Goal: Task Accomplishment & Management: Complete application form

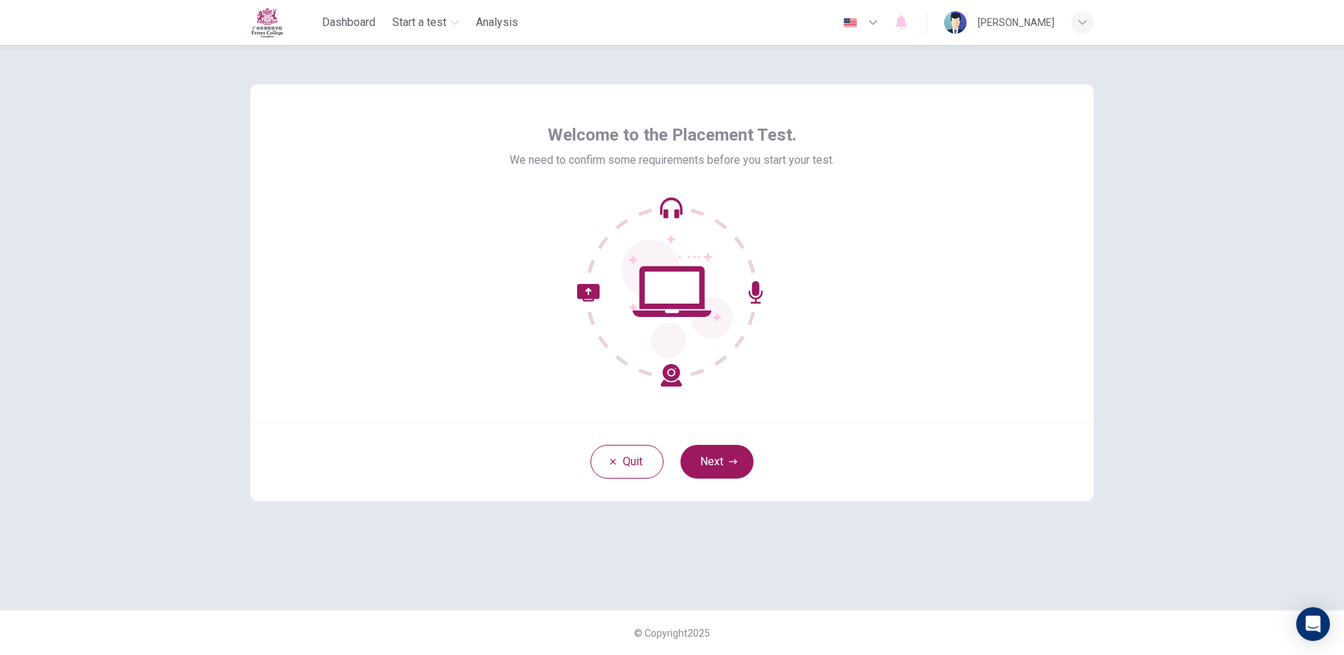
click at [721, 464] on button "Next" at bounding box center [717, 462] width 73 height 34
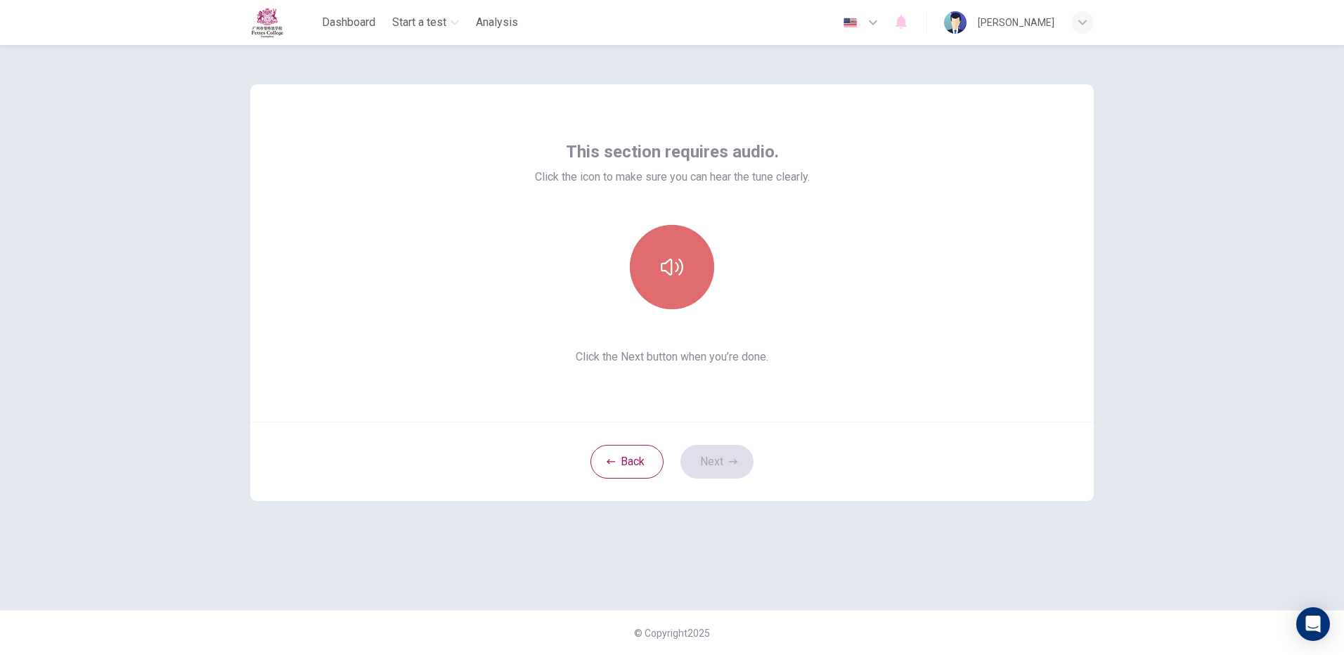
click at [688, 278] on button "button" at bounding box center [672, 267] width 84 height 84
click at [672, 280] on button "button" at bounding box center [672, 267] width 84 height 84
click at [667, 259] on icon "button" at bounding box center [672, 267] width 23 height 23
click at [679, 262] on icon "button" at bounding box center [672, 267] width 23 height 23
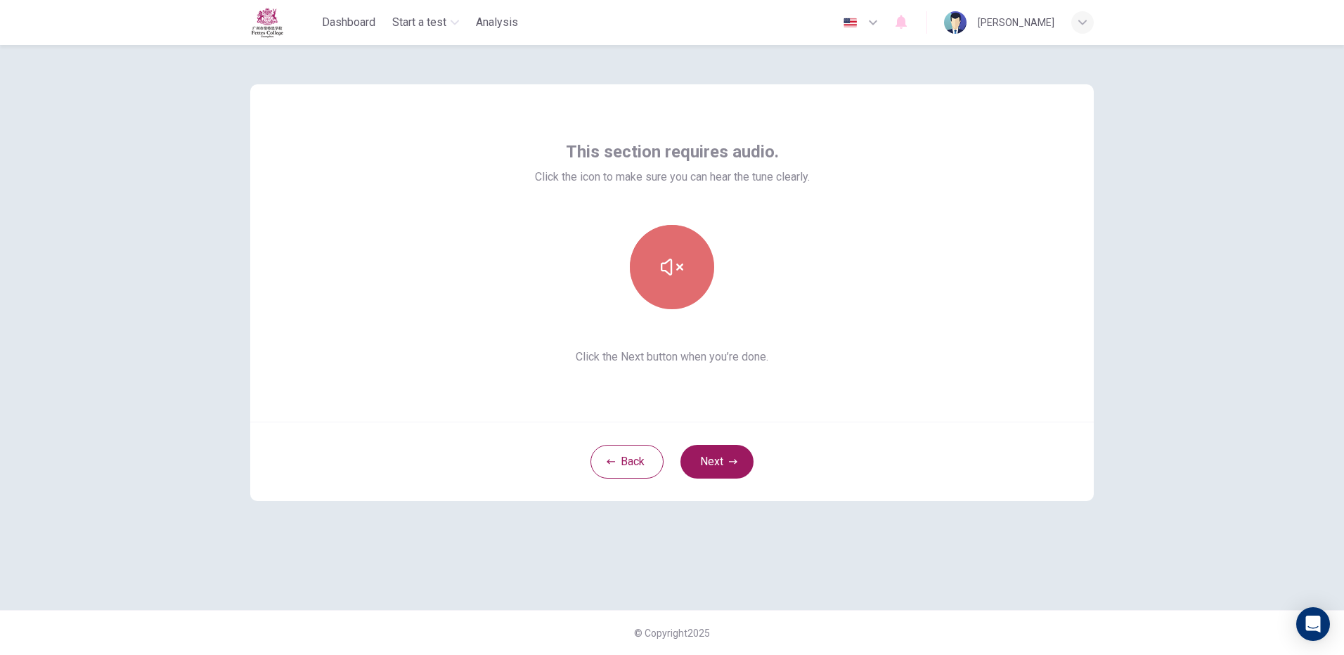
click at [665, 268] on icon "button" at bounding box center [672, 267] width 23 height 23
click at [668, 268] on icon "button" at bounding box center [672, 267] width 23 height 23
drag, startPoint x: 668, startPoint y: 268, endPoint x: 651, endPoint y: 271, distance: 17.1
click at [665, 267] on icon "button" at bounding box center [672, 267] width 23 height 23
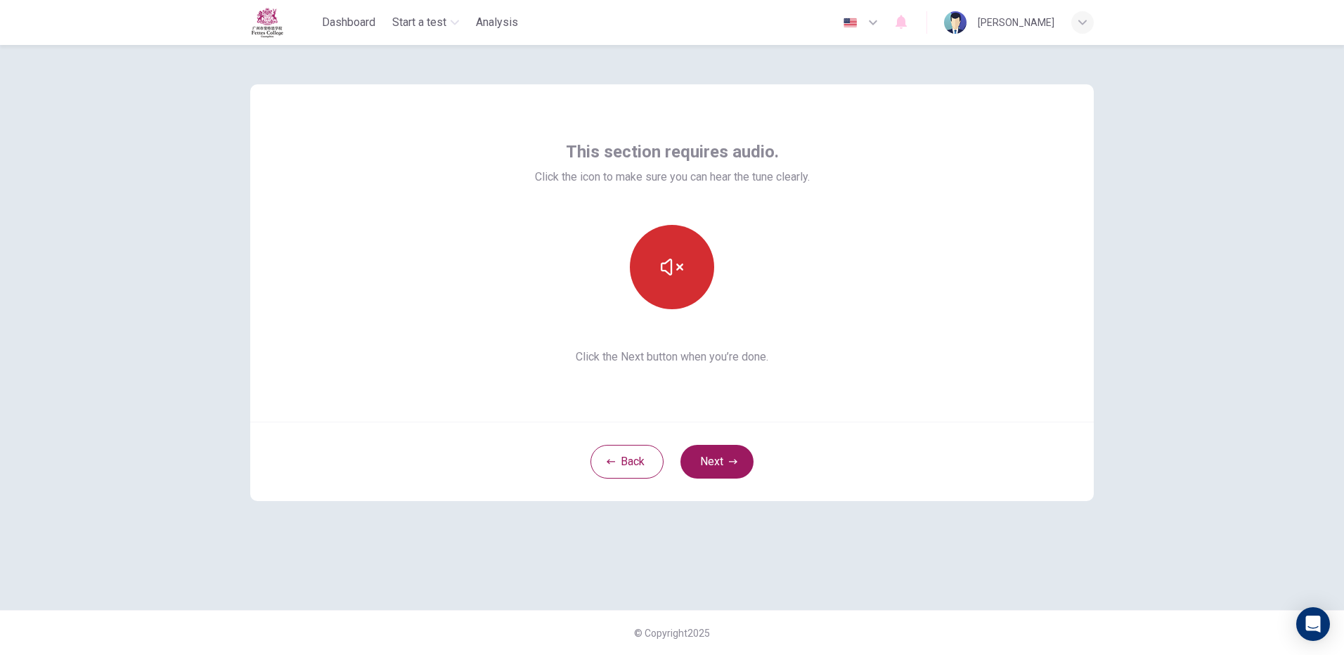
click at [681, 257] on icon "button" at bounding box center [672, 267] width 23 height 23
click at [688, 270] on button "button" at bounding box center [672, 267] width 84 height 84
click at [690, 269] on button "button" at bounding box center [672, 267] width 84 height 84
click at [726, 457] on button "Next" at bounding box center [717, 462] width 73 height 34
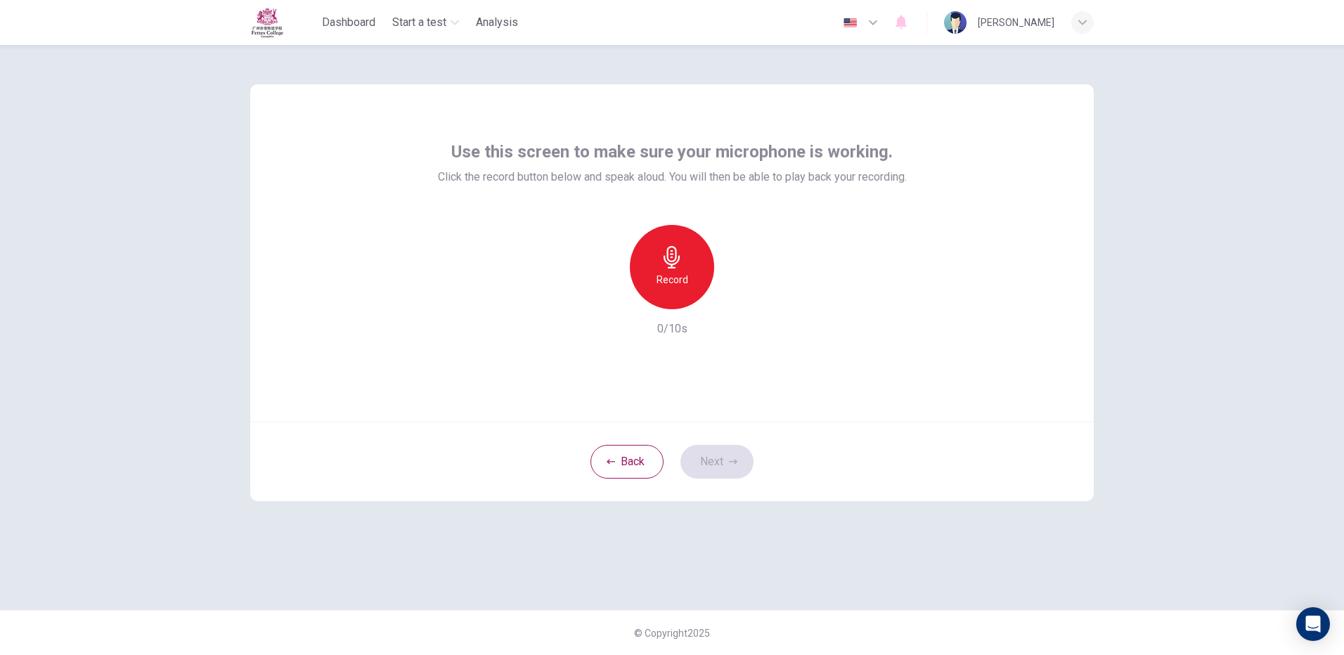
drag, startPoint x: 661, startPoint y: 261, endPoint x: 651, endPoint y: 249, distance: 15.5
click at [653, 253] on div "Record" at bounding box center [672, 267] width 84 height 84
click at [683, 263] on icon "button" at bounding box center [672, 257] width 23 height 23
click at [736, 468] on button "Next" at bounding box center [717, 462] width 73 height 34
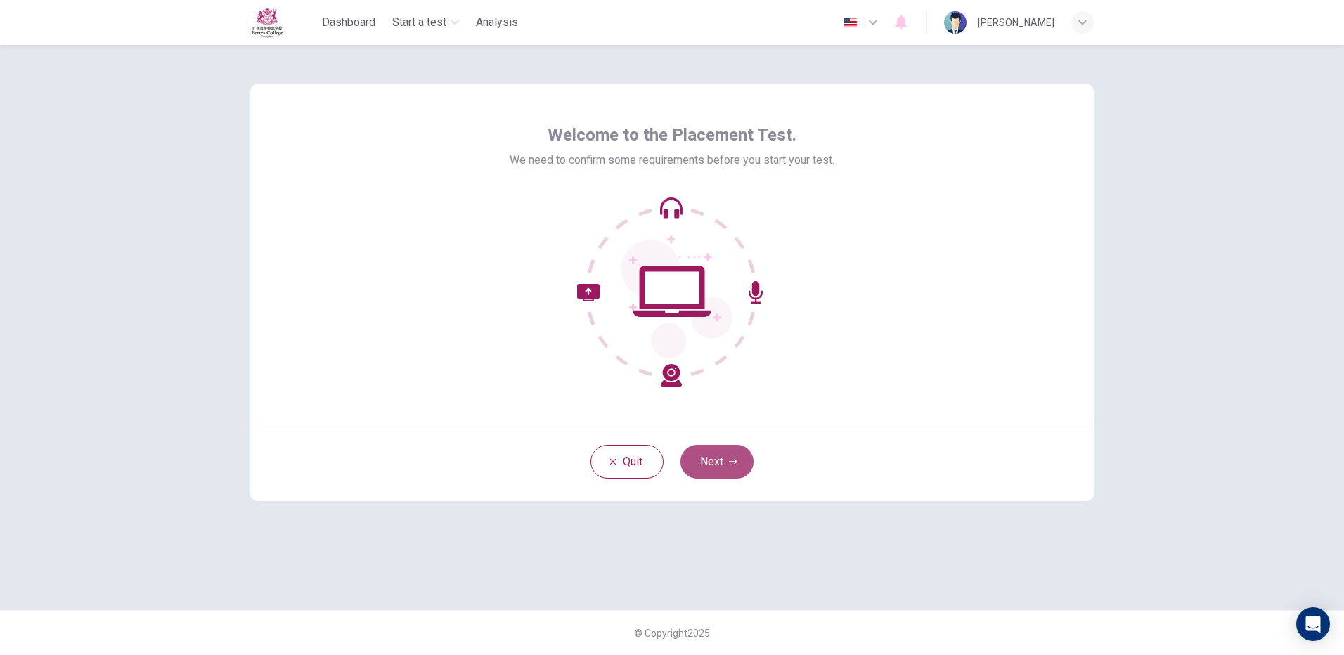
click at [711, 459] on button "Next" at bounding box center [717, 462] width 73 height 34
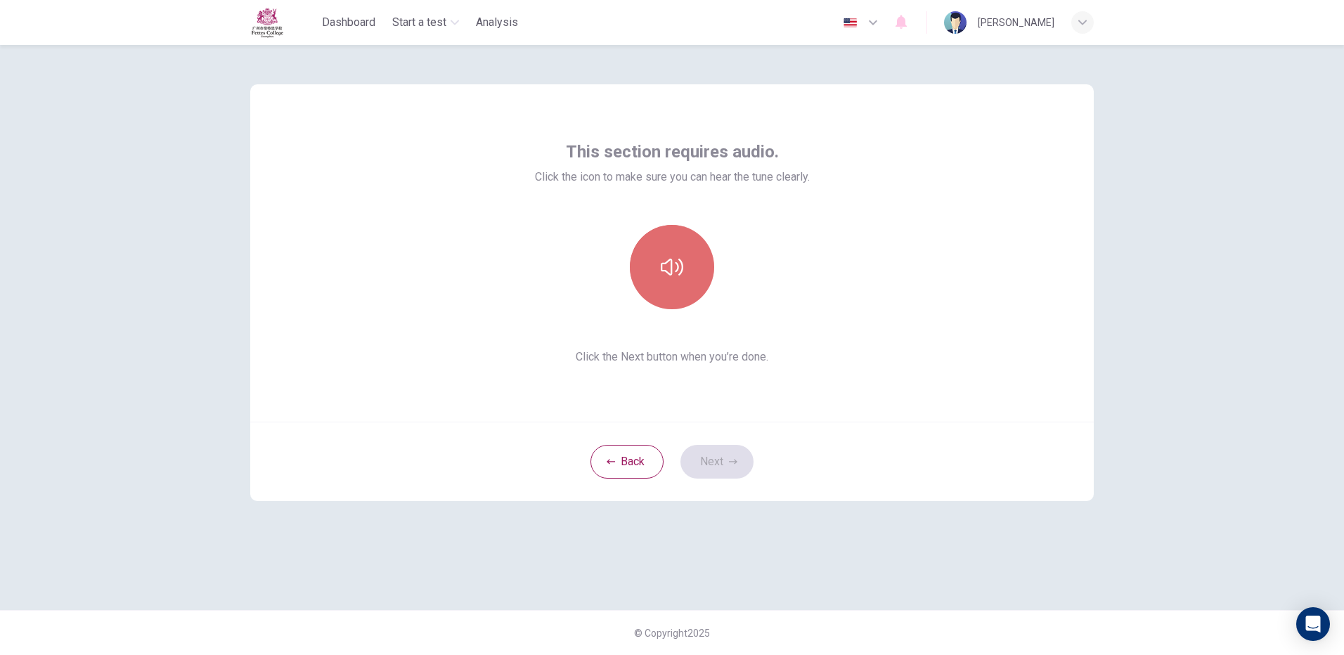
click at [693, 259] on button "button" at bounding box center [672, 267] width 84 height 84
click at [722, 459] on button "Next" at bounding box center [717, 462] width 73 height 34
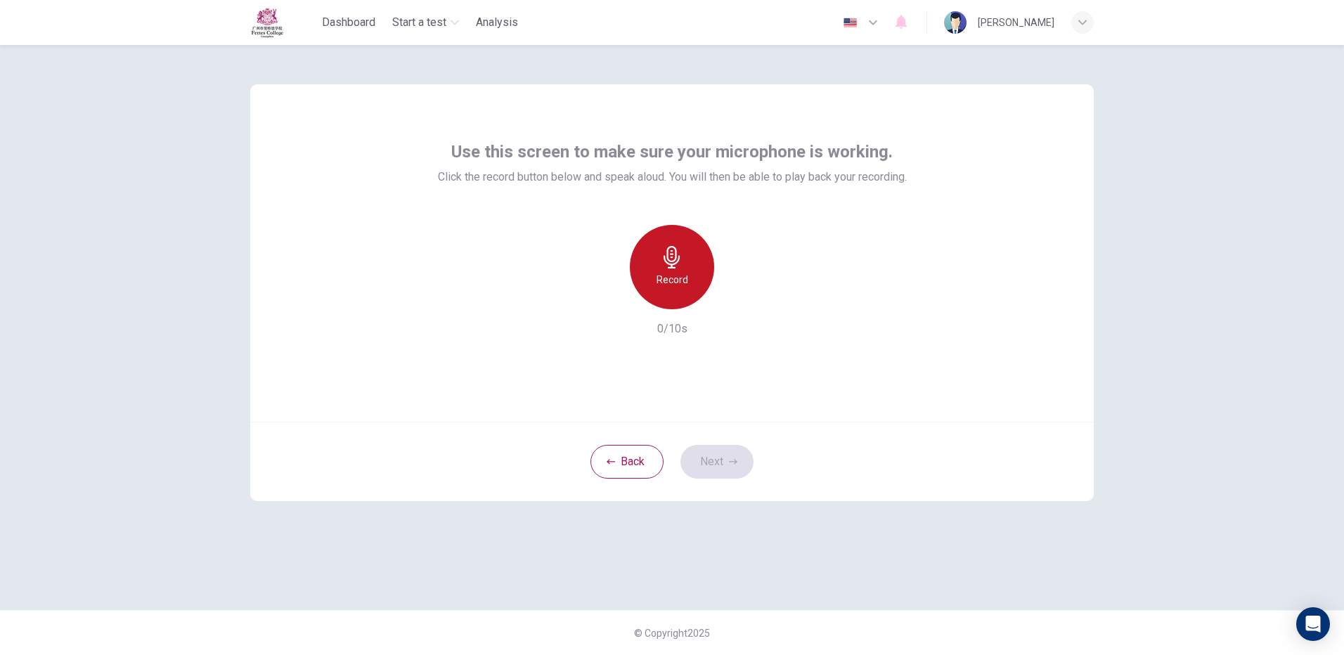
click at [678, 258] on icon "button" at bounding box center [672, 257] width 23 height 23
click at [691, 257] on div "Stop" at bounding box center [672, 267] width 84 height 84
click at [679, 257] on icon "button" at bounding box center [672, 257] width 16 height 23
click at [668, 264] on icon "button" at bounding box center [672, 257] width 16 height 23
click at [736, 296] on icon "button" at bounding box center [738, 298] width 6 height 8
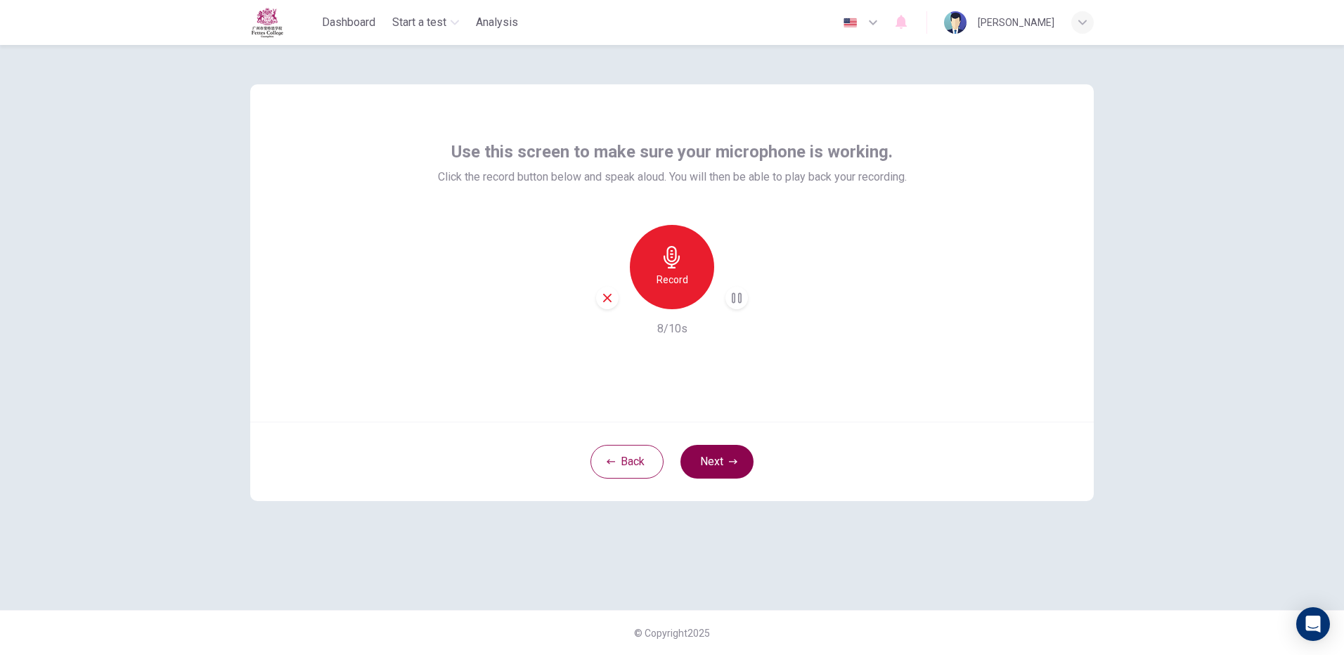
click at [721, 451] on button "Next" at bounding box center [717, 462] width 73 height 34
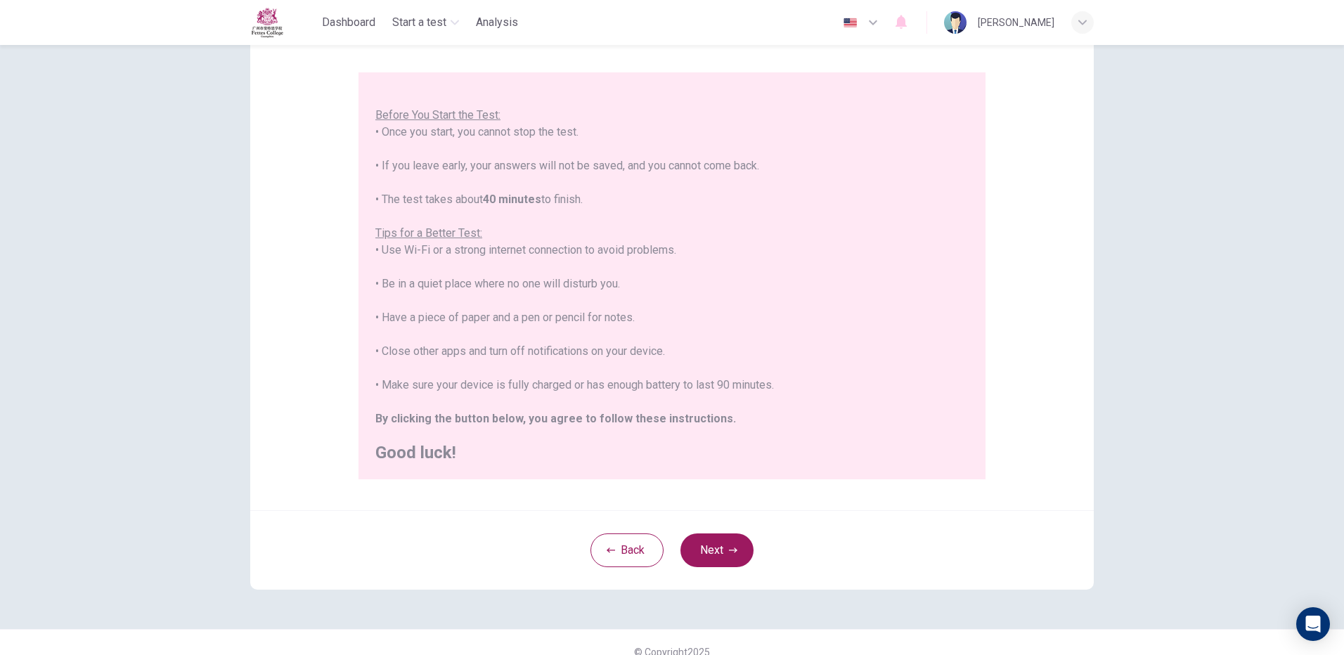
scroll to position [127, 0]
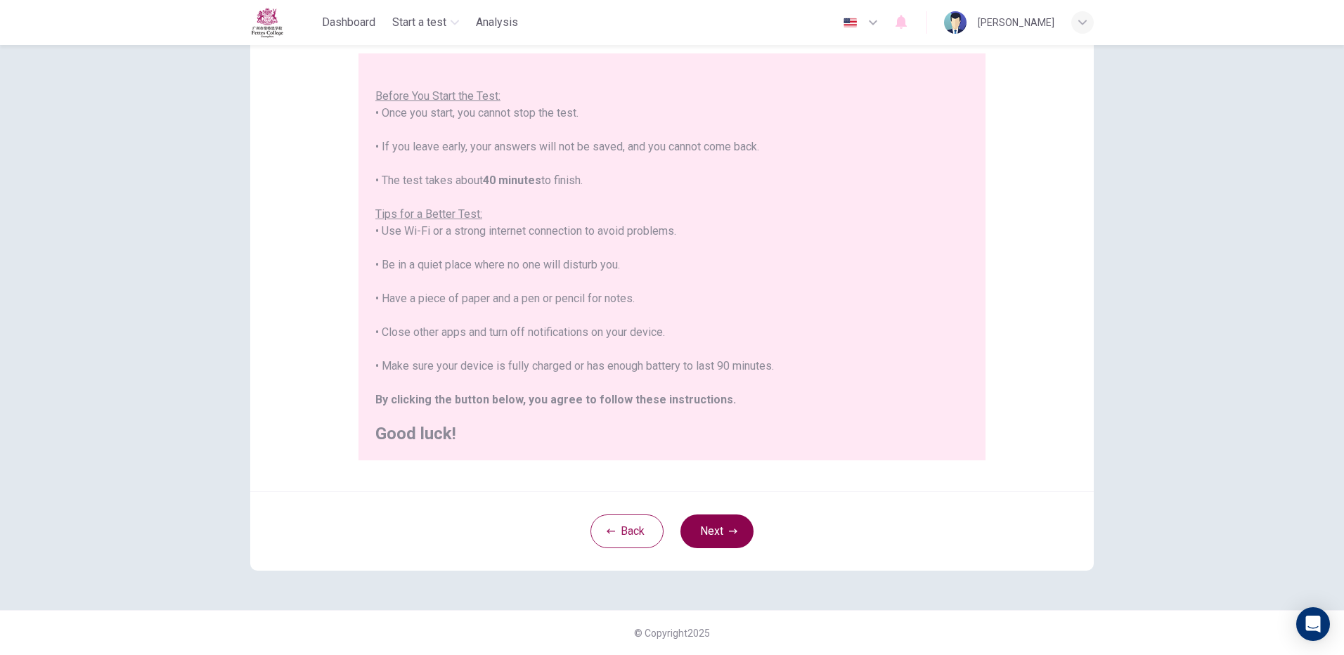
click at [710, 539] on button "Next" at bounding box center [717, 532] width 73 height 34
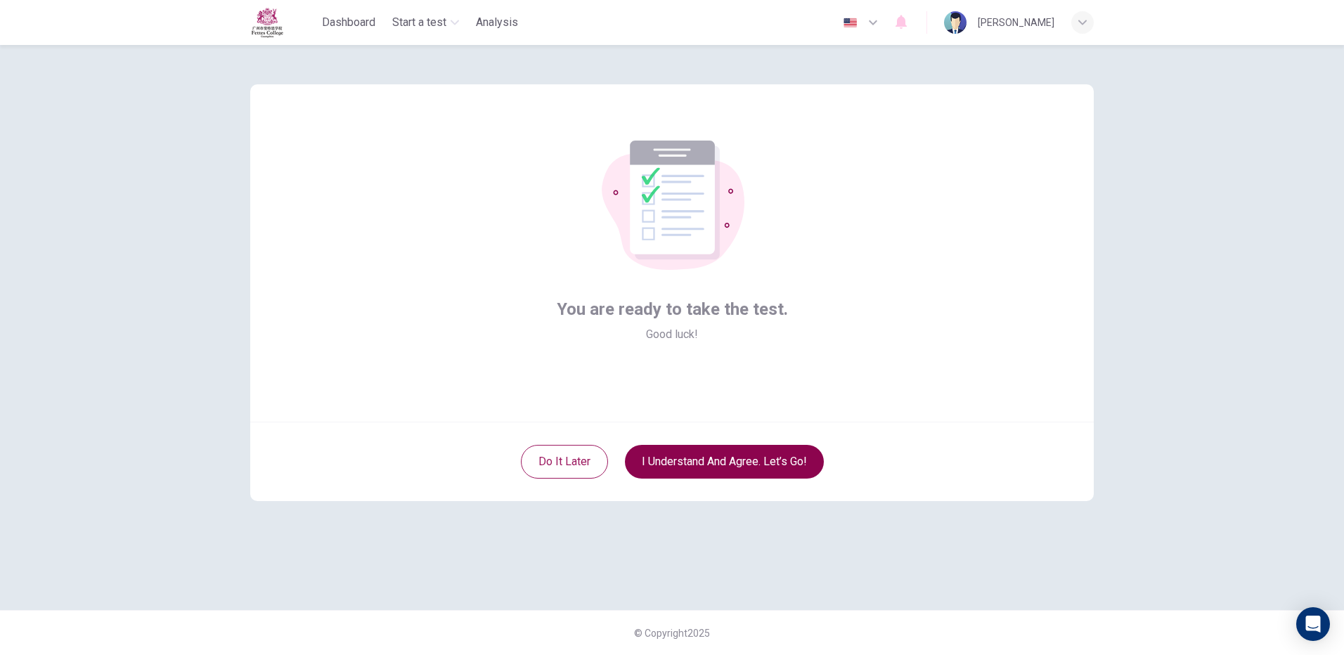
click at [683, 458] on button "I understand and agree. Let’s go!" at bounding box center [724, 462] width 199 height 34
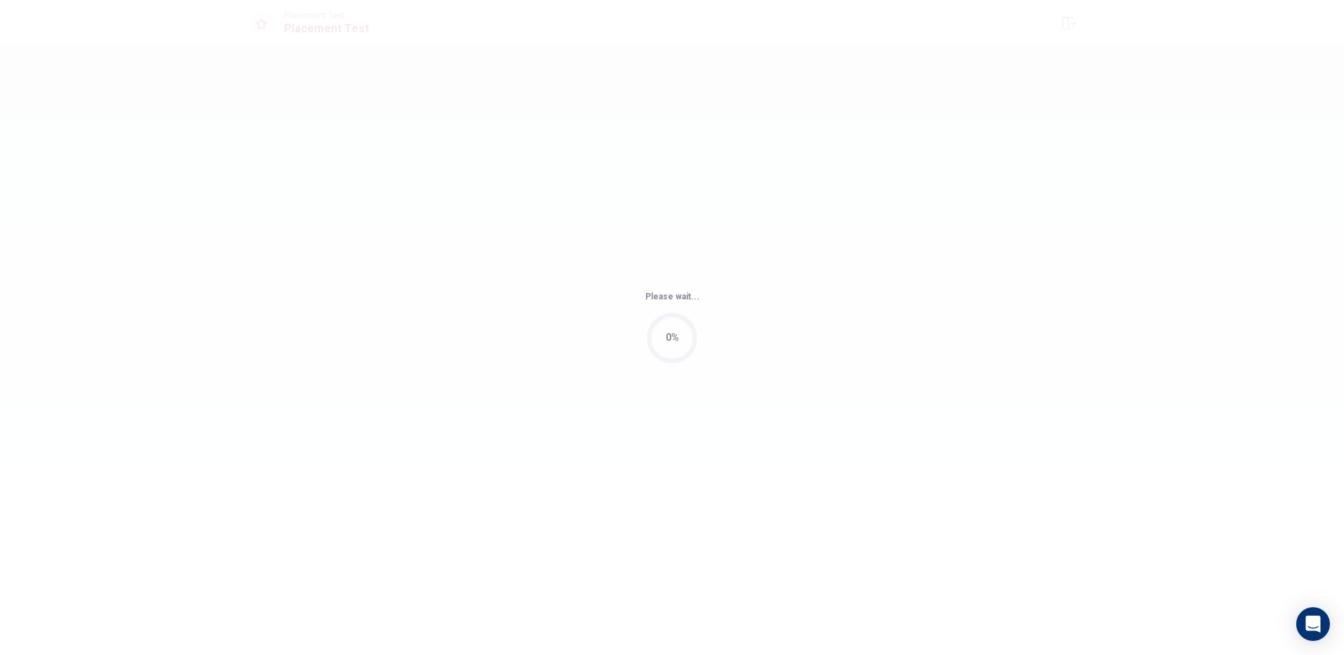
click at [667, 459] on div "Please wait... 0%" at bounding box center [672, 327] width 1344 height 655
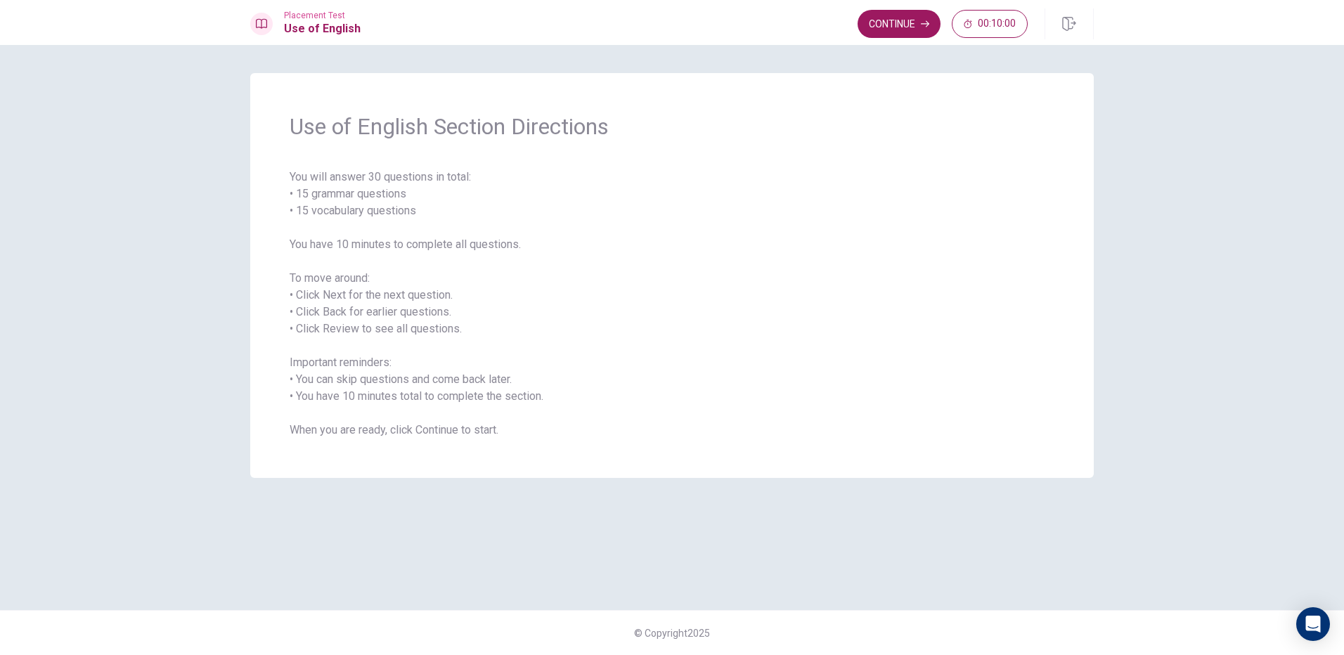
drag, startPoint x: 350, startPoint y: 305, endPoint x: 370, endPoint y: 252, distance: 57.0
click at [356, 286] on span "You will answer 30 questions in total: • 15 grammar questions • 15 vocabulary q…" at bounding box center [672, 304] width 765 height 270
drag, startPoint x: 370, startPoint y: 252, endPoint x: 376, endPoint y: 262, distance: 11.3
click at [376, 261] on span "You will answer 30 questions in total: • 15 grammar questions • 15 vocabulary q…" at bounding box center [672, 304] width 765 height 270
click at [421, 216] on span "You will answer 30 questions in total: • 15 grammar questions • 15 vocabulary q…" at bounding box center [672, 304] width 765 height 270
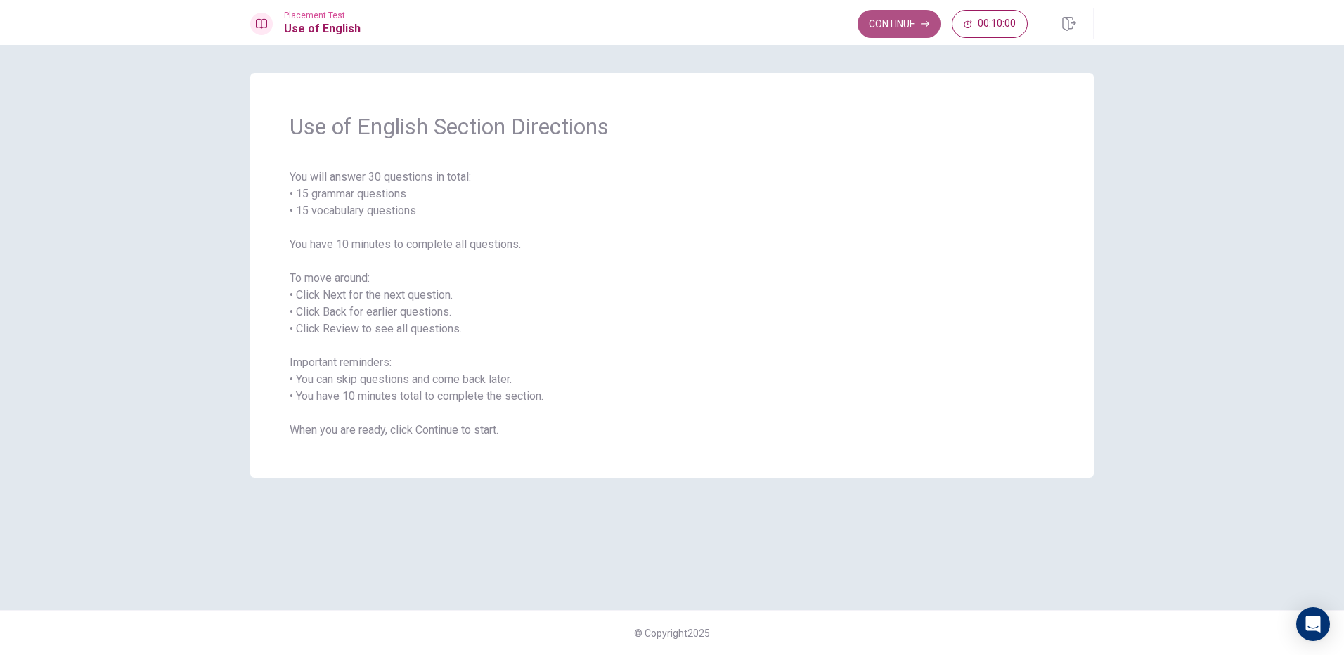
click at [911, 21] on button "Continue" at bounding box center [899, 24] width 83 height 28
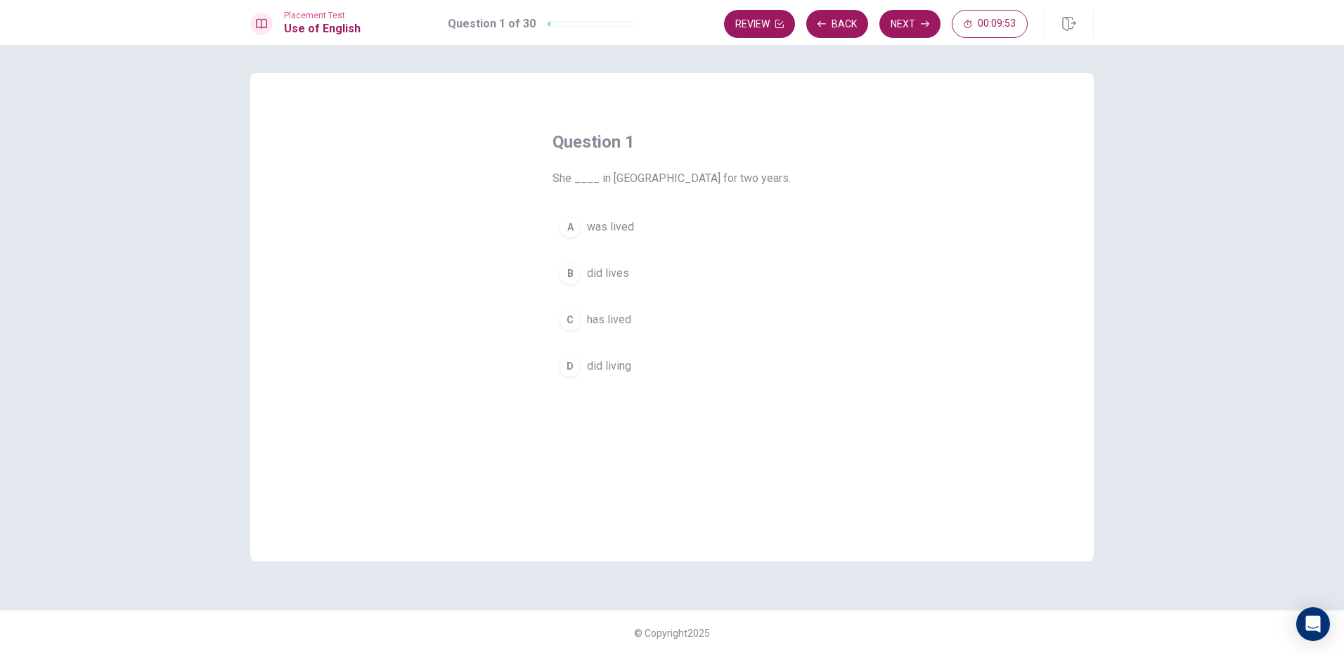
click at [566, 322] on div "C" at bounding box center [570, 320] width 23 height 23
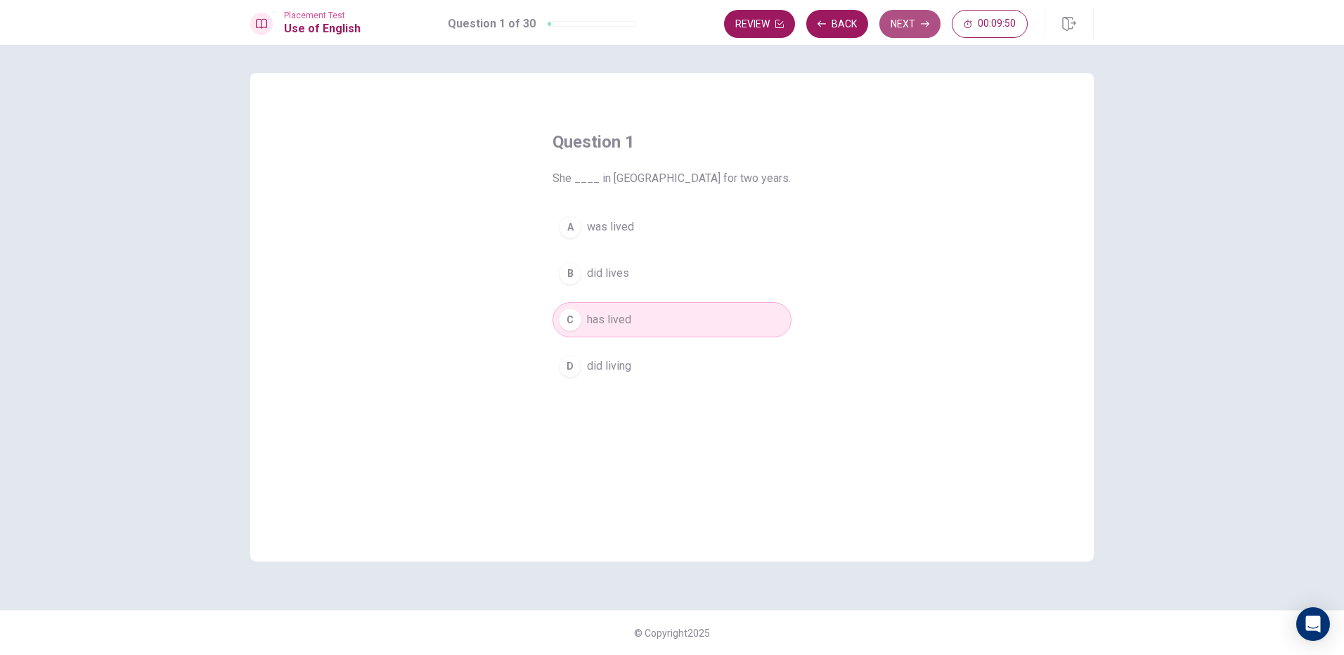
click at [910, 15] on button "Next" at bounding box center [910, 24] width 61 height 28
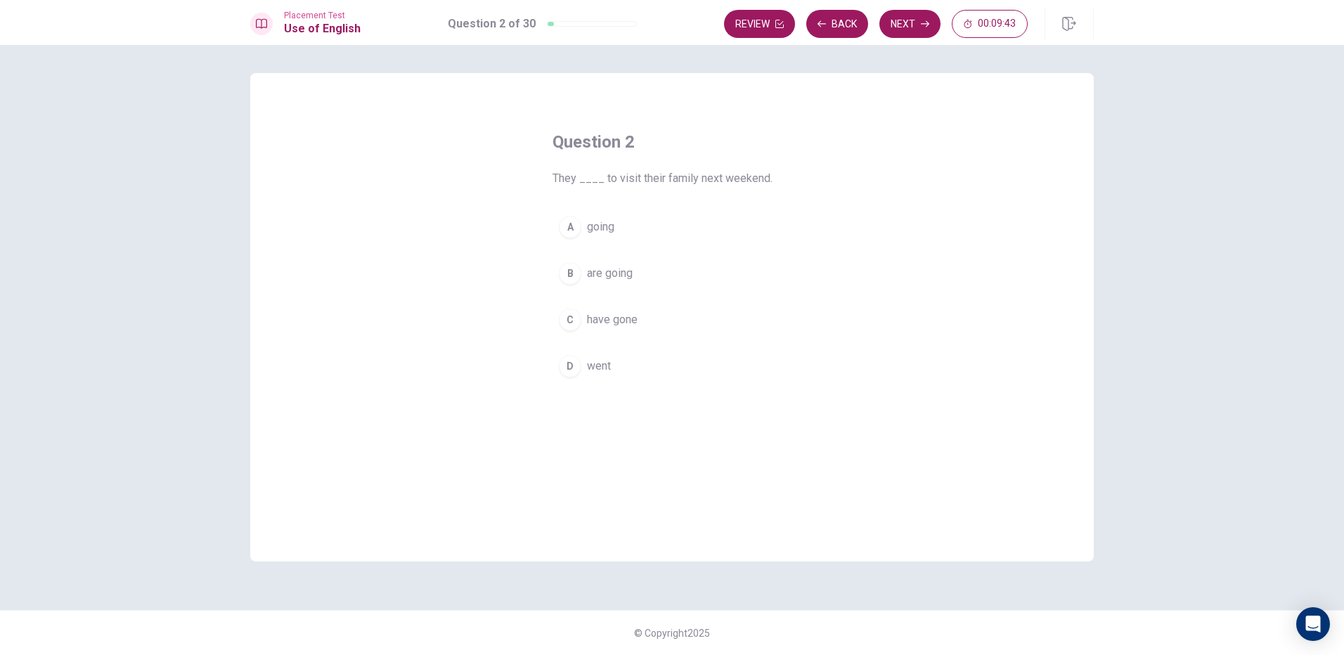
click at [588, 226] on span "going" at bounding box center [600, 227] width 27 height 17
click at [901, 25] on button "Next" at bounding box center [910, 24] width 61 height 28
click at [601, 214] on button "A do" at bounding box center [672, 227] width 239 height 35
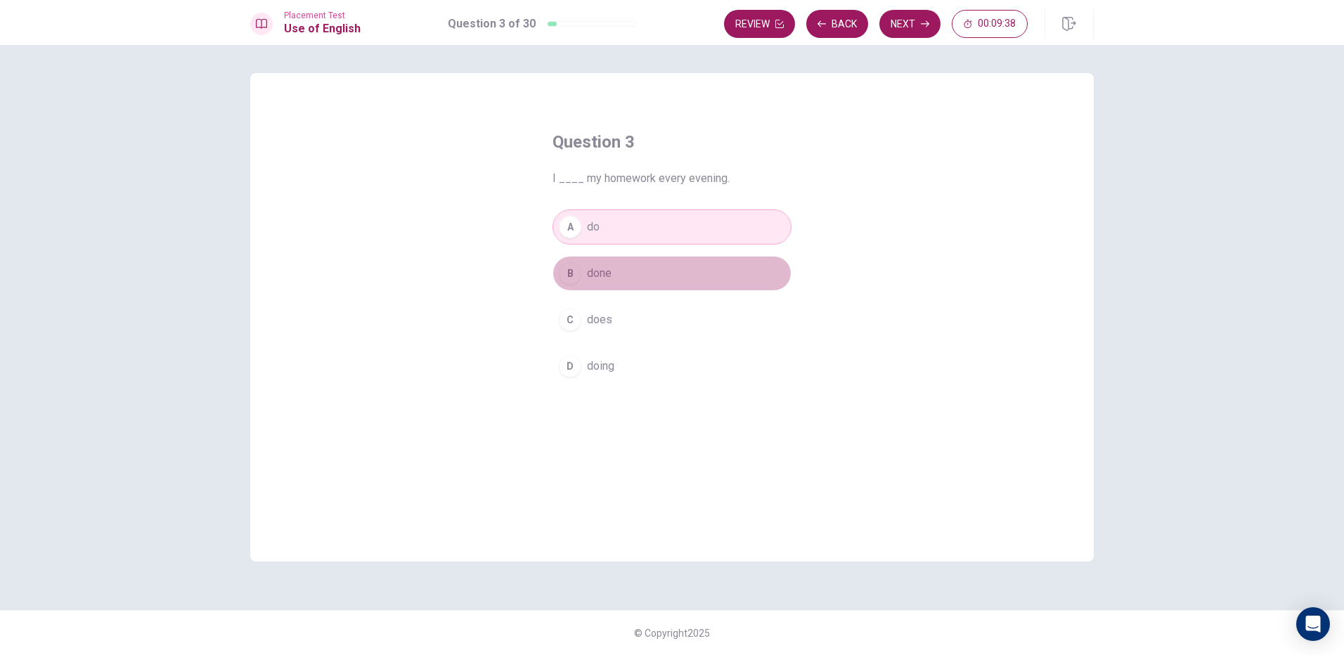
click at [632, 278] on button "B done" at bounding box center [672, 273] width 239 height 35
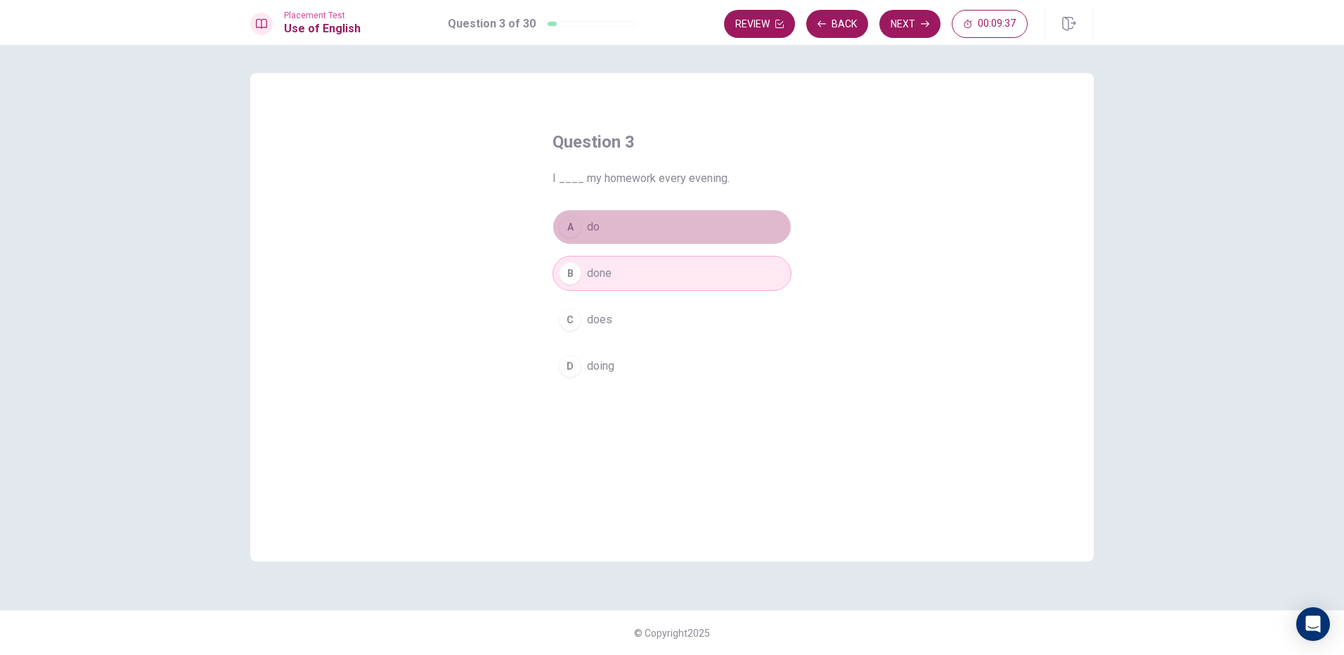
click at [625, 221] on button "A do" at bounding box center [672, 227] width 239 height 35
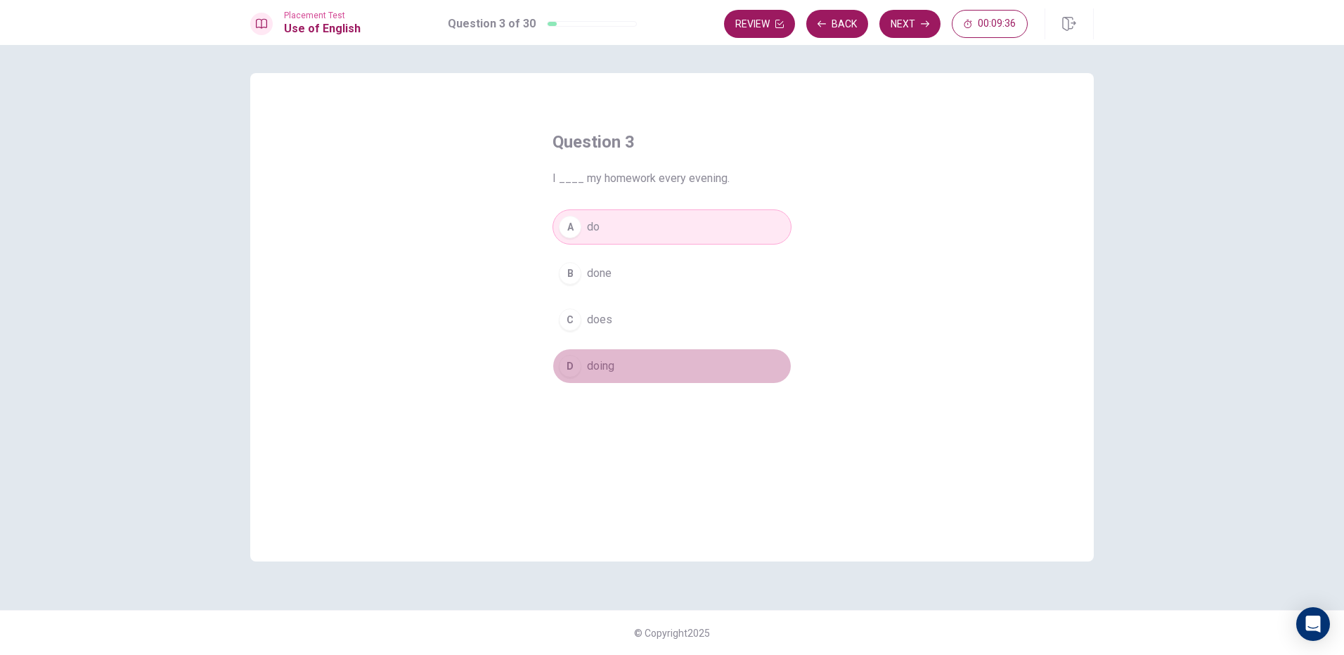
click at [616, 368] on button "D doing" at bounding box center [672, 366] width 239 height 35
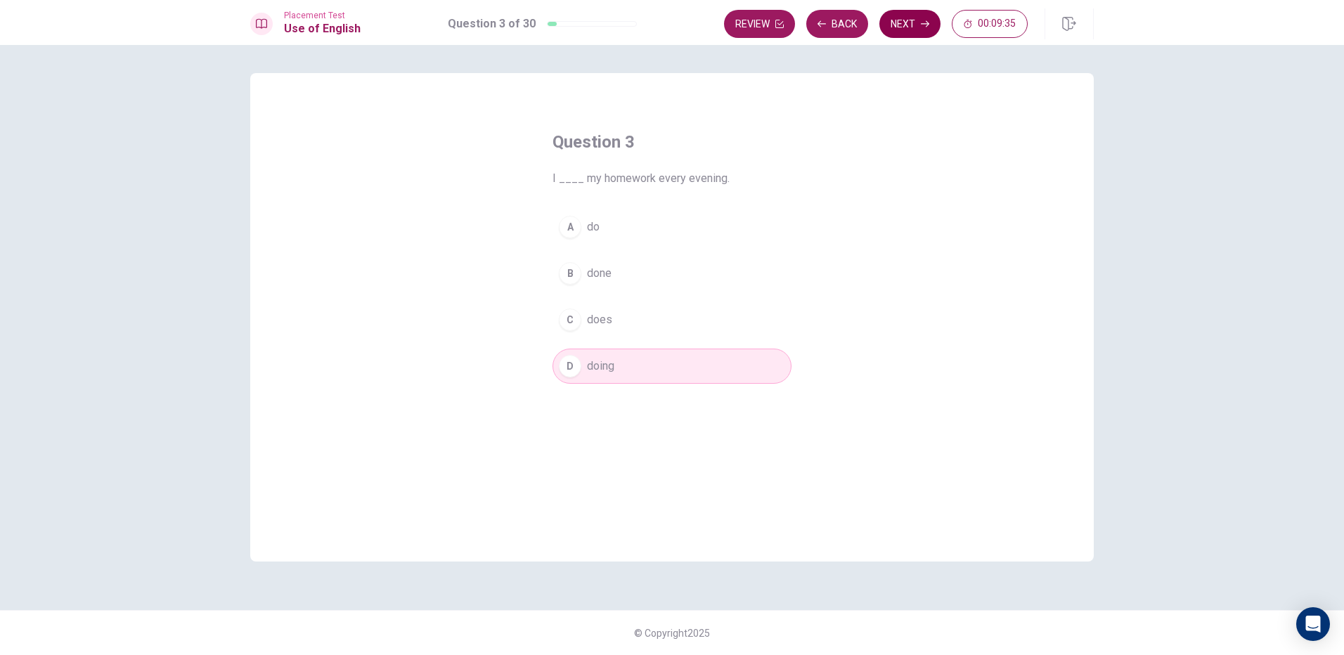
click at [912, 26] on button "Next" at bounding box center [910, 24] width 61 height 28
click at [623, 233] on button "A spring" at bounding box center [672, 227] width 239 height 35
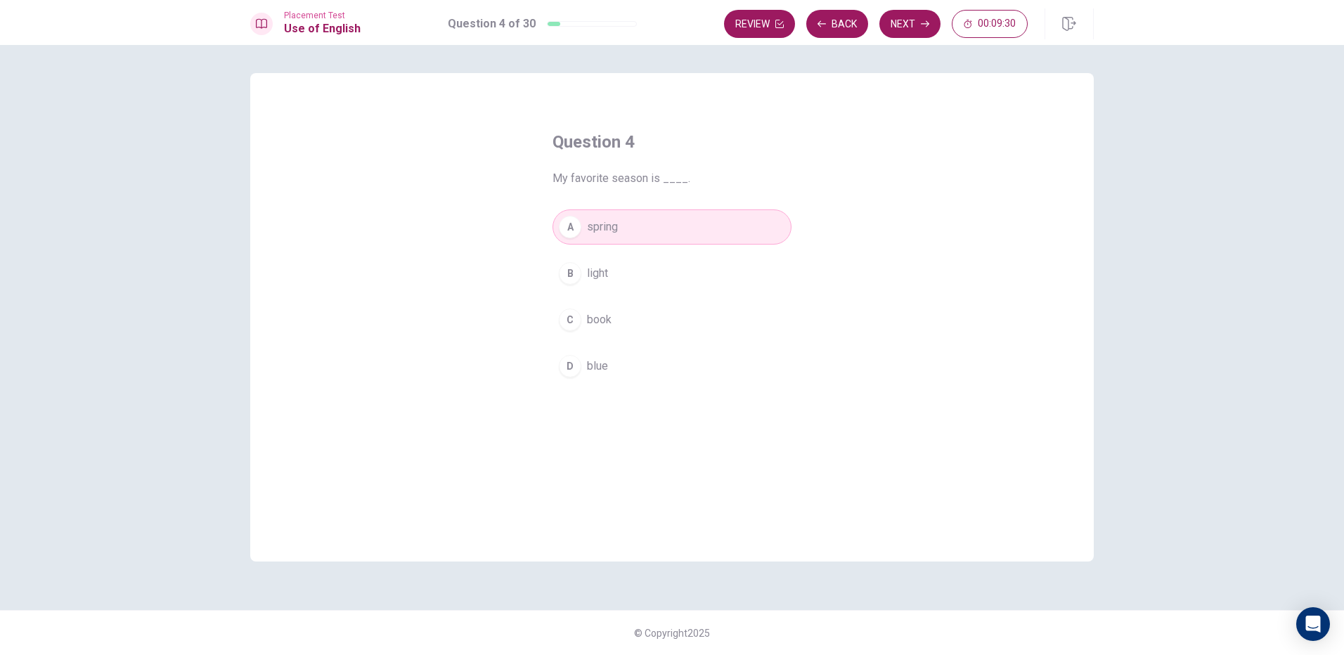
click at [647, 318] on button "C book" at bounding box center [672, 319] width 239 height 35
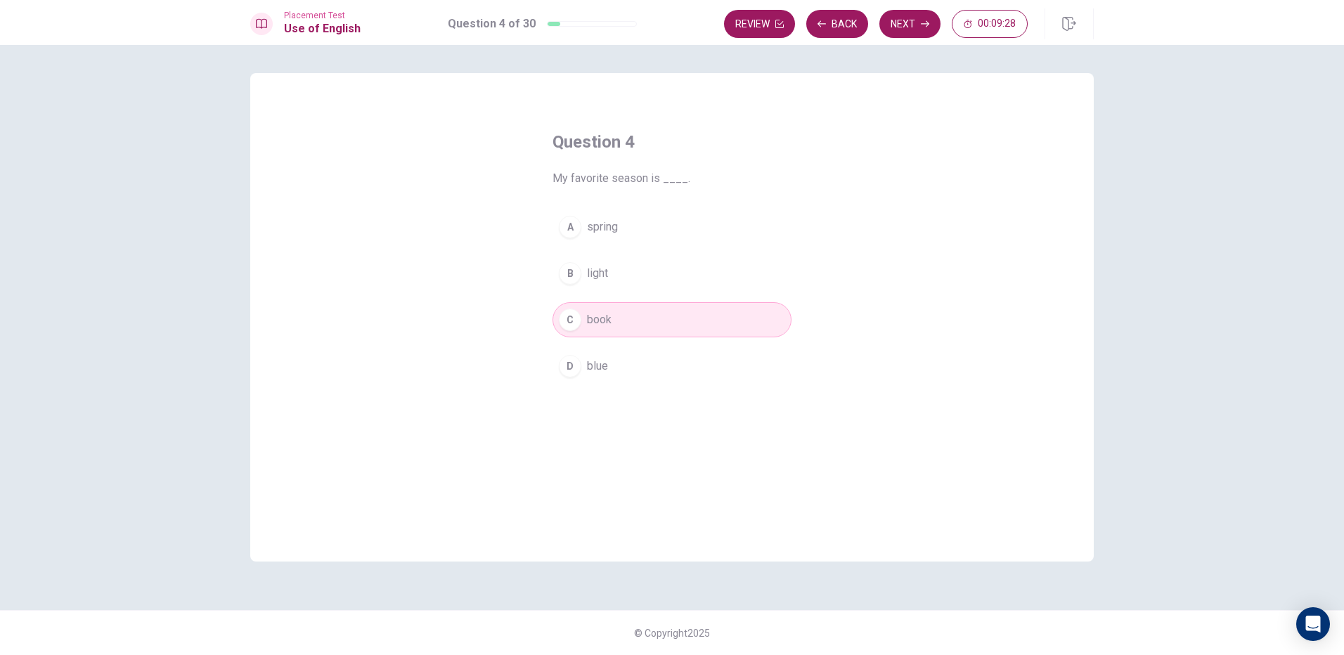
click at [657, 274] on button "B light" at bounding box center [672, 273] width 239 height 35
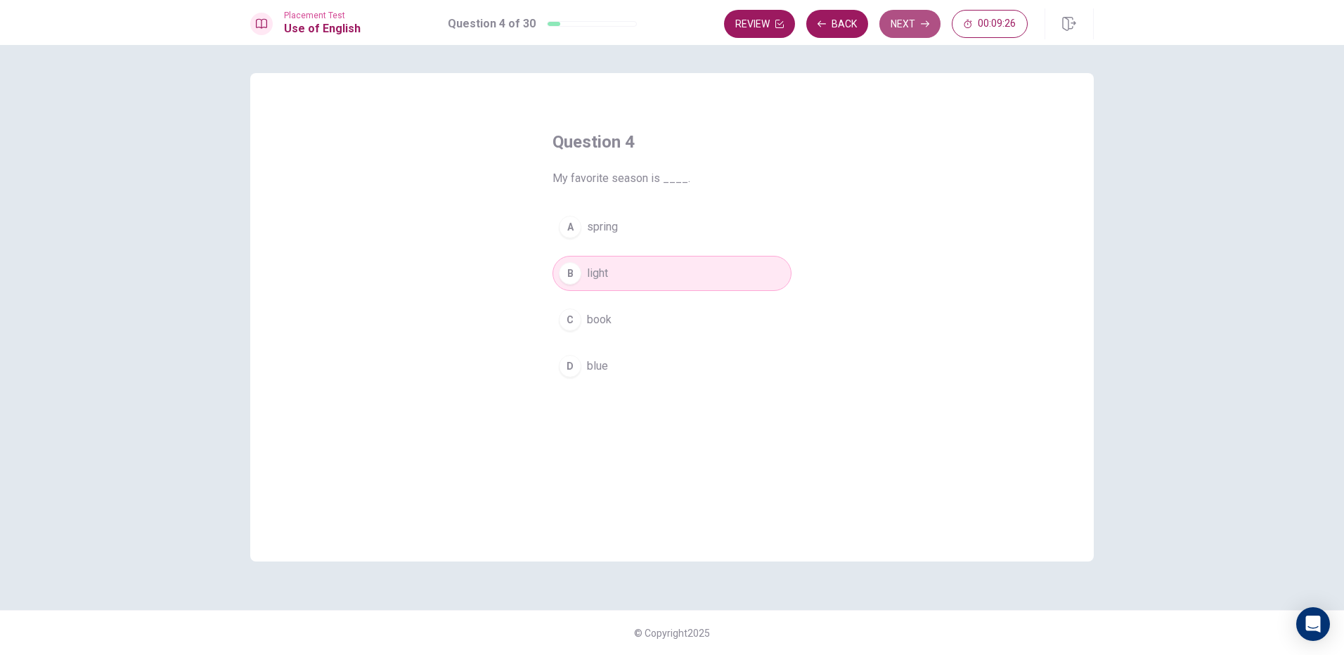
click at [926, 27] on icon "button" at bounding box center [925, 24] width 8 height 8
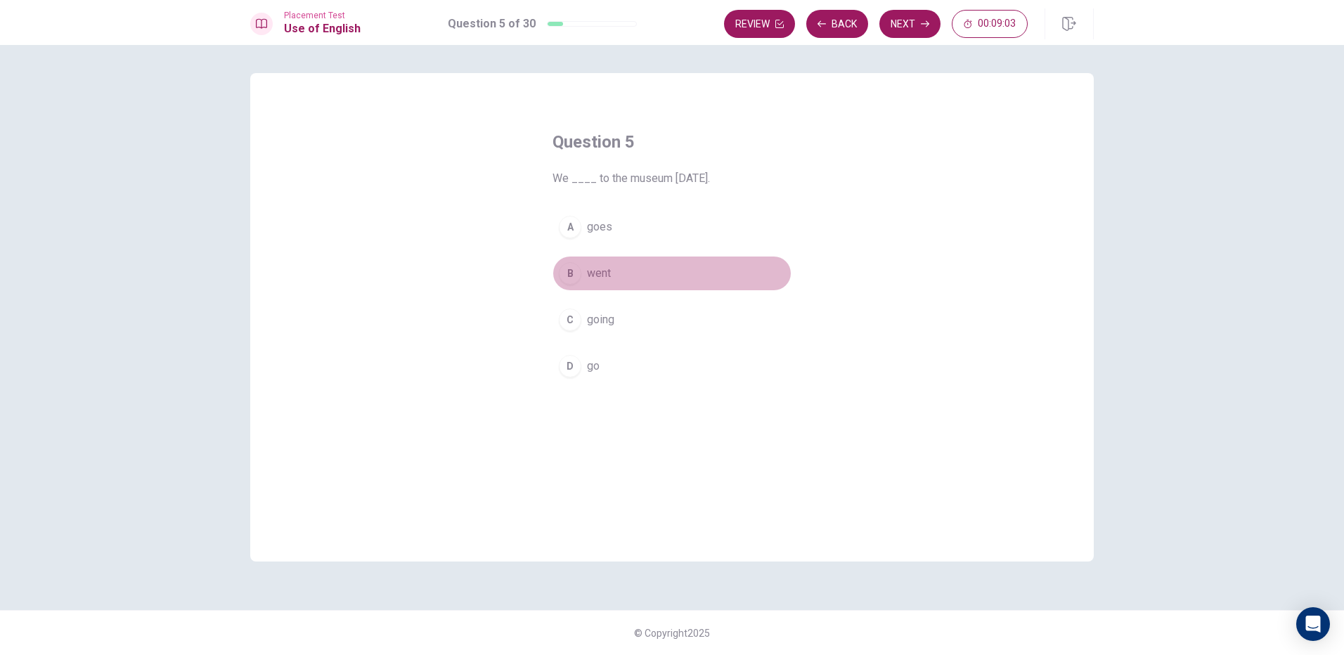
click at [632, 269] on button "B went" at bounding box center [672, 273] width 239 height 35
click at [916, 31] on button "Next" at bounding box center [910, 24] width 61 height 28
click at [629, 275] on button "B pen" at bounding box center [672, 273] width 239 height 35
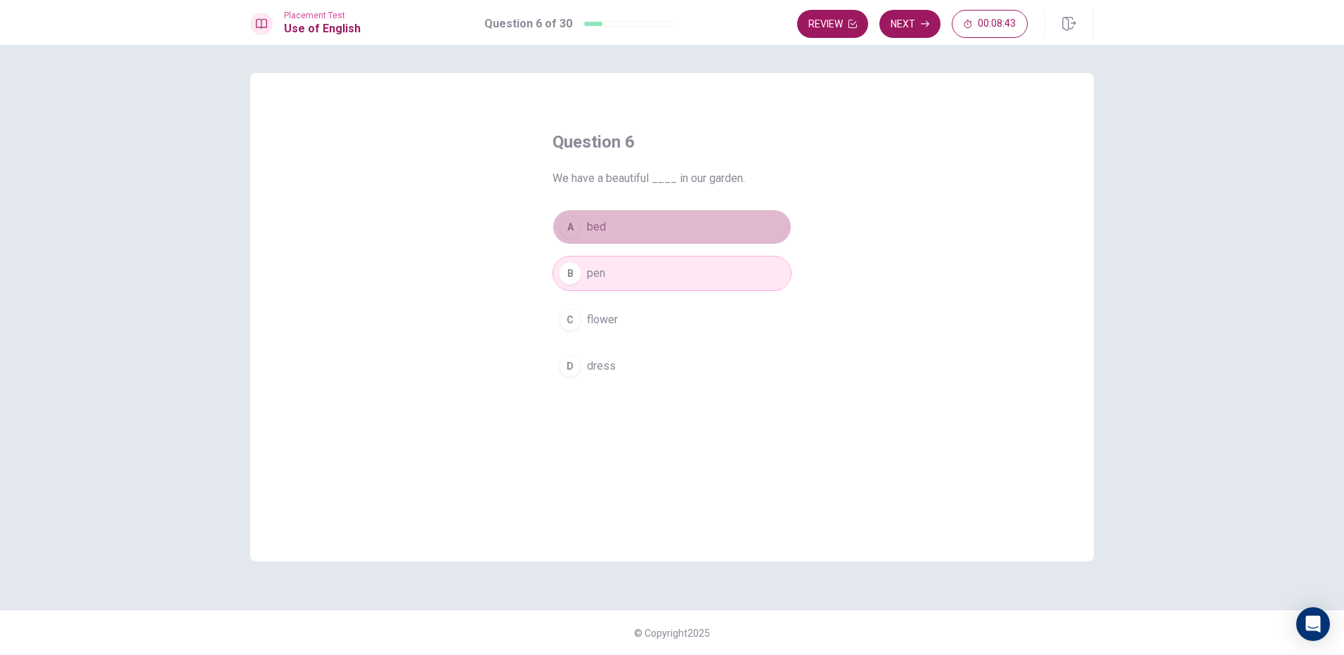
click at [632, 244] on button "A bed" at bounding box center [672, 227] width 239 height 35
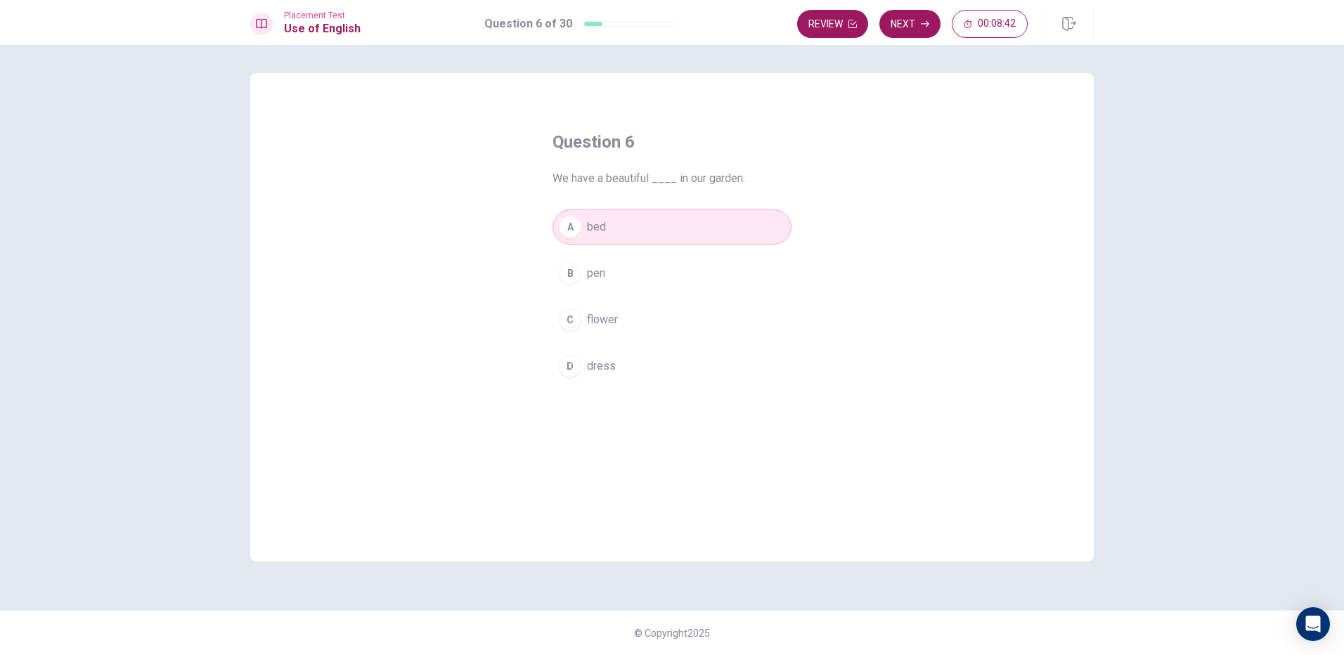
click at [624, 321] on button "C flower" at bounding box center [672, 319] width 239 height 35
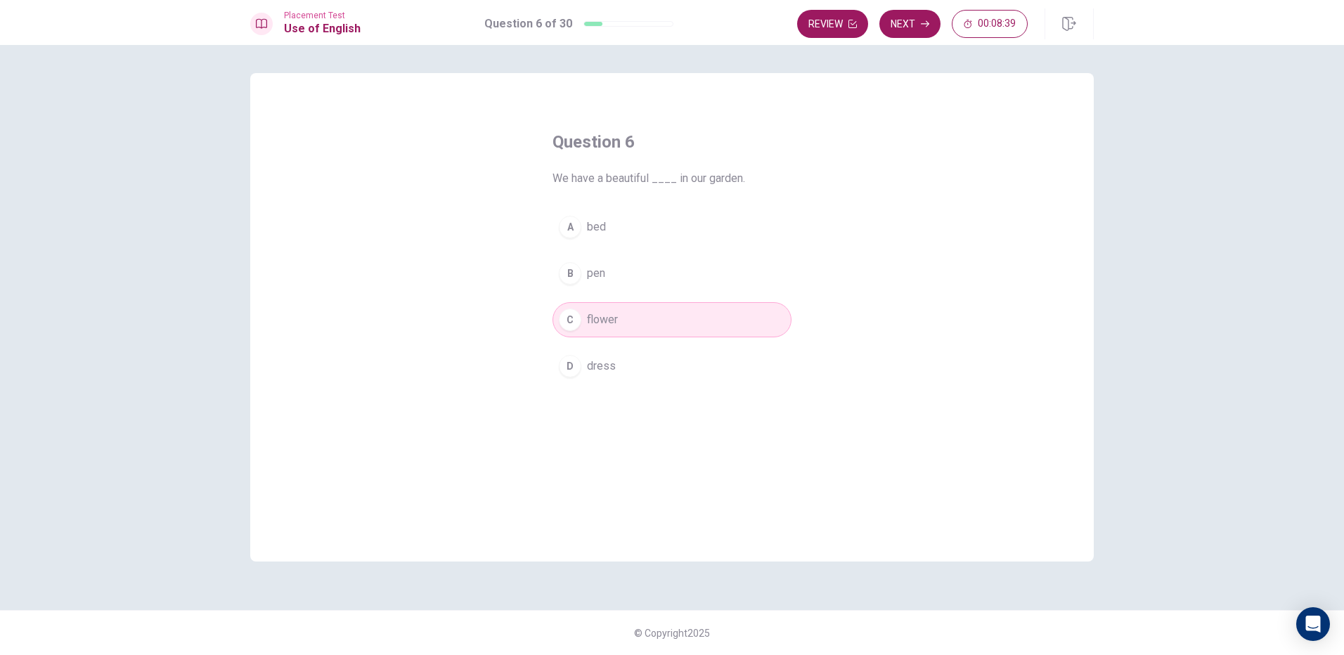
click at [908, 30] on button "Next" at bounding box center [910, 24] width 61 height 28
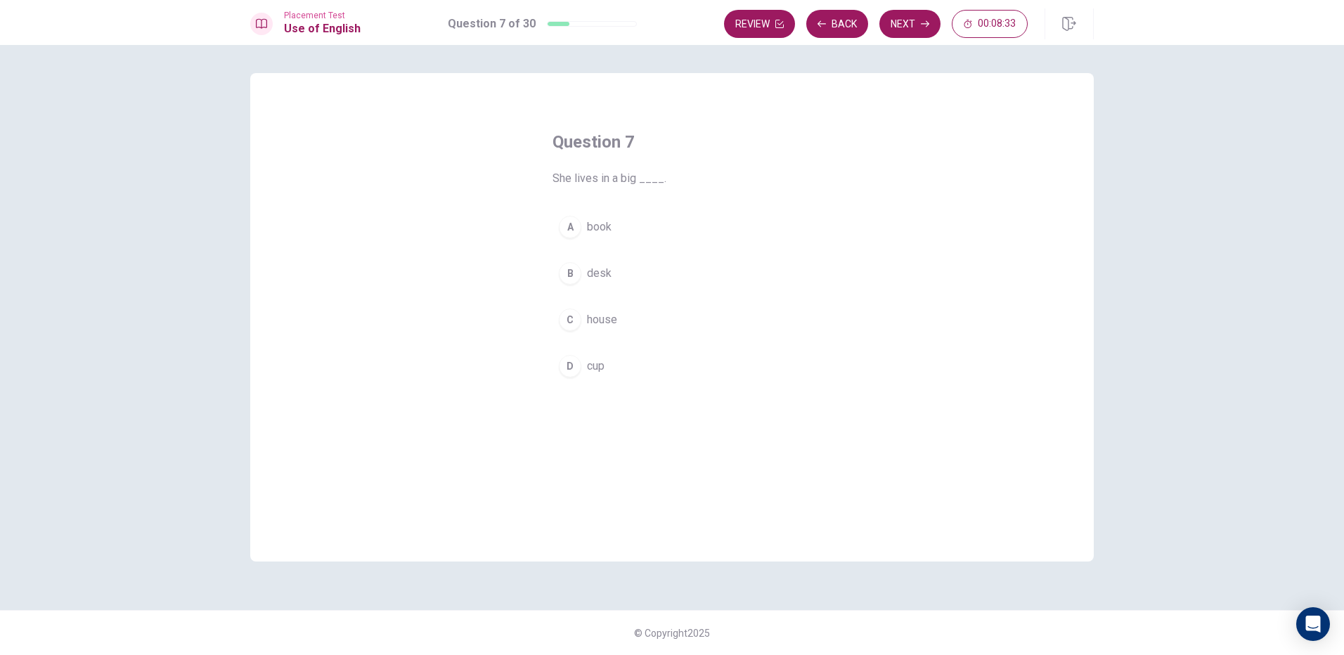
click at [627, 365] on button "D cup" at bounding box center [672, 366] width 239 height 35
click at [898, 23] on button "Next" at bounding box center [910, 24] width 61 height 28
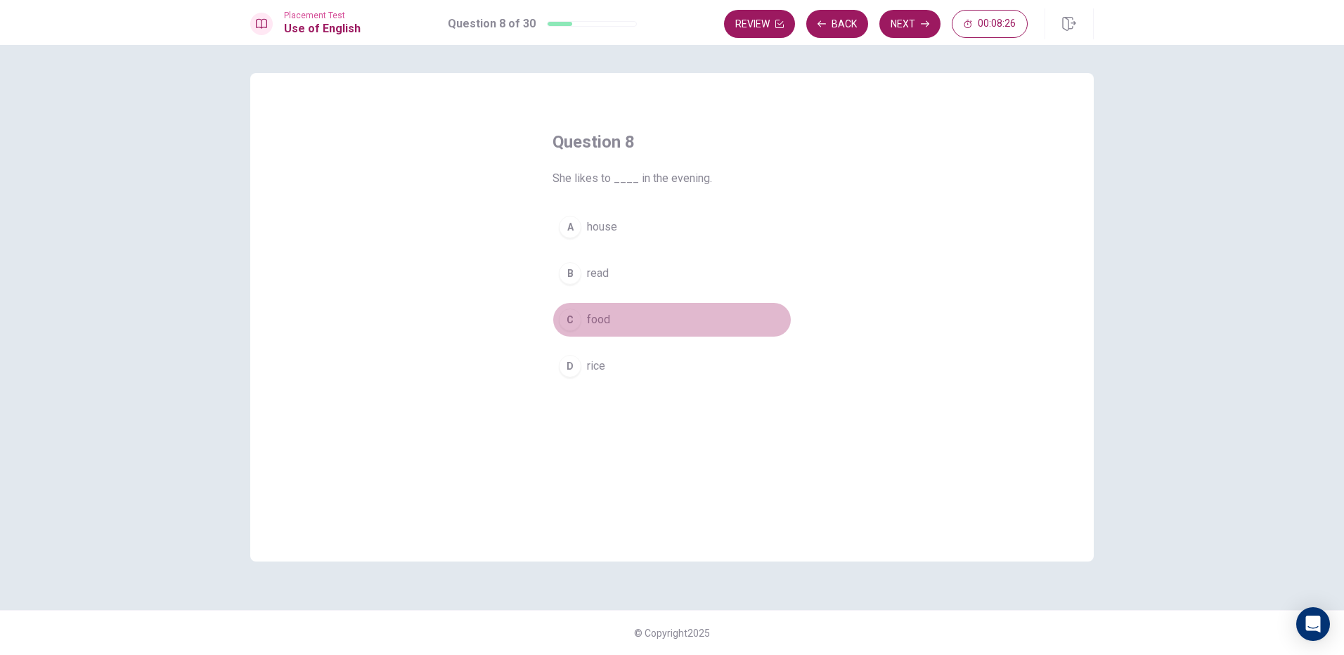
click at [603, 312] on span "food" at bounding box center [598, 320] width 23 height 17
click at [906, 27] on button "Next" at bounding box center [910, 24] width 61 height 28
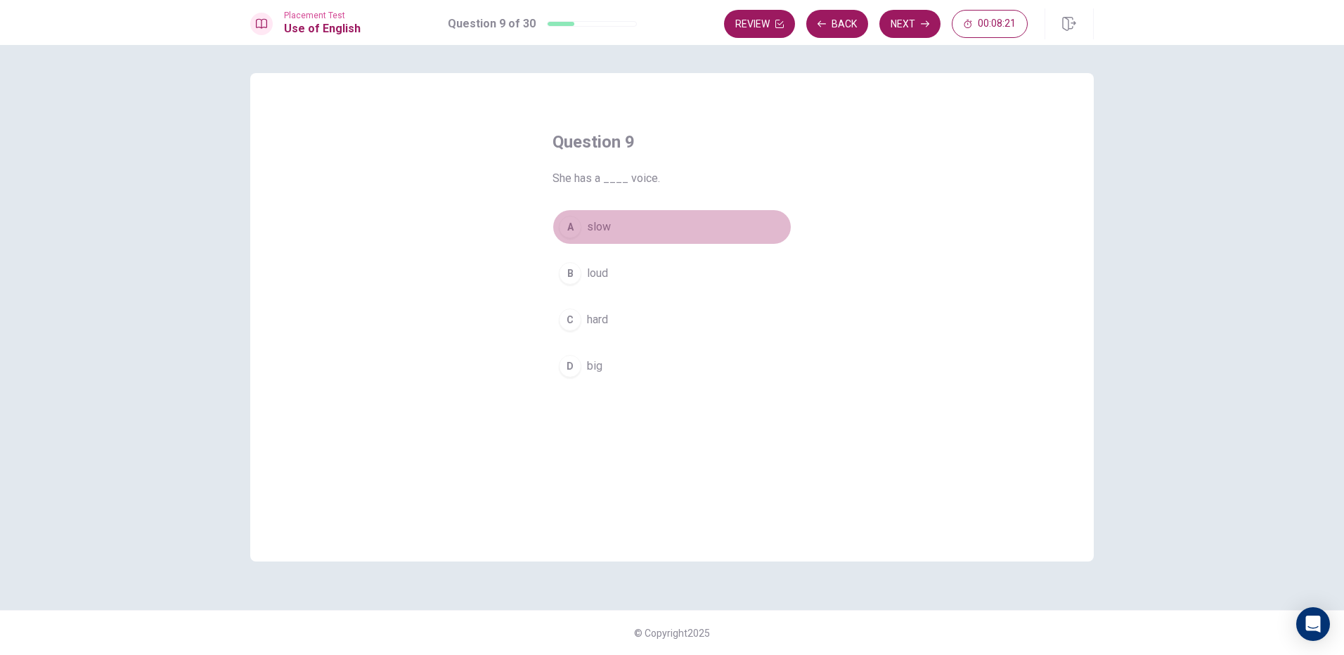
drag, startPoint x: 635, startPoint y: 226, endPoint x: 654, endPoint y: 224, distance: 19.1
click at [649, 226] on button "A slow" at bounding box center [672, 227] width 239 height 35
click at [906, 23] on button "Next" at bounding box center [910, 24] width 61 height 28
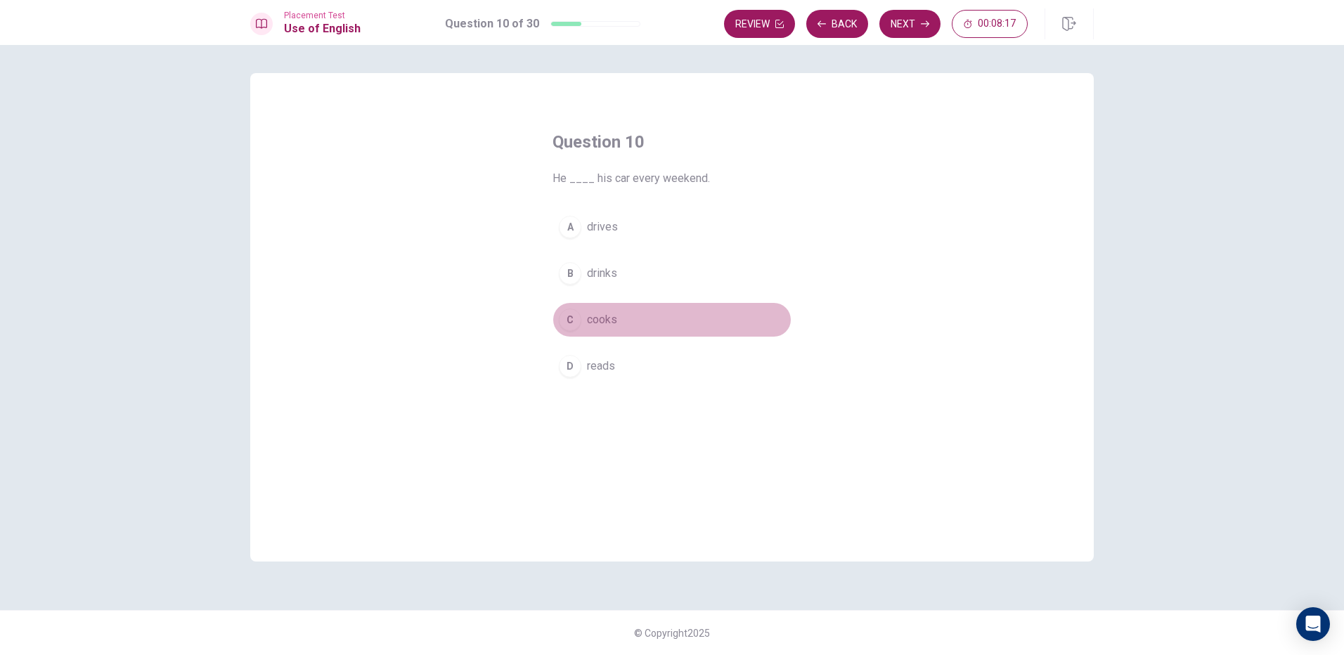
drag, startPoint x: 639, startPoint y: 322, endPoint x: 731, endPoint y: 246, distance: 119.4
click at [667, 309] on button "C cooks" at bounding box center [672, 319] width 239 height 35
click at [907, 26] on button "Next" at bounding box center [910, 24] width 61 height 28
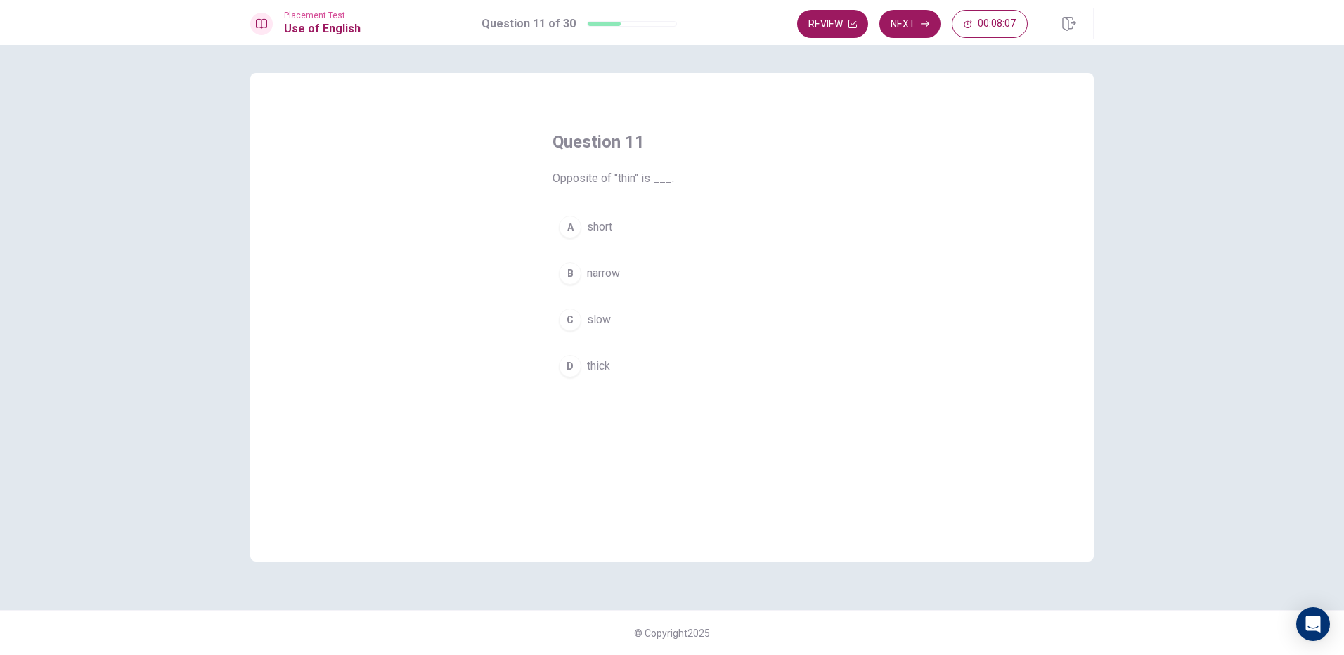
click at [625, 318] on button "C slow" at bounding box center [672, 319] width 239 height 35
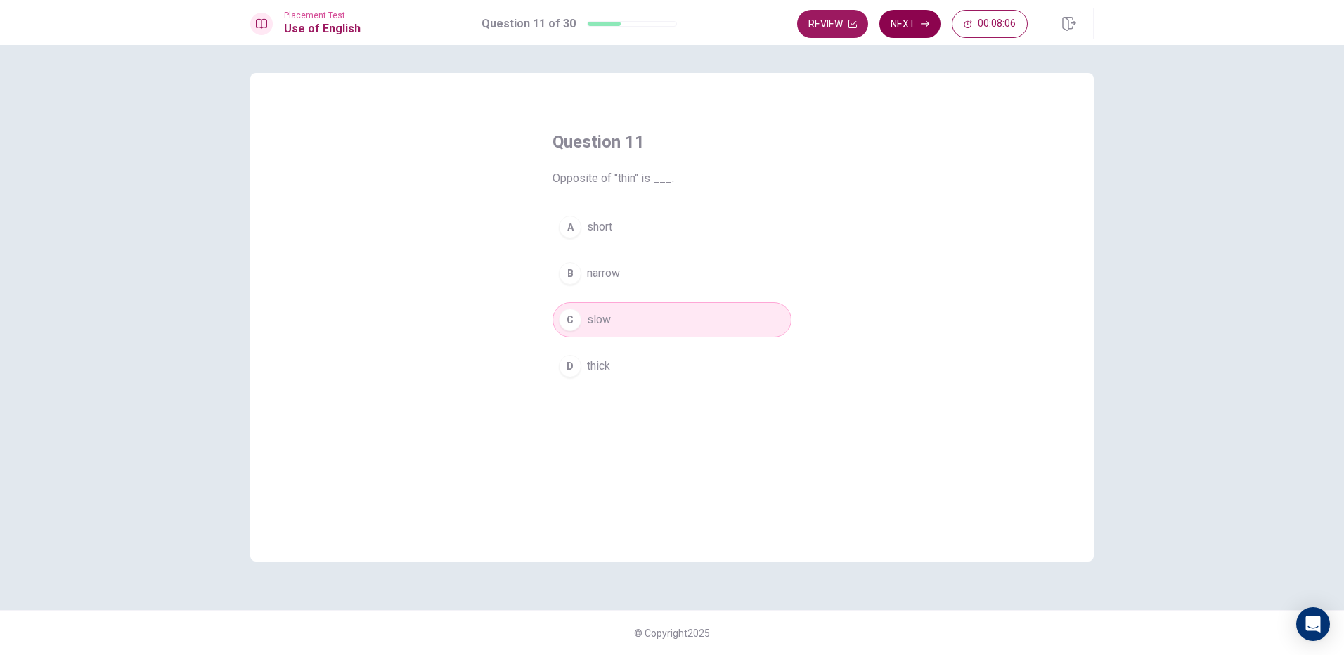
click at [919, 26] on button "Next" at bounding box center [910, 24] width 61 height 28
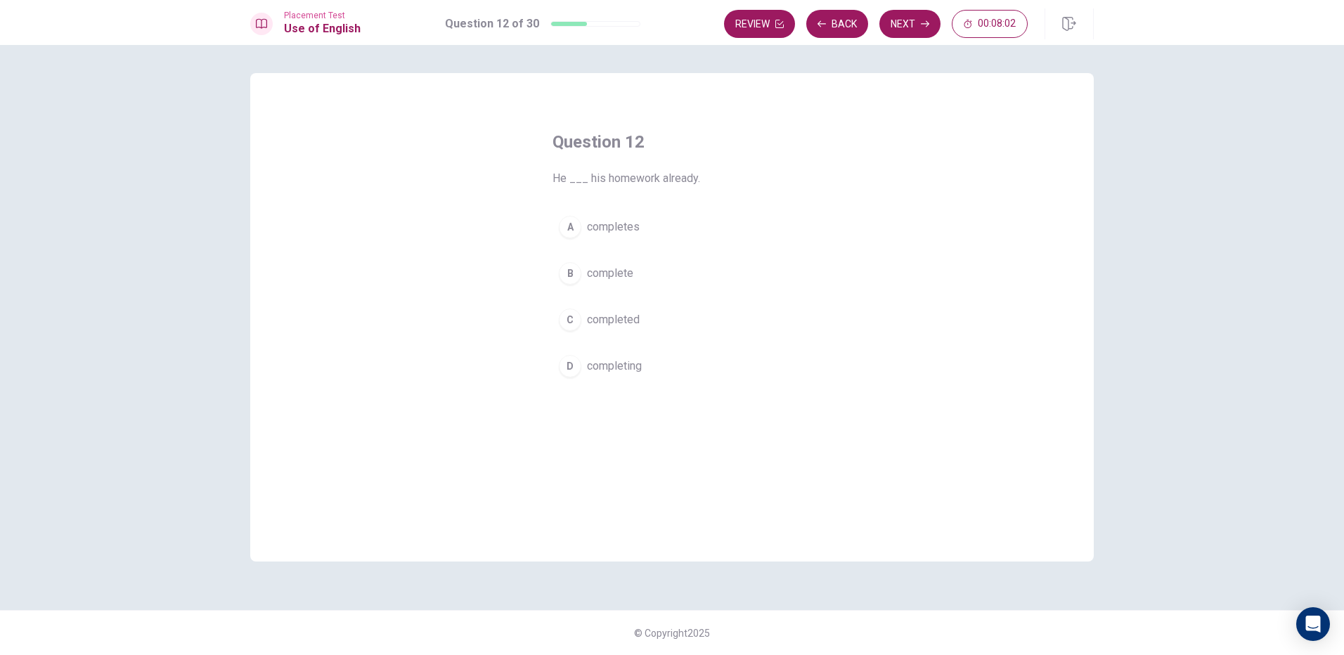
click at [650, 276] on button "B complete" at bounding box center [672, 273] width 239 height 35
click at [908, 30] on button "Next" at bounding box center [910, 24] width 61 height 28
drag, startPoint x: 621, startPoint y: 275, endPoint x: 724, endPoint y: 185, distance: 137.1
click at [625, 274] on button "B teacher" at bounding box center [672, 273] width 239 height 35
click at [921, 22] on button "Next" at bounding box center [910, 24] width 61 height 28
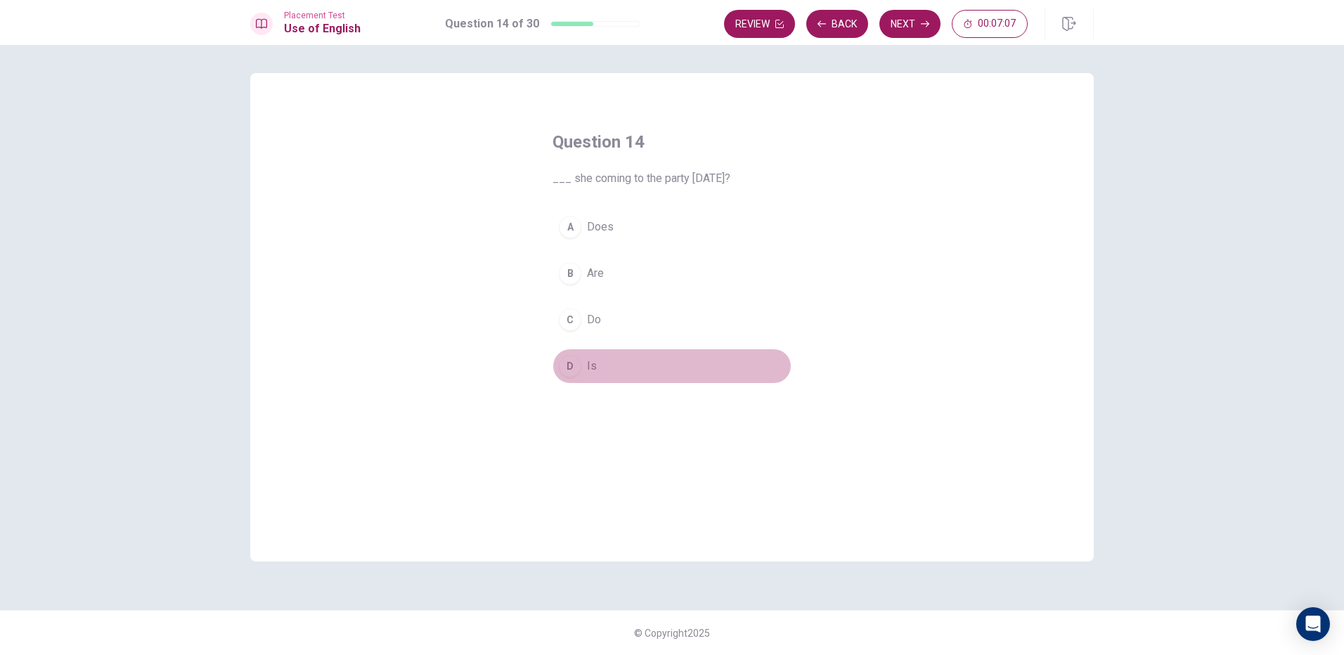
drag, startPoint x: 603, startPoint y: 372, endPoint x: 835, endPoint y: 150, distance: 321.3
click at [604, 371] on button "D Is" at bounding box center [672, 366] width 239 height 35
click at [910, 27] on button "Next" at bounding box center [910, 24] width 61 height 28
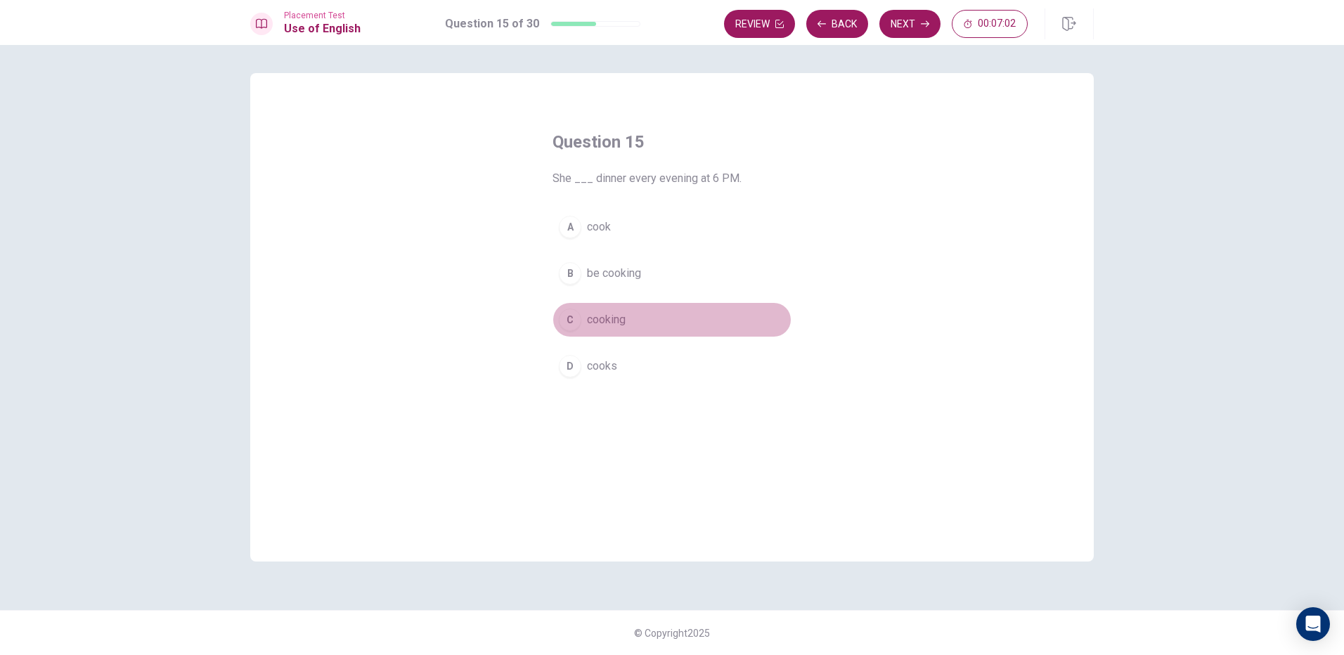
drag, startPoint x: 636, startPoint y: 319, endPoint x: 859, endPoint y: 105, distance: 309.4
click at [637, 318] on button "C cooking" at bounding box center [672, 319] width 239 height 35
click at [901, 29] on button "Next" at bounding box center [910, 24] width 61 height 28
click at [614, 313] on button "C desk" at bounding box center [672, 319] width 239 height 35
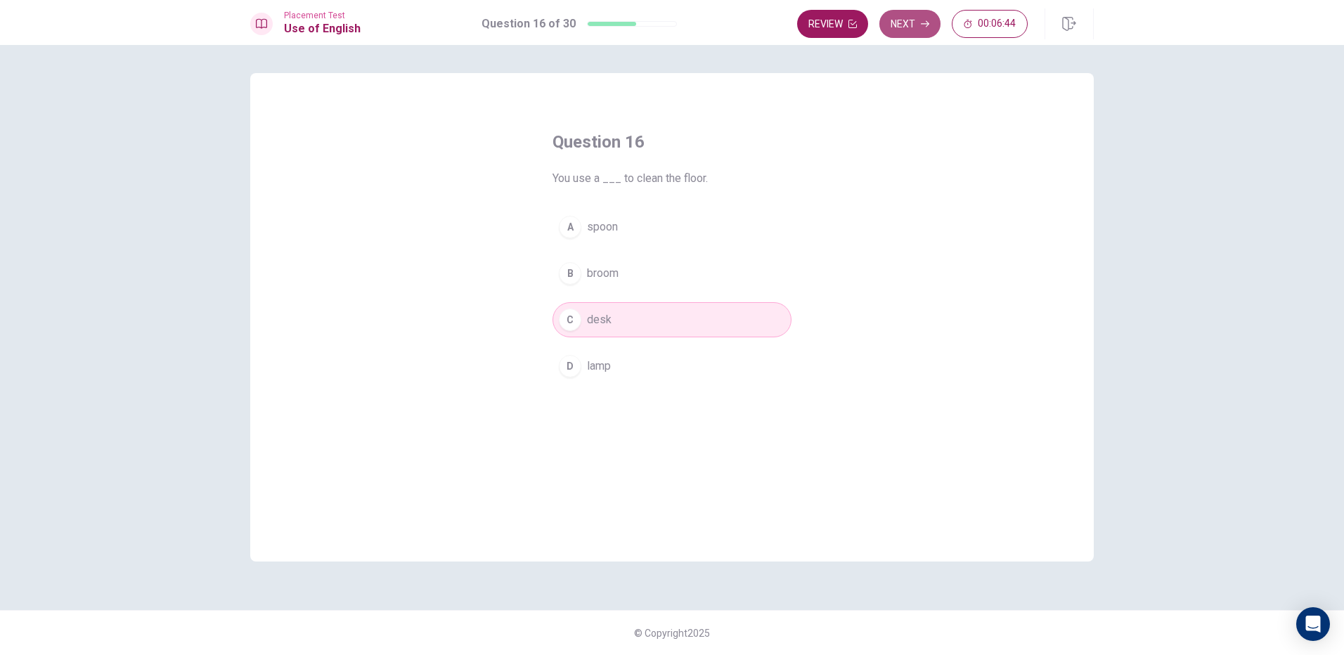
click at [902, 12] on button "Next" at bounding box center [910, 24] width 61 height 28
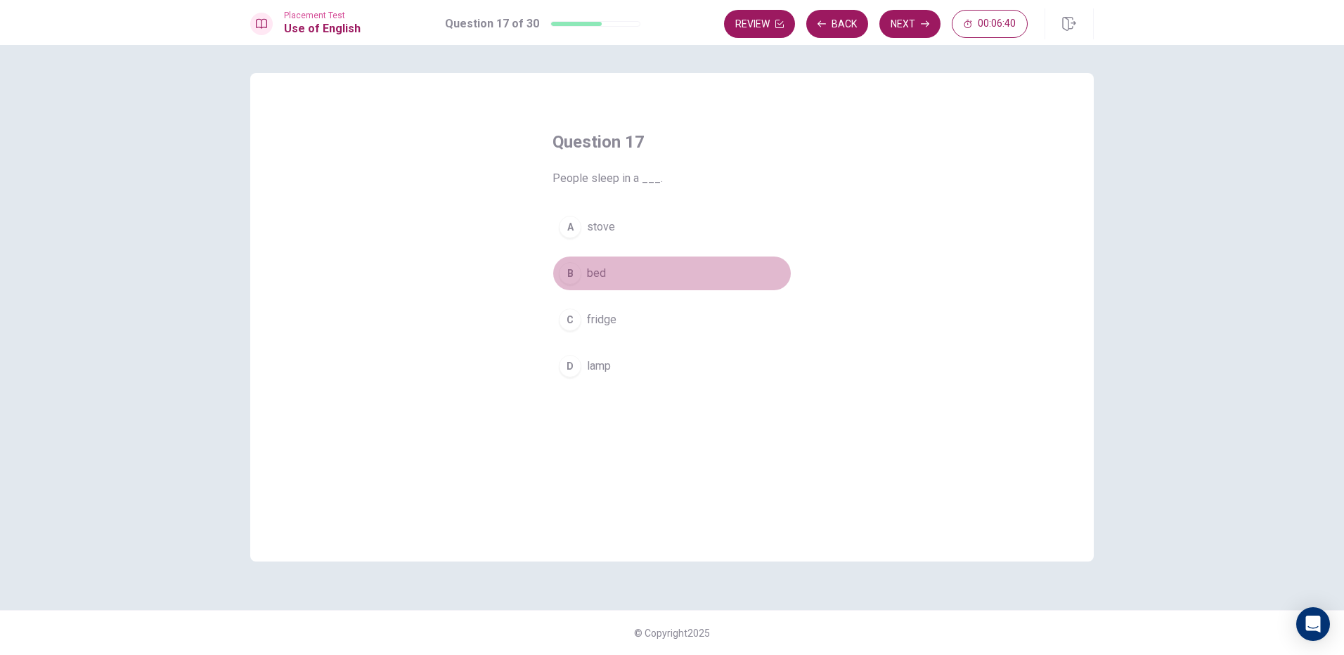
click at [630, 276] on button "B bed" at bounding box center [672, 273] width 239 height 35
click at [909, 27] on button "Next" at bounding box center [910, 24] width 61 height 28
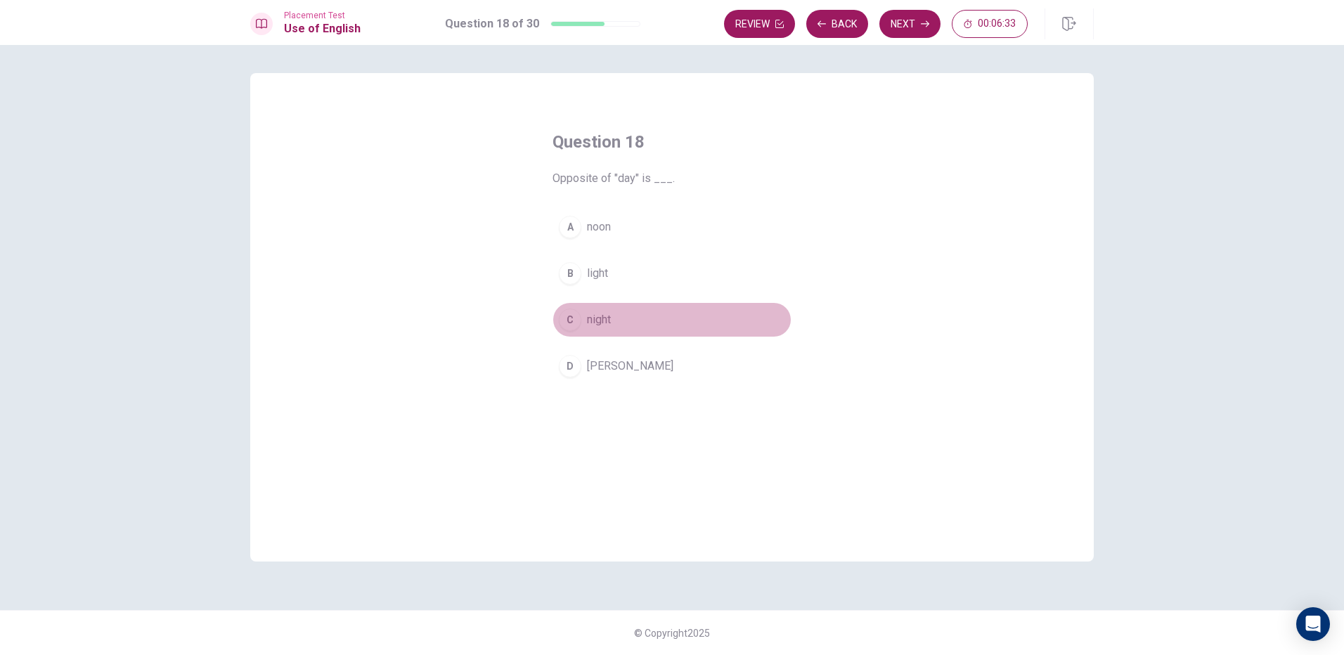
drag, startPoint x: 634, startPoint y: 329, endPoint x: 723, endPoint y: 212, distance: 147.0
click at [635, 328] on button "C night" at bounding box center [672, 319] width 239 height 35
click at [920, 24] on button "Next" at bounding box center [910, 24] width 61 height 28
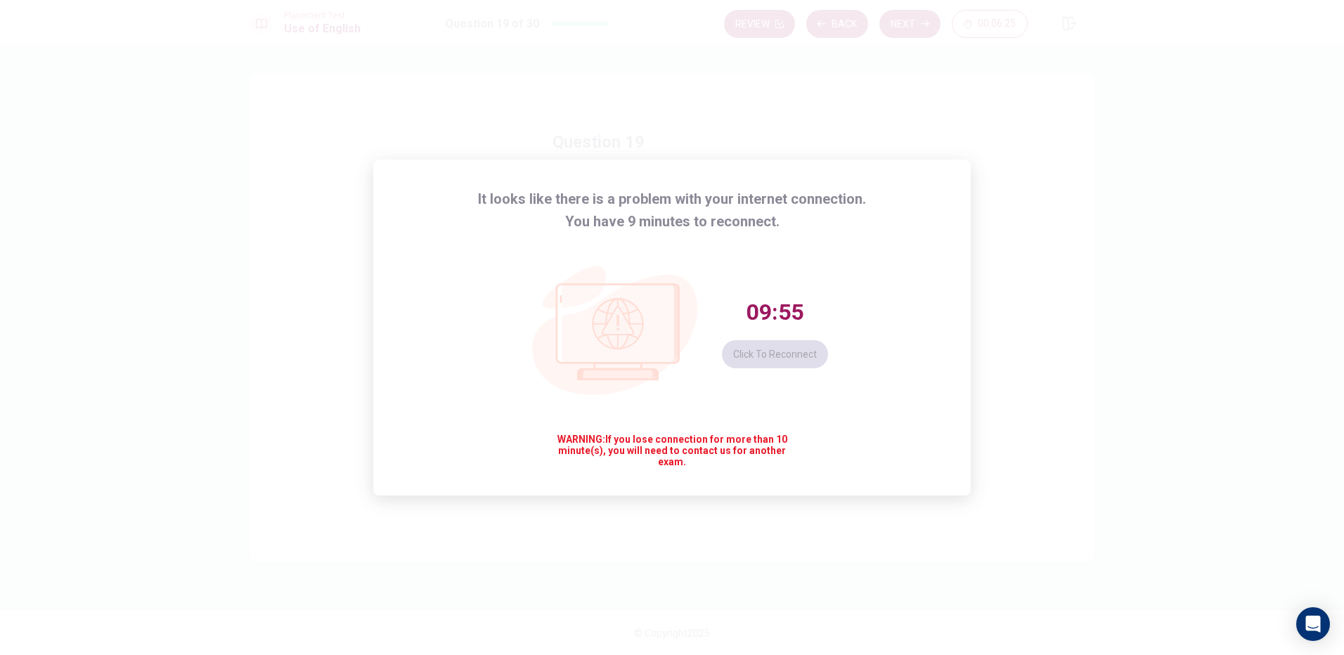
drag, startPoint x: 638, startPoint y: 293, endPoint x: 649, endPoint y: 285, distance: 13.3
click at [646, 290] on icon at bounding box center [618, 324] width 122 height 79
click at [789, 347] on button "Click to reconnect" at bounding box center [775, 354] width 106 height 28
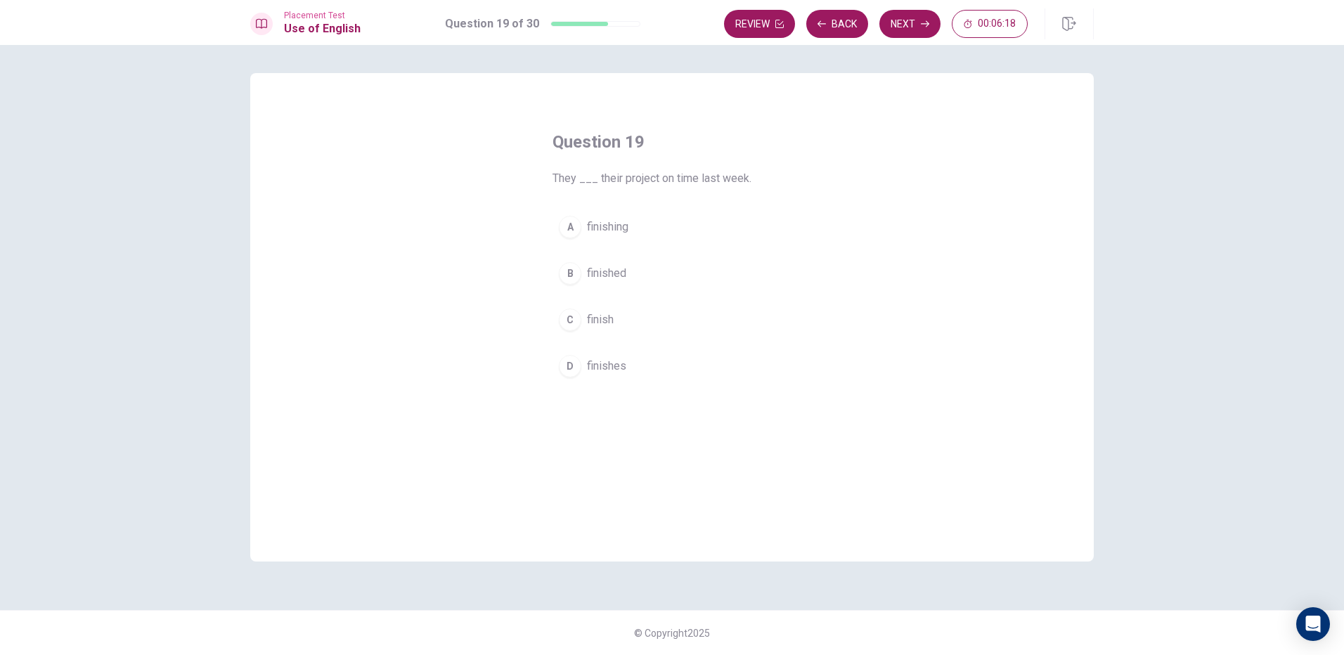
drag, startPoint x: 633, startPoint y: 276, endPoint x: 636, endPoint y: 252, distance: 23.5
click at [636, 273] on button "B finished" at bounding box center [672, 273] width 239 height 35
click at [920, 33] on button "Next" at bounding box center [910, 24] width 61 height 28
click at [639, 271] on button "B showing" at bounding box center [672, 273] width 239 height 35
click at [900, 26] on button "Next" at bounding box center [910, 24] width 61 height 28
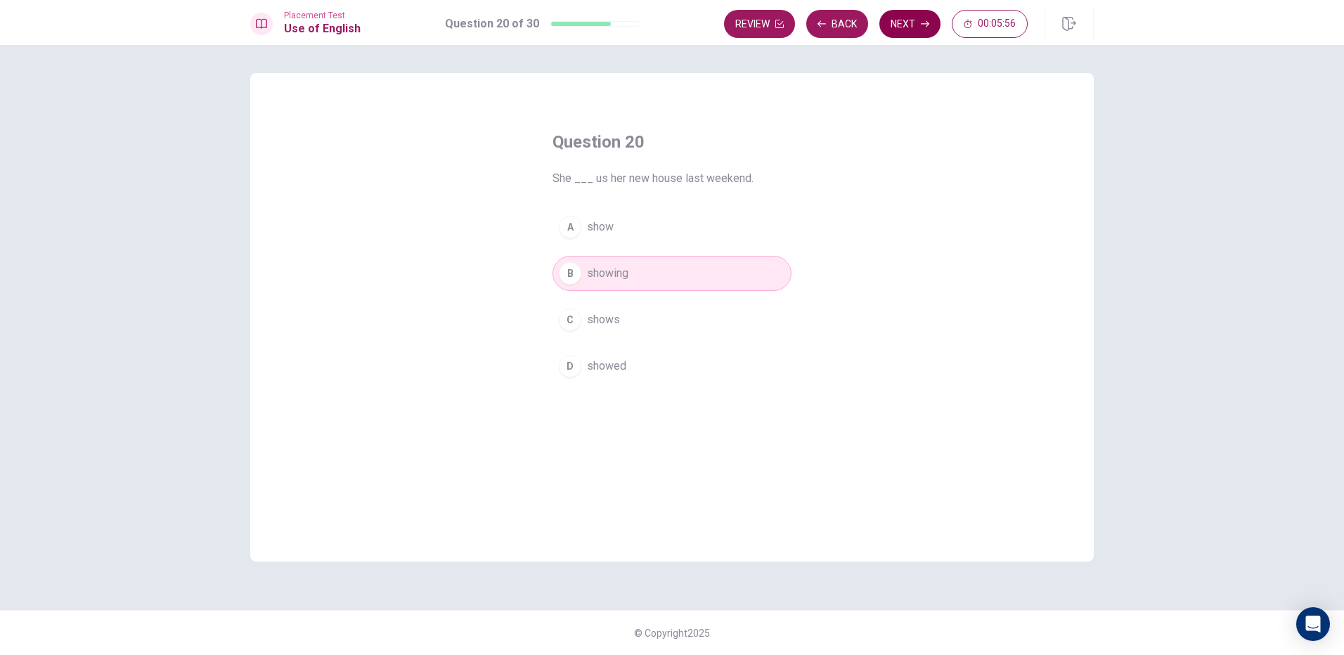
click at [891, 27] on button "Next" at bounding box center [910, 24] width 61 height 28
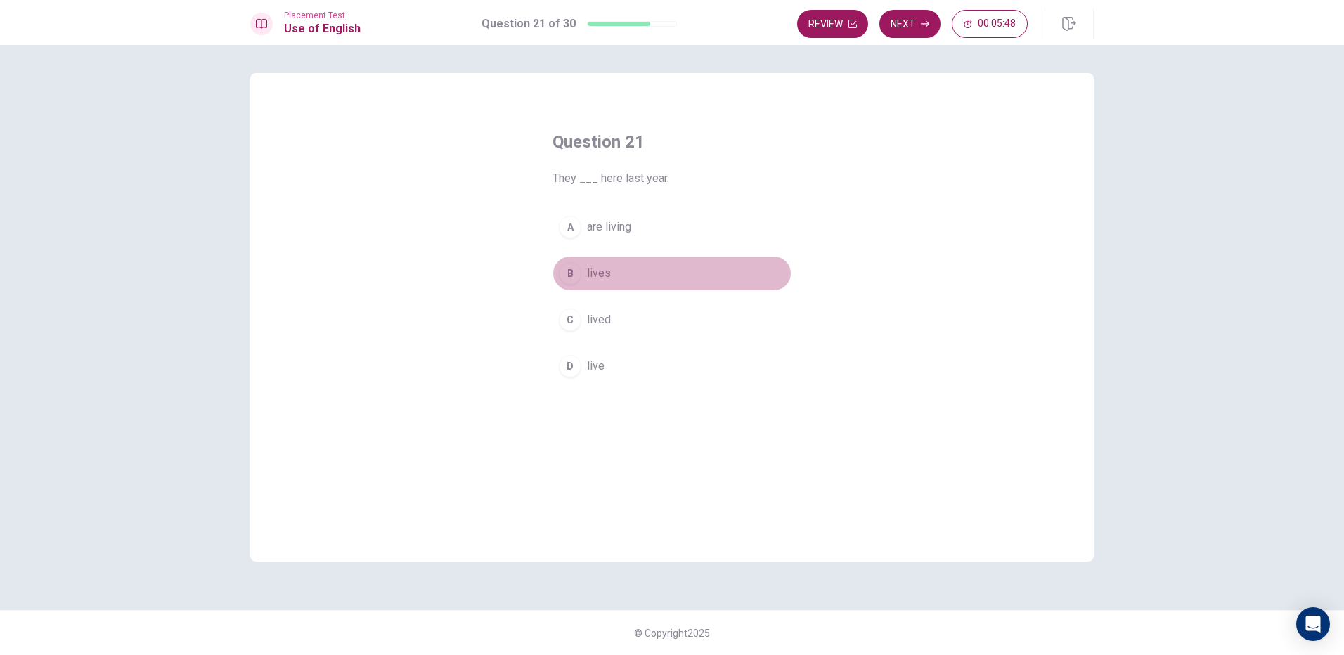
click at [623, 274] on button "B lives" at bounding box center [672, 273] width 239 height 35
click at [914, 21] on button "Next" at bounding box center [910, 24] width 61 height 28
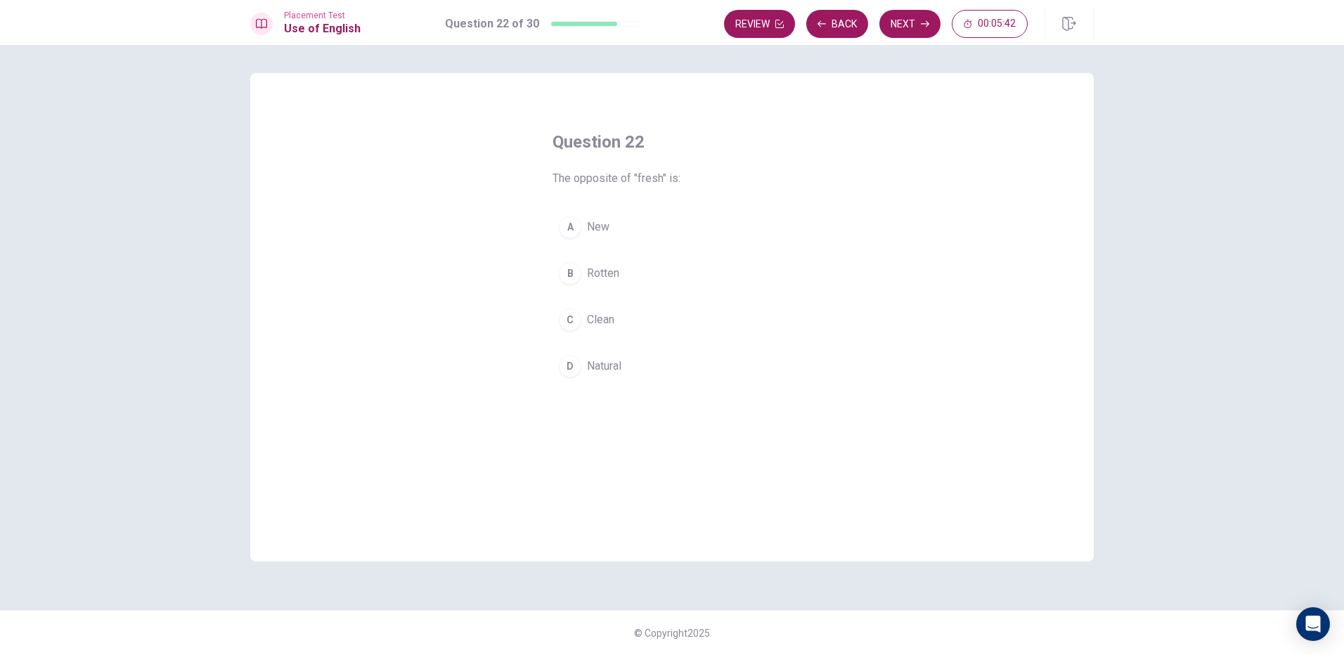
click at [653, 226] on button "A New" at bounding box center [672, 227] width 239 height 35
click at [913, 30] on button "Next" at bounding box center [910, 24] width 61 height 28
click at [650, 264] on button "B deep" at bounding box center [672, 273] width 239 height 35
drag, startPoint x: 661, startPoint y: 371, endPoint x: 669, endPoint y: 371, distance: 7.8
click at [665, 371] on button "D long" at bounding box center [672, 366] width 239 height 35
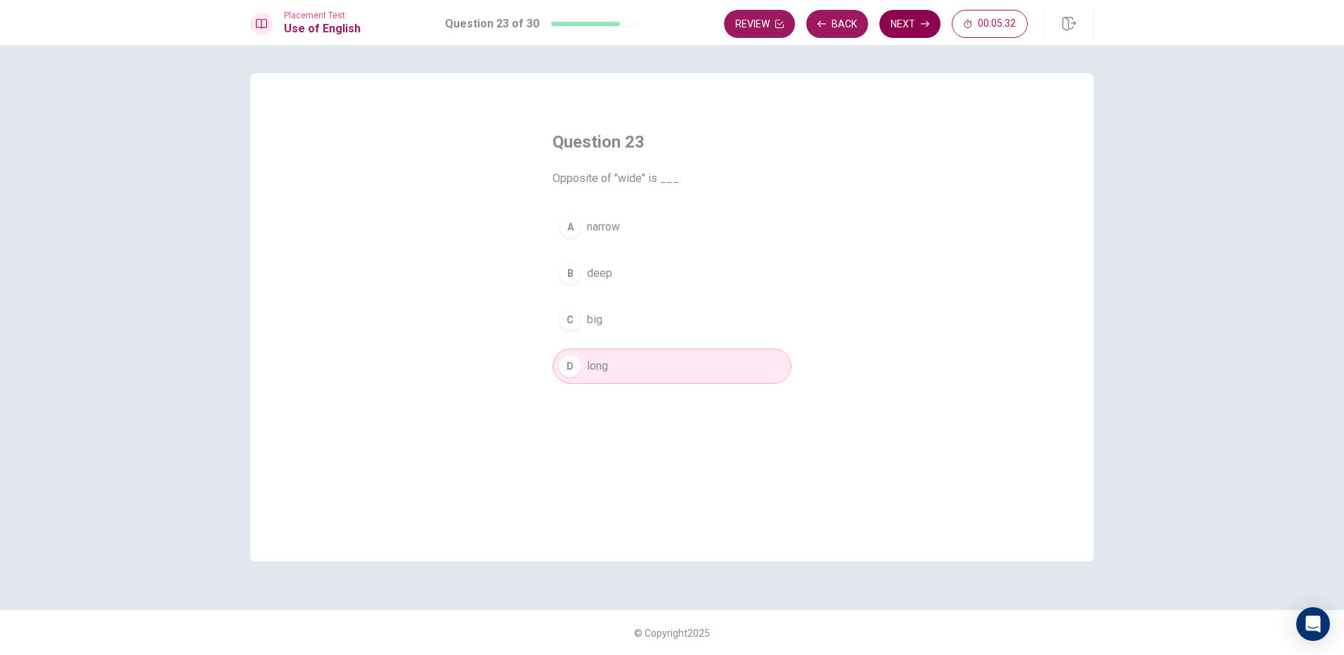
click at [911, 30] on button "Next" at bounding box center [910, 24] width 61 height 28
click at [627, 273] on button "B glove" at bounding box center [672, 273] width 239 height 35
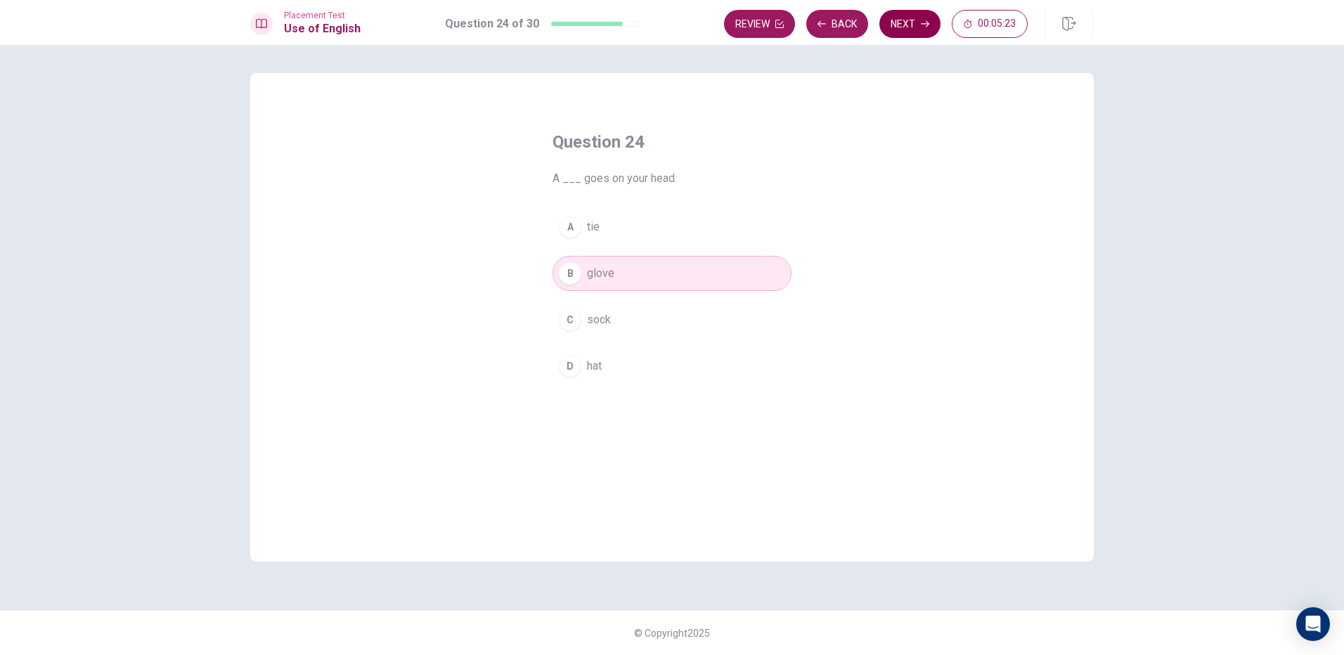
click at [905, 33] on button "Next" at bounding box center [910, 24] width 61 height 28
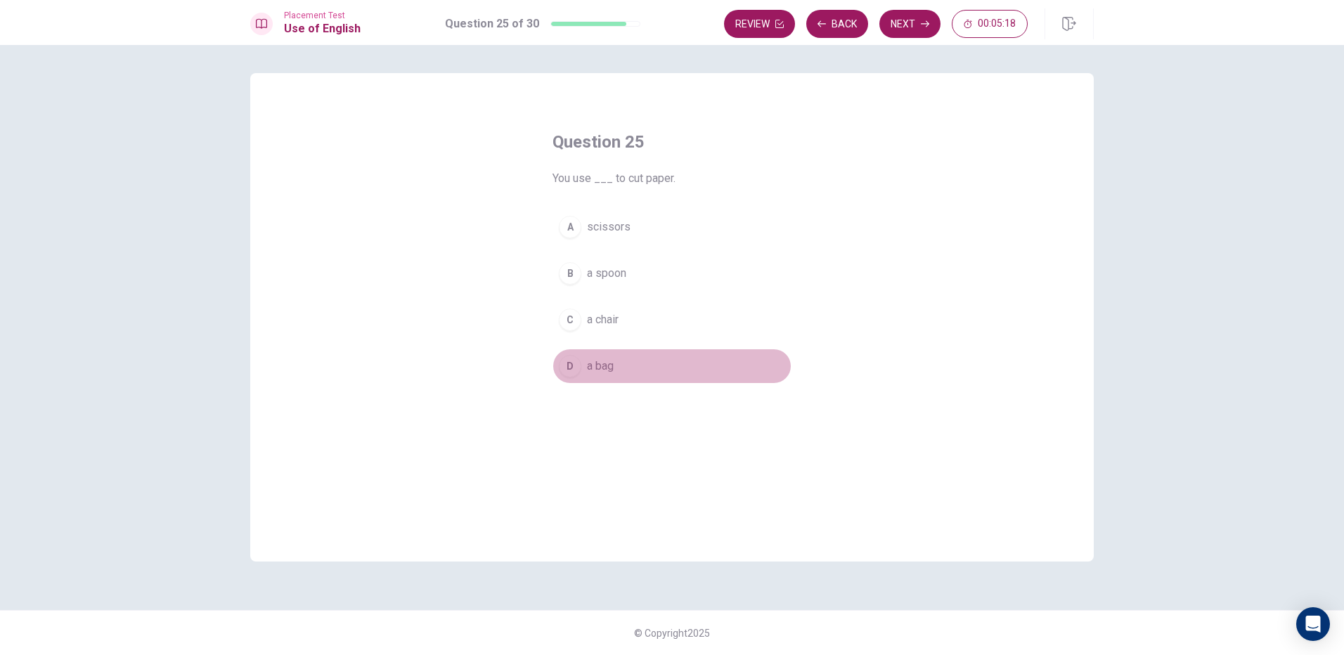
drag, startPoint x: 617, startPoint y: 358, endPoint x: 660, endPoint y: 313, distance: 62.2
click at [618, 357] on button "D a bag" at bounding box center [672, 366] width 239 height 35
drag, startPoint x: 900, startPoint y: 24, endPoint x: 898, endPoint y: 33, distance: 9.4
click at [900, 27] on button "Next" at bounding box center [910, 24] width 61 height 28
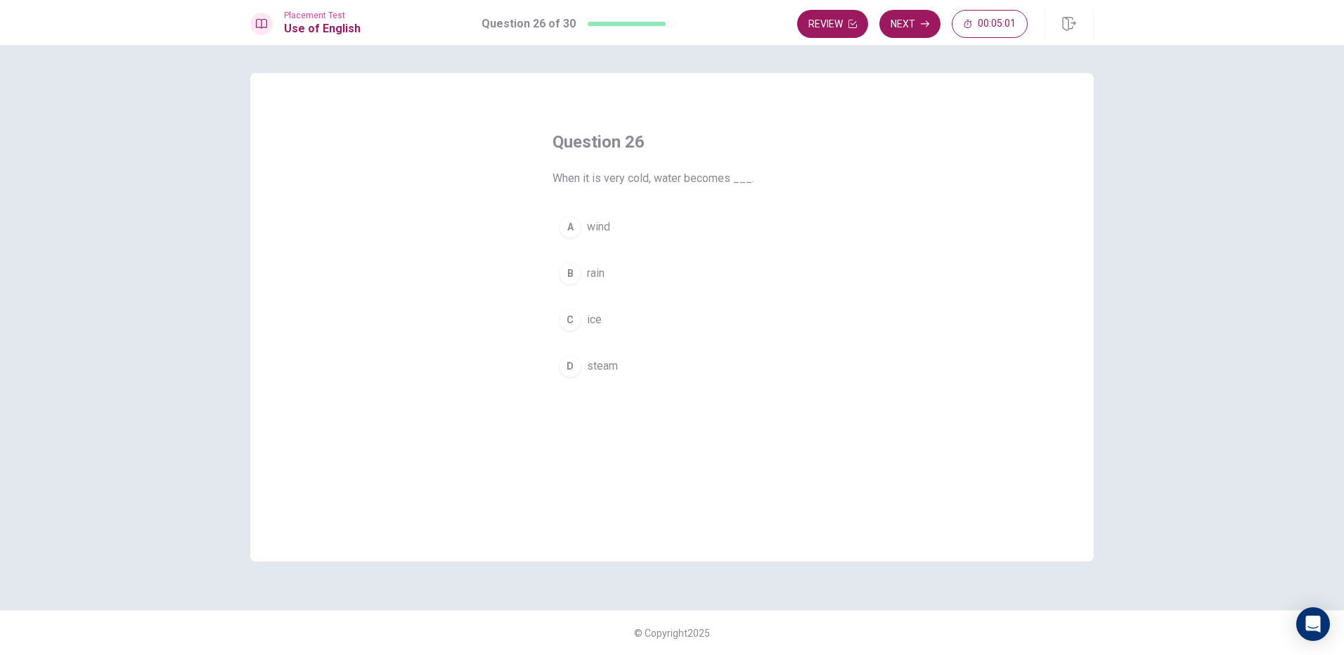
click at [669, 365] on button "D steam" at bounding box center [672, 366] width 239 height 35
click at [649, 261] on button "B rain" at bounding box center [672, 273] width 239 height 35
click at [901, 26] on button "Next" at bounding box center [910, 24] width 61 height 28
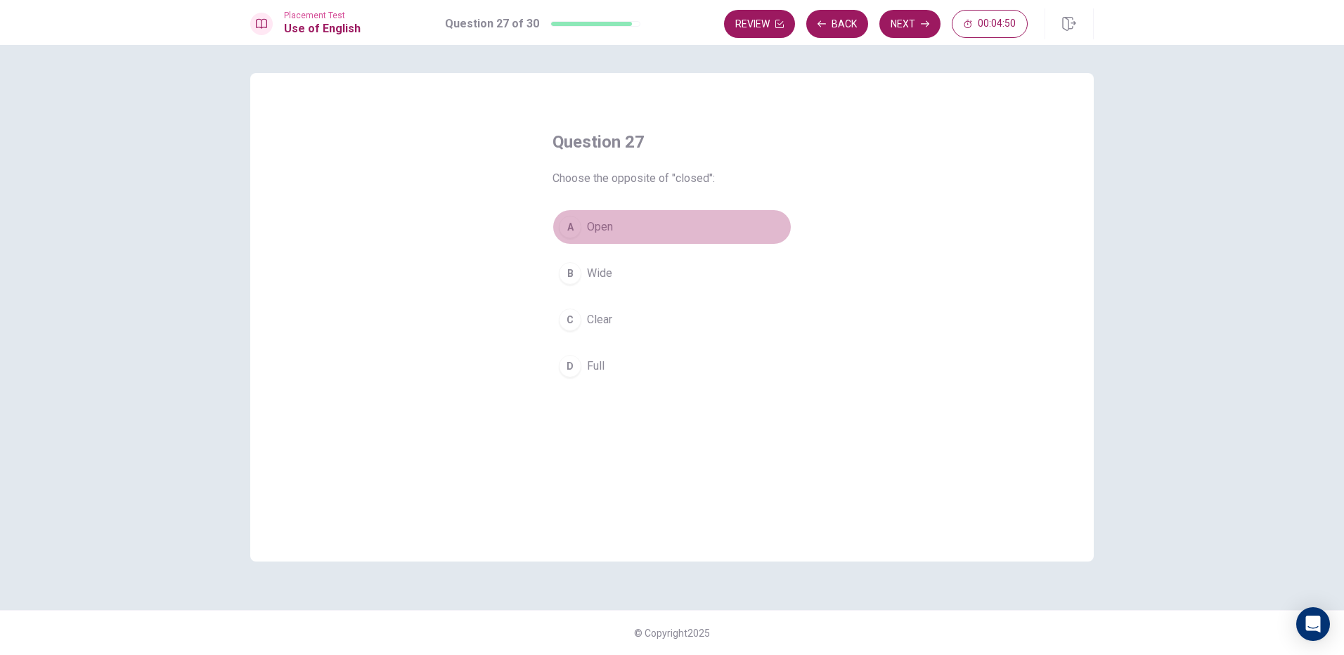
click at [631, 229] on button "A Open" at bounding box center [672, 227] width 239 height 35
click at [932, 25] on button "Next" at bounding box center [910, 24] width 61 height 28
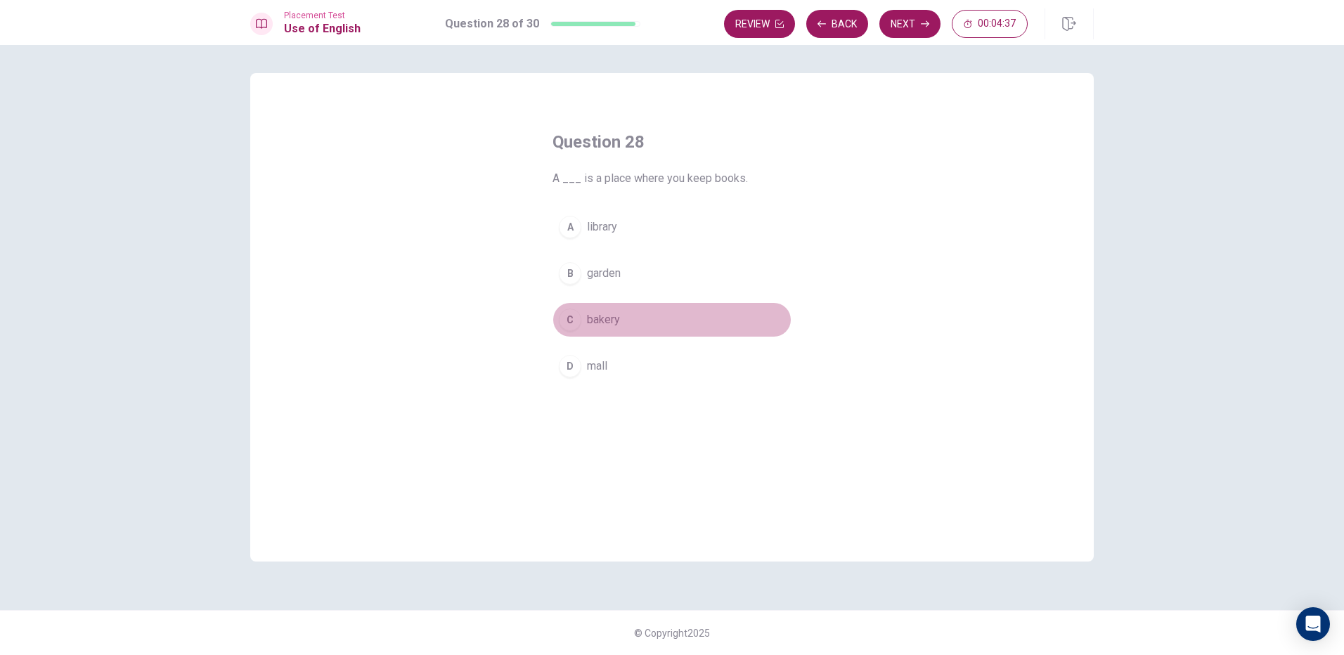
click at [631, 316] on button "C bakery" at bounding box center [672, 319] width 239 height 35
click at [908, 27] on button "Next" at bounding box center [910, 24] width 61 height 28
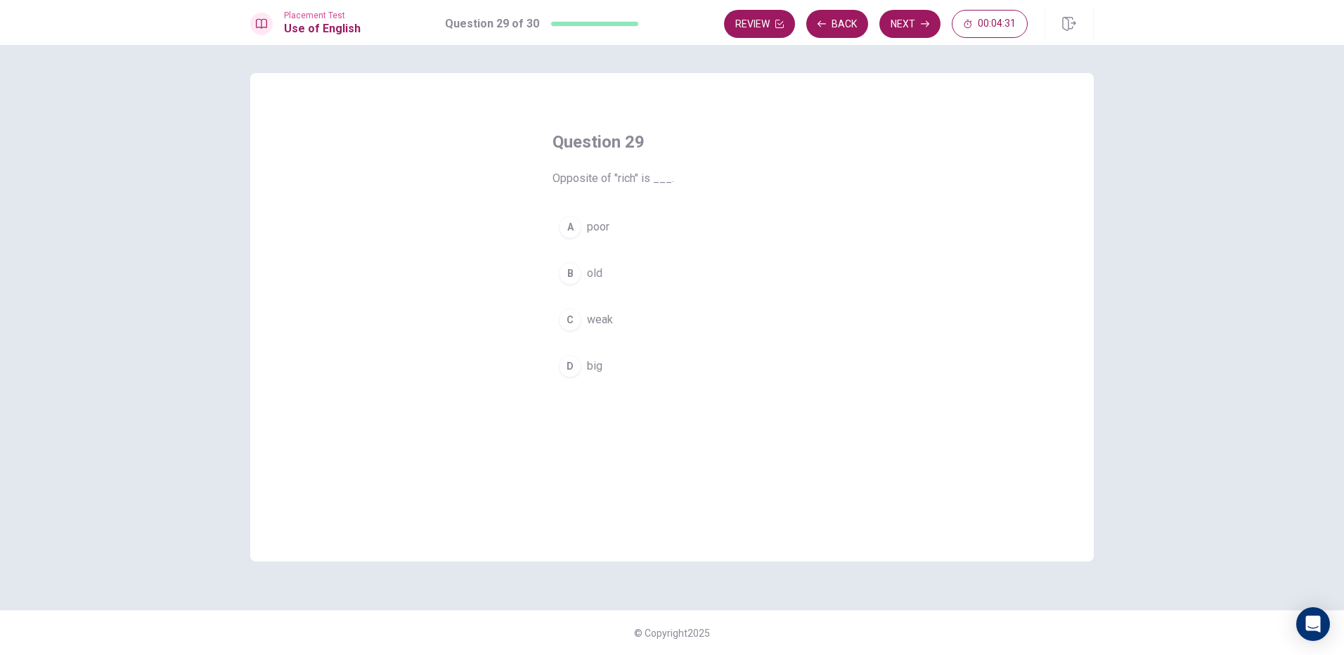
click at [644, 315] on button "C weak" at bounding box center [672, 319] width 239 height 35
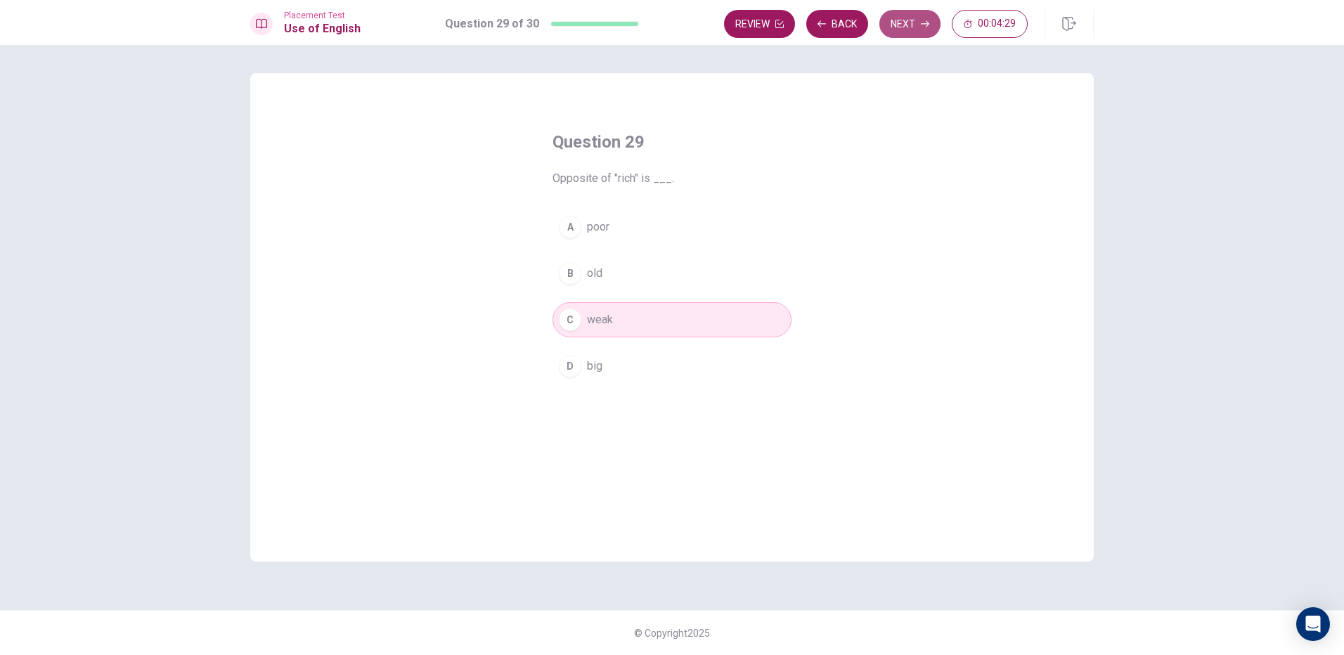
click at [928, 30] on button "Next" at bounding box center [910, 24] width 61 height 28
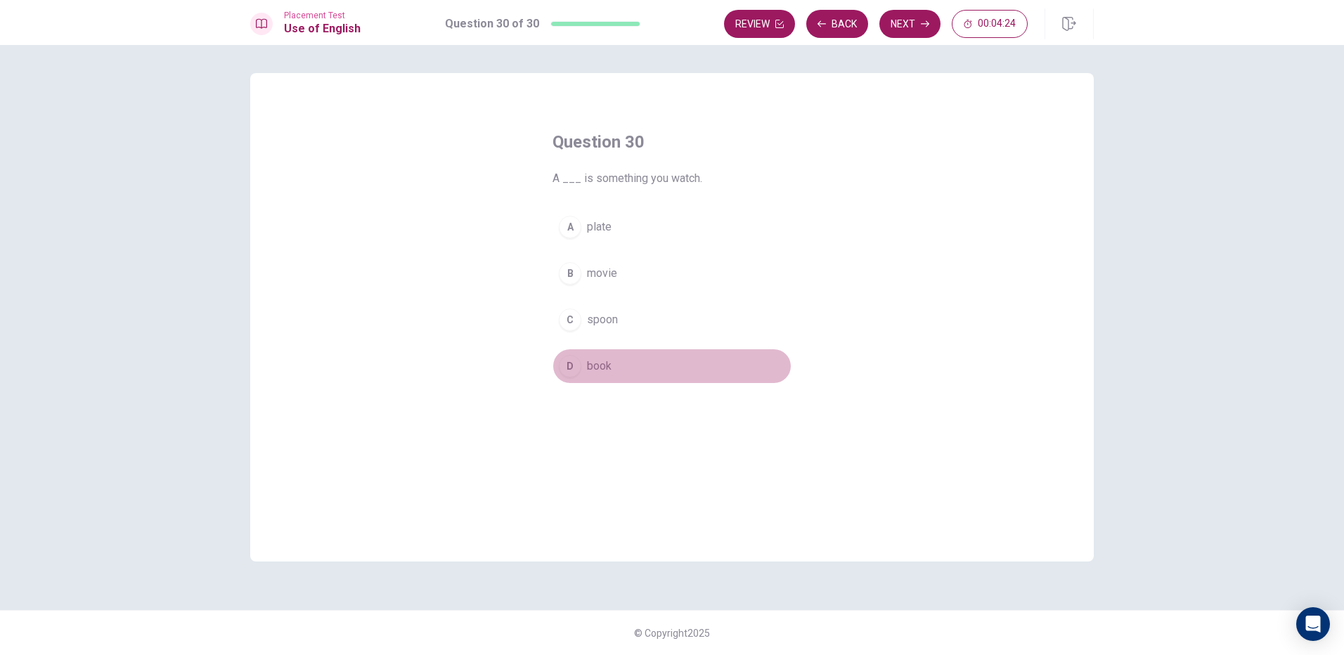
click at [647, 358] on button "D book" at bounding box center [672, 366] width 239 height 35
click at [916, 30] on button "Next" at bounding box center [910, 24] width 61 height 28
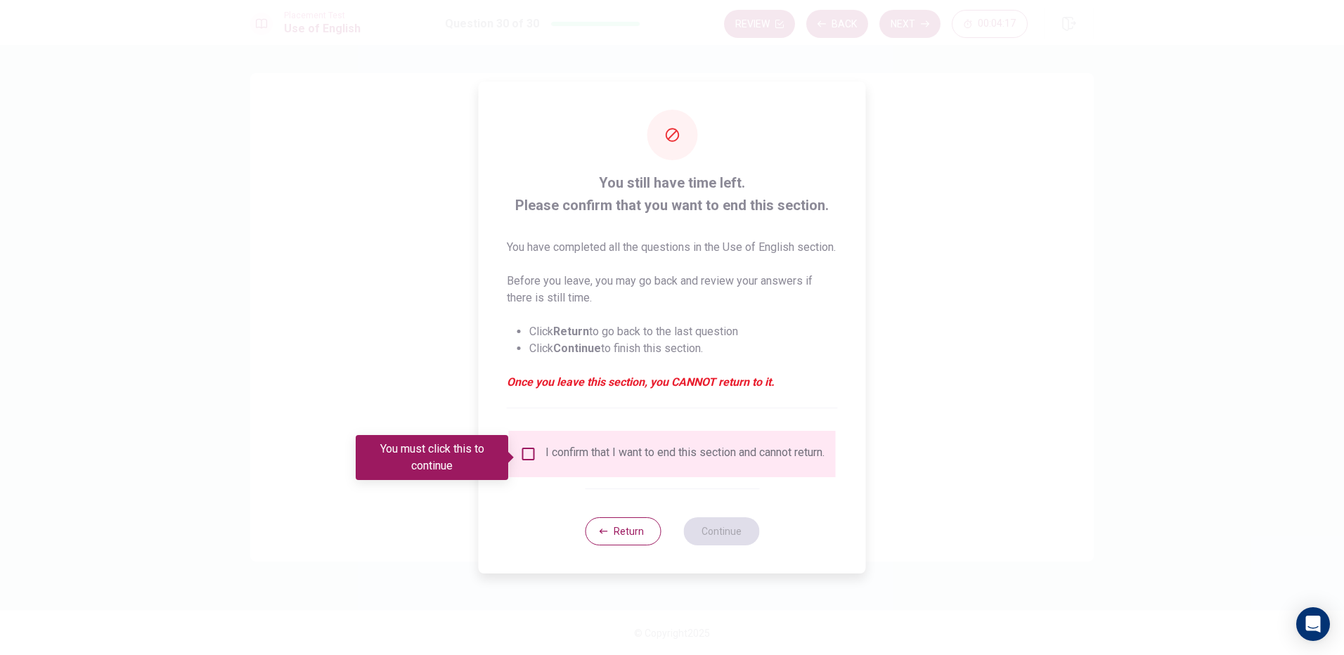
click at [535, 461] on div "I confirm that I want to end this section and cannot return." at bounding box center [672, 454] width 304 height 17
click at [522, 452] on input "You must click this to continue" at bounding box center [528, 454] width 17 height 17
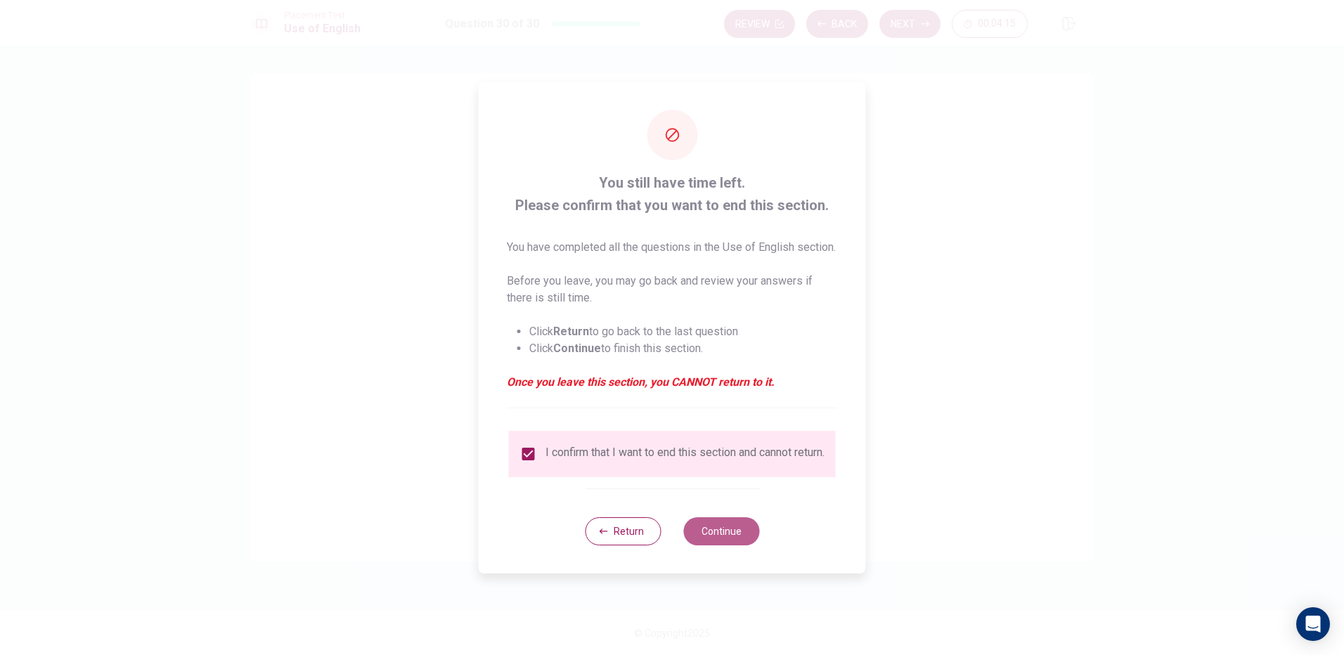
drag, startPoint x: 722, startPoint y: 543, endPoint x: 717, endPoint y: 520, distance: 23.7
click at [729, 534] on button "Continue" at bounding box center [722, 532] width 76 height 28
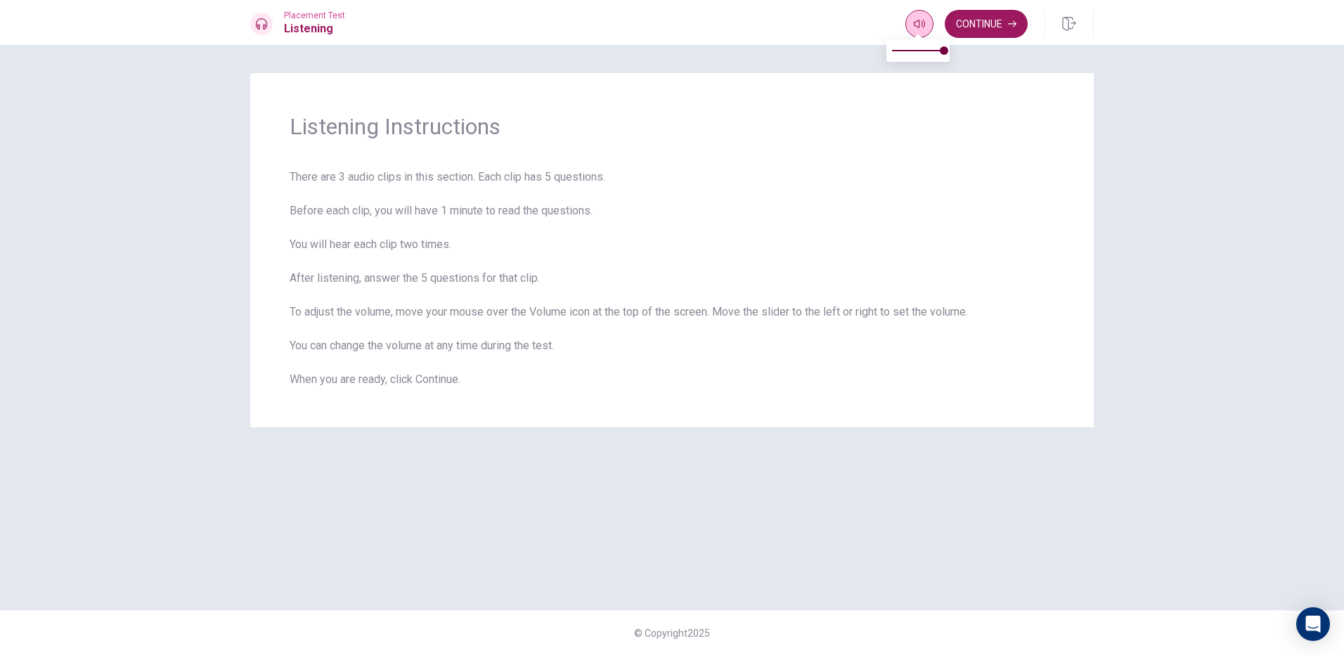
click at [918, 33] on span at bounding box center [918, 36] width 11 height 8
click at [979, 27] on button "Continue" at bounding box center [986, 24] width 83 height 28
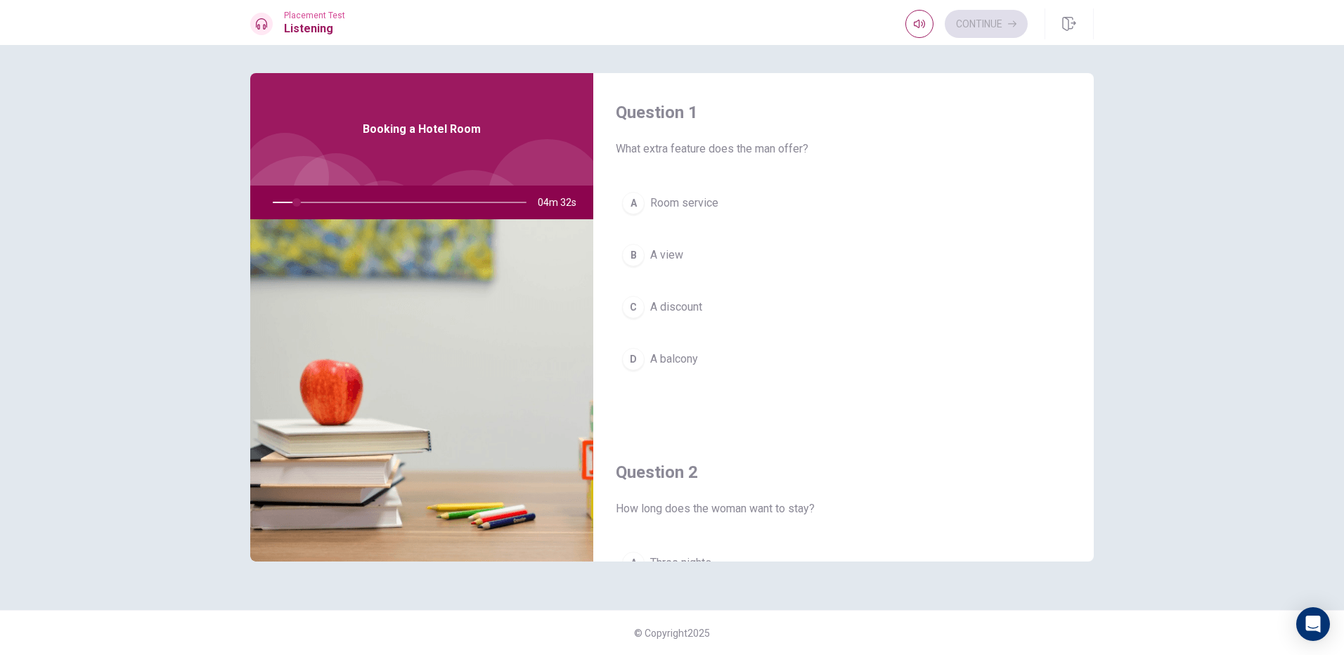
drag, startPoint x: 534, startPoint y: 436, endPoint x: 632, endPoint y: 430, distance: 98.6
click at [631, 430] on div "Question 1 What extra feature does the man offer? A Room service B A view C A d…" at bounding box center [672, 317] width 844 height 489
click at [707, 218] on button "A Room service" at bounding box center [844, 203] width 456 height 35
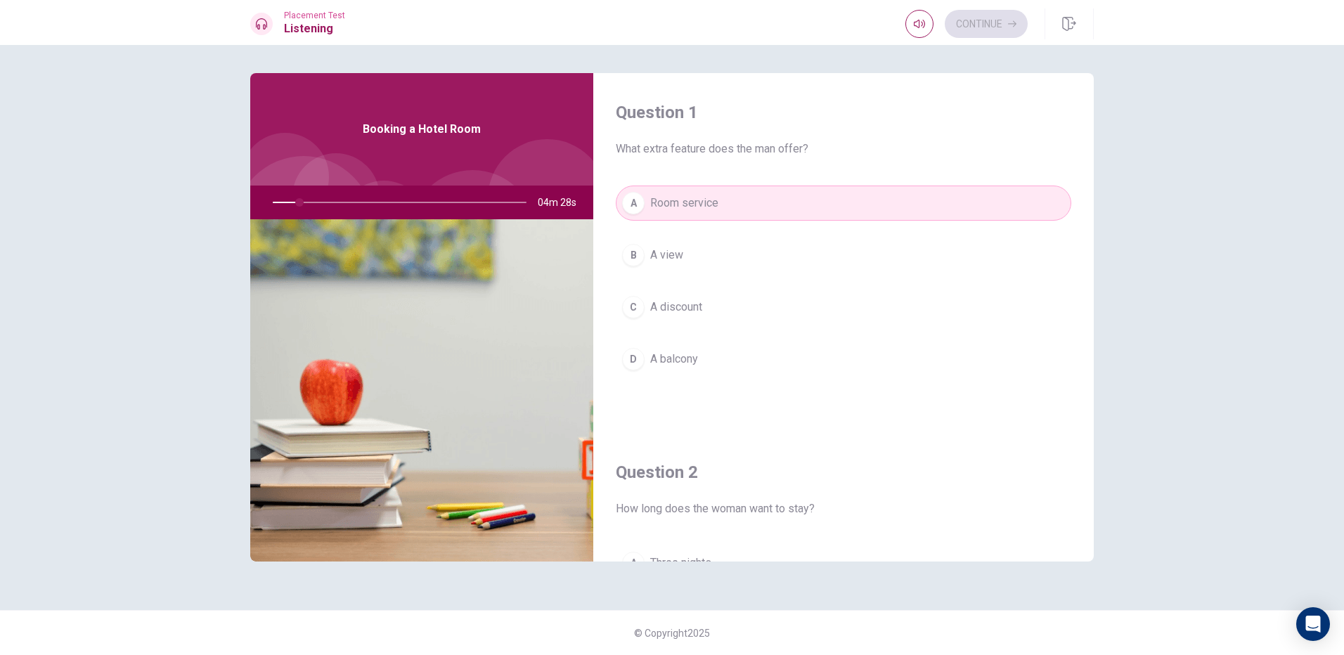
click at [605, 271] on div "Question 1 What extra feature does the man offer? A Room service B A view C A d…" at bounding box center [843, 253] width 501 height 360
click at [657, 257] on span "A view" at bounding box center [666, 255] width 33 height 17
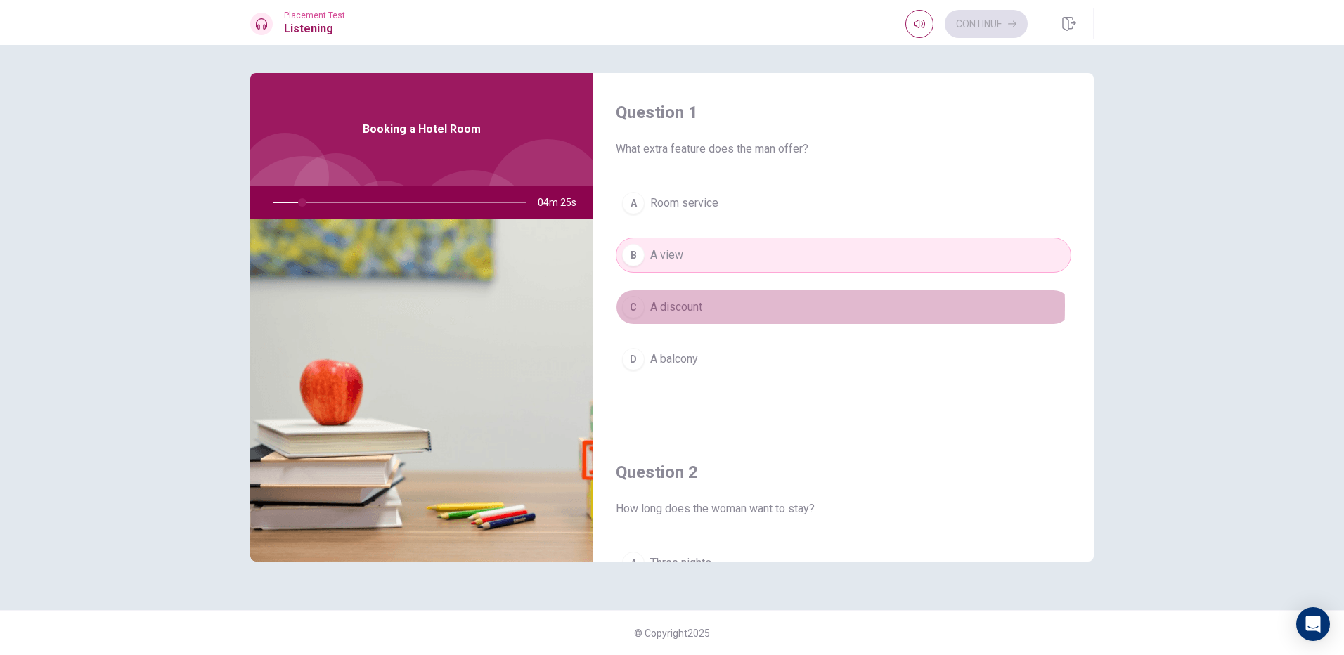
click at [669, 312] on span "A discount" at bounding box center [676, 307] width 52 height 17
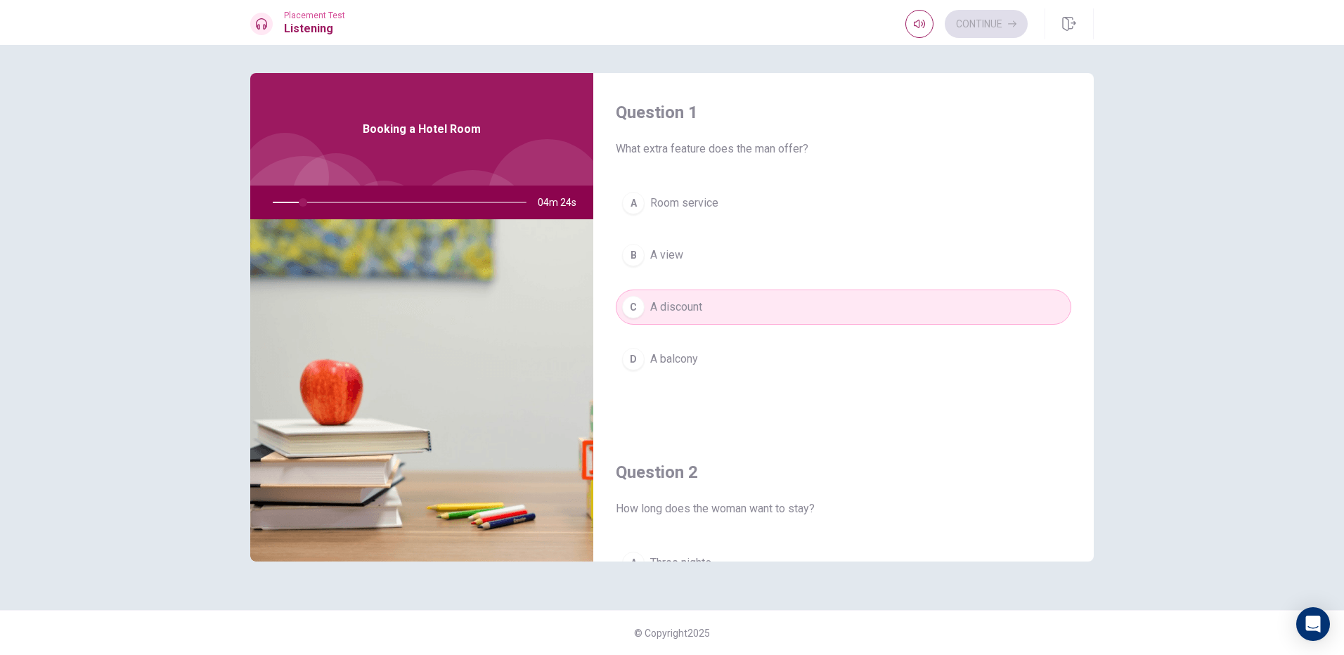
click at [666, 359] on span "A balcony" at bounding box center [674, 359] width 48 height 17
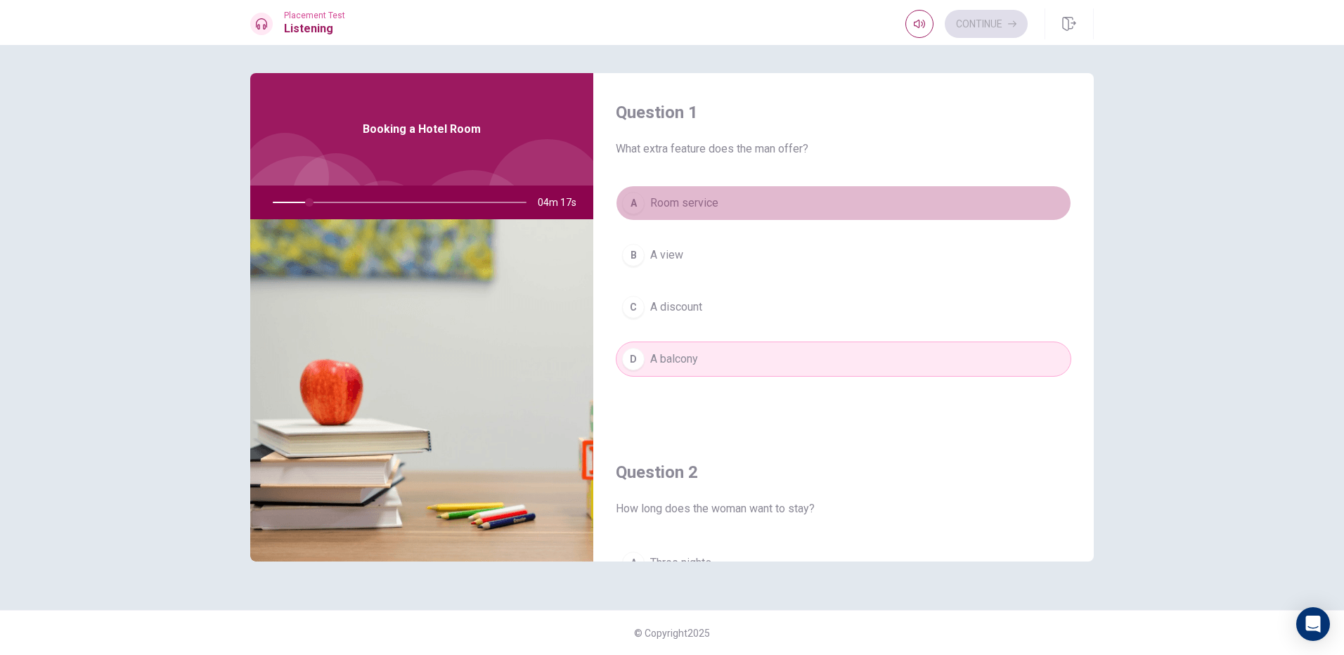
click at [861, 211] on button "A Room service" at bounding box center [844, 203] width 456 height 35
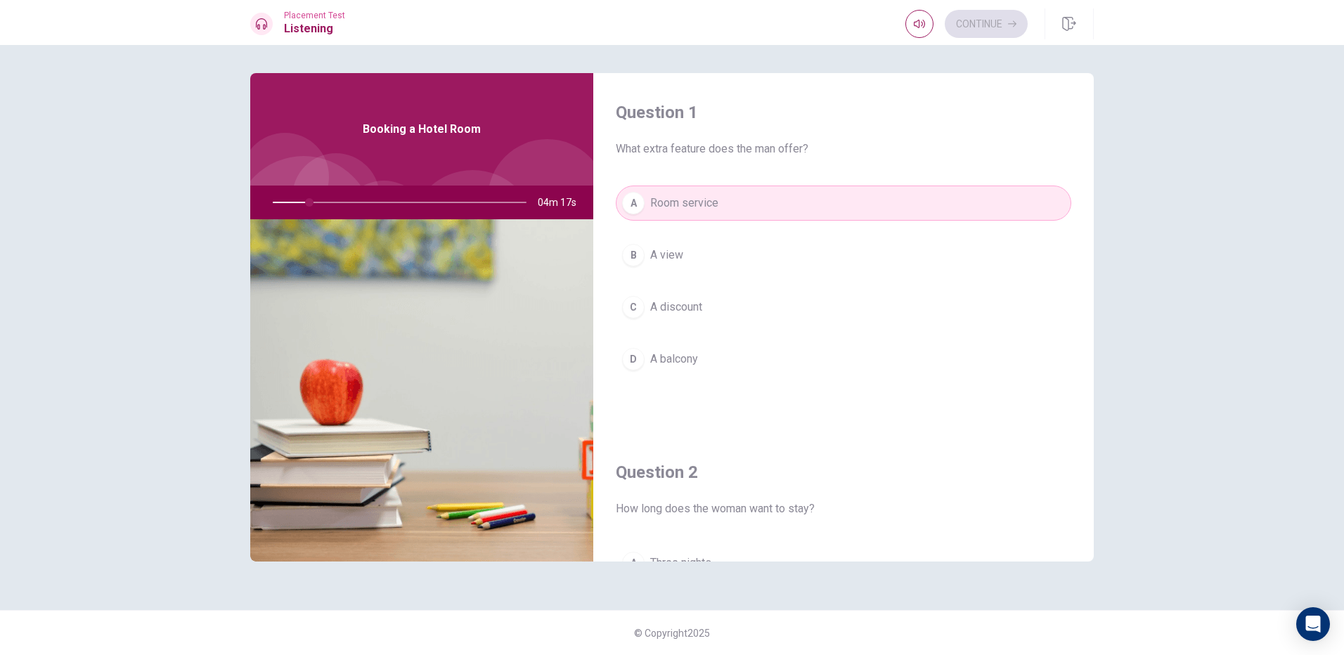
click at [845, 255] on button "B A view" at bounding box center [844, 255] width 456 height 35
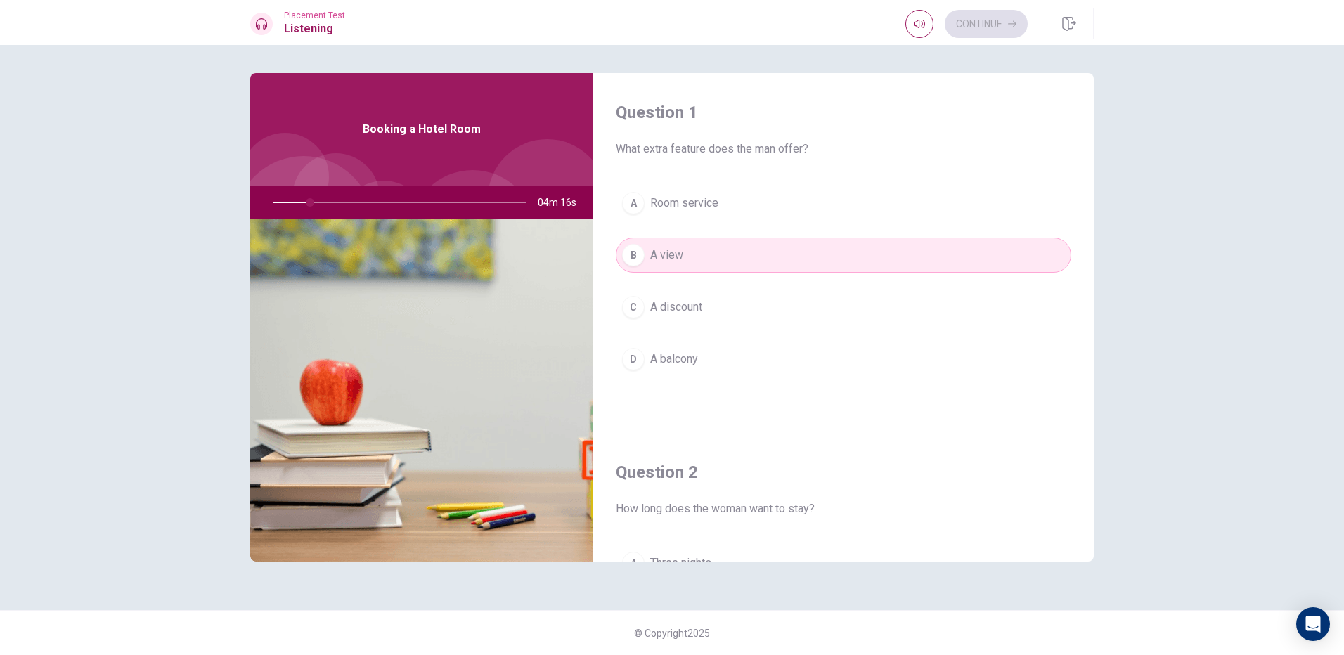
click at [822, 304] on button "C A discount" at bounding box center [844, 307] width 456 height 35
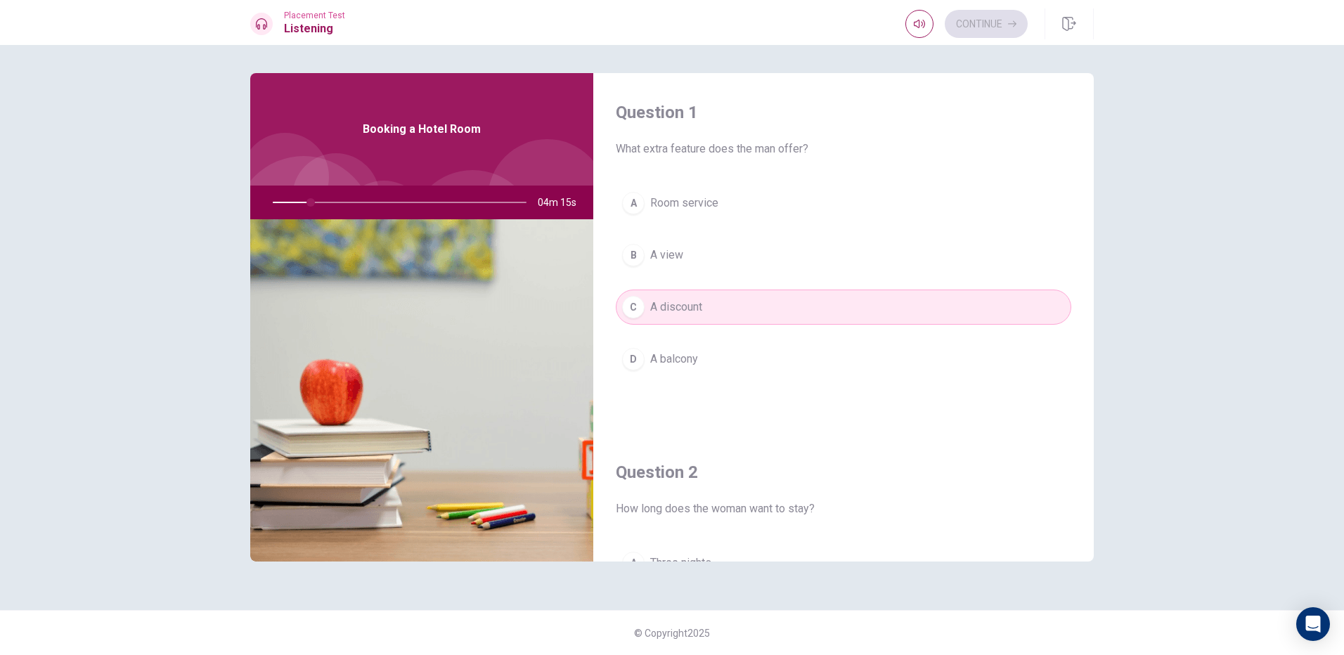
click at [807, 231] on div "A Room service B A view C A discount D A balcony" at bounding box center [844, 295] width 456 height 219
click at [804, 262] on button "B A view" at bounding box center [844, 255] width 456 height 35
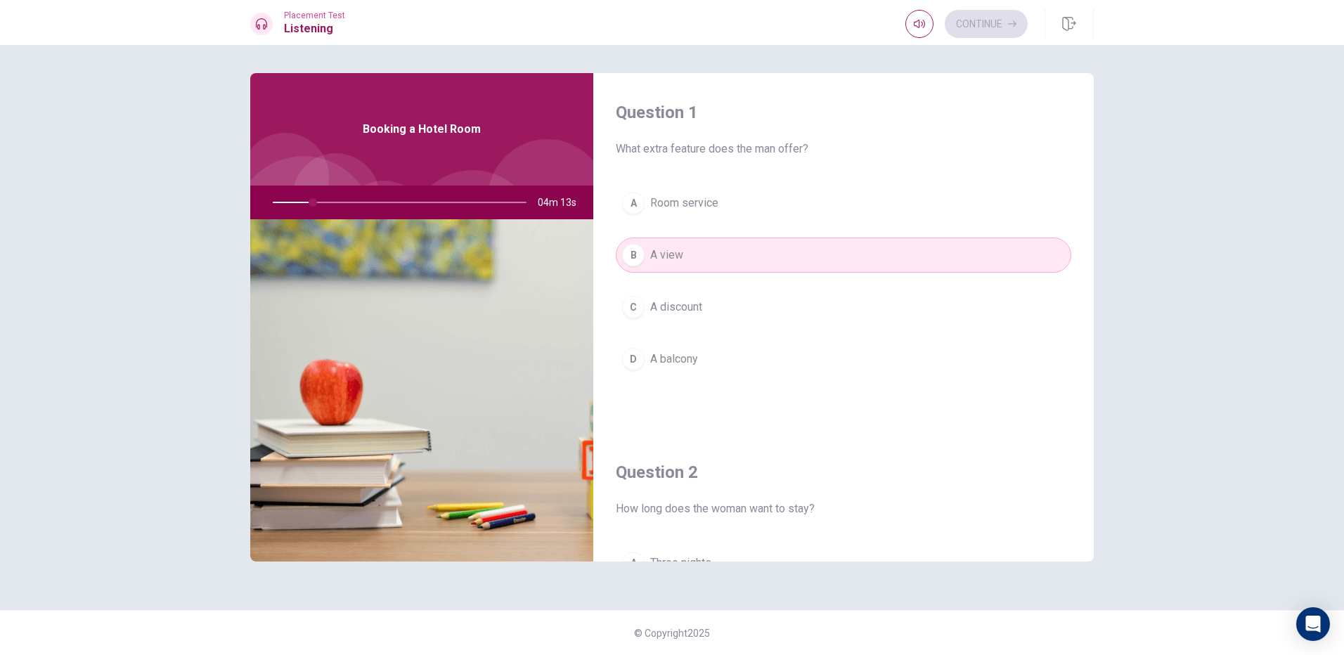
click at [813, 214] on button "A Room service" at bounding box center [844, 203] width 456 height 35
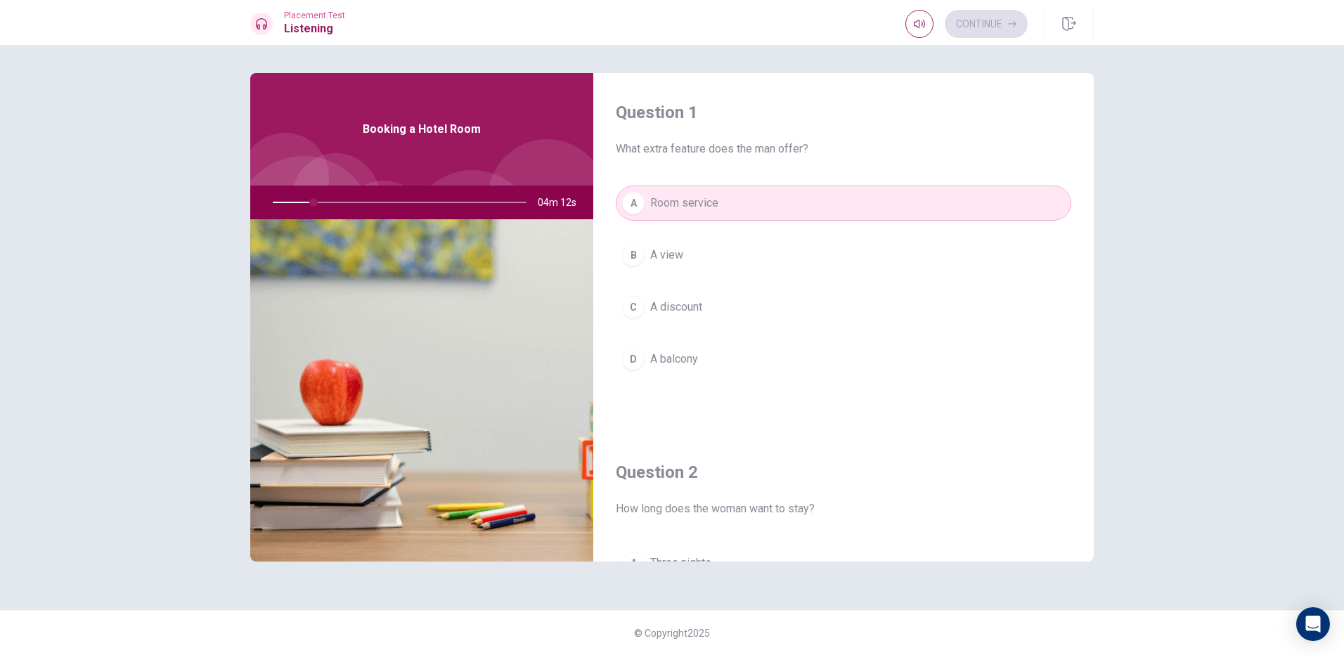
click at [814, 255] on button "B A view" at bounding box center [844, 255] width 456 height 35
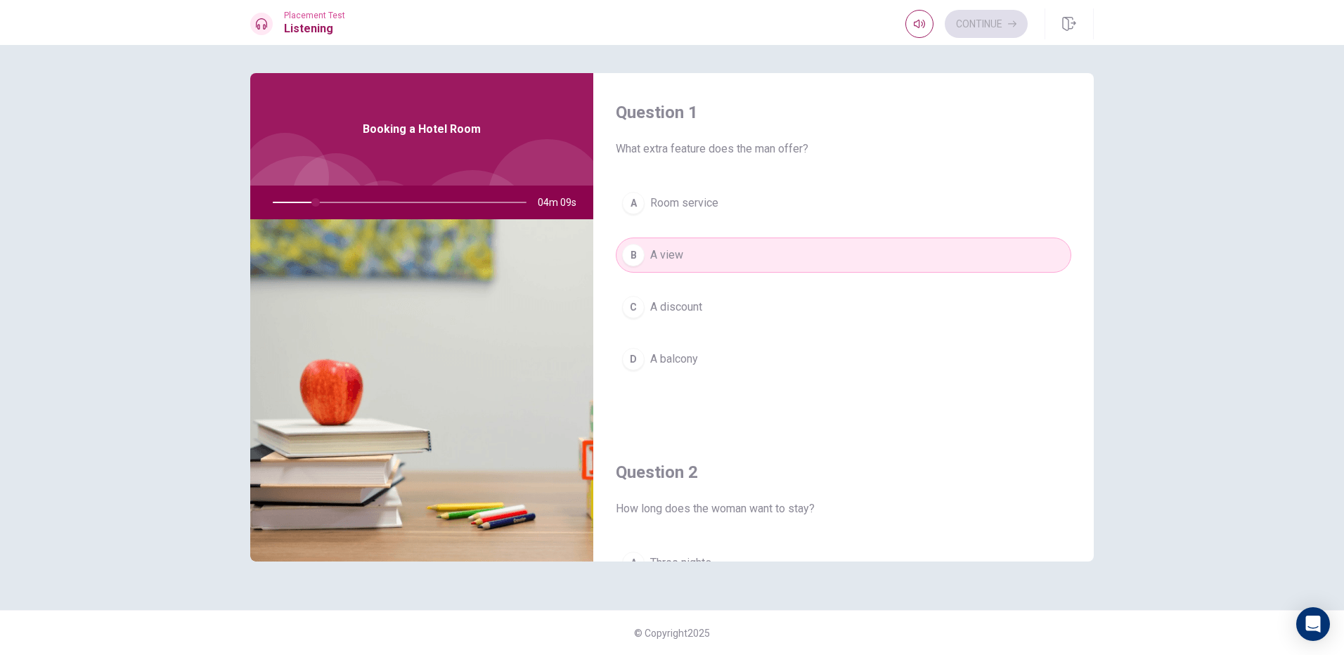
click at [527, 332] on img at bounding box center [421, 390] width 343 height 342
click at [735, 301] on button "C A discount" at bounding box center [844, 307] width 456 height 35
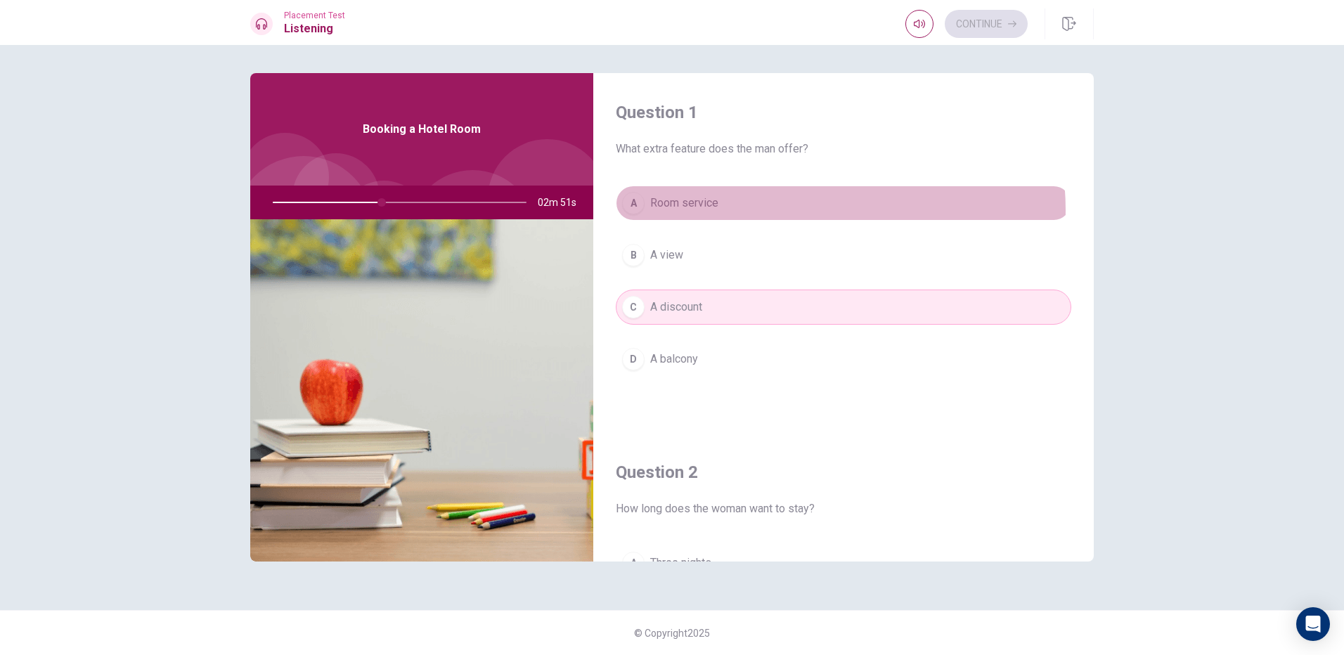
click at [794, 210] on button "A Room service" at bounding box center [844, 203] width 456 height 35
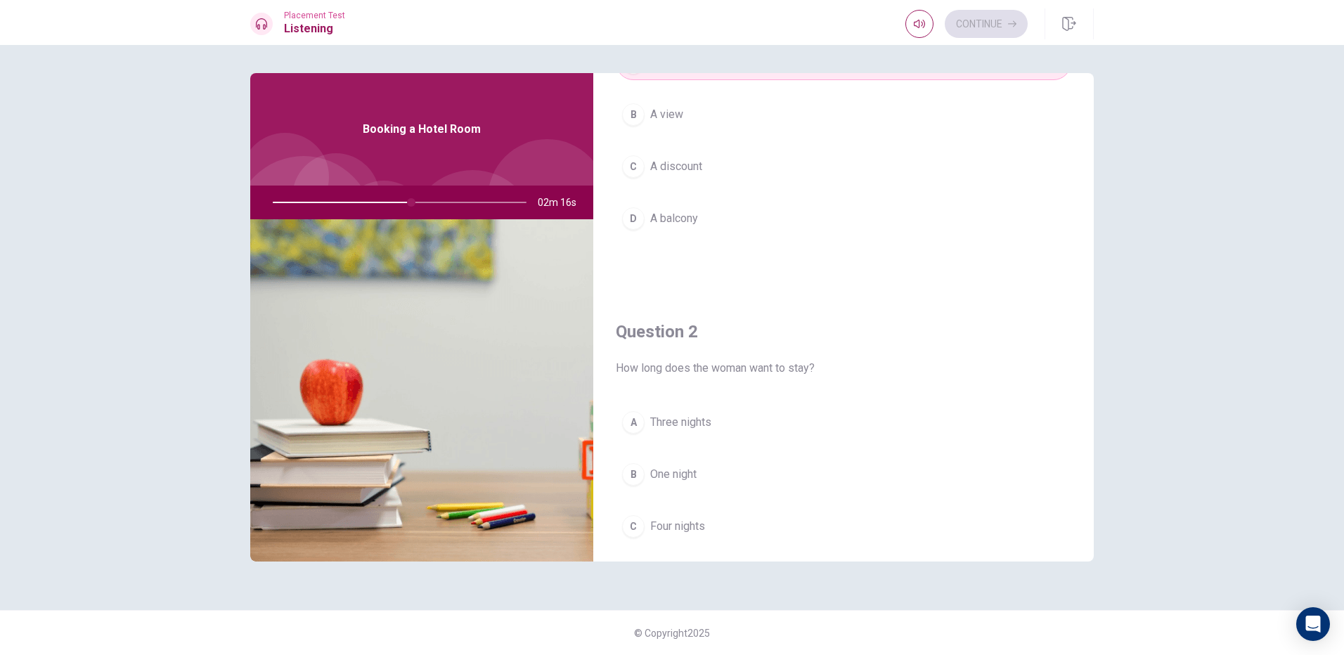
scroll to position [70, 0]
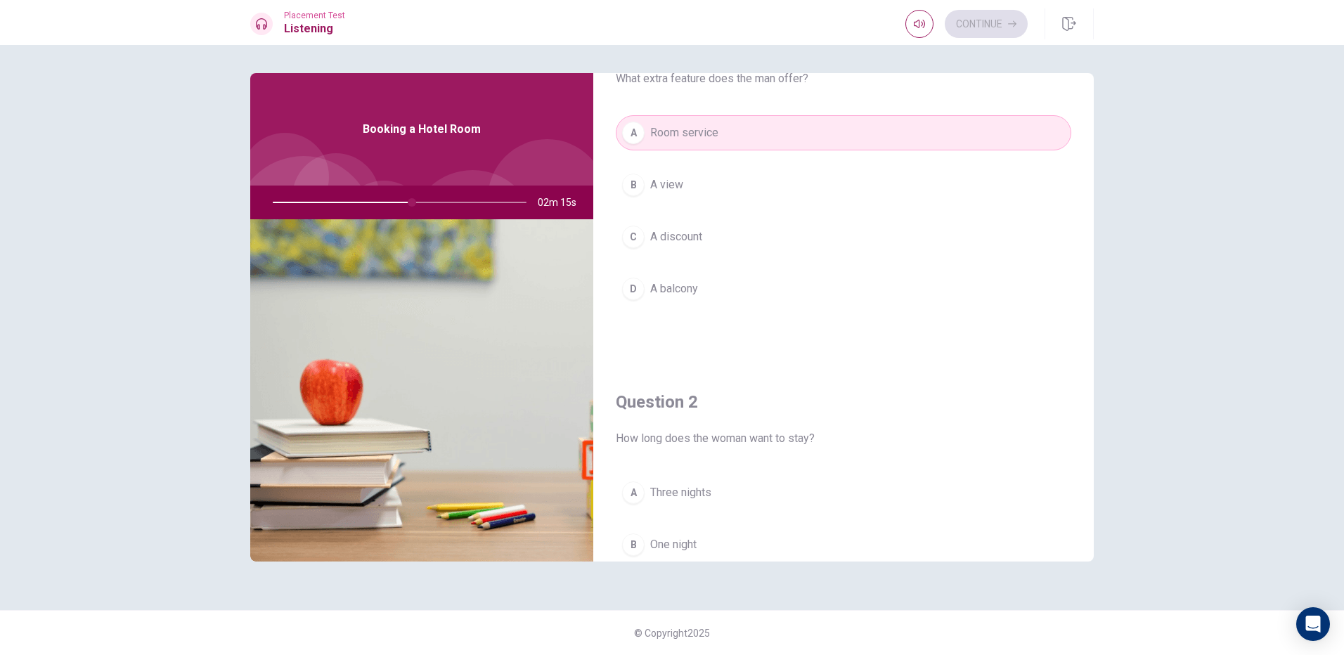
drag, startPoint x: 503, startPoint y: 299, endPoint x: 507, endPoint y: 312, distance: 14.0
click at [507, 312] on img at bounding box center [421, 390] width 343 height 342
drag, startPoint x: 437, startPoint y: 364, endPoint x: 437, endPoint y: 318, distance: 45.7
click at [437, 361] on img at bounding box center [421, 390] width 343 height 342
click at [450, 226] on img at bounding box center [421, 390] width 343 height 342
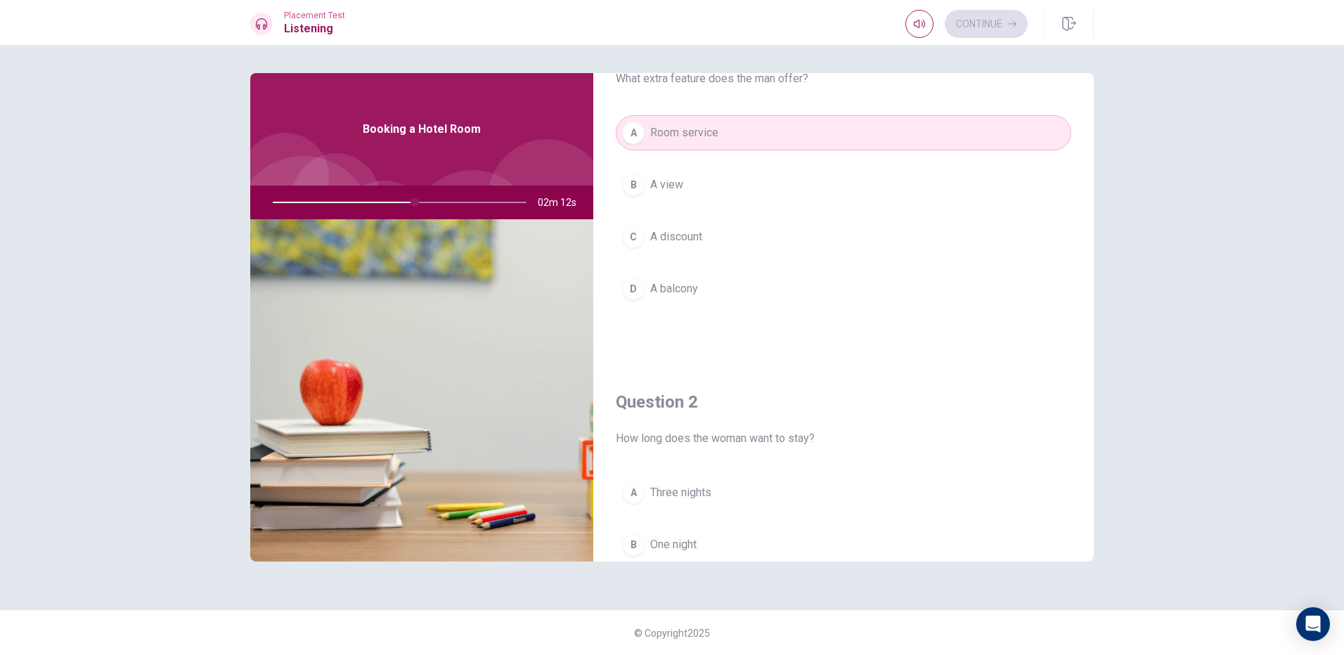
drag, startPoint x: 553, startPoint y: 276, endPoint x: 496, endPoint y: 300, distance: 61.1
click at [553, 276] on img at bounding box center [421, 390] width 343 height 342
click at [449, 319] on img at bounding box center [421, 390] width 343 height 342
click at [432, 277] on img at bounding box center [421, 390] width 343 height 342
click at [535, 361] on img at bounding box center [421, 390] width 343 height 342
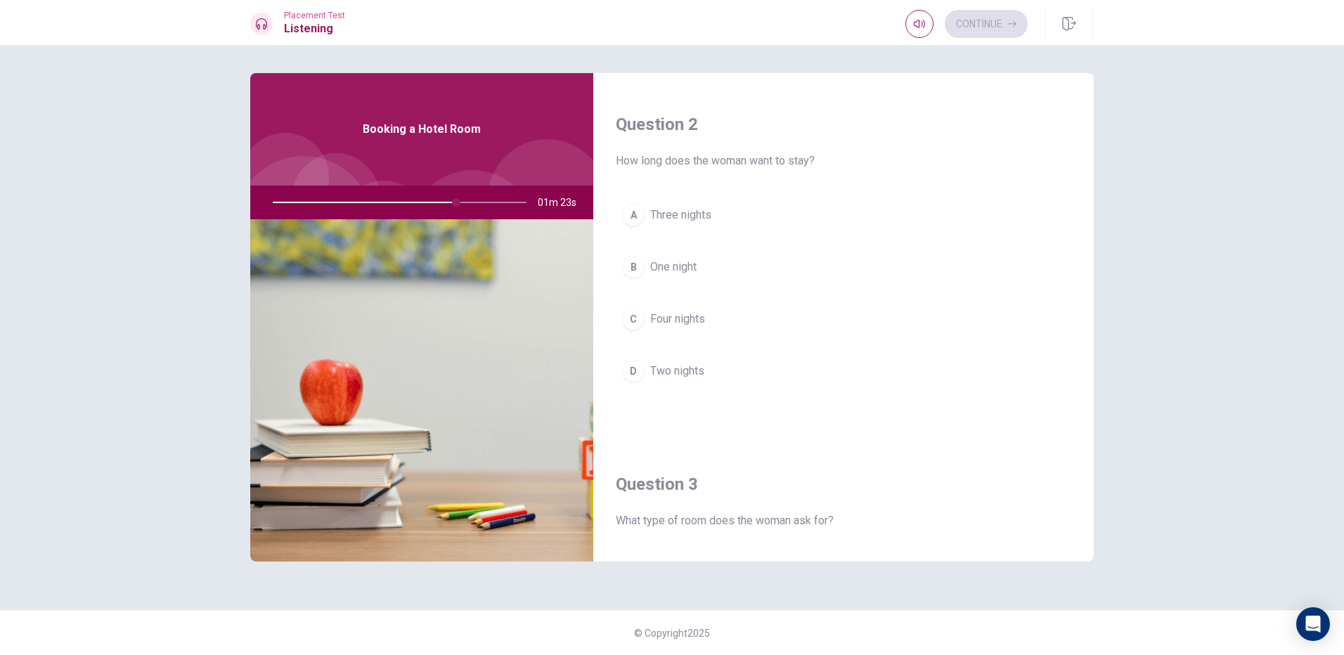
scroll to position [352, 0]
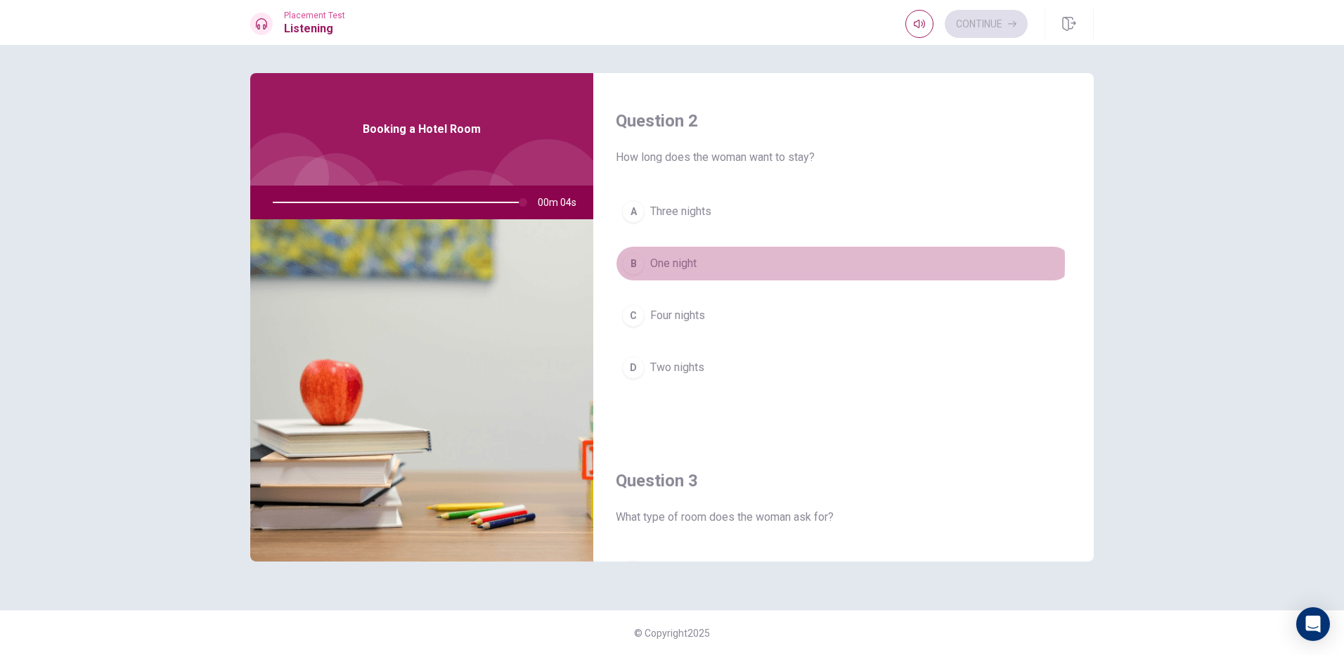
click at [766, 262] on button "B One night" at bounding box center [844, 263] width 456 height 35
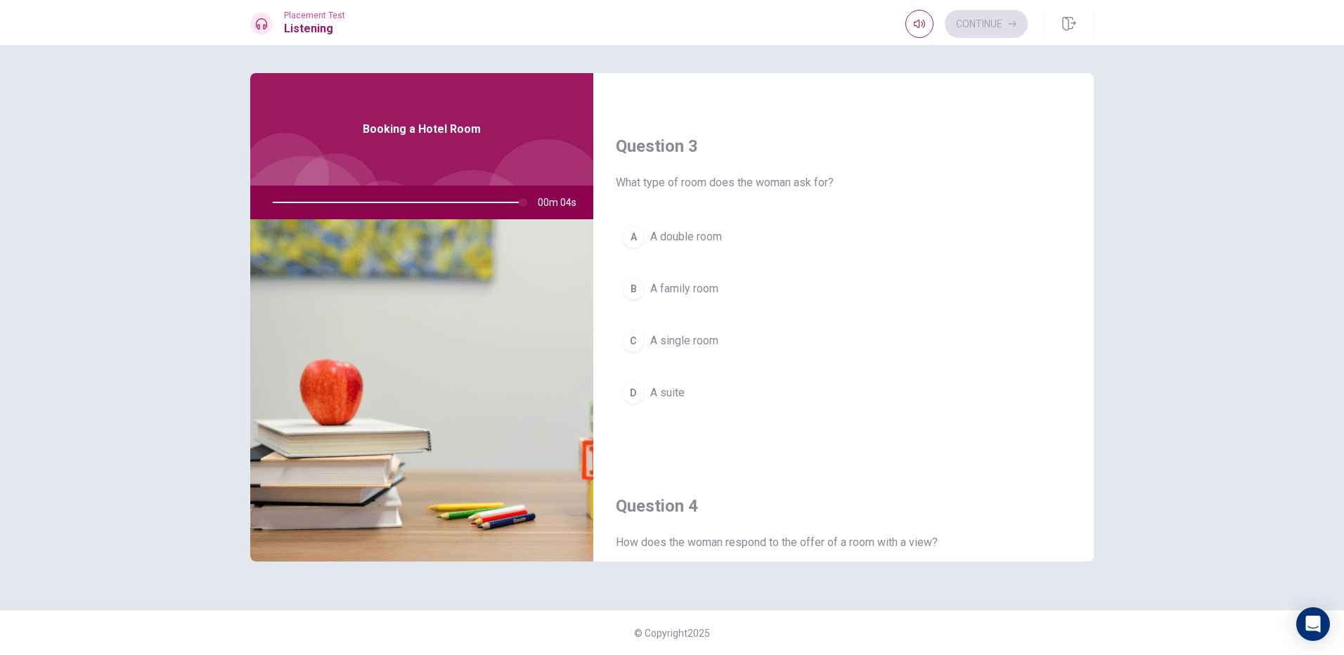
scroll to position [703, 0]
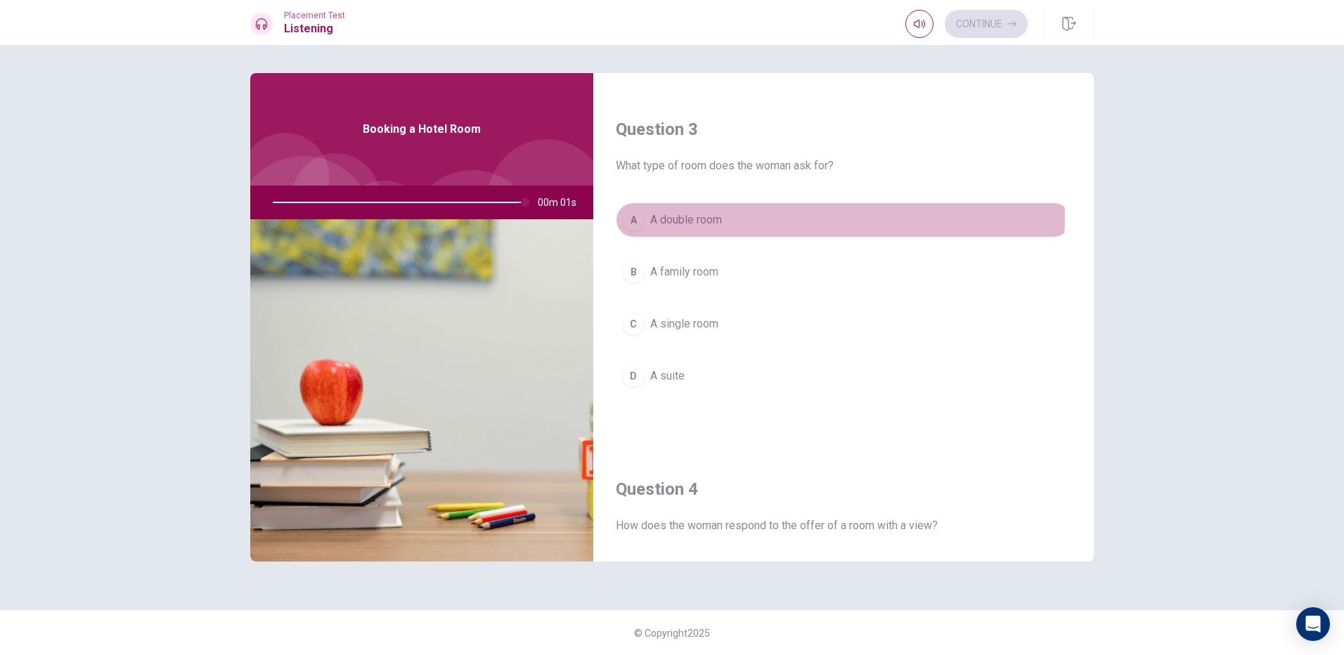
click at [762, 217] on button "A A double room" at bounding box center [844, 220] width 456 height 35
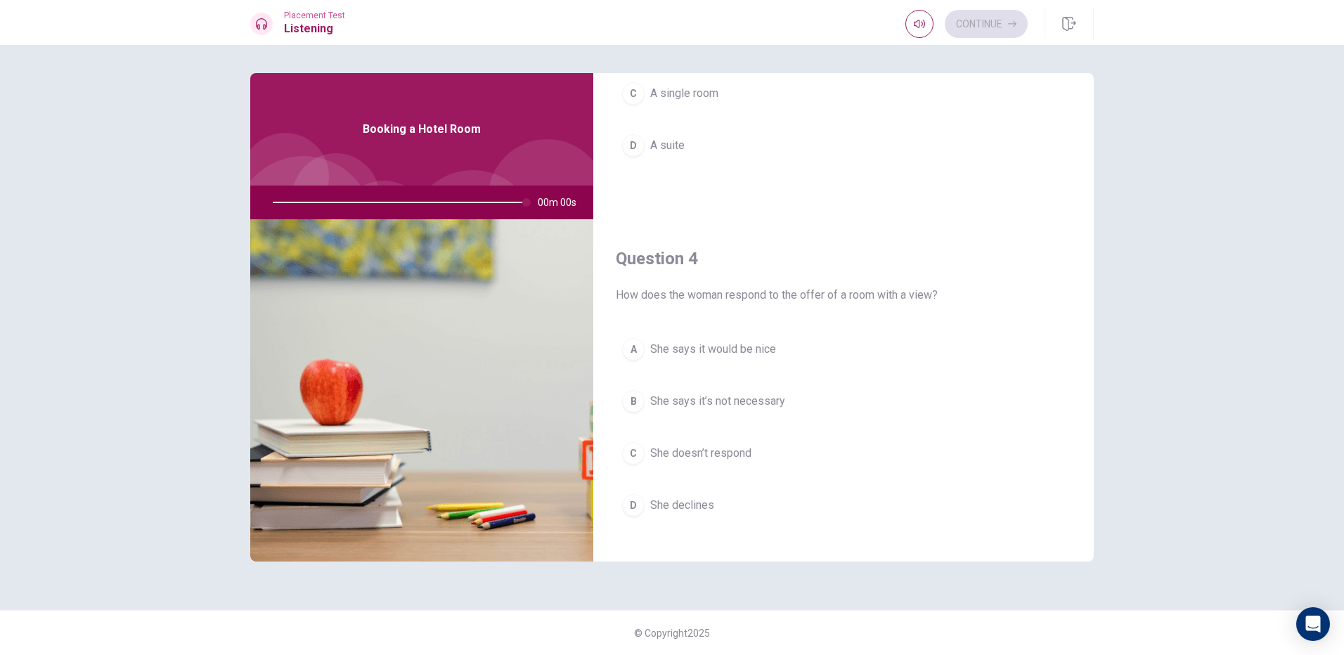
type input "0"
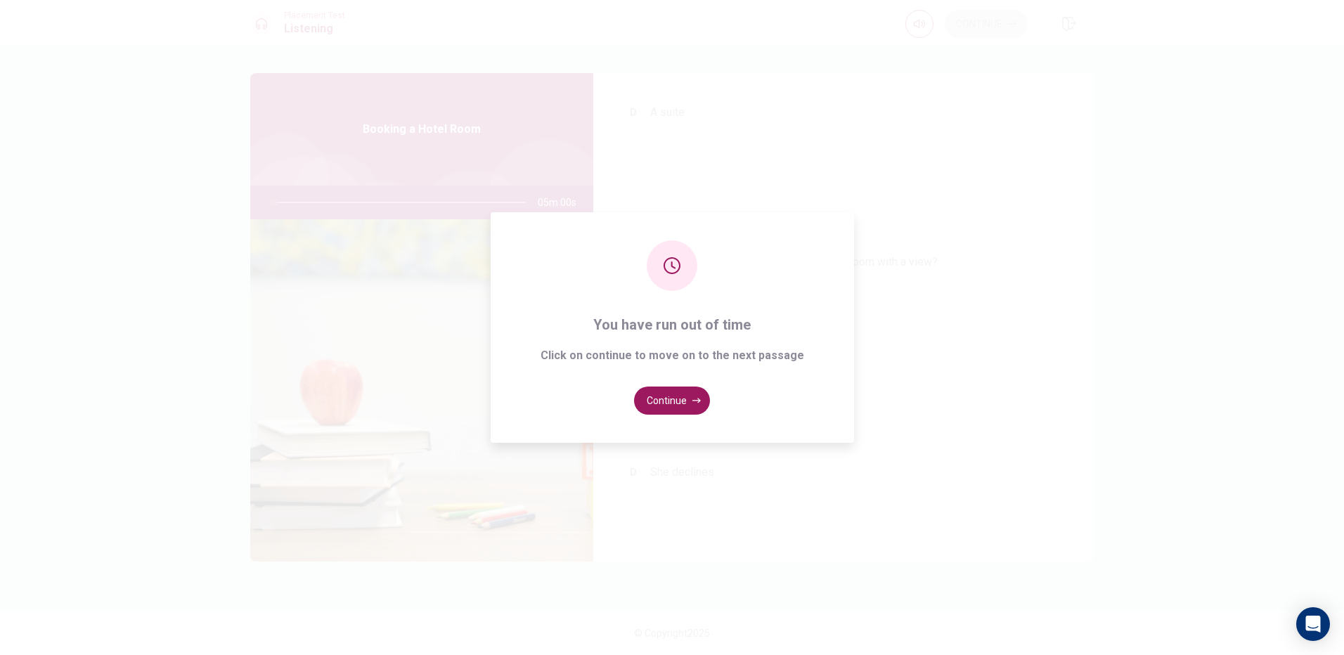
scroll to position [984, 0]
click at [681, 394] on button "Continue" at bounding box center [672, 401] width 76 height 28
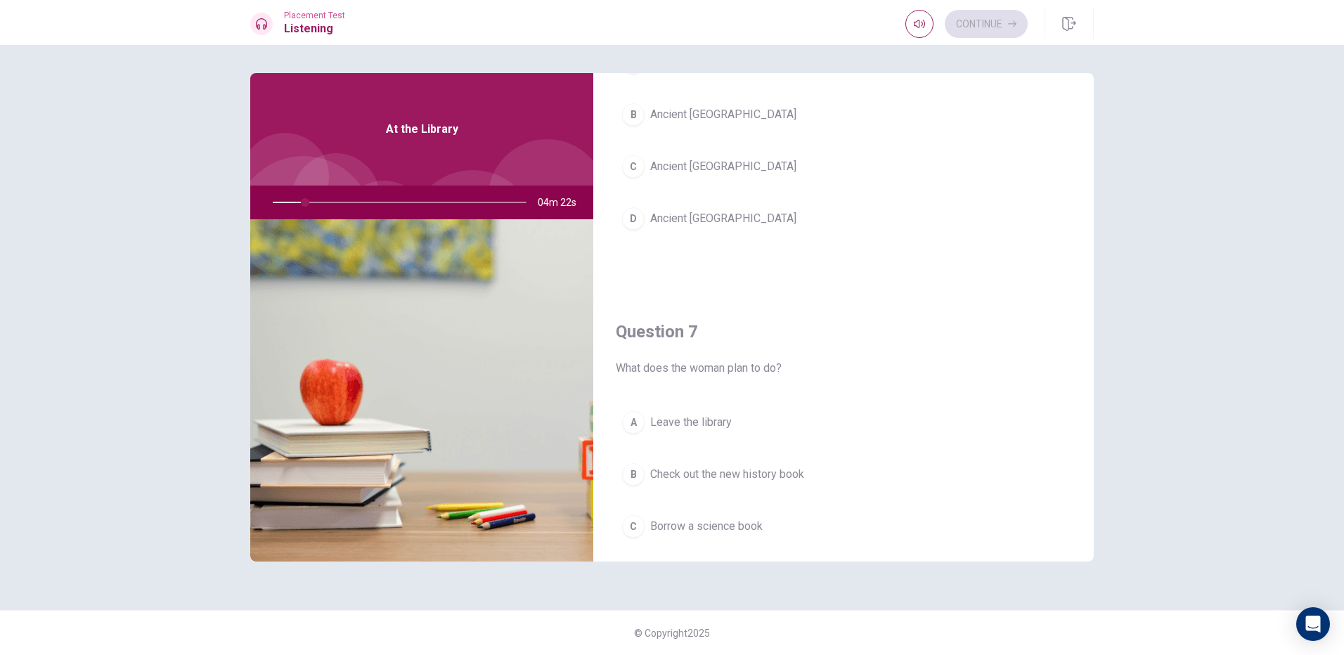
scroll to position [0, 0]
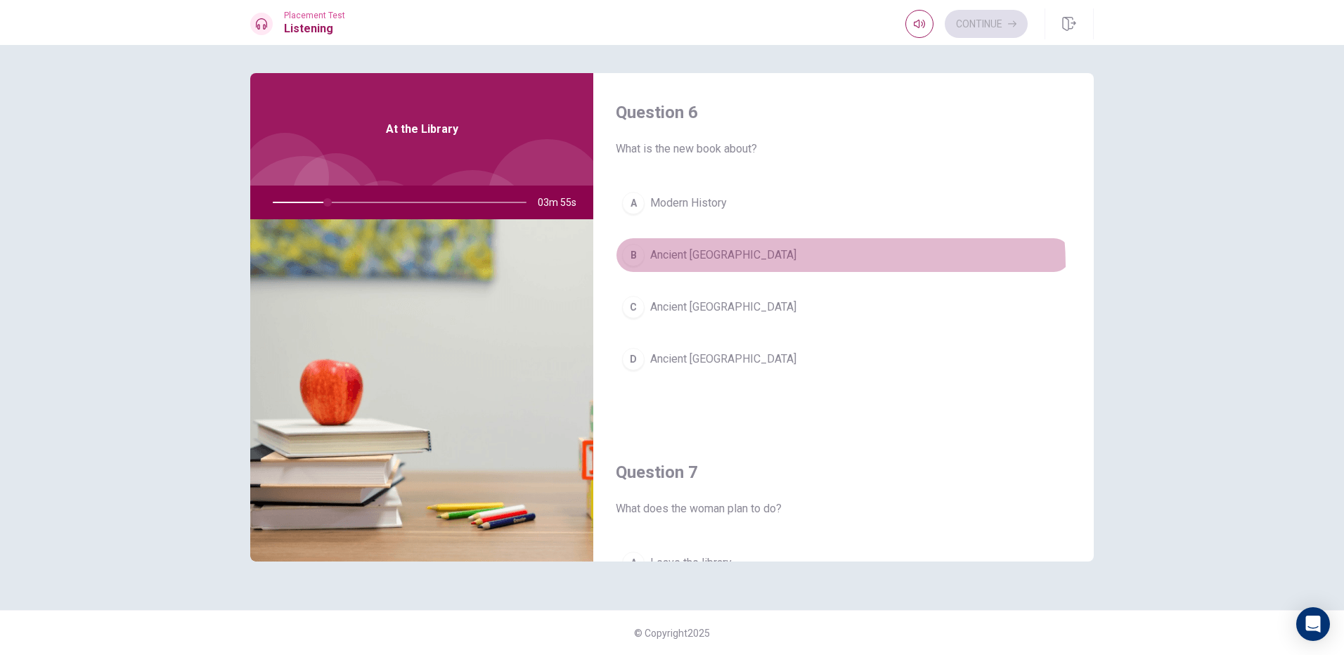
click at [764, 266] on button "B Ancient Rome" at bounding box center [844, 255] width 456 height 35
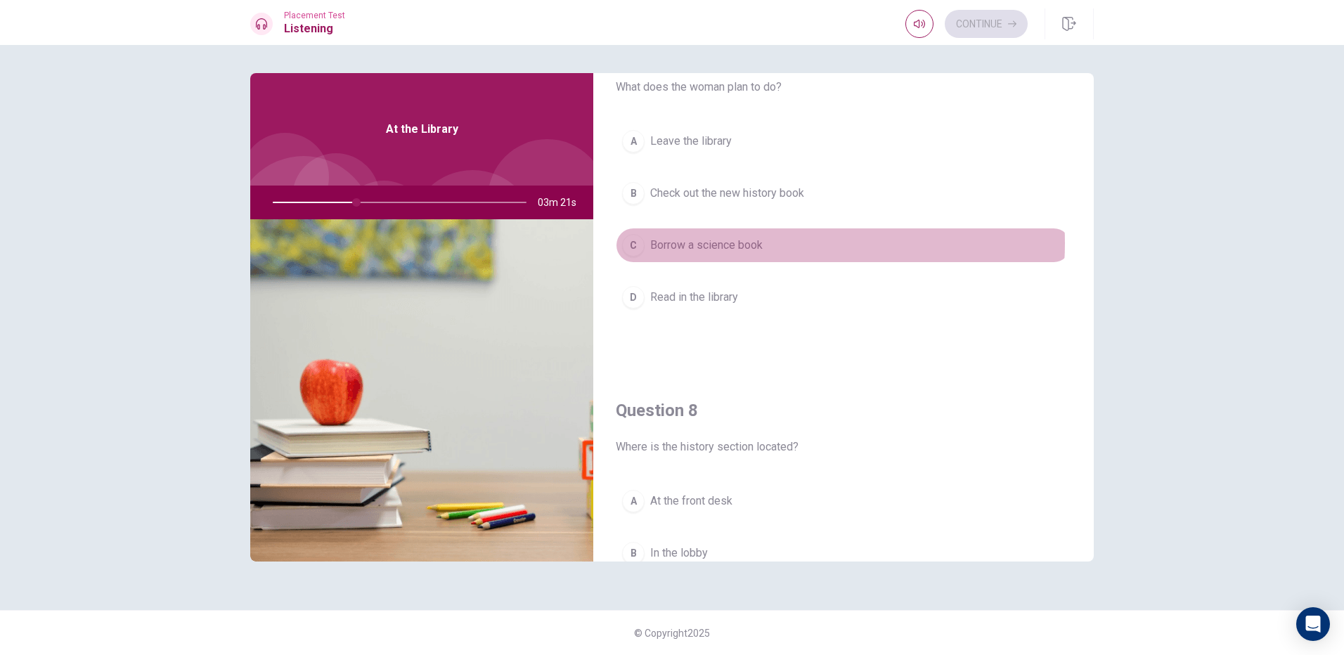
click at [771, 243] on button "C Borrow a science book" at bounding box center [844, 245] width 456 height 35
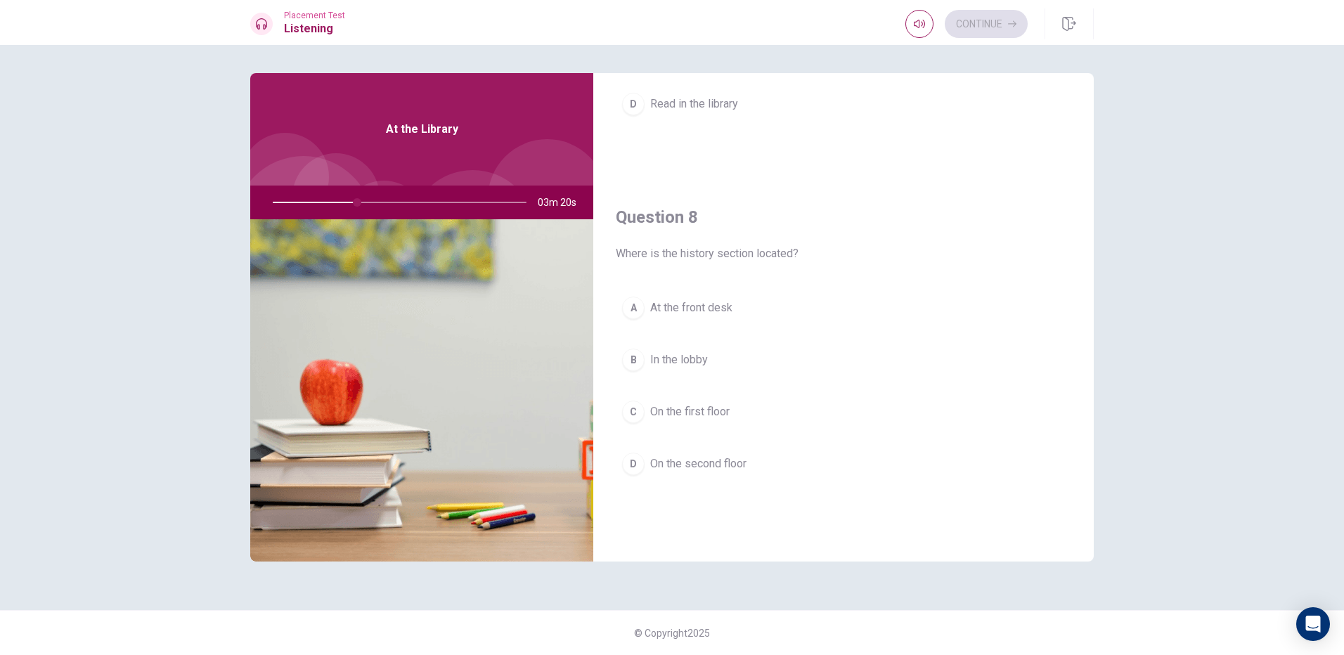
scroll to position [703, 0]
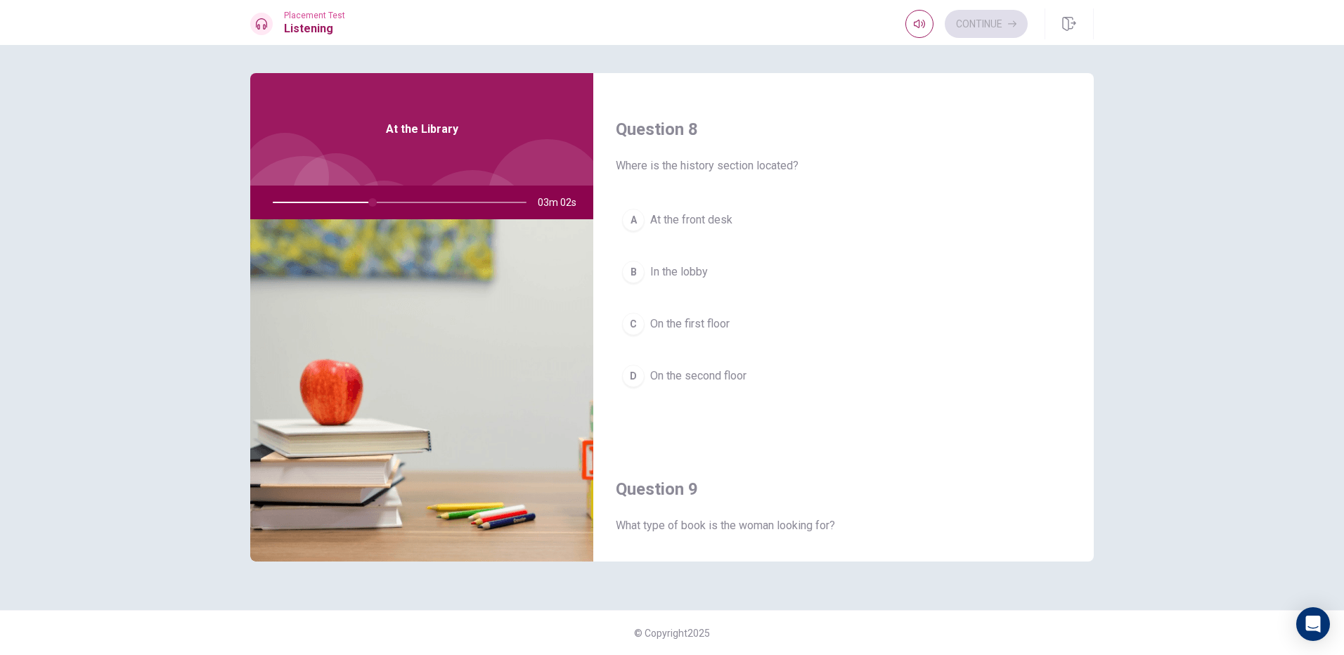
drag, startPoint x: 734, startPoint y: 342, endPoint x: 740, endPoint y: 320, distance: 22.5
click at [734, 340] on button "C On the first floor" at bounding box center [844, 324] width 456 height 35
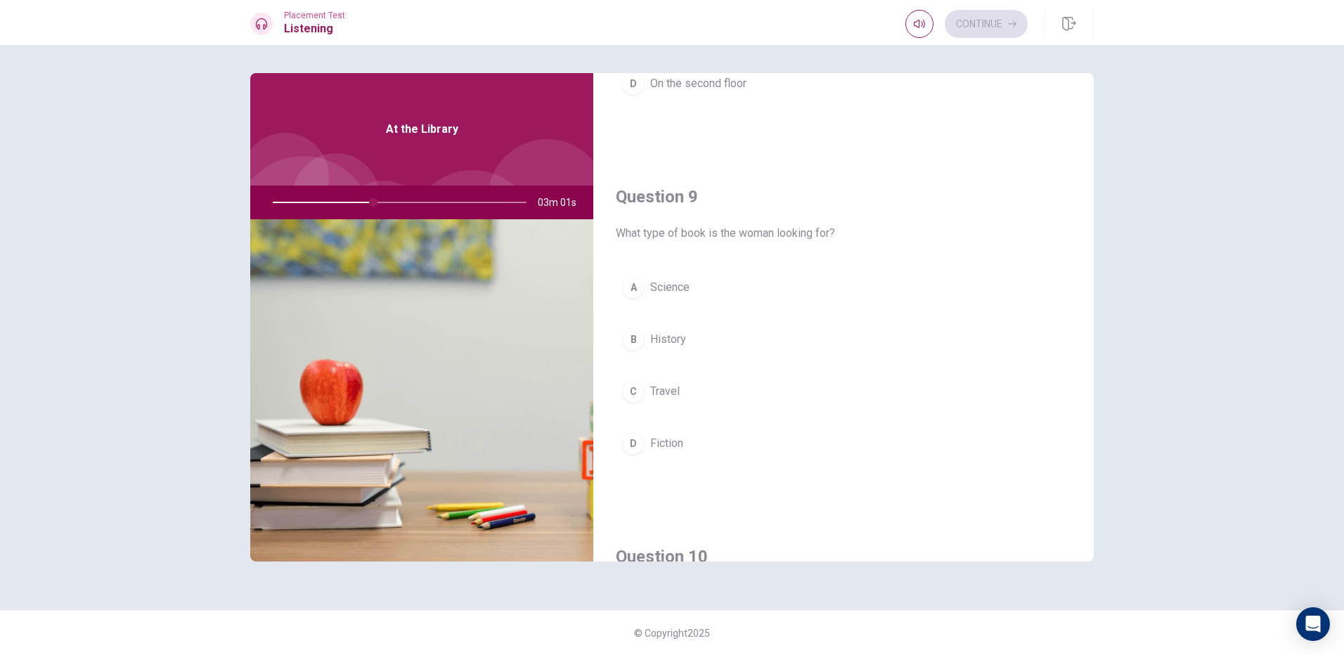
scroll to position [914, 0]
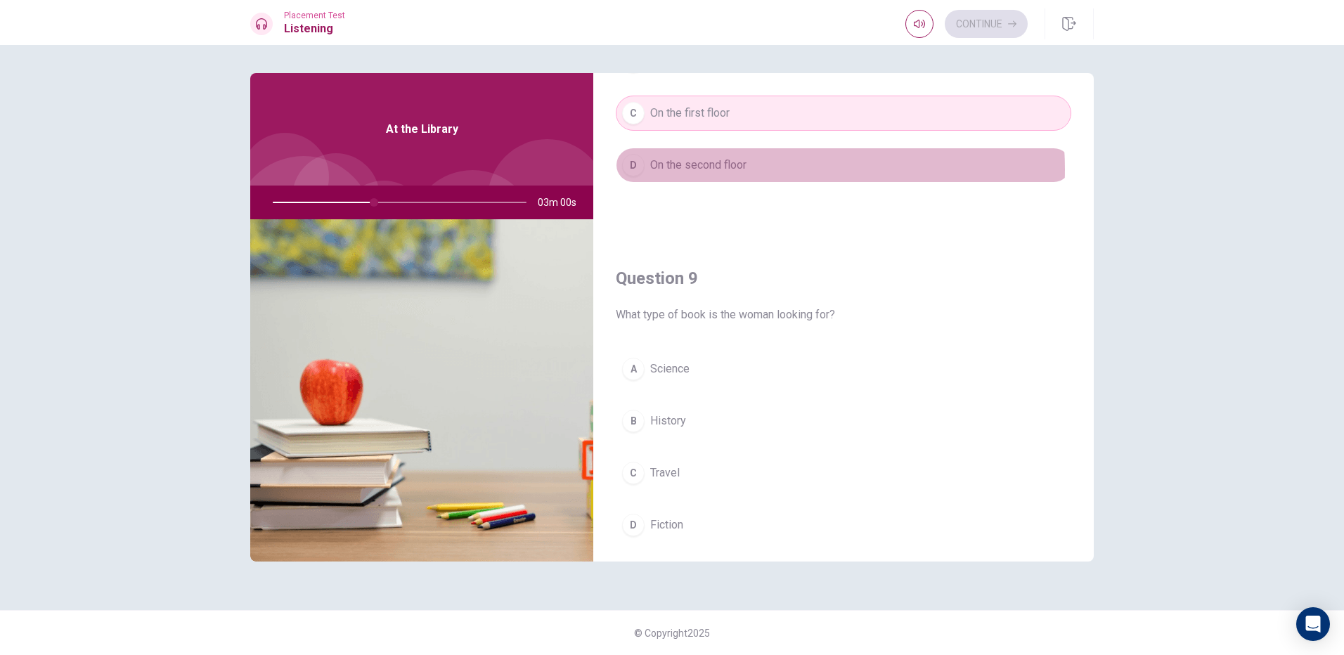
click at [755, 169] on button "D On the second floor" at bounding box center [844, 165] width 456 height 35
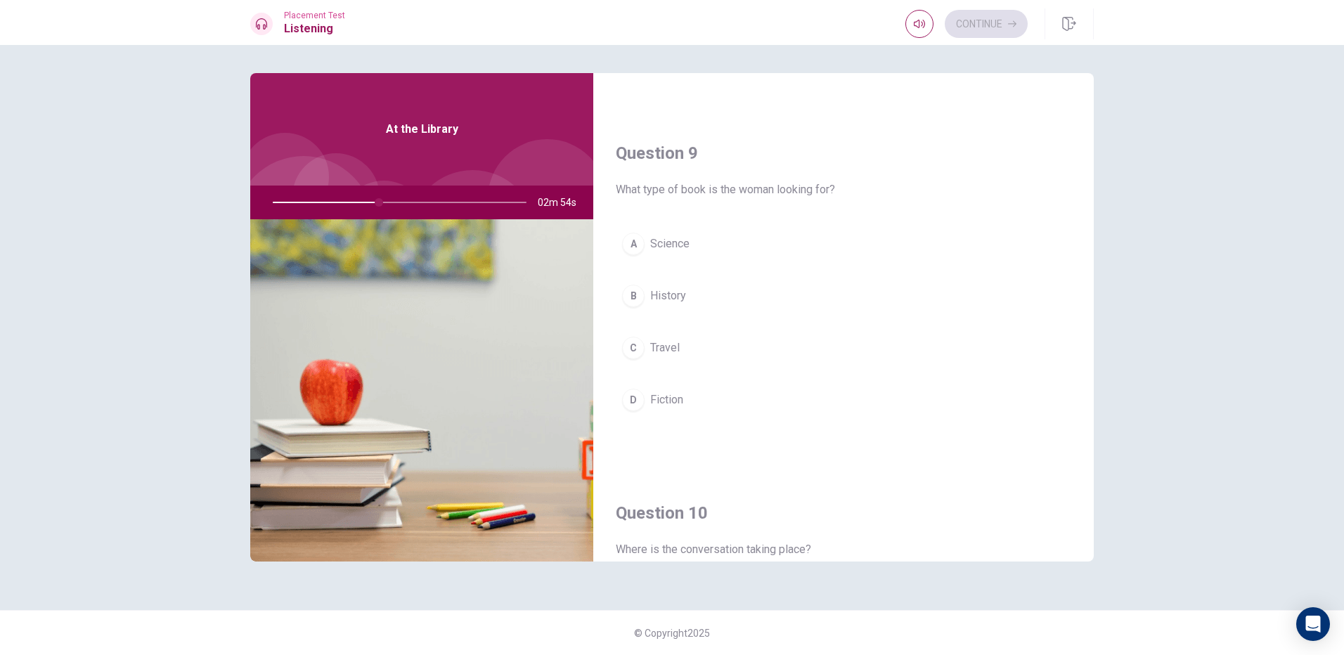
scroll to position [1030, 0]
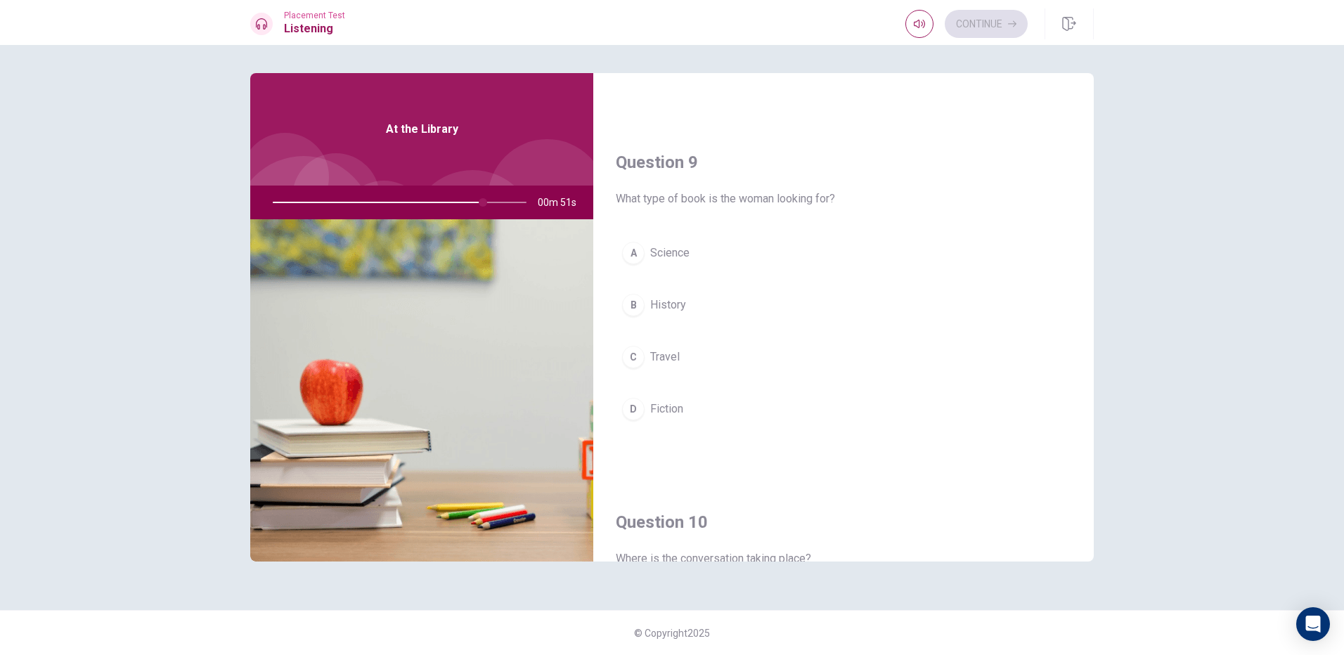
click at [714, 352] on button "C Travel" at bounding box center [844, 357] width 456 height 35
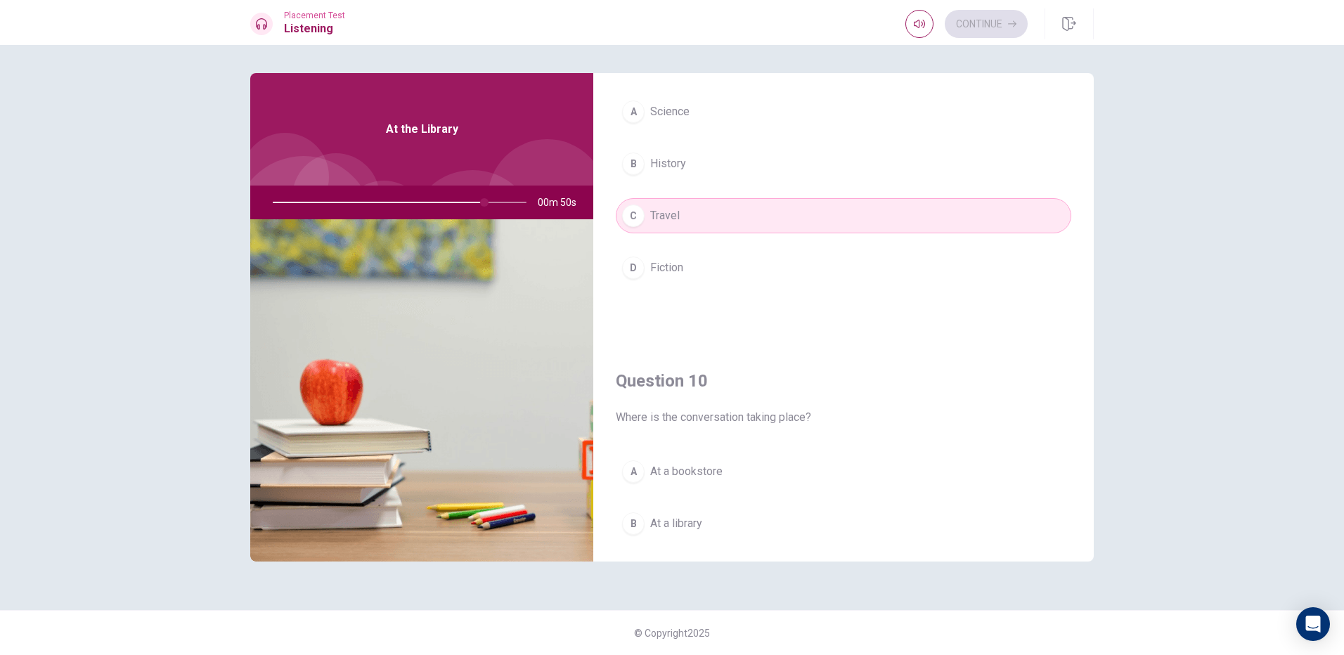
scroll to position [1311, 0]
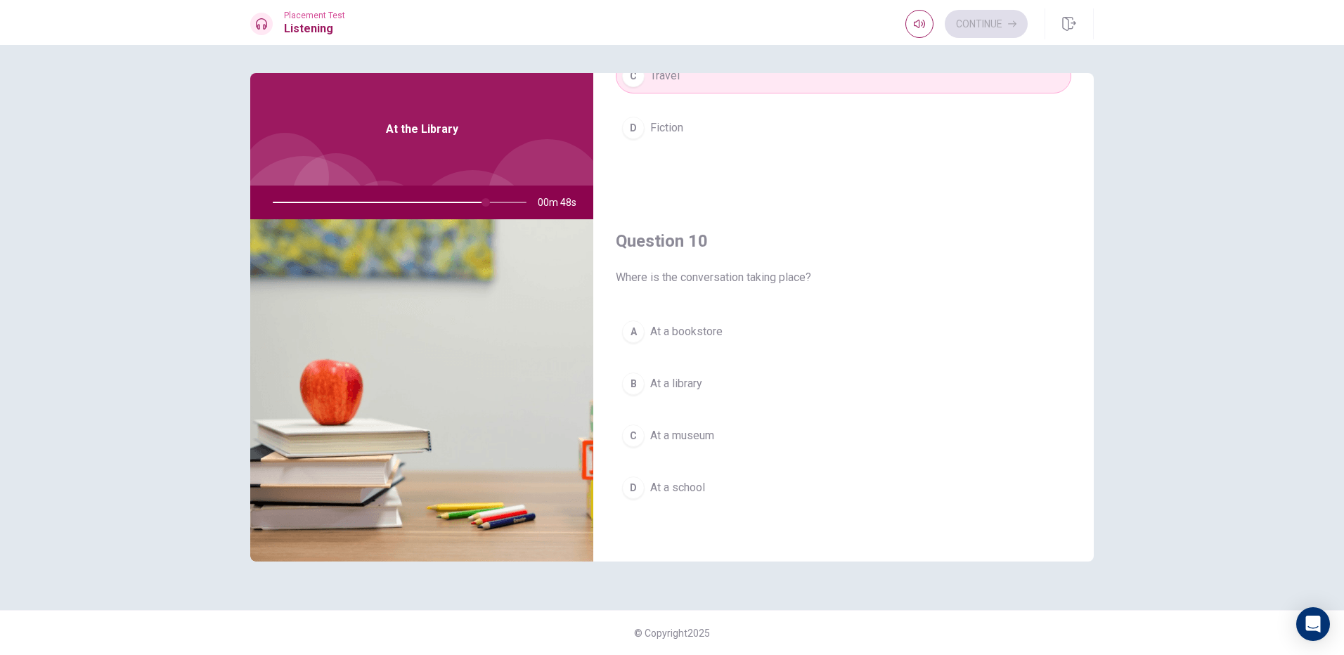
drag, startPoint x: 719, startPoint y: 340, endPoint x: 720, endPoint y: 349, distance: 9.2
click at [720, 346] on button "A At a bookstore" at bounding box center [844, 331] width 456 height 35
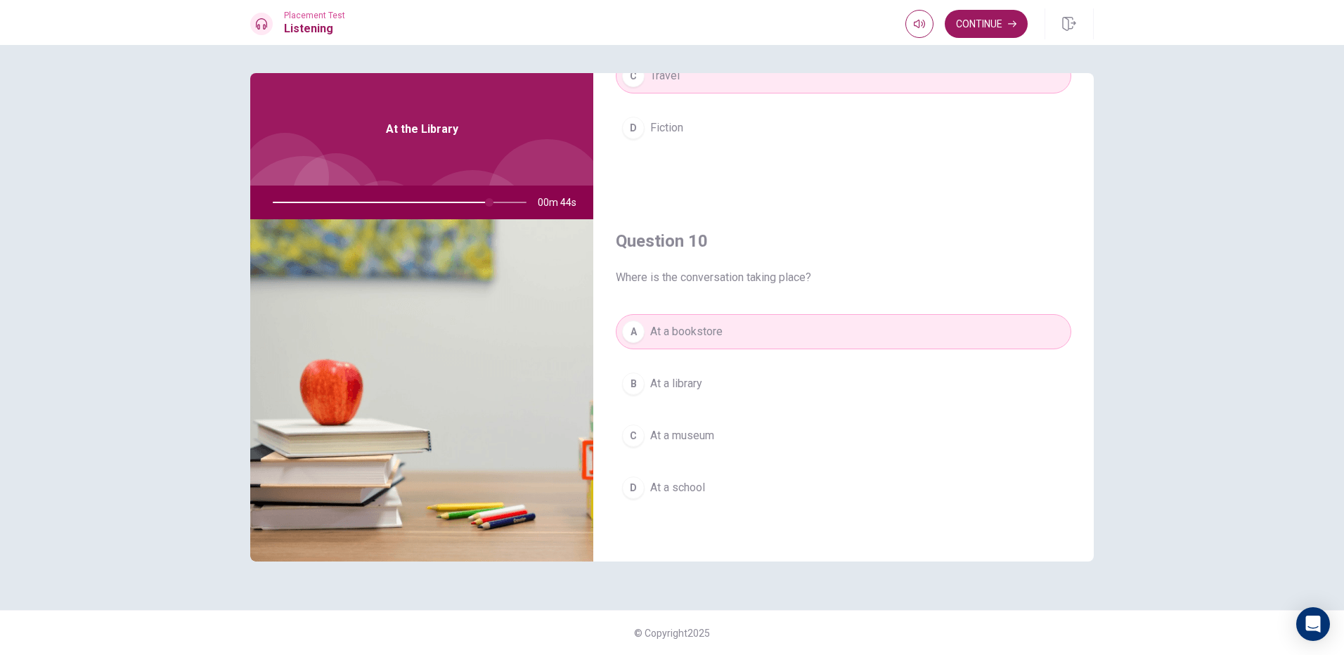
click at [788, 365] on div "A At a bookstore B At a library C At a museum D At a school" at bounding box center [844, 423] width 456 height 219
click at [778, 446] on button "C At a museum" at bounding box center [844, 435] width 456 height 35
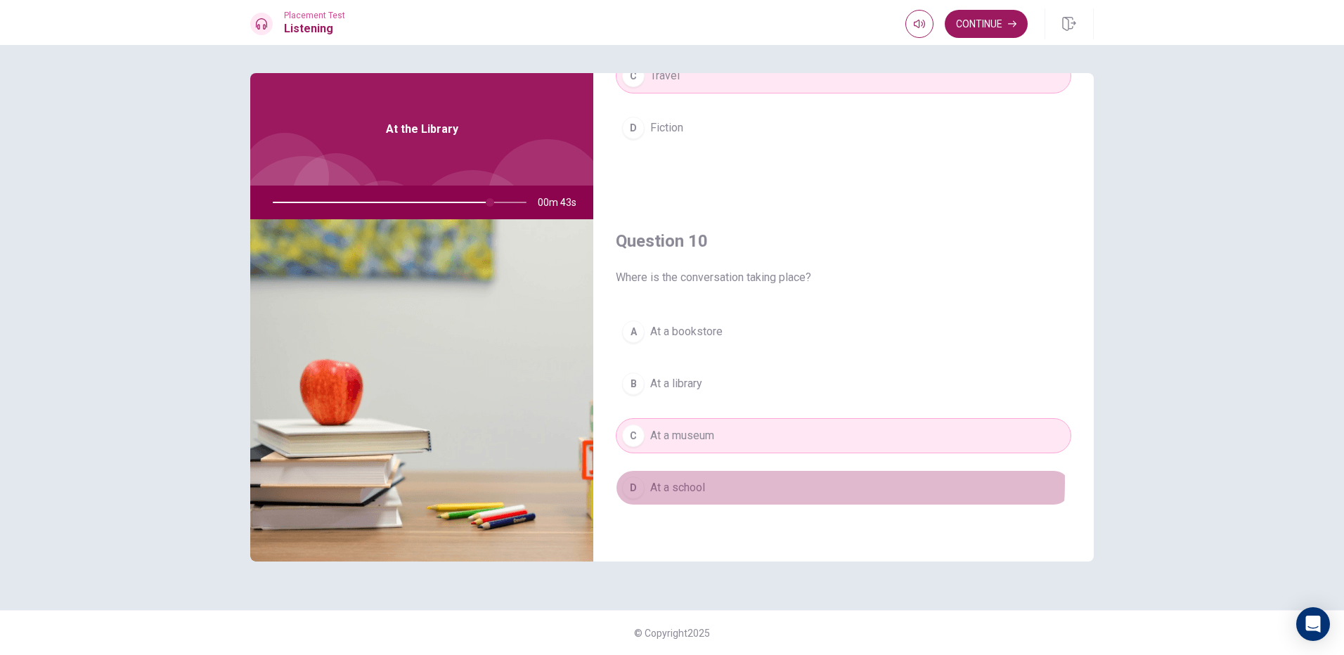
click at [755, 484] on button "D At a school" at bounding box center [844, 487] width 456 height 35
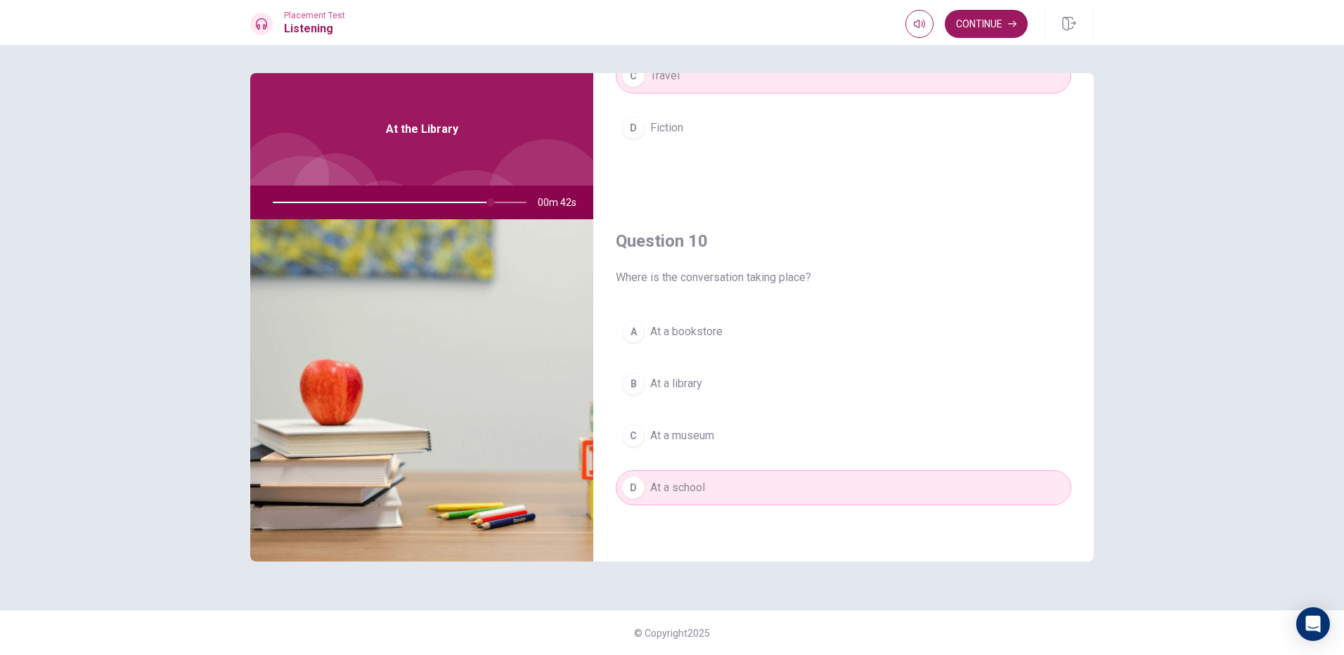
click at [776, 425] on button "C At a museum" at bounding box center [844, 435] width 456 height 35
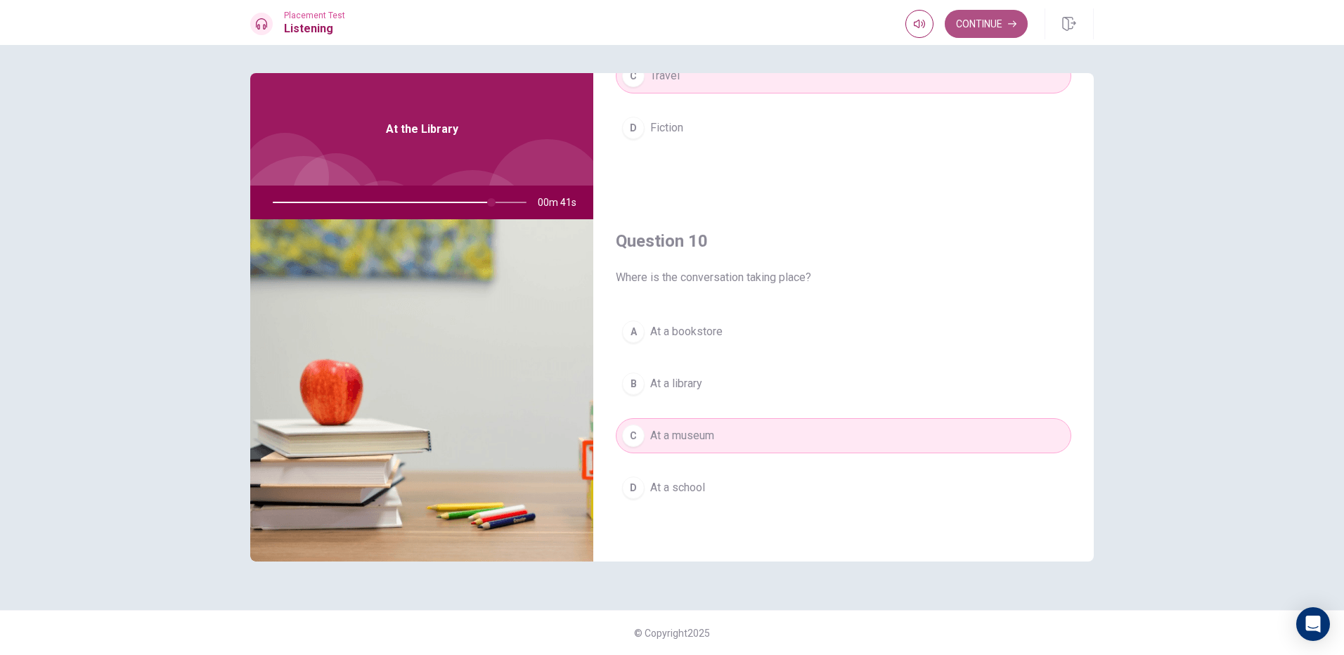
click at [994, 30] on button "Continue" at bounding box center [986, 24] width 83 height 28
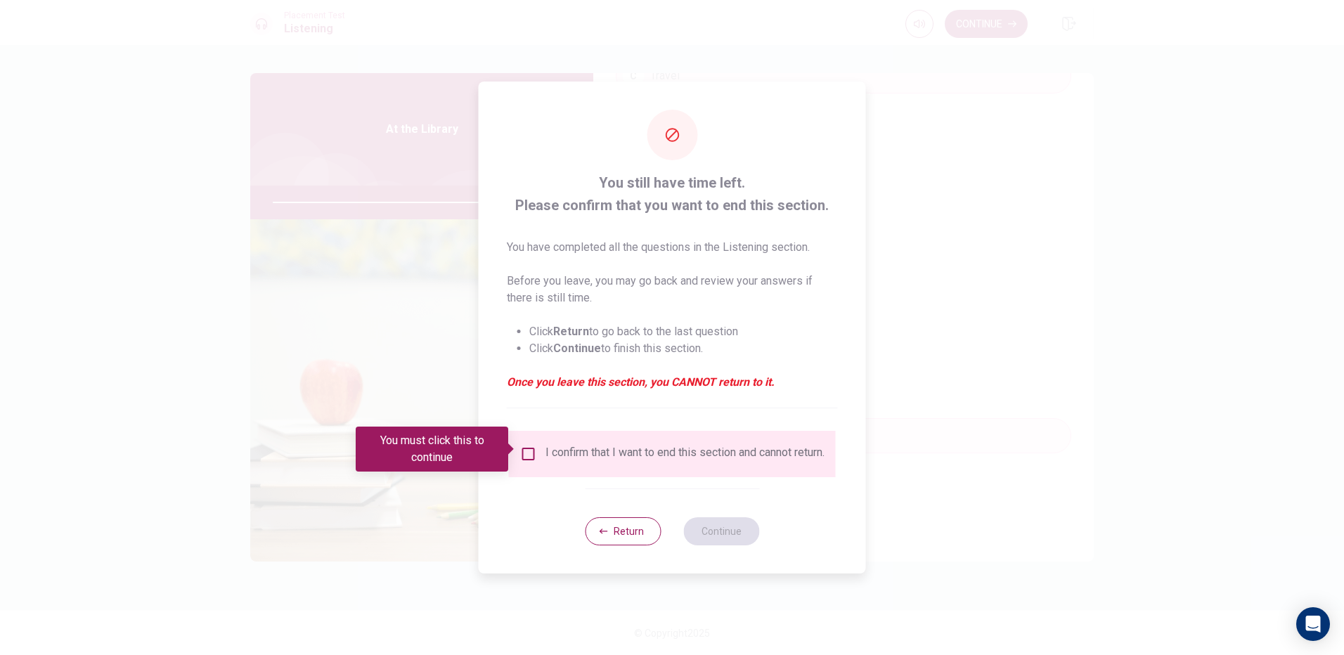
click at [532, 452] on input "You must click this to continue" at bounding box center [528, 454] width 17 height 17
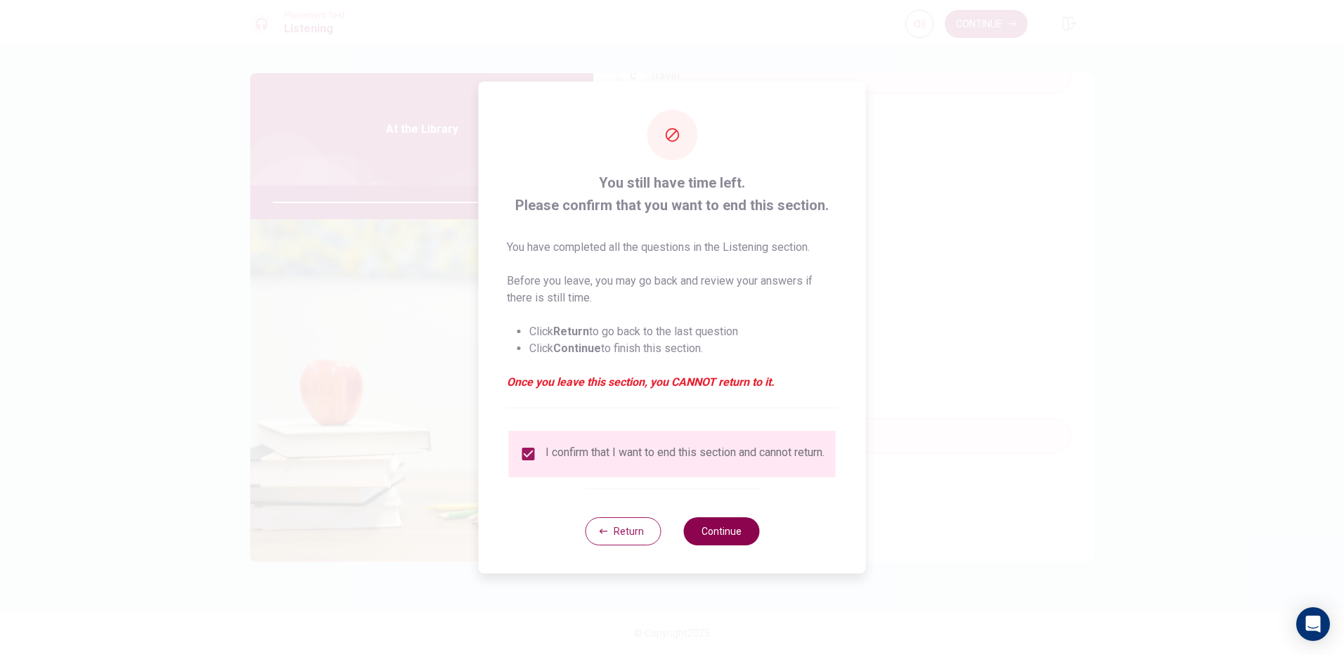
click at [729, 546] on button "Continue" at bounding box center [722, 532] width 76 height 28
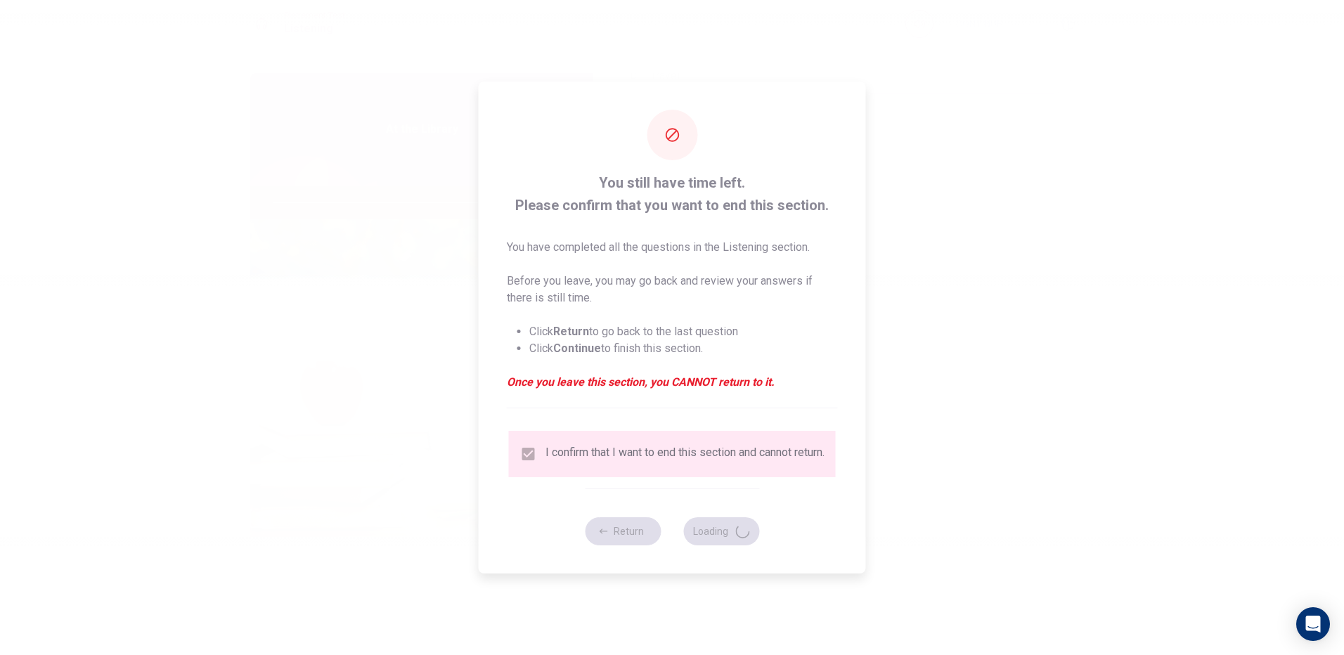
type input "88"
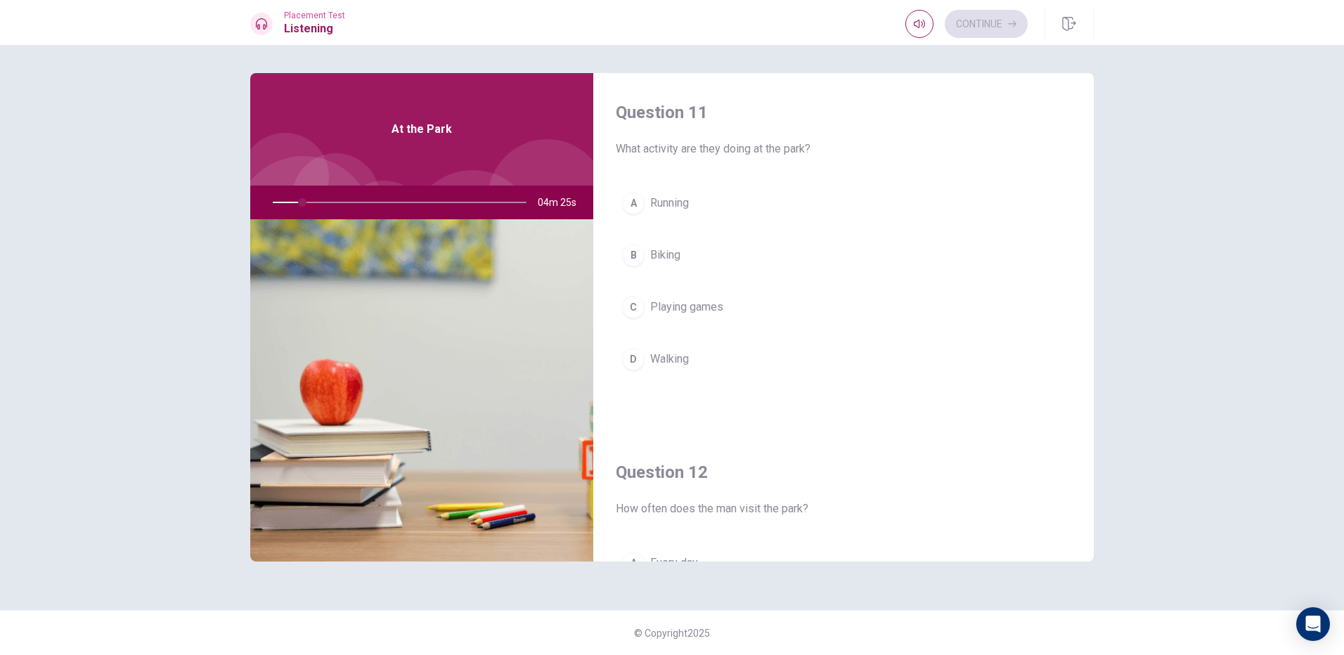
click at [703, 278] on div "A Running B Biking C Playing games D Walking" at bounding box center [844, 295] width 456 height 219
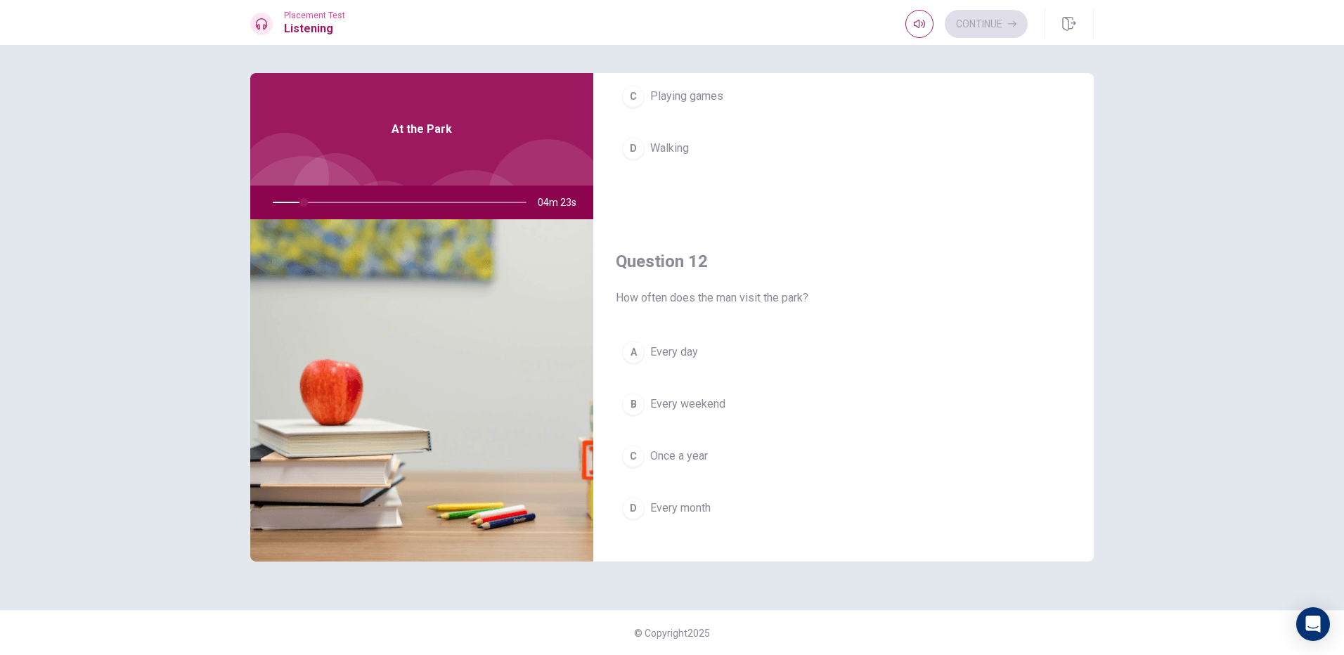
scroll to position [0, 0]
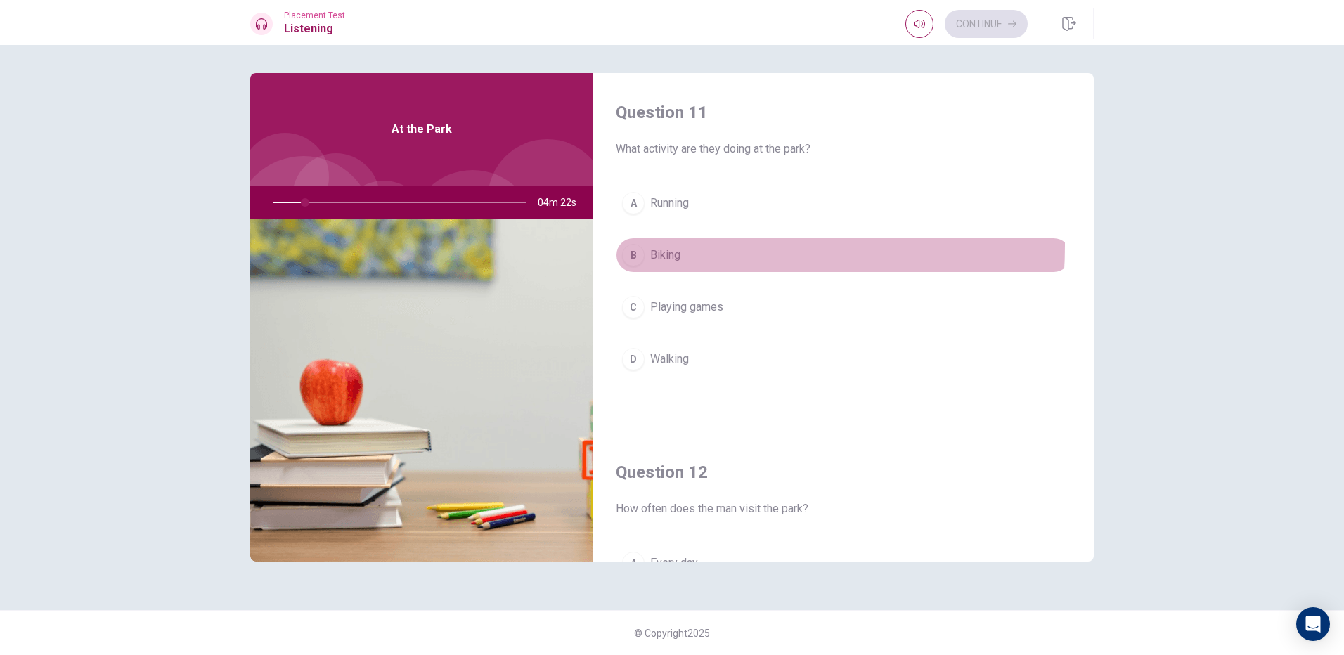
click at [672, 246] on button "B Biking" at bounding box center [844, 255] width 456 height 35
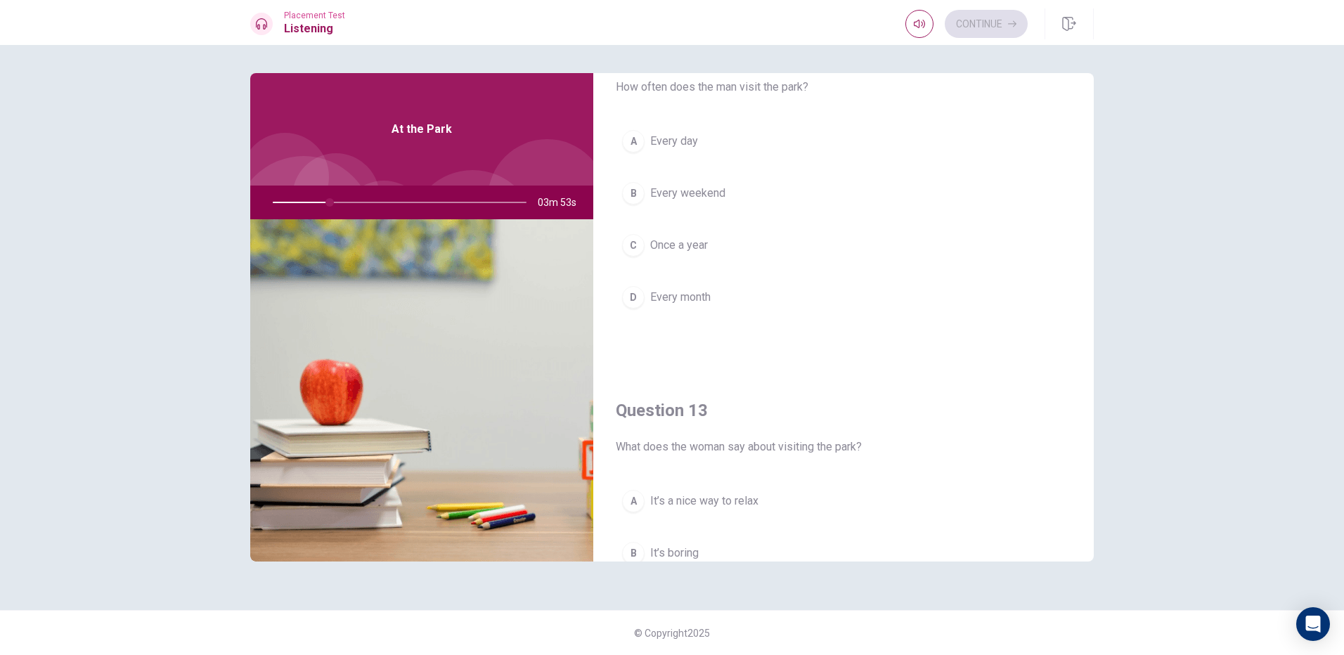
scroll to position [352, 0]
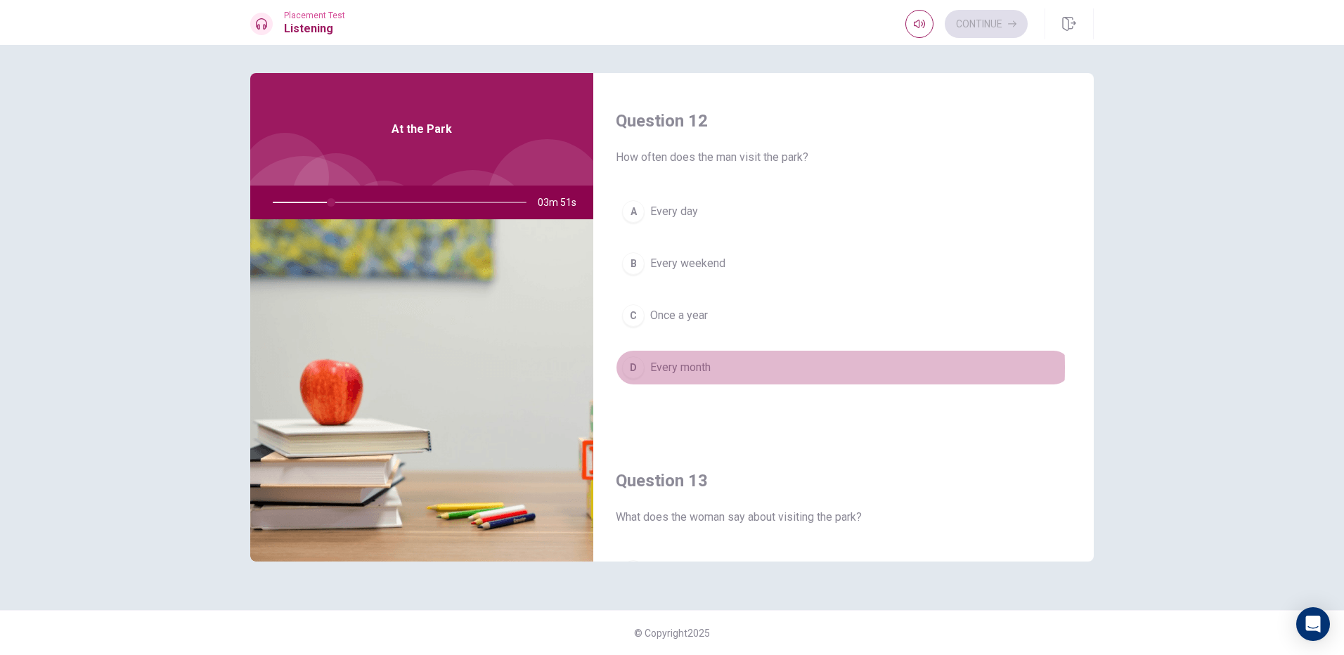
click at [749, 370] on button "D Every month" at bounding box center [844, 367] width 456 height 35
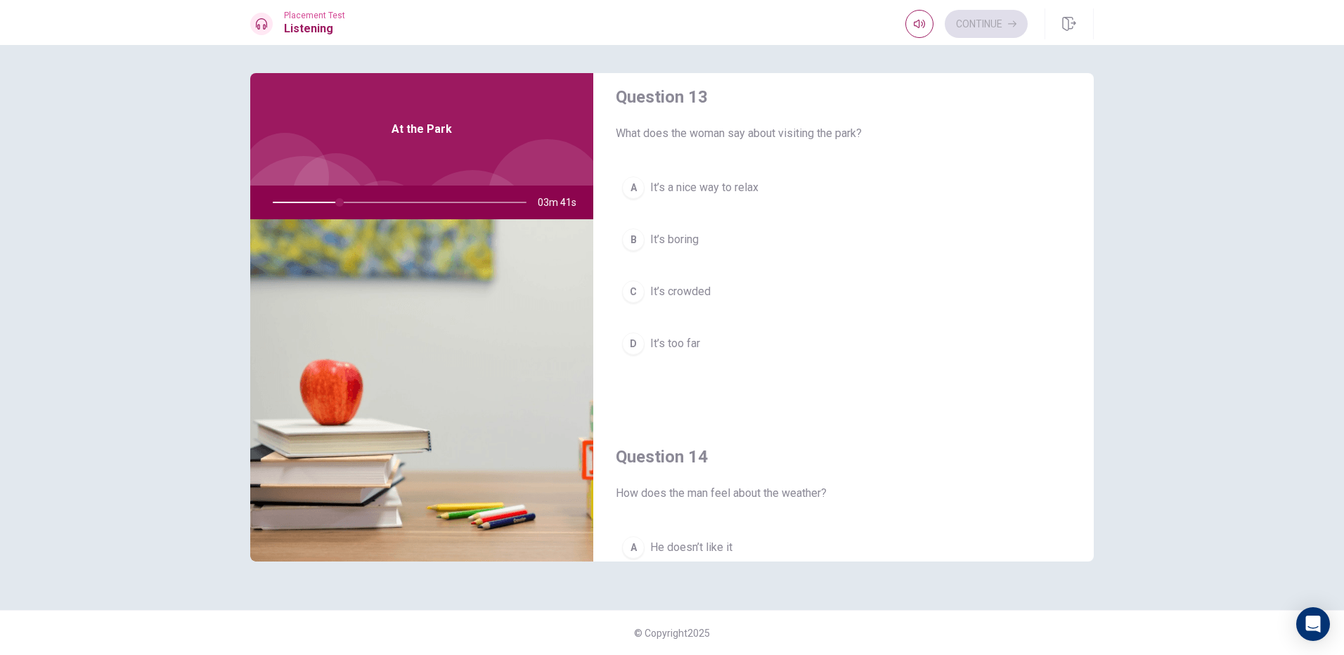
scroll to position [703, 0]
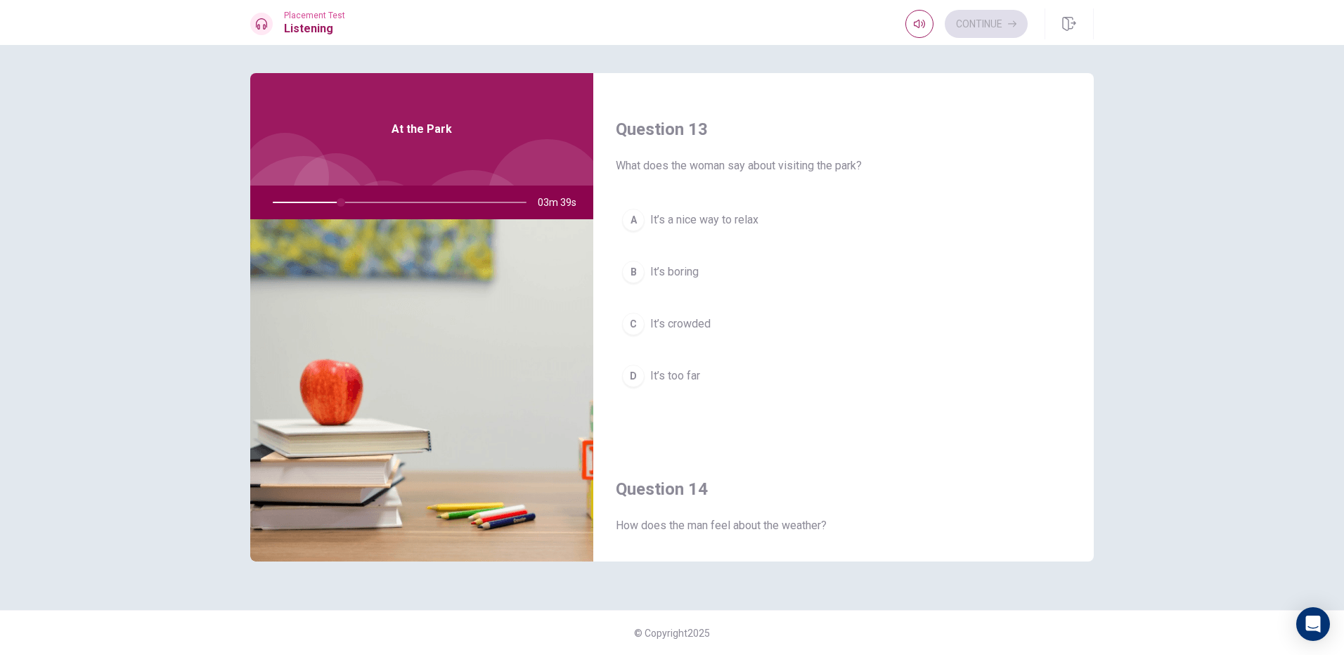
click at [778, 271] on button "B It’s boring" at bounding box center [844, 272] width 456 height 35
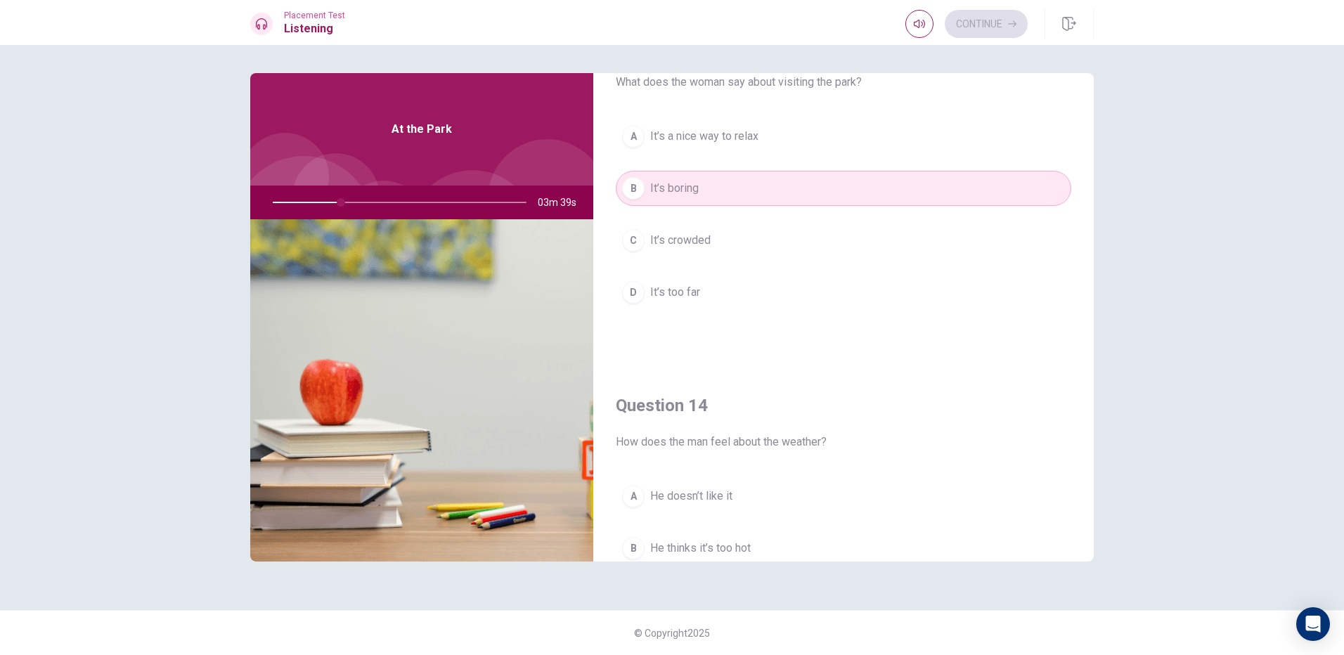
scroll to position [984, 0]
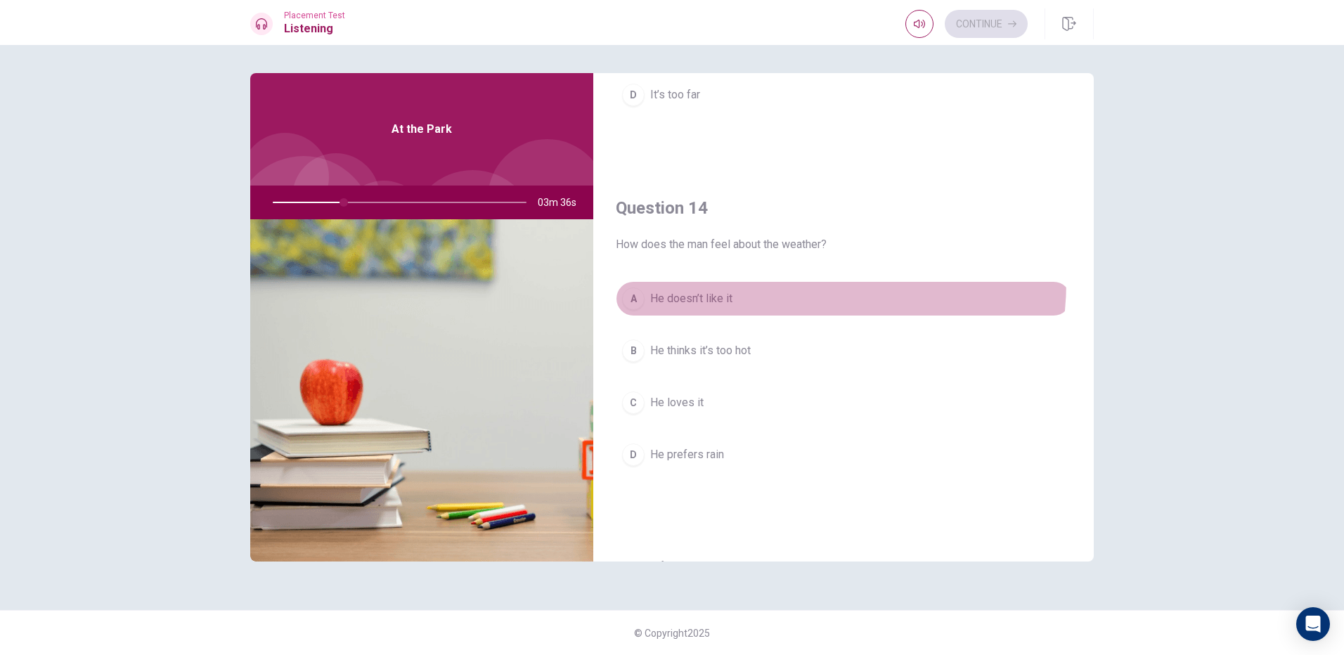
click at [778, 285] on button "A He doesn’t like it" at bounding box center [844, 298] width 456 height 35
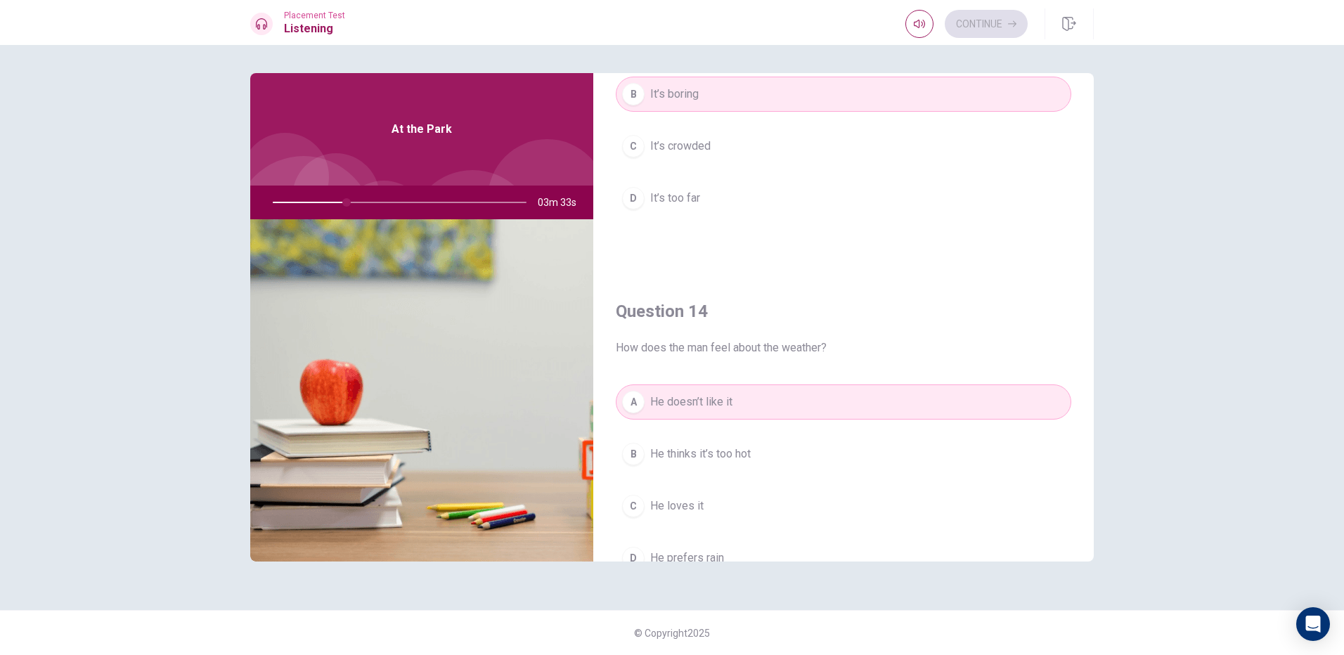
scroll to position [819, 0]
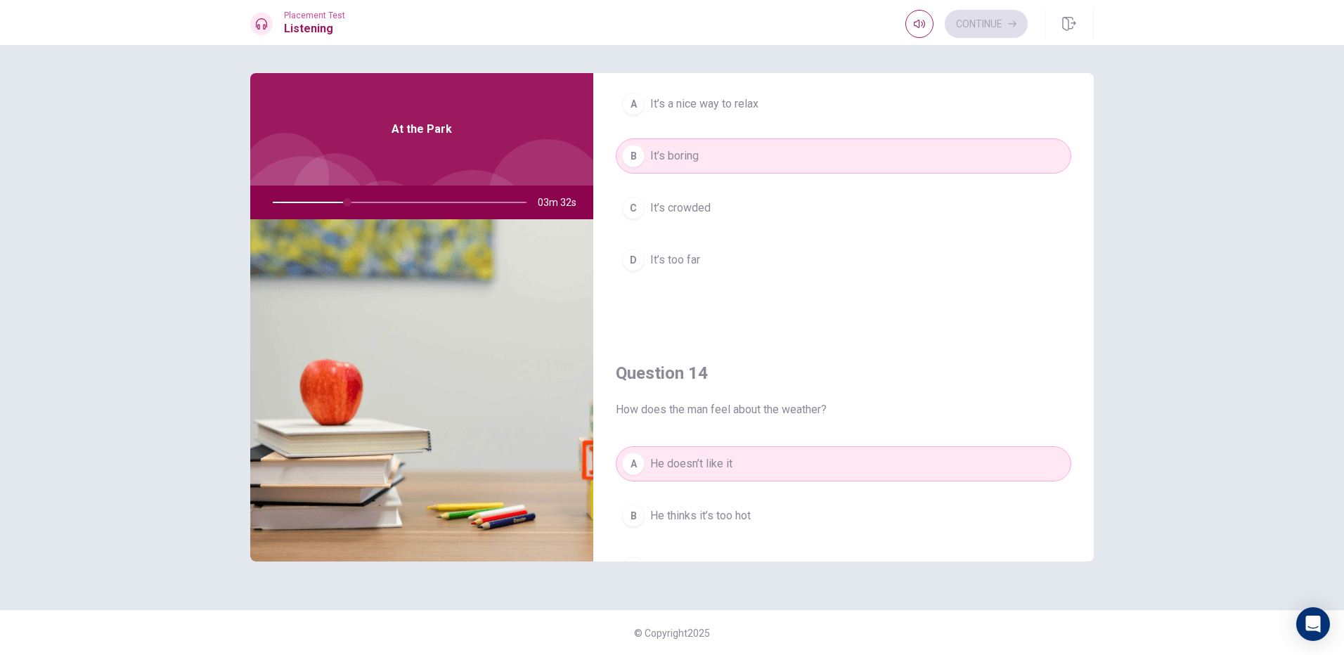
click at [797, 468] on button "A He doesn’t like it" at bounding box center [844, 464] width 456 height 35
click at [790, 315] on div "Question 13 What does the woman say about visiting the park? A It’s a nice way …" at bounding box center [843, 154] width 501 height 360
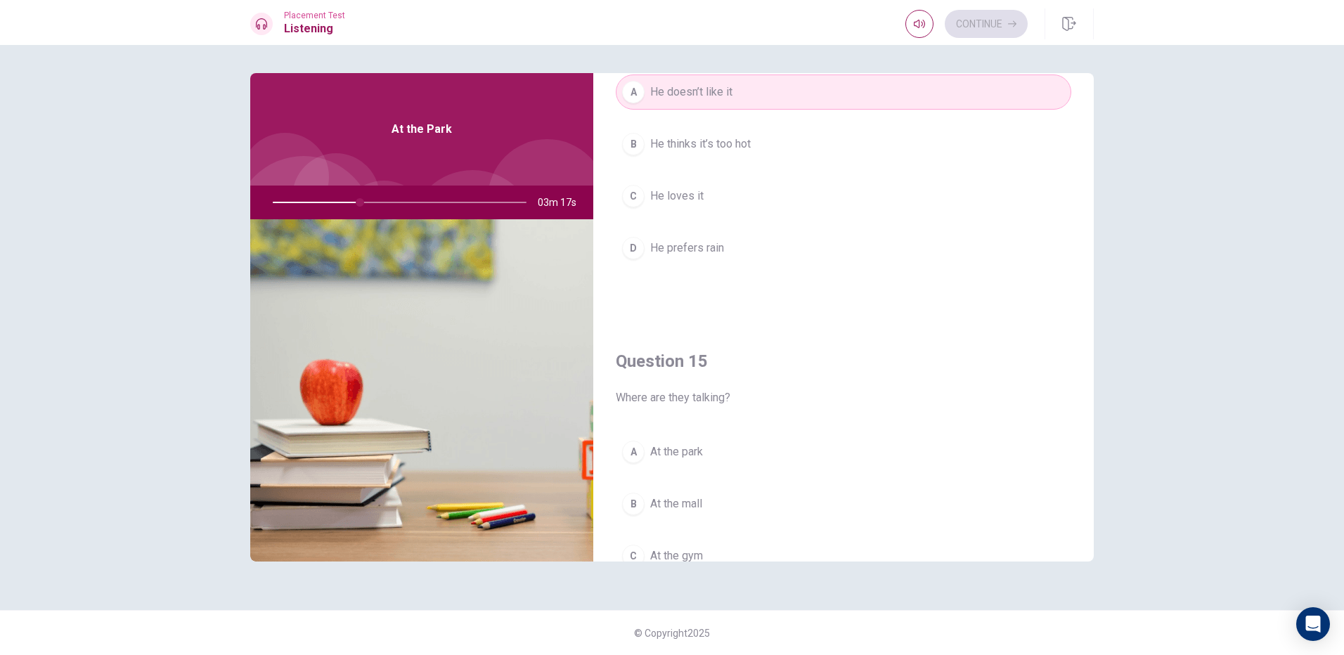
scroll to position [1311, 0]
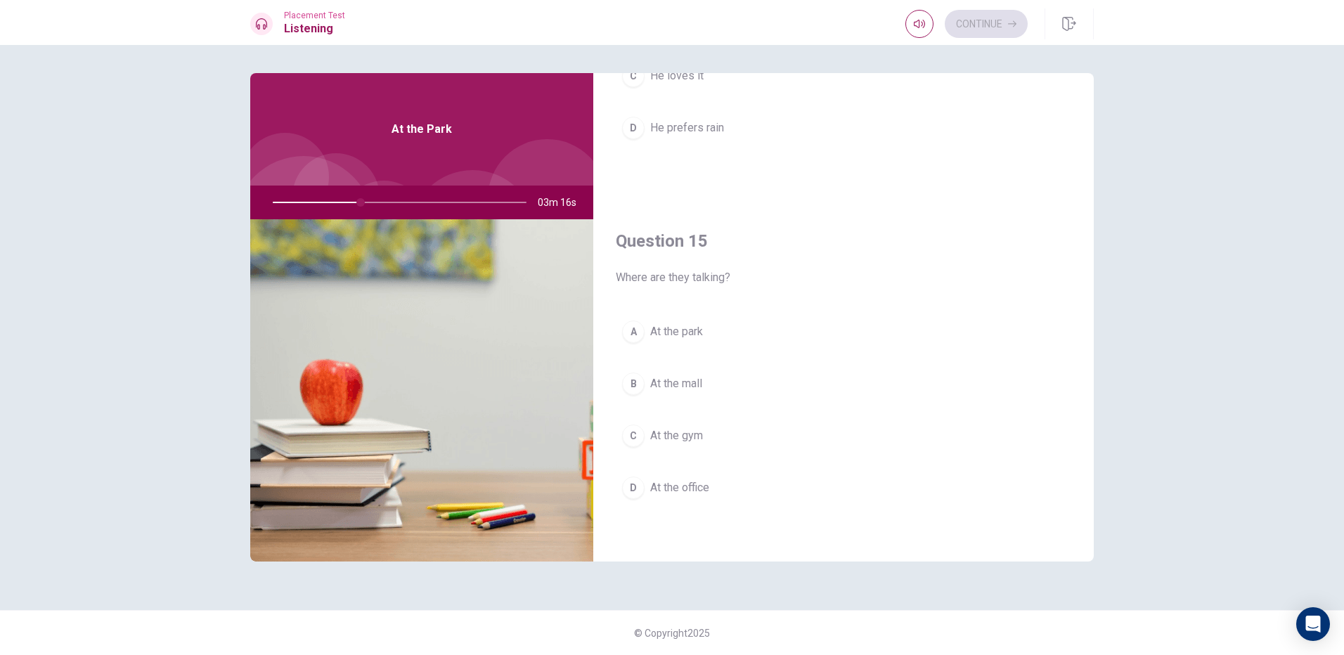
drag, startPoint x: 743, startPoint y: 392, endPoint x: 727, endPoint y: 443, distance: 53.8
click at [727, 443] on div "A At the park B At the mall C At the gym D At the office" at bounding box center [844, 423] width 456 height 219
click at [721, 415] on div "A At the park B At the mall C At the gym D At the office" at bounding box center [844, 423] width 456 height 219
click at [731, 436] on button "C At the gym" at bounding box center [844, 435] width 456 height 35
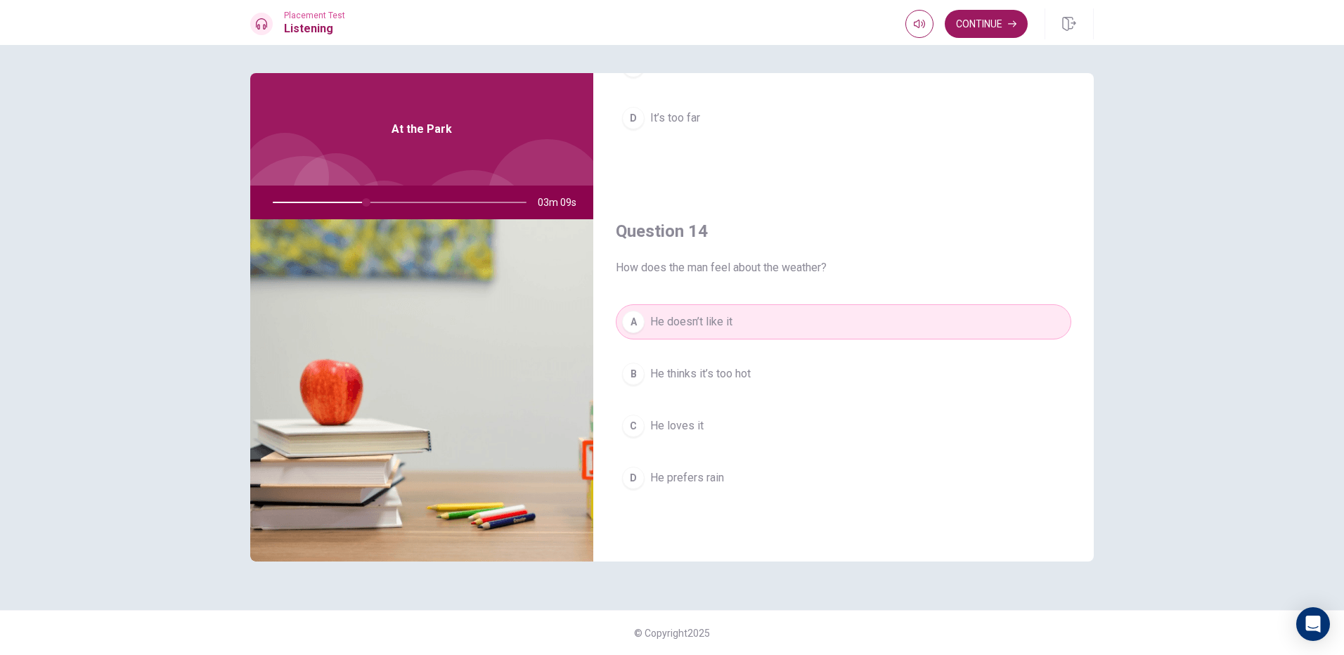
scroll to position [960, 0]
click at [790, 428] on button "C He loves it" at bounding box center [844, 427] width 456 height 35
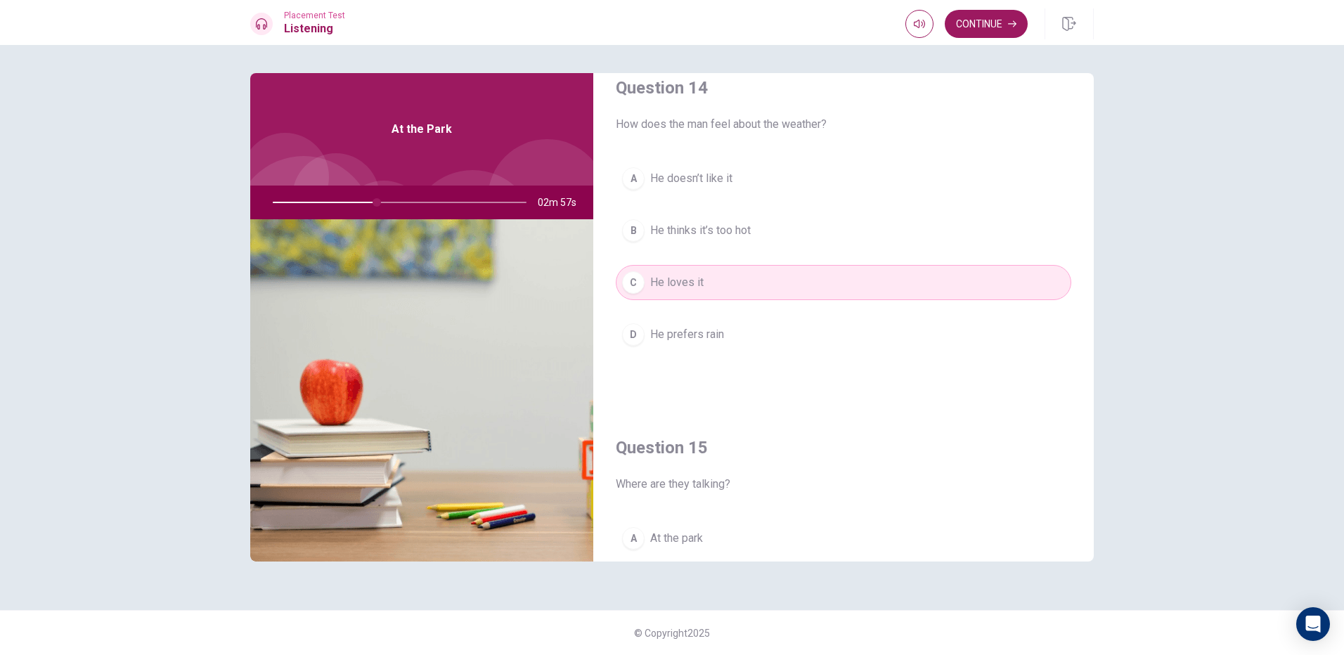
scroll to position [1311, 0]
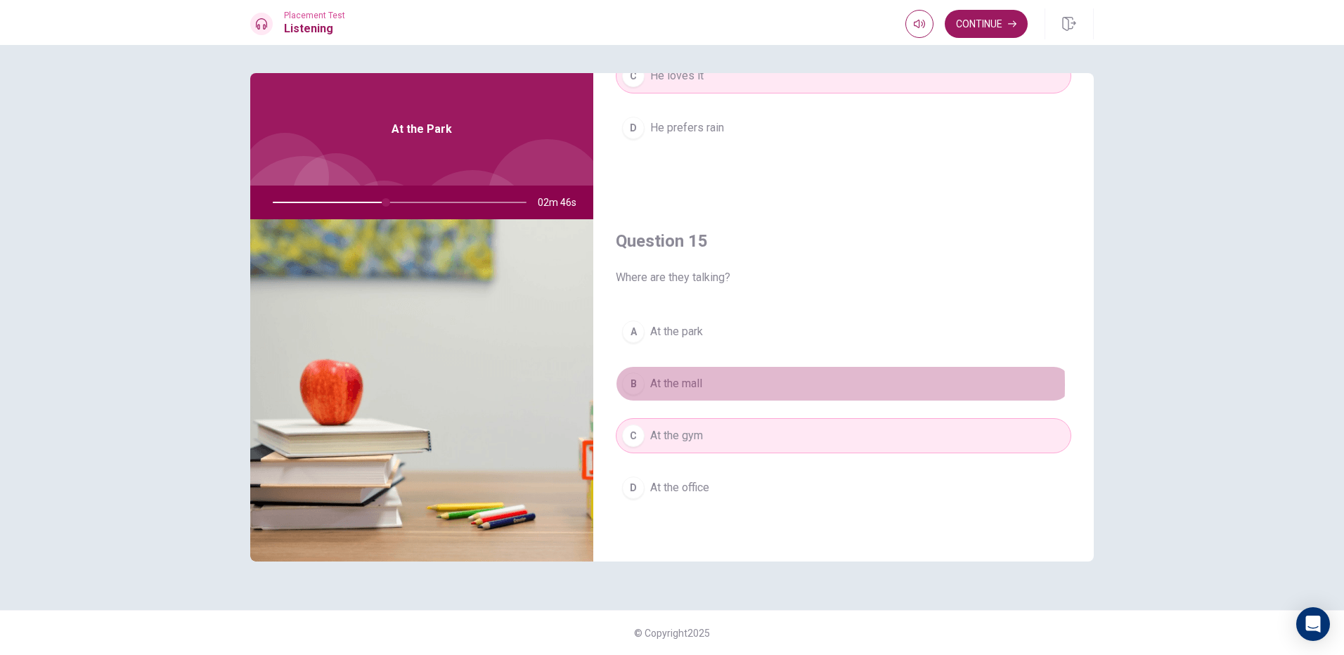
click at [750, 385] on button "B At the mall" at bounding box center [844, 383] width 456 height 35
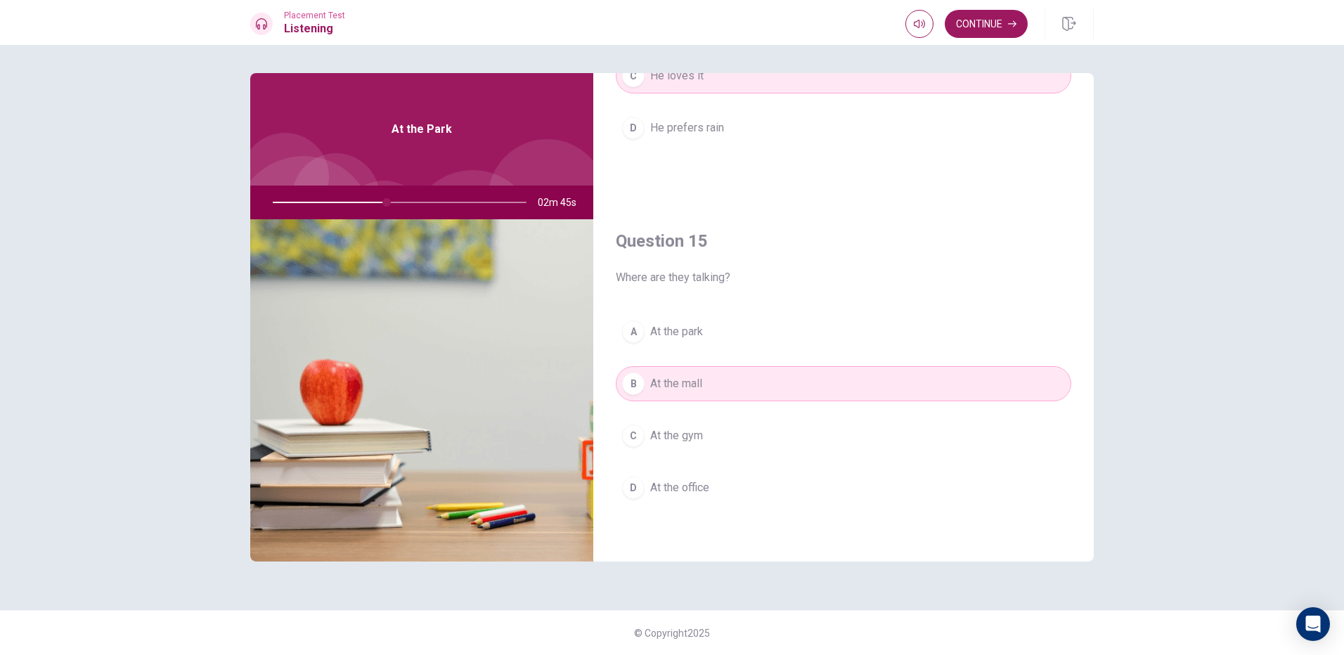
click at [794, 347] on button "A At the park" at bounding box center [844, 331] width 456 height 35
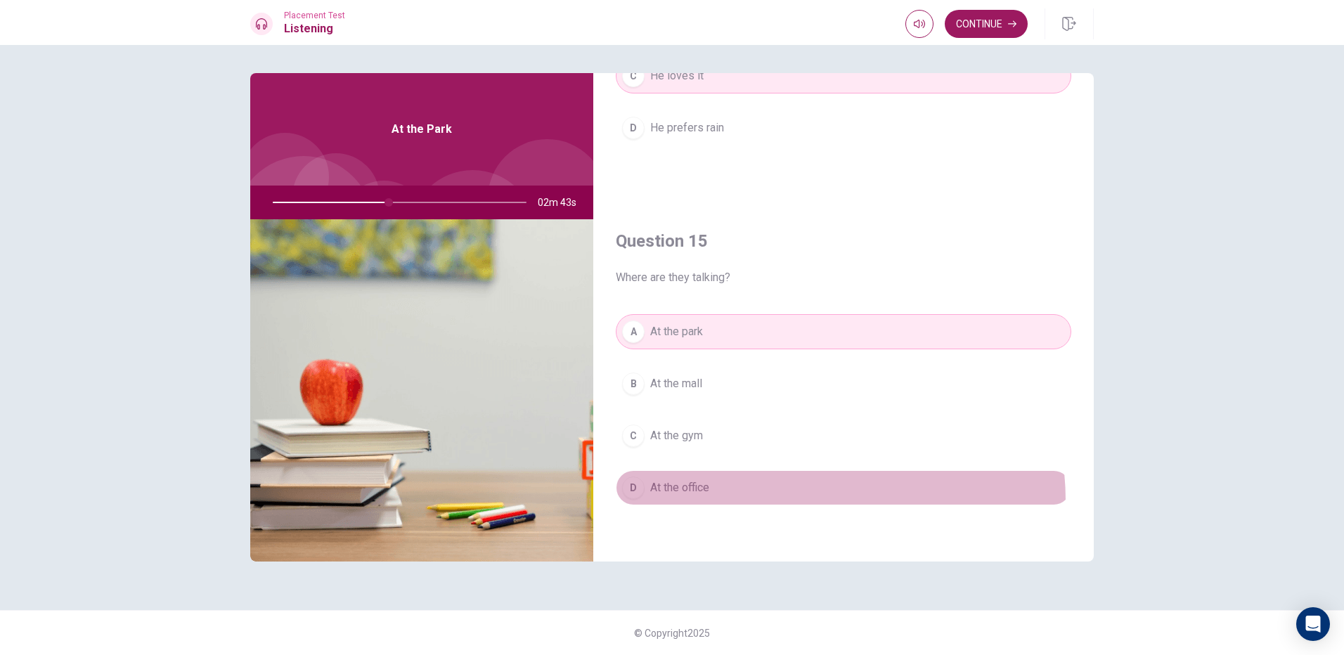
click at [790, 501] on button "D At the office" at bounding box center [844, 487] width 456 height 35
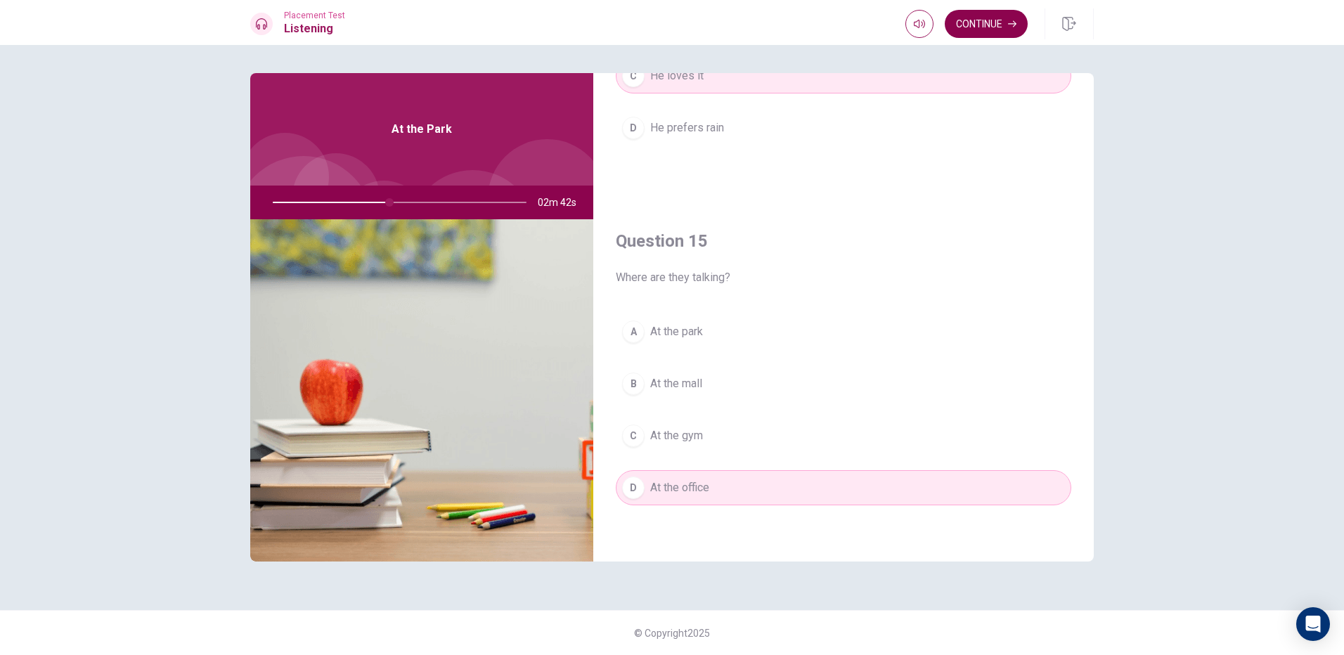
click at [1007, 34] on button "Continue" at bounding box center [986, 24] width 83 height 28
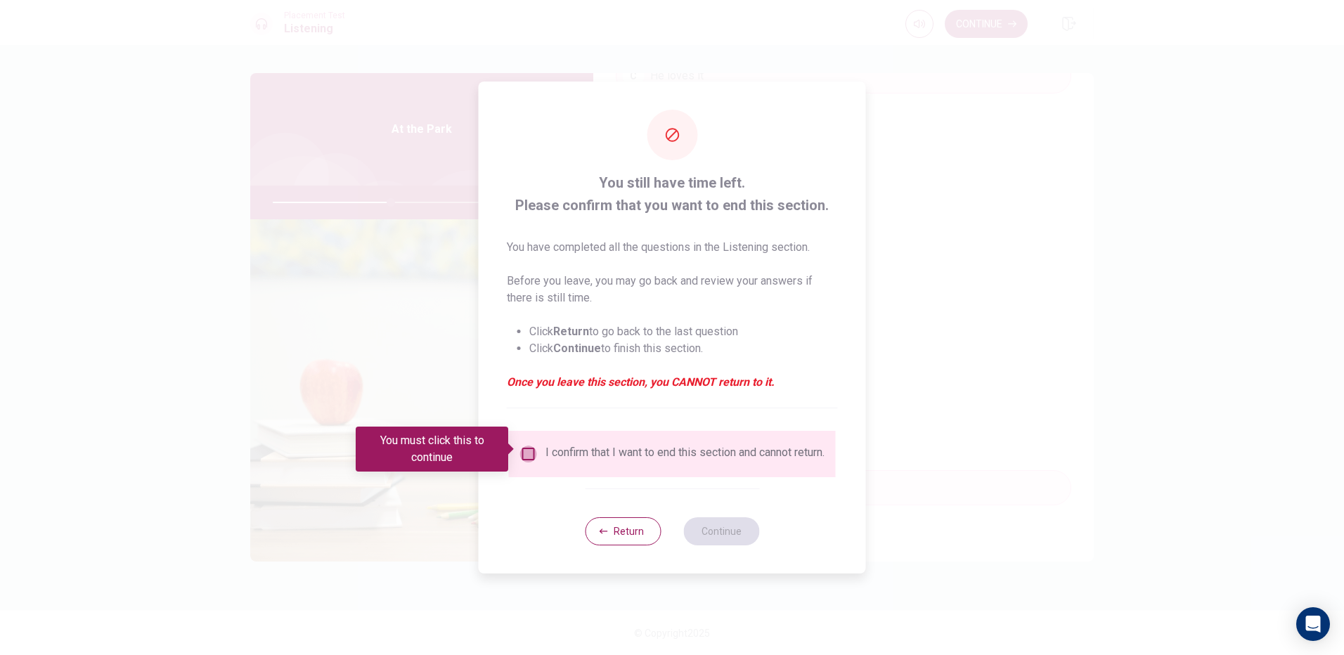
click at [531, 446] on input "You must click this to continue" at bounding box center [528, 454] width 17 height 17
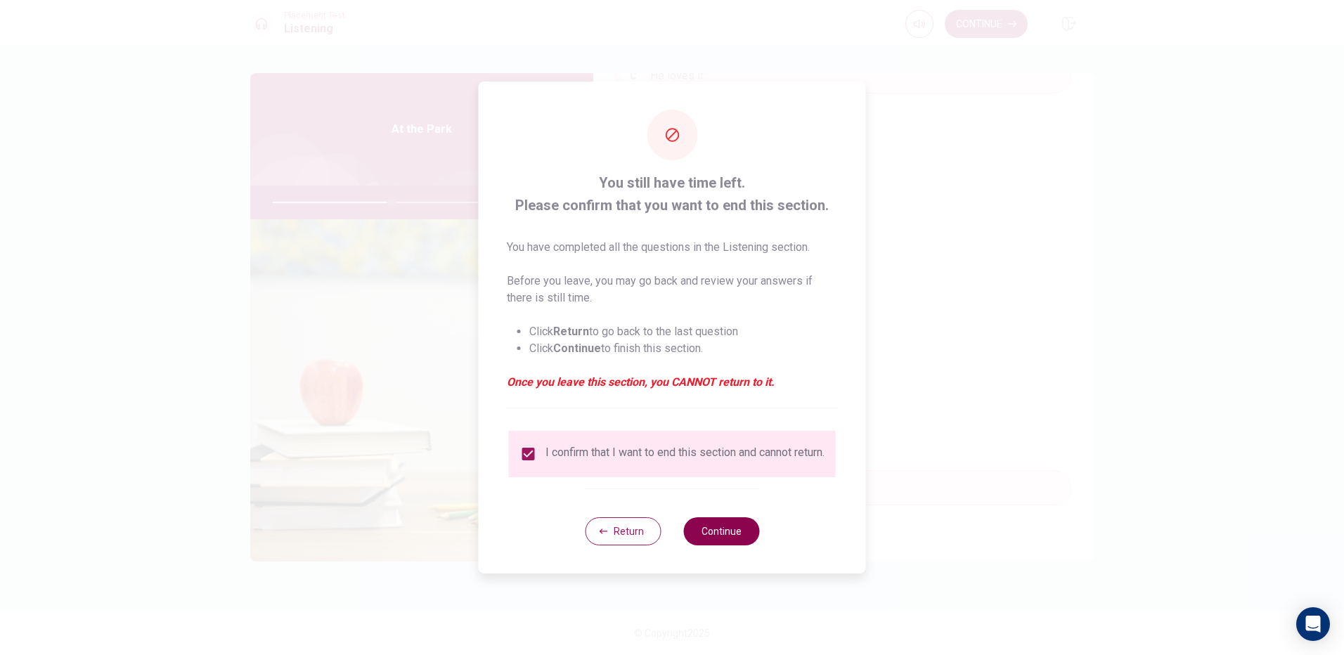
click at [733, 541] on button "Continue" at bounding box center [722, 532] width 76 height 28
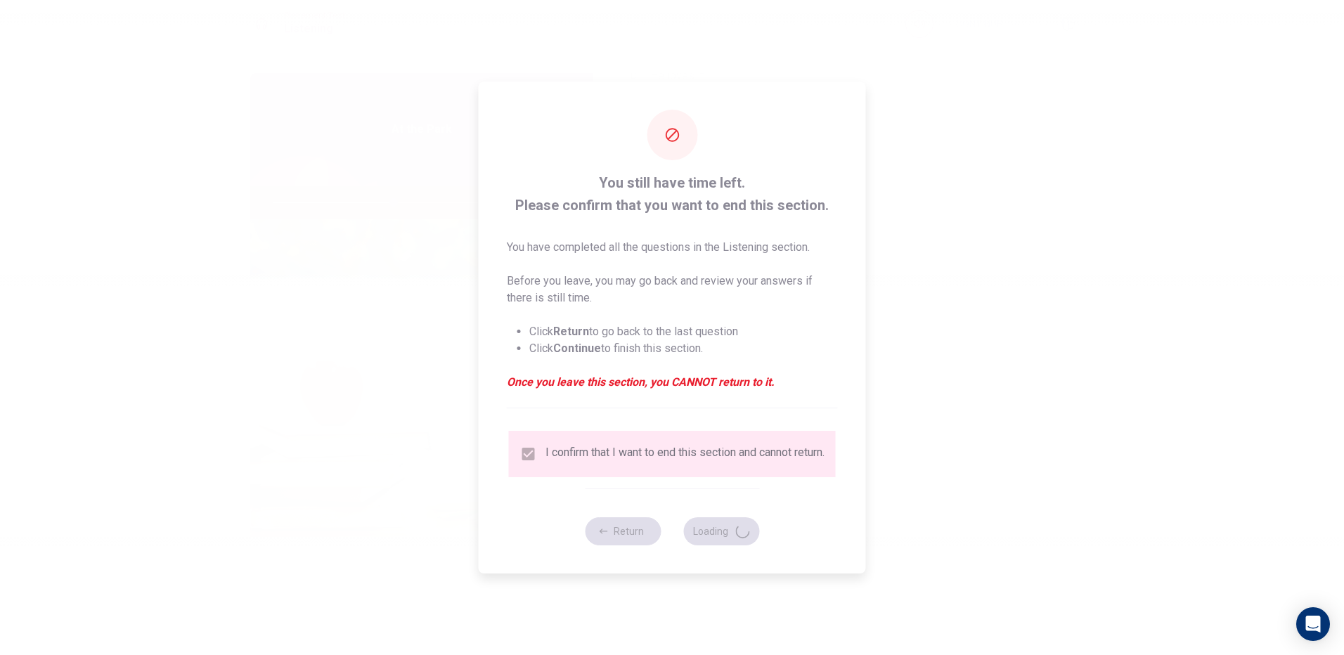
type input "48"
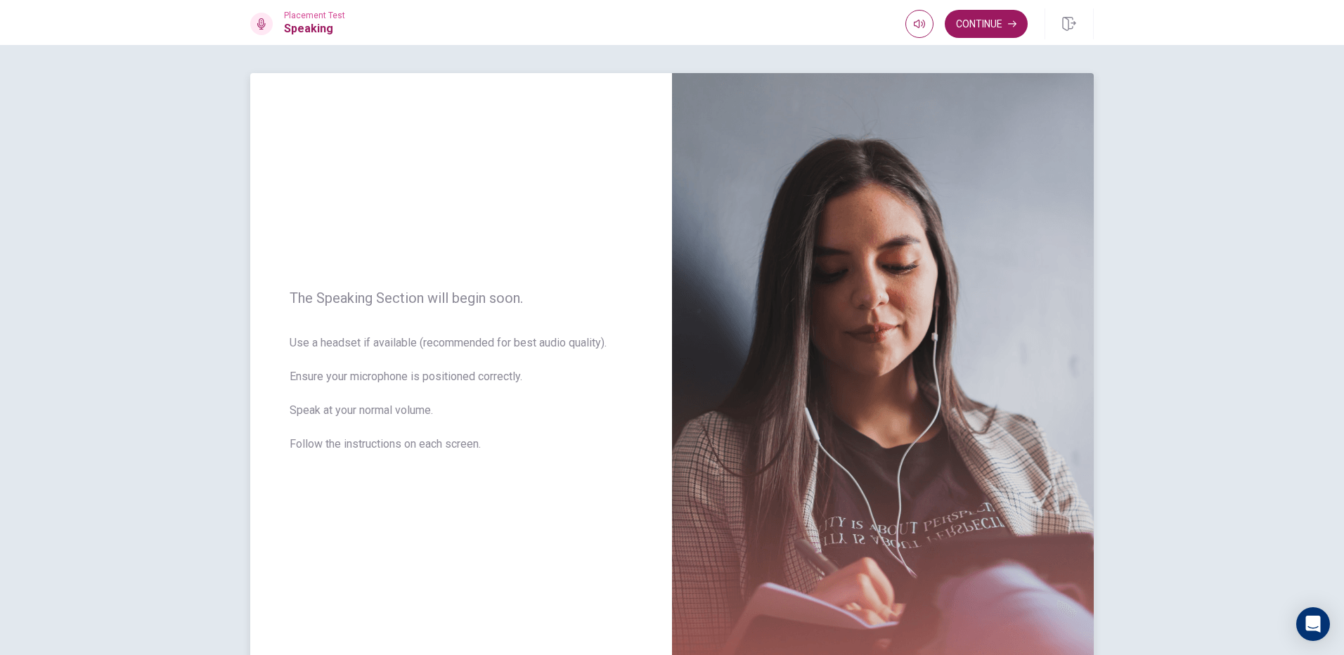
scroll to position [70, 0]
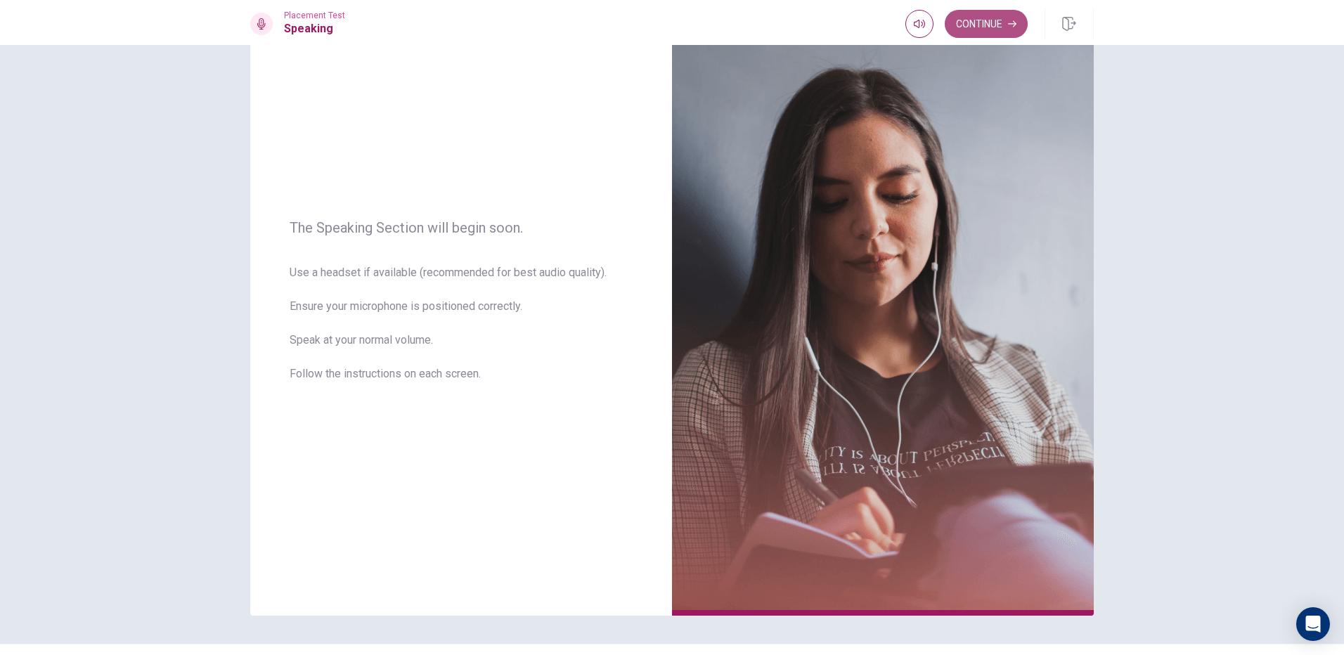
click at [1002, 14] on button "Continue" at bounding box center [986, 24] width 83 height 28
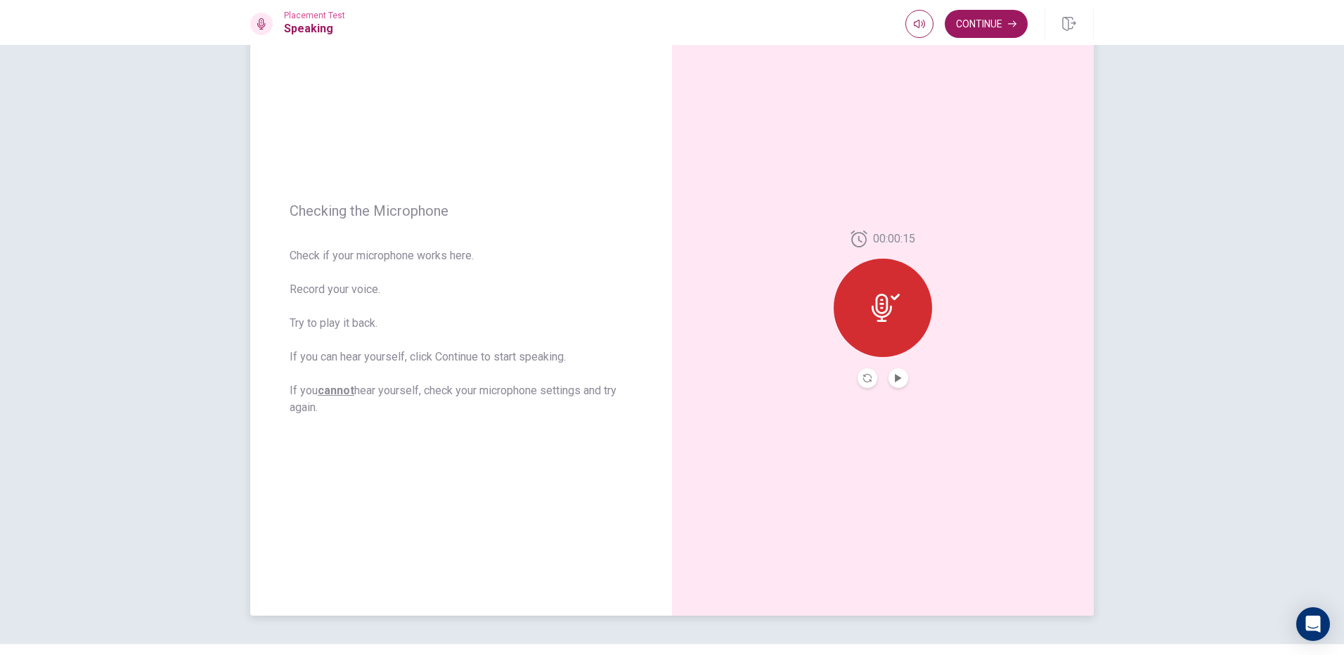
click at [894, 308] on icon at bounding box center [886, 308] width 28 height 28
click at [875, 307] on icon at bounding box center [886, 308] width 28 height 28
click at [996, 13] on button "Continue" at bounding box center [986, 24] width 83 height 28
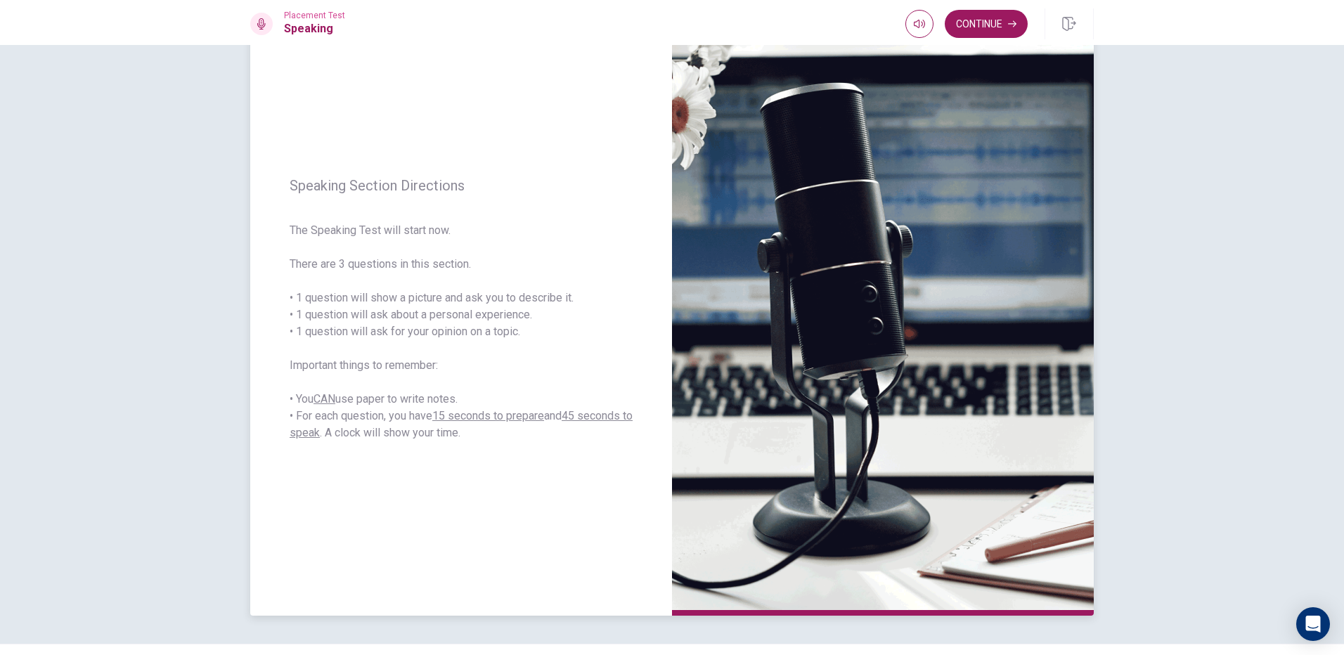
click at [321, 197] on div "Speaking Section Directions The Speaking Test will start now. There are 3 quest…" at bounding box center [461, 309] width 422 height 613
click at [968, 29] on button "Continue" at bounding box center [986, 24] width 83 height 28
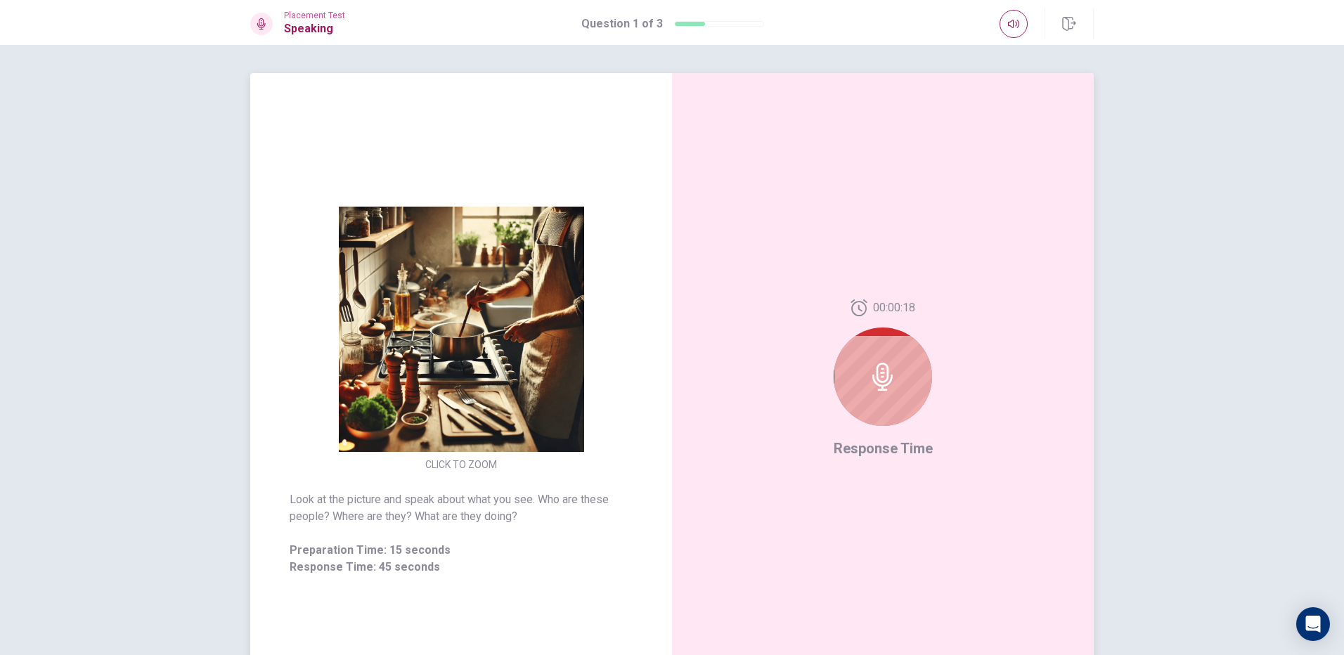
click at [906, 397] on div at bounding box center [883, 377] width 98 height 98
click at [908, 383] on div at bounding box center [883, 377] width 98 height 98
click at [911, 357] on div at bounding box center [883, 377] width 98 height 98
click at [911, 358] on div at bounding box center [883, 377] width 98 height 98
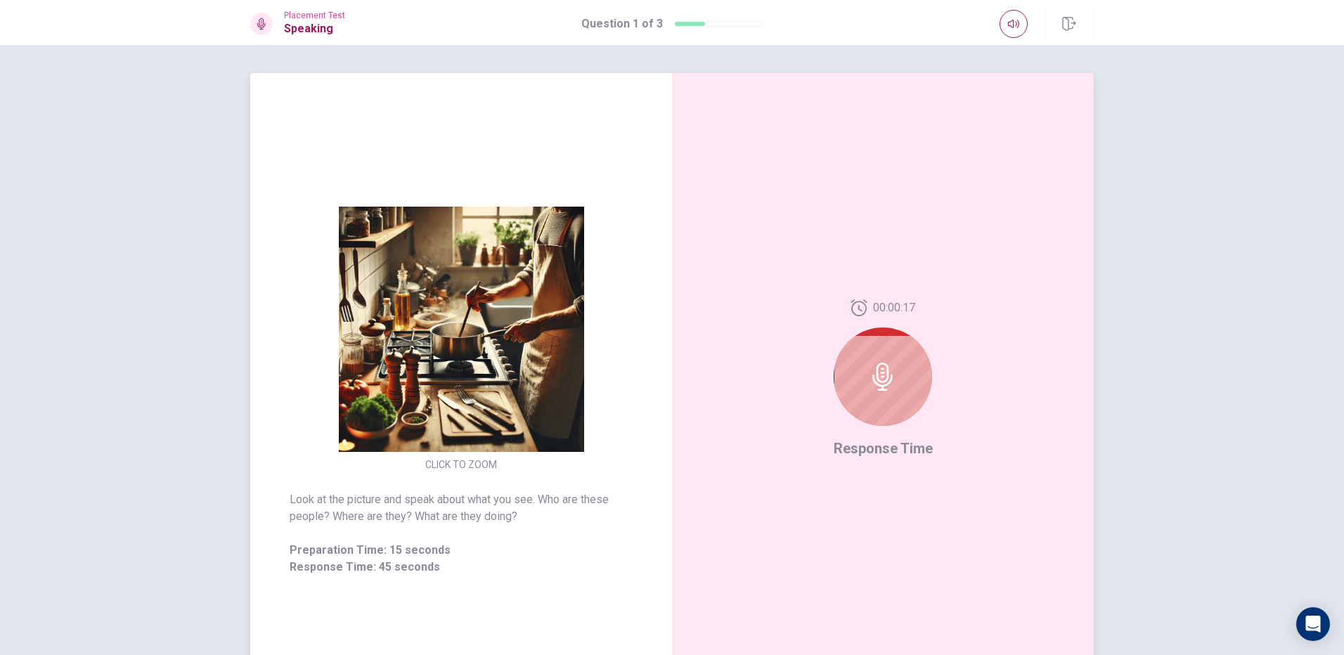
click at [909, 363] on div at bounding box center [883, 377] width 98 height 98
drag, startPoint x: 909, startPoint y: 363, endPoint x: 906, endPoint y: 369, distance: 7.2
click at [906, 369] on div at bounding box center [883, 377] width 98 height 98
click at [900, 374] on div at bounding box center [883, 377] width 98 height 98
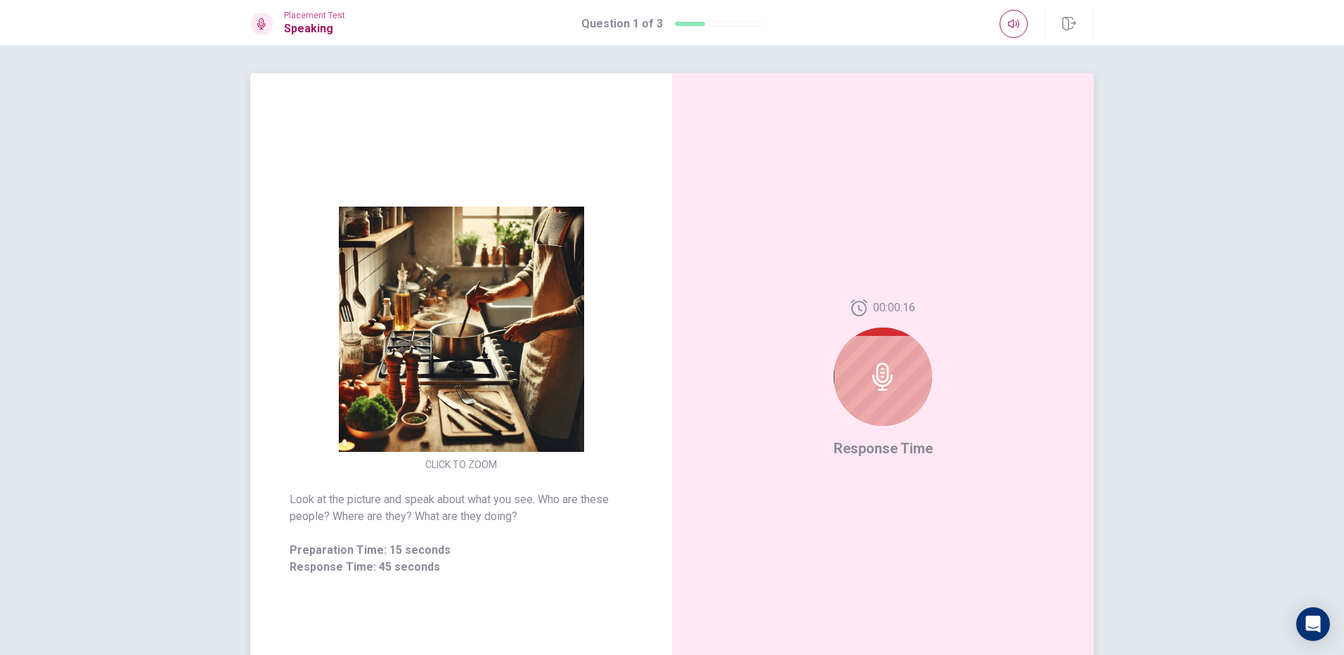
click at [900, 374] on div at bounding box center [883, 377] width 98 height 98
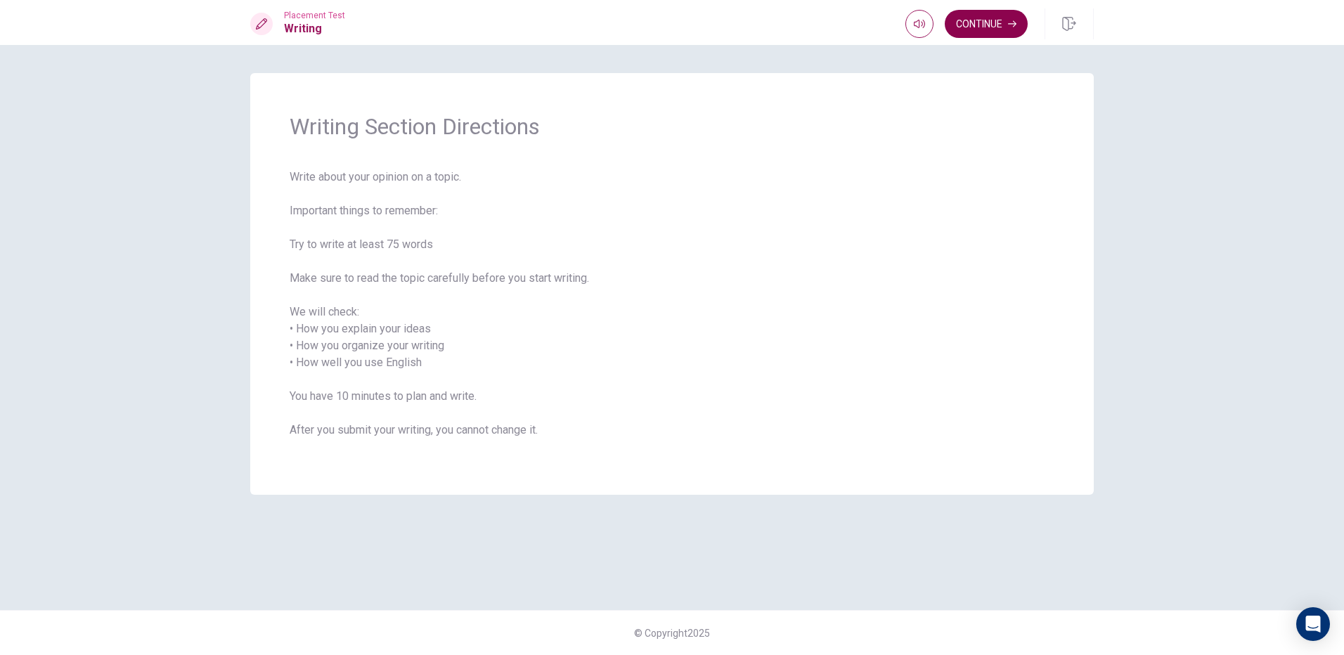
click at [990, 23] on button "Continue" at bounding box center [986, 24] width 83 height 28
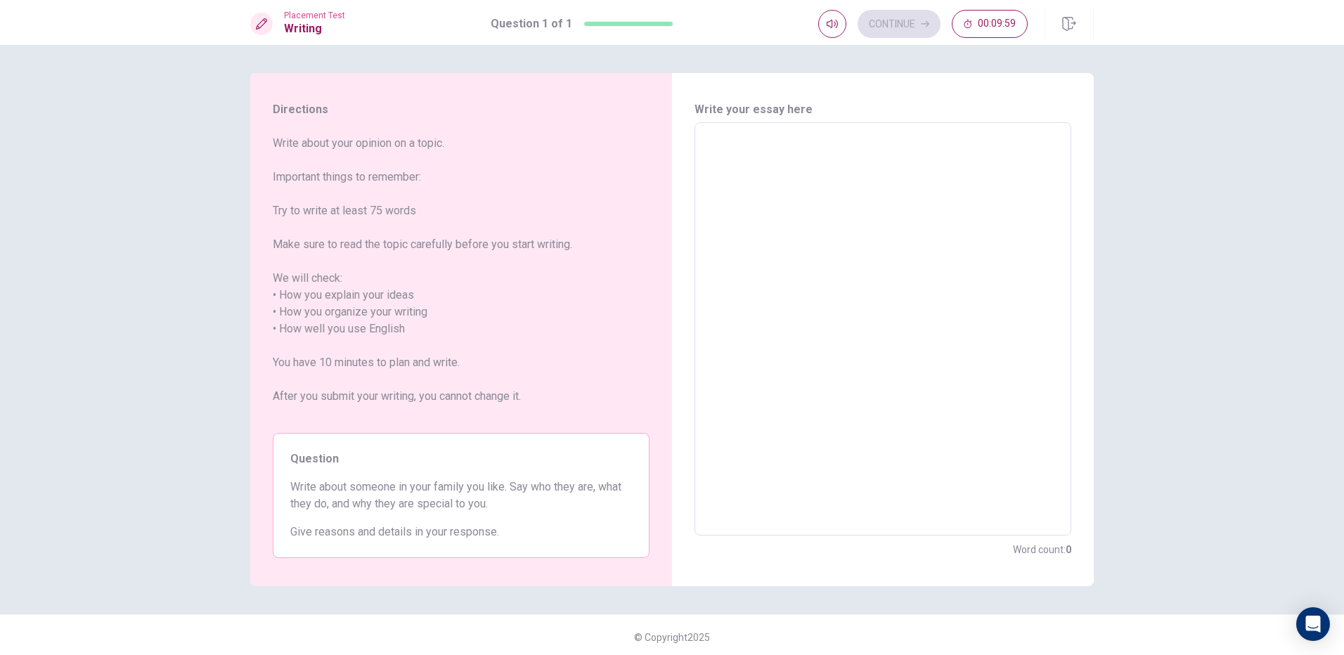
click at [841, 147] on textarea at bounding box center [883, 329] width 357 height 390
drag, startPoint x: 281, startPoint y: 142, endPoint x: 339, endPoint y: 162, distance: 61.6
click at [339, 162] on span "Write about your opinion on a topic. Important things to remember: Try to write…" at bounding box center [461, 278] width 377 height 287
drag, startPoint x: 260, startPoint y: 116, endPoint x: 262, endPoint y: 127, distance: 10.6
click at [259, 117] on div "Directions Write about your opinion on a topic. Important things to remember: T…" at bounding box center [461, 329] width 422 height 513
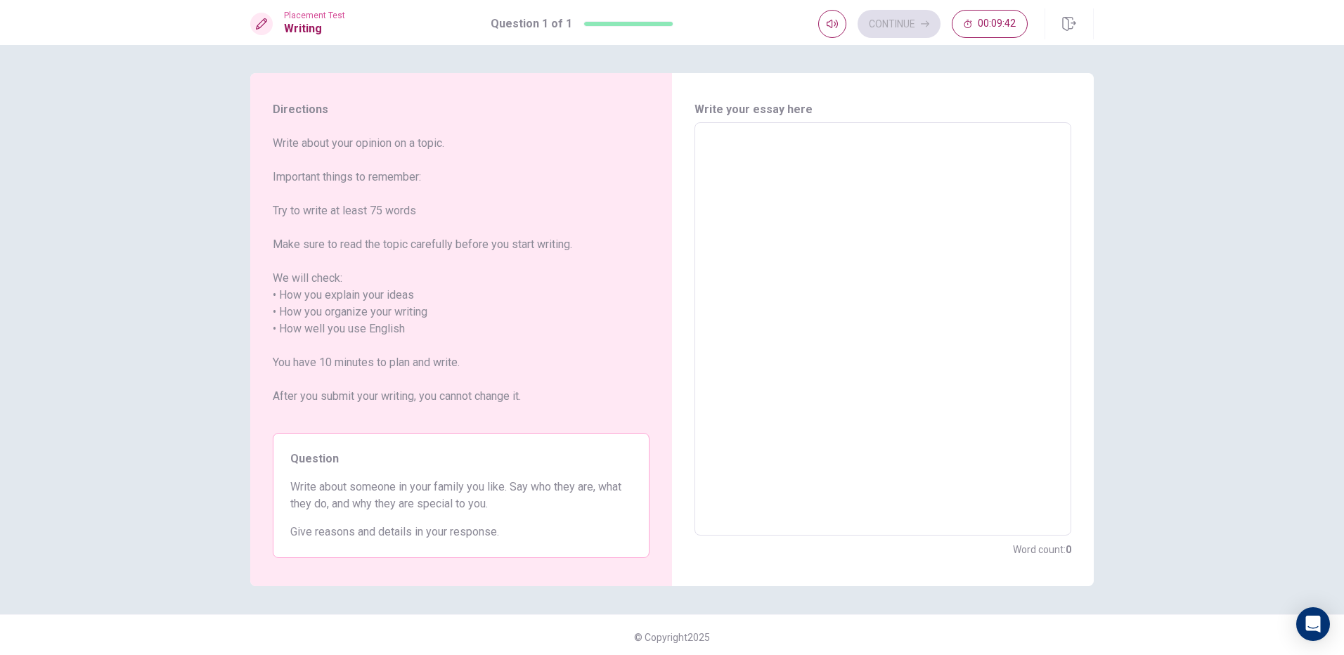
click at [269, 137] on div "Directions Write about your opinion on a topic. Important things to remember: T…" at bounding box center [461, 329] width 422 height 513
click at [273, 141] on span "Write about your opinion on a topic. Important things to remember: Try to write…" at bounding box center [461, 278] width 377 height 287
drag, startPoint x: 271, startPoint y: 141, endPoint x: 347, endPoint y: 160, distance: 78.3
click at [346, 160] on span "Write about your opinion on a topic. Important things to remember: Try to write…" at bounding box center [461, 278] width 377 height 287
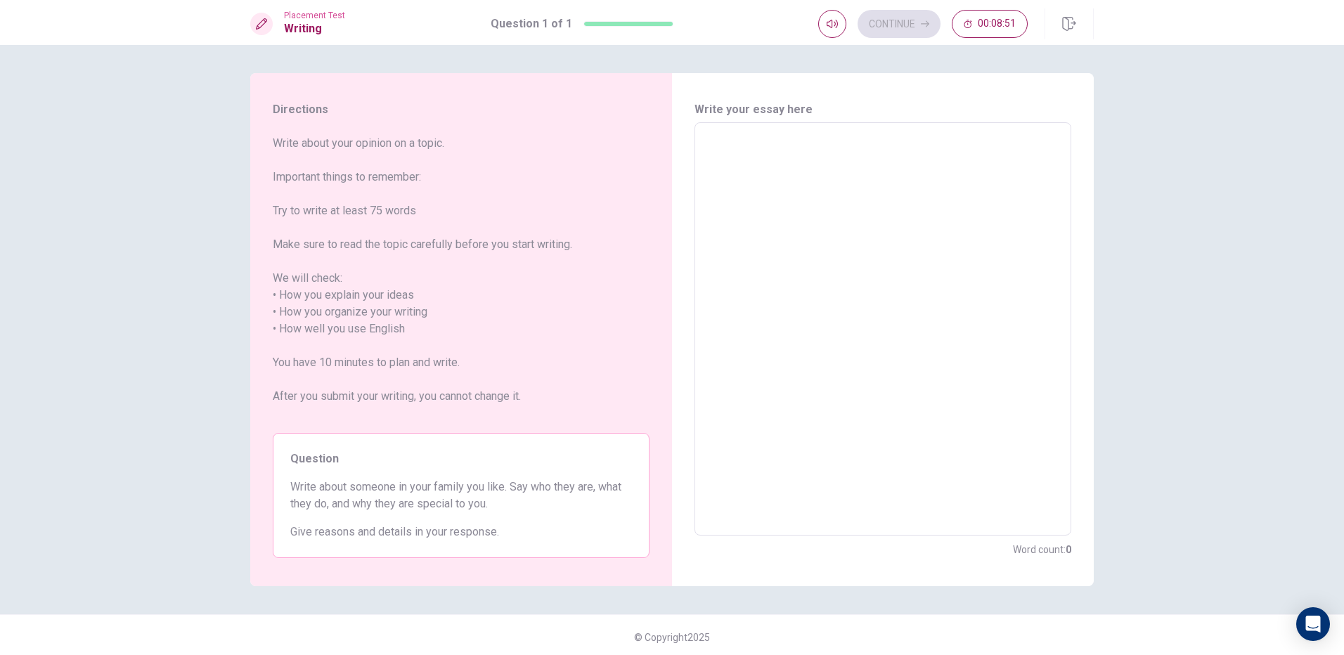
click at [698, 135] on div "x ​" at bounding box center [883, 328] width 377 height 413
type textarea "e"
type textarea "x"
type textarea "ee"
type textarea "x"
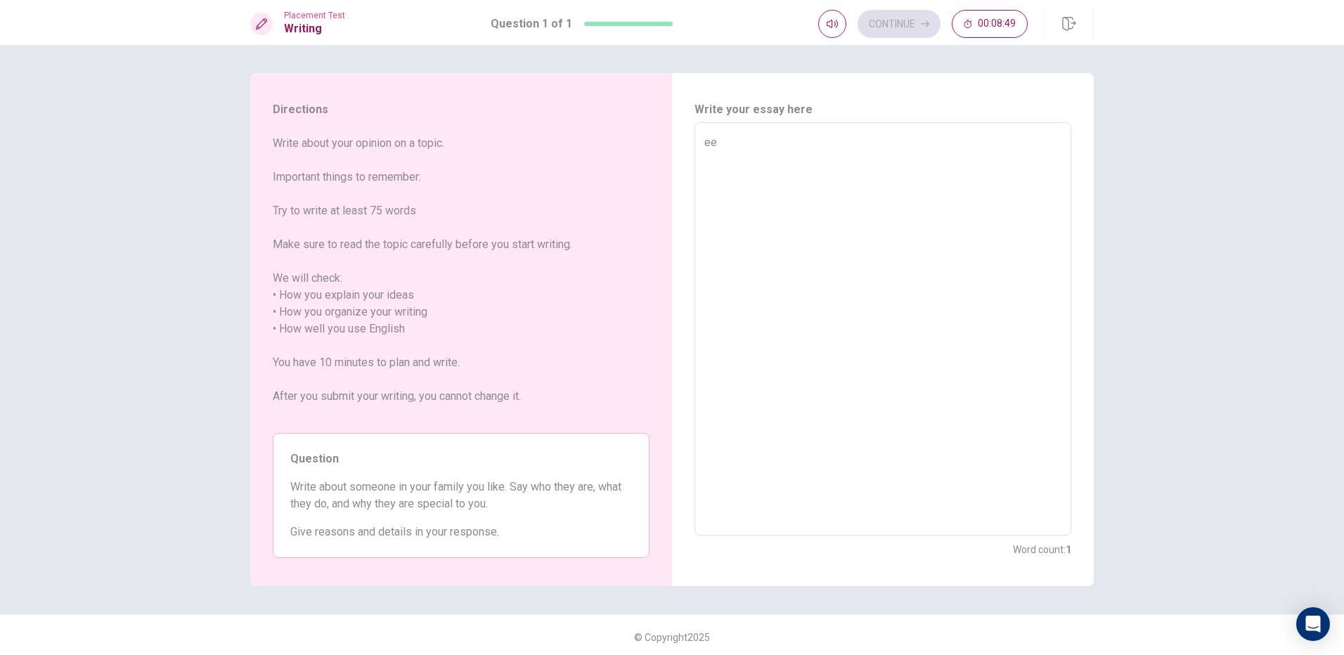
type textarea "eee"
type textarea "x"
type textarea "eeee"
type textarea "x"
type textarea "eeeee"
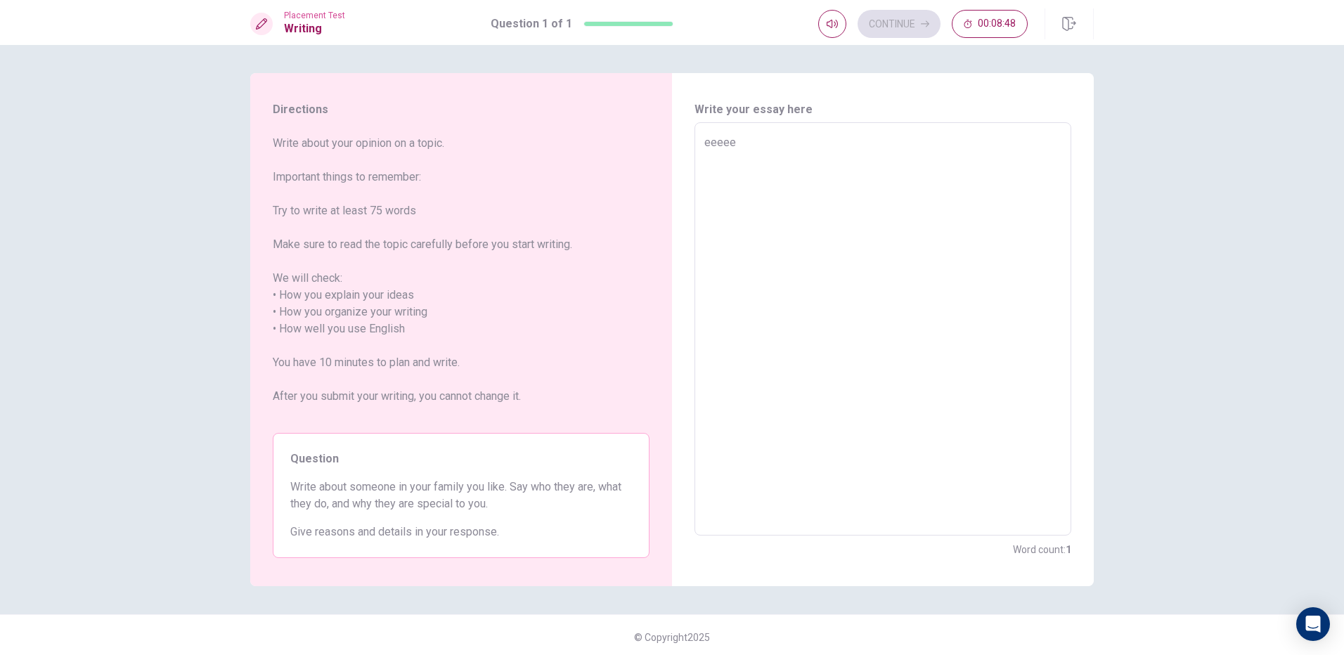
type textarea "x"
type textarea "eeeeee"
type textarea "x"
type textarea "eeeeeee"
type textarea "x"
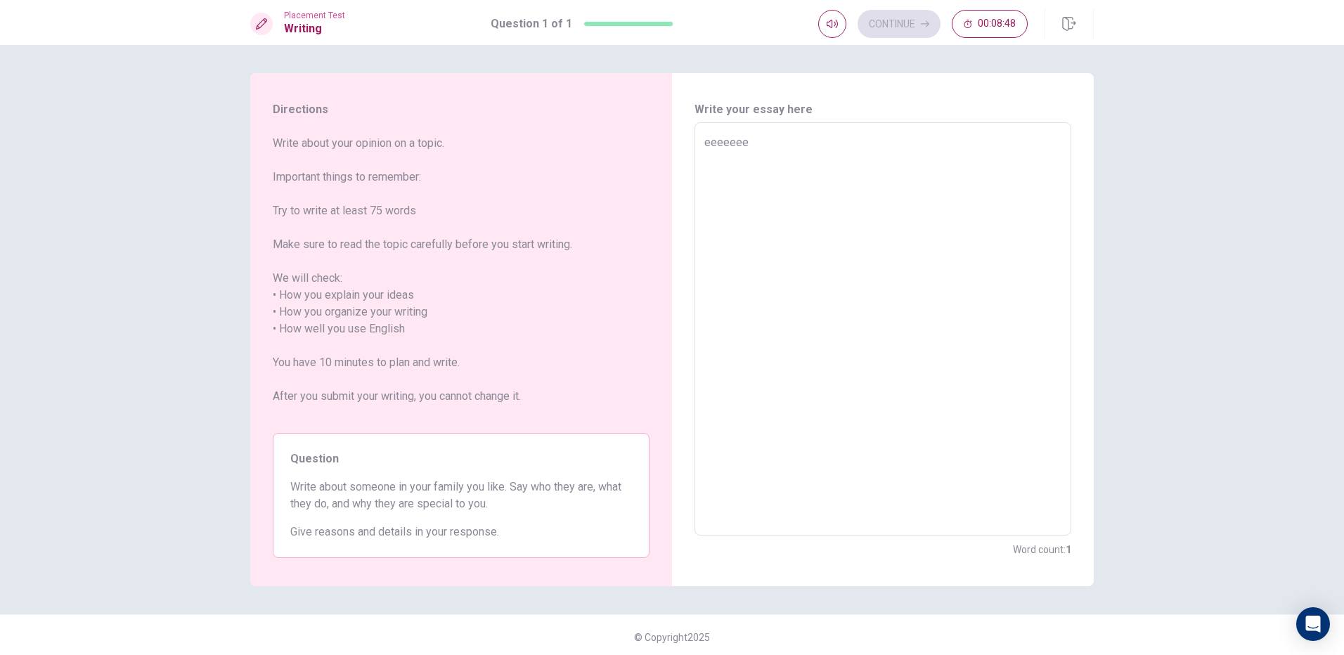
type textarea "eeeeeeee"
type textarea "x"
type textarea "eeeeeeeee"
type textarea "x"
type textarea "eeeeeeeeee"
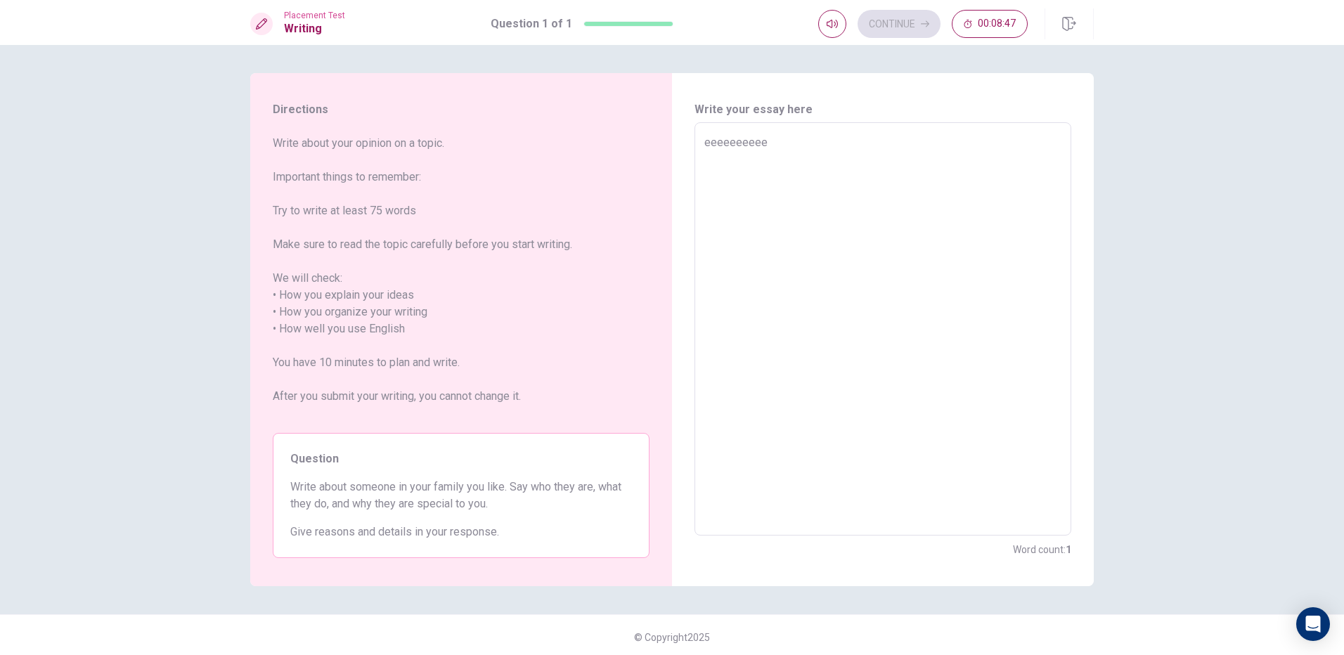
type textarea "x"
type textarea "eeeeeeeeeee"
type textarea "x"
type textarea "eeeeeeeeeeee"
type textarea "x"
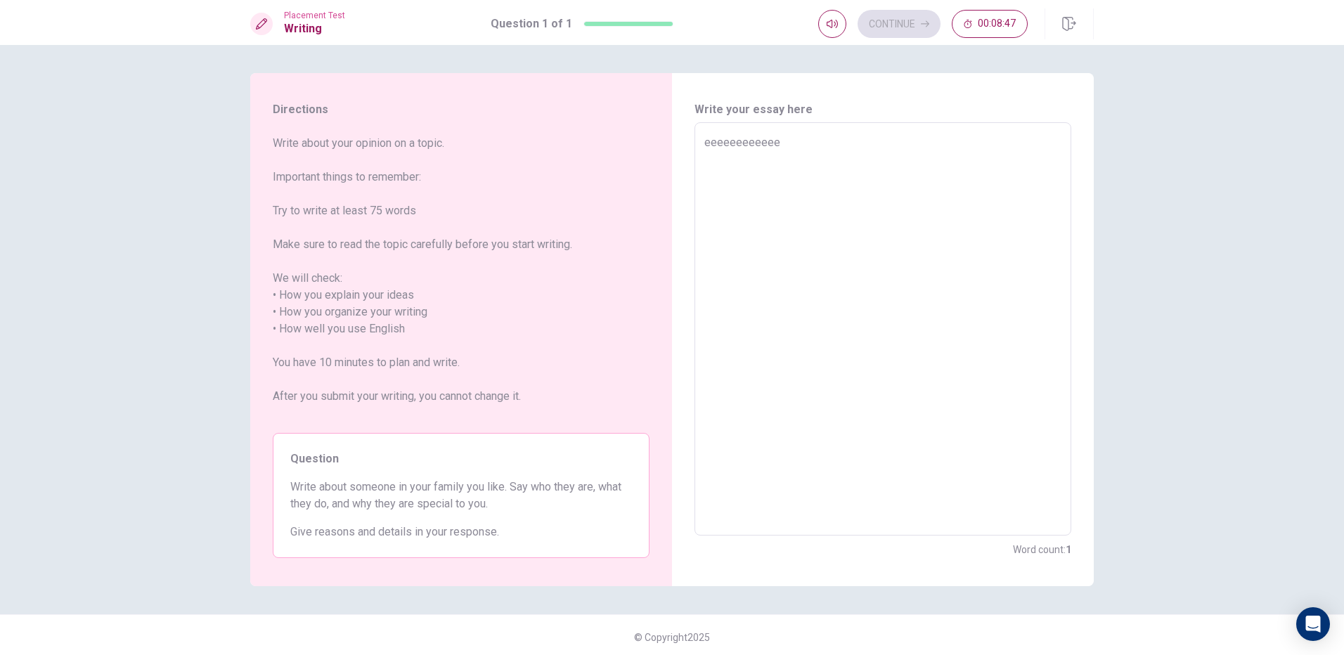
type textarea "eeeeeeeeeeeee"
type textarea "x"
type textarea "eeeeeeeeeeeeee"
type textarea "x"
type textarea "eeeeeeeeeeeeeee"
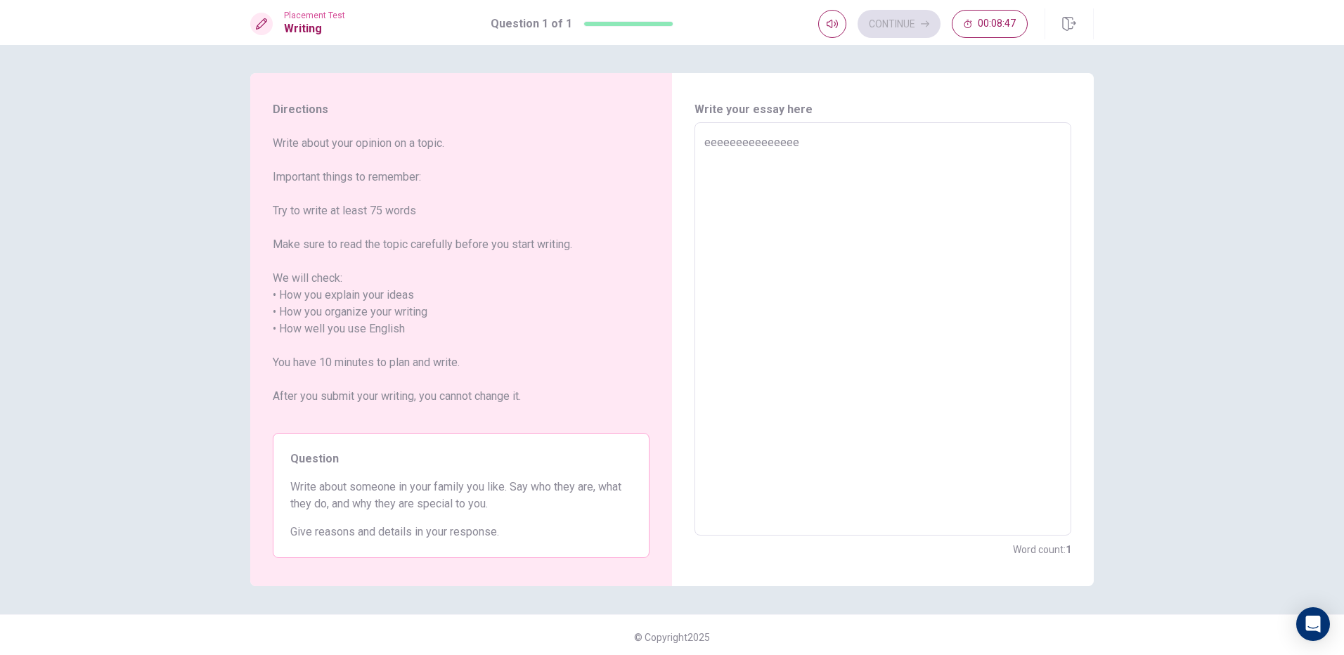
type textarea "x"
type textarea "eeeeeeeeeeeeeeee"
type textarea "x"
type textarea "eeeeeeeeeeeeeeeee"
type textarea "x"
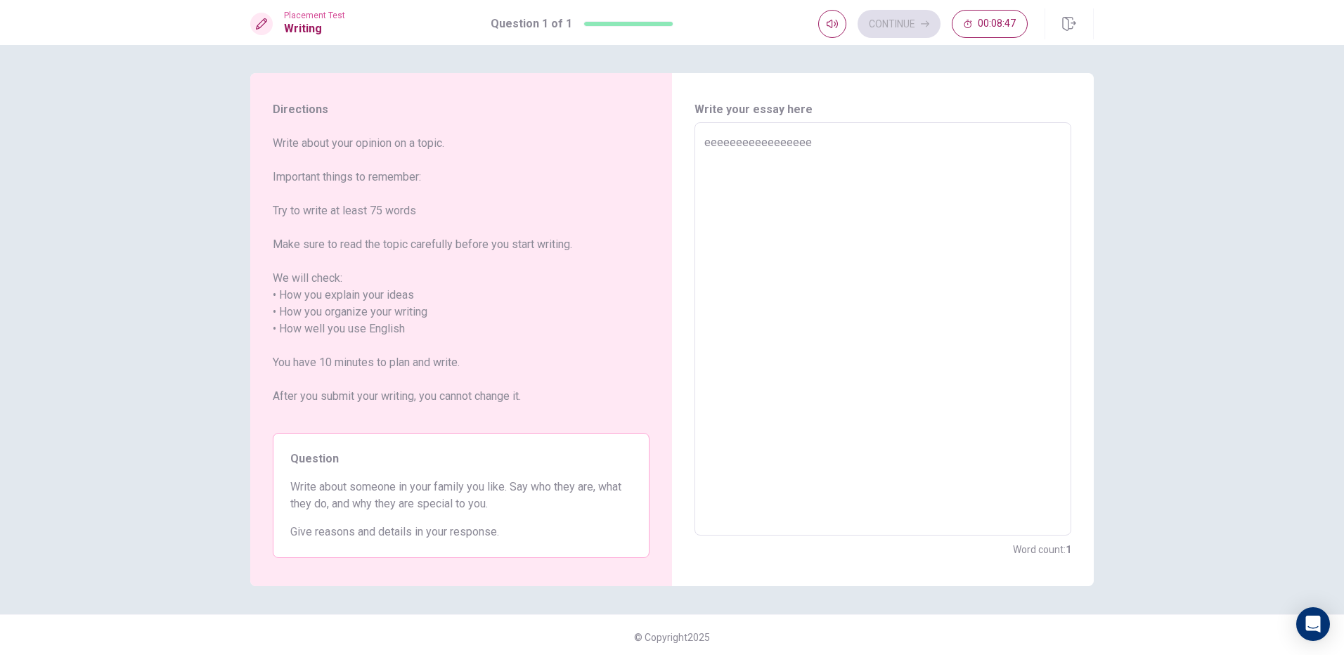
type textarea "eeeeeeeeeeeeeeeeee"
type textarea "x"
type textarea "eeeeeeeeeeeeeeeeeee"
type textarea "x"
type textarea "eeeeeeeeeeeeeeeeeeee"
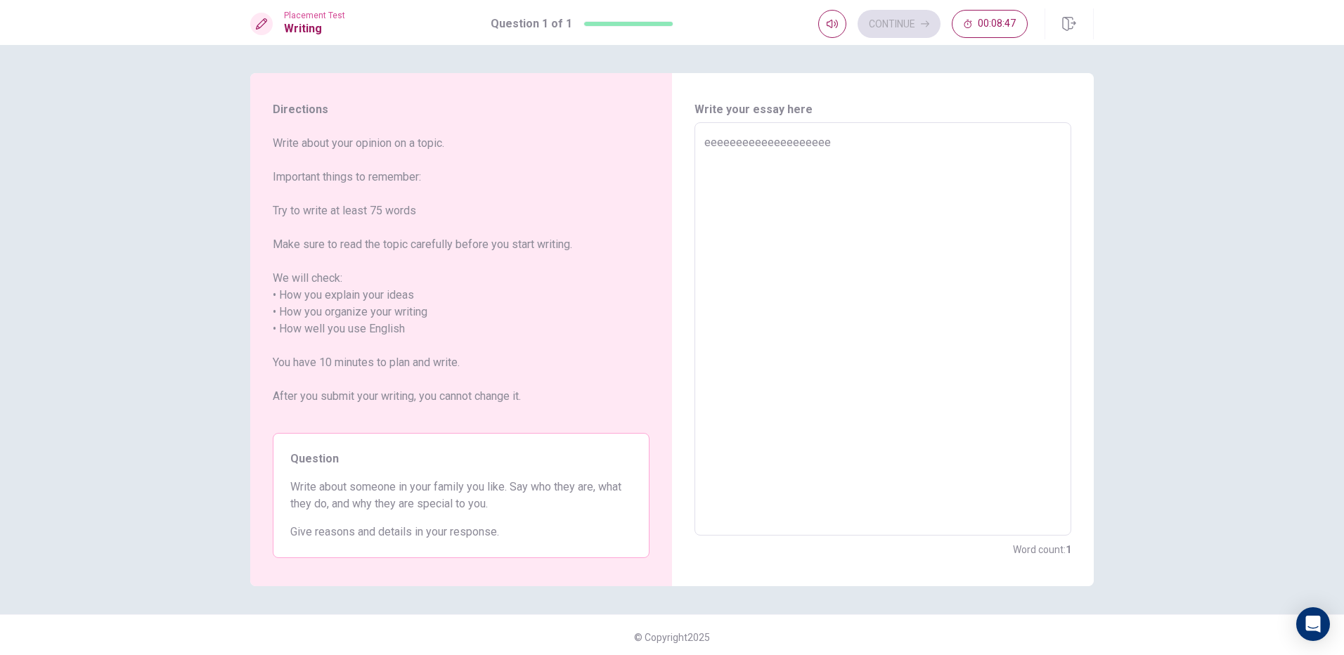
type textarea "x"
type textarea "eeeeeeeeeeeeeeeeeeeee"
type textarea "x"
type textarea "eeeeeeeeeeeeeeeeeeeeee"
type textarea "x"
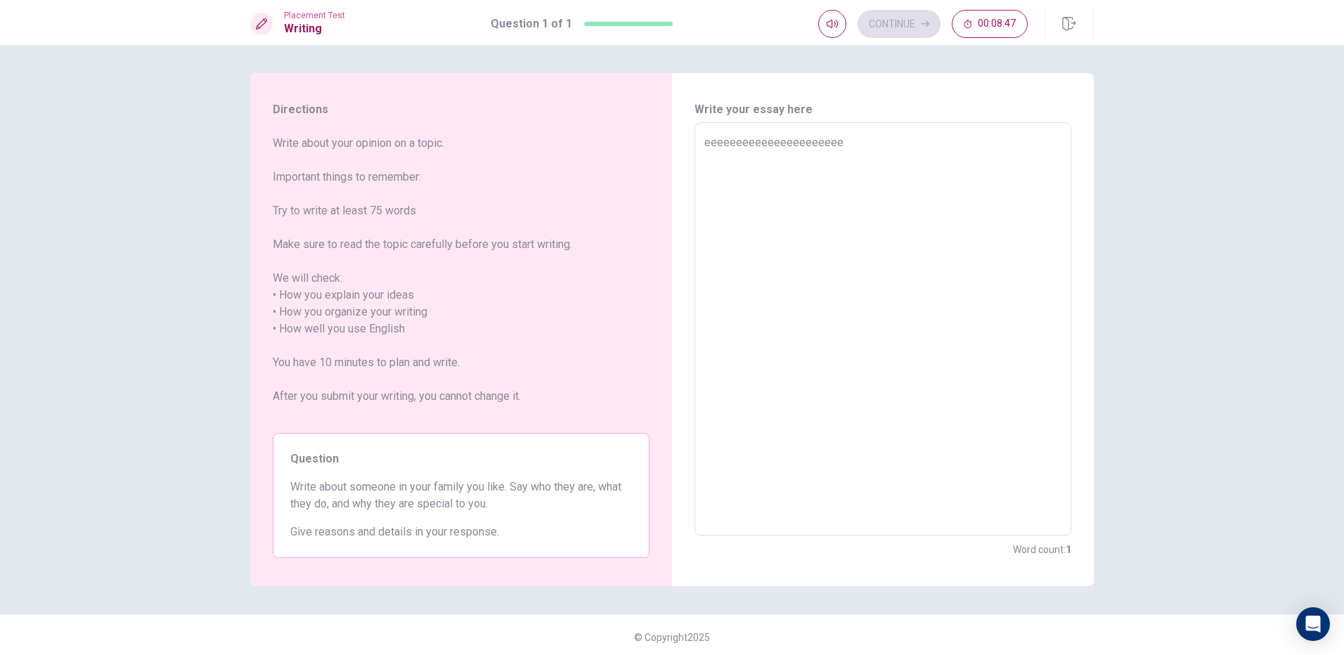
type textarea "eeeeeeeeeeeeeeeeeeeeeee"
type textarea "x"
type textarea "eeeeeeeeeeeeeeeeeeeeeeee"
type textarea "x"
type textarea "eeeeeeeeeeeeeeeeeeeeeeeee"
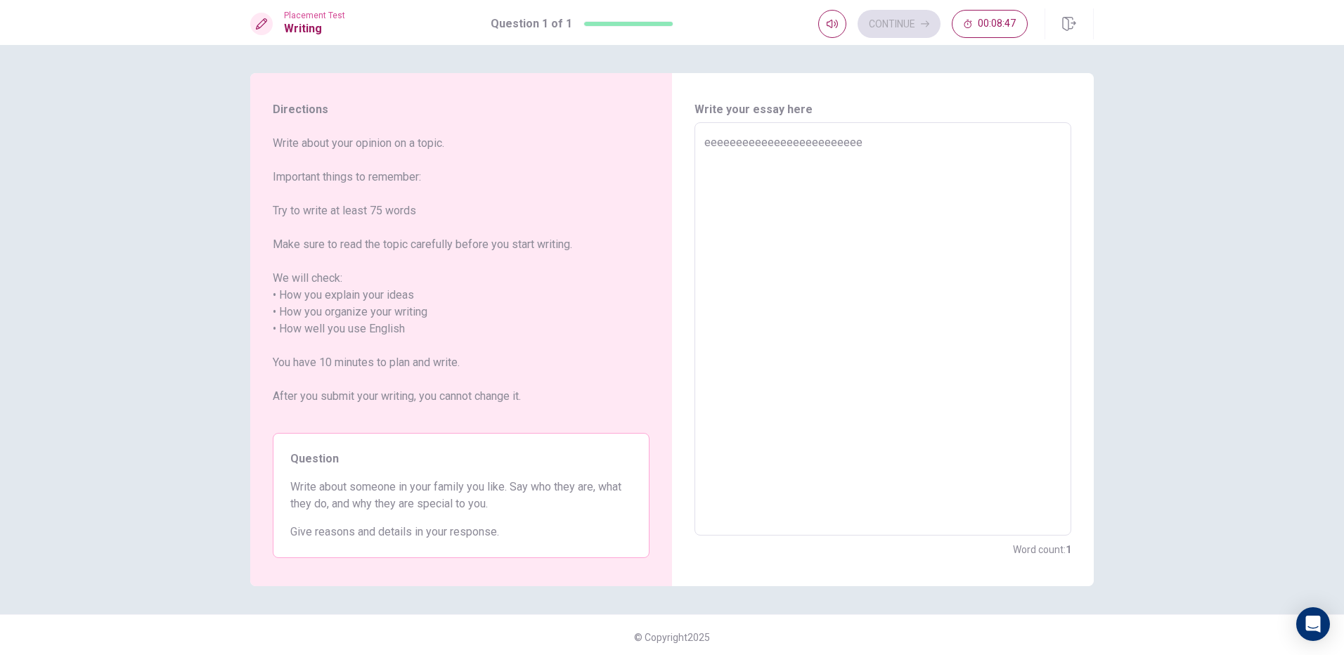
type textarea "x"
type textarea "eeeeeeeeeeeeeeeeeeeeeeee"
type textarea "x"
type textarea "eeeeeeeeeeeeeeeeeeeeeee"
type textarea "x"
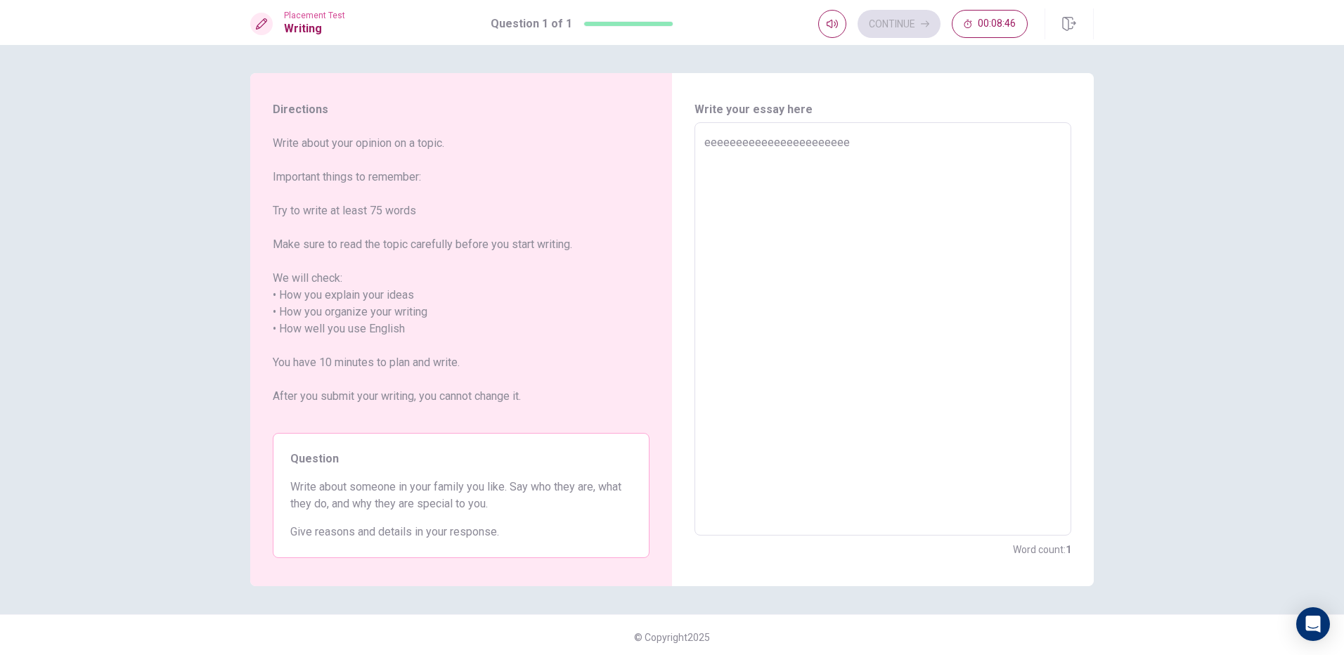
type textarea "eeeeeeeeeeeeeeeeeeeeee"
type textarea "x"
type textarea "eeeeeeeeeeeeeeeeeeeee"
type textarea "x"
type textarea "eeeeeeeeeeeeeeeeeeee"
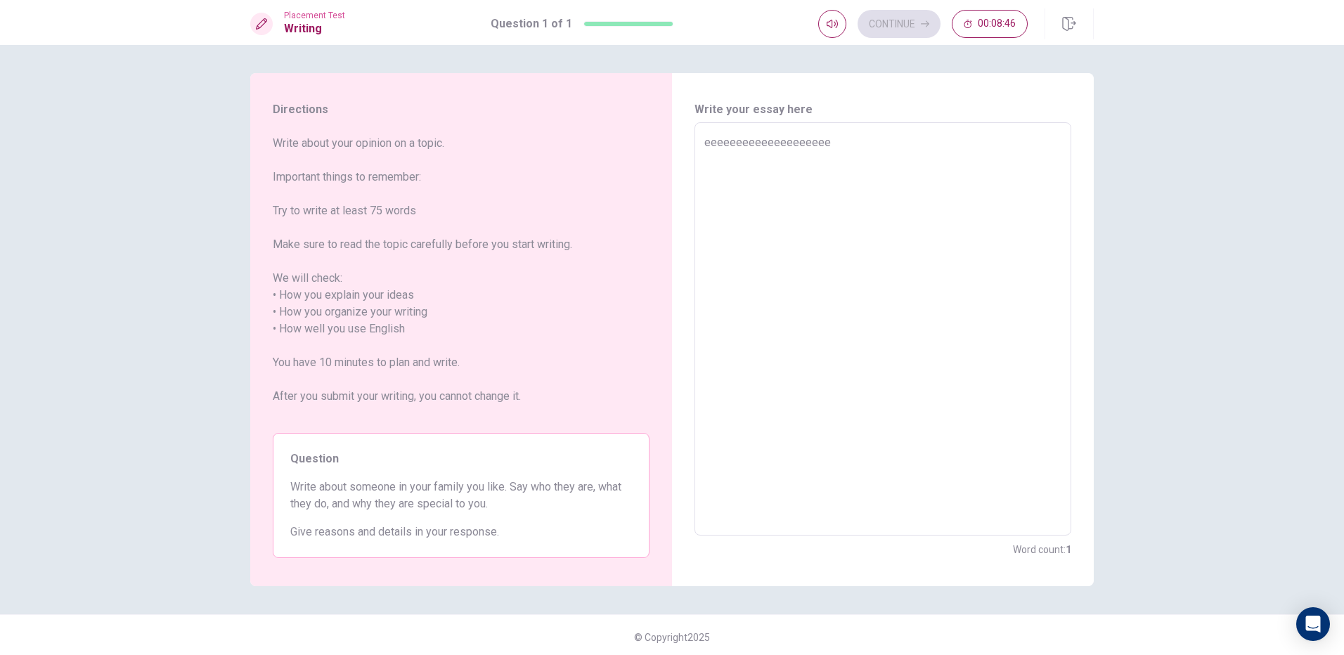
type textarea "x"
type textarea "eeeeeeeeeeeeeeeeeee"
type textarea "x"
type textarea "eeeeeeeeeeeeeeeeee"
type textarea "x"
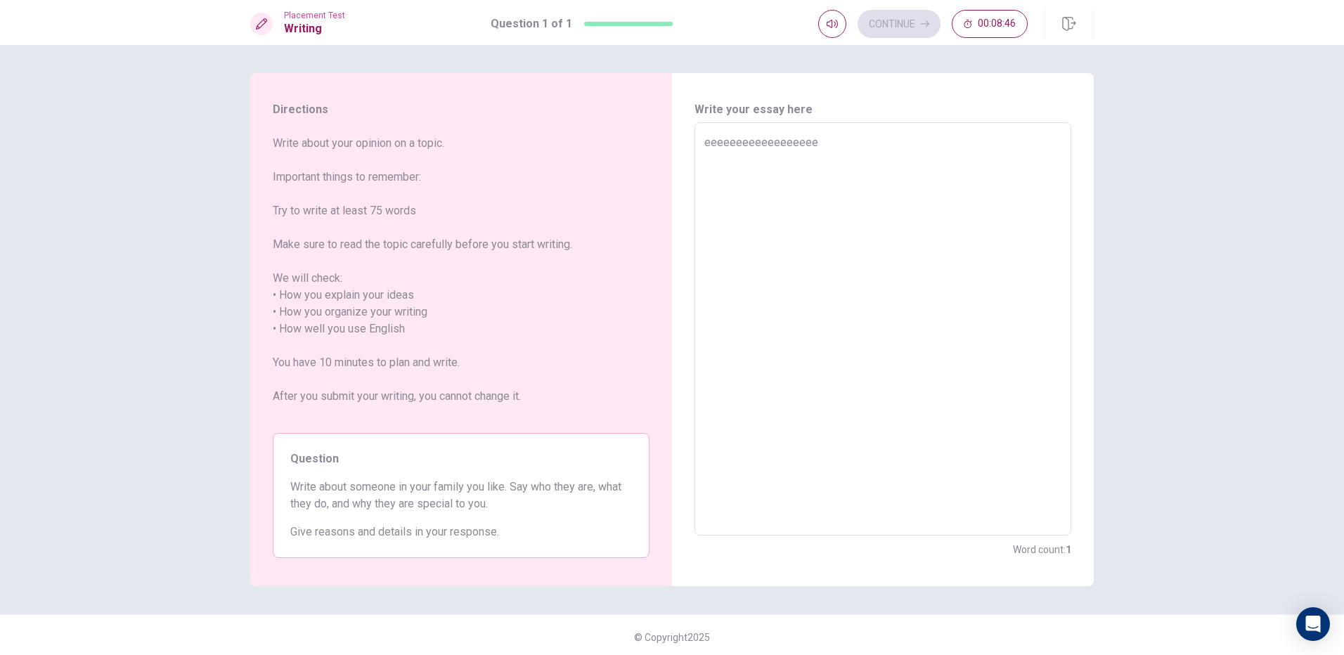
type textarea "eeeeeeeeeeeeeeeee"
type textarea "x"
type textarea "eeeeeeeeeeeeeeee"
type textarea "x"
type textarea "eeeeeeeeeeeeeee"
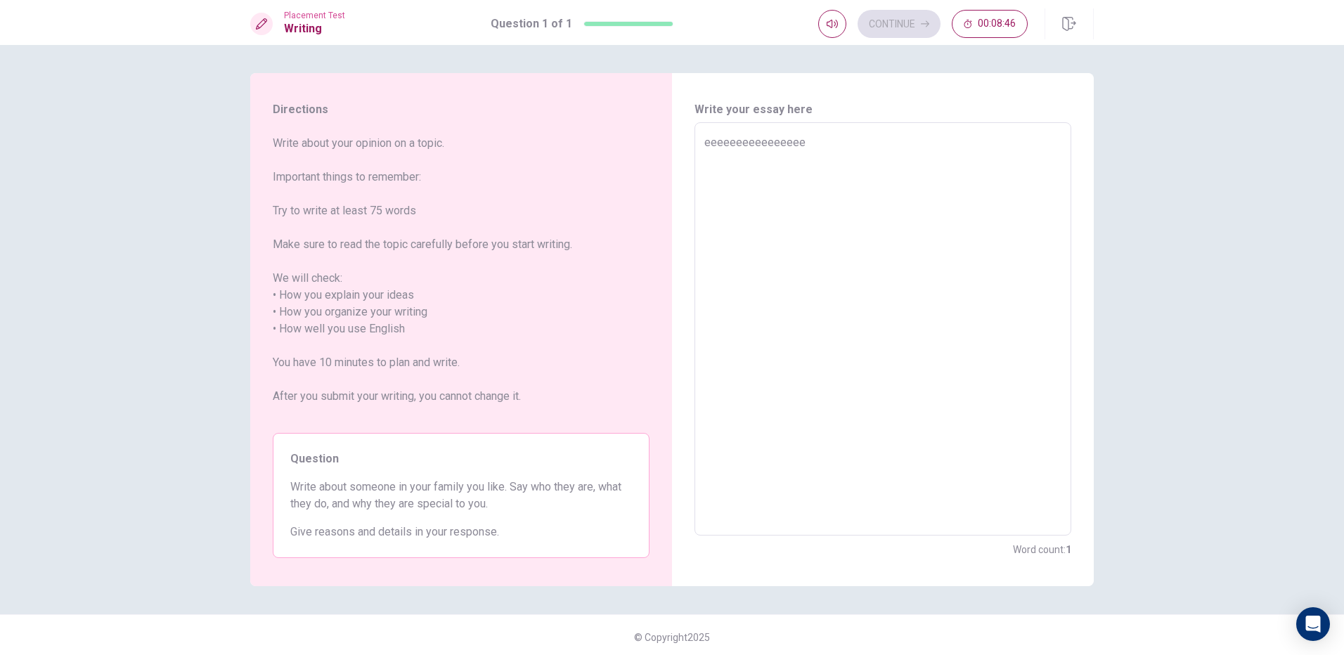
type textarea "x"
type textarea "eeeeeeeeeeeeee"
type textarea "x"
type textarea "eeeeeeeeeeeee"
type textarea "x"
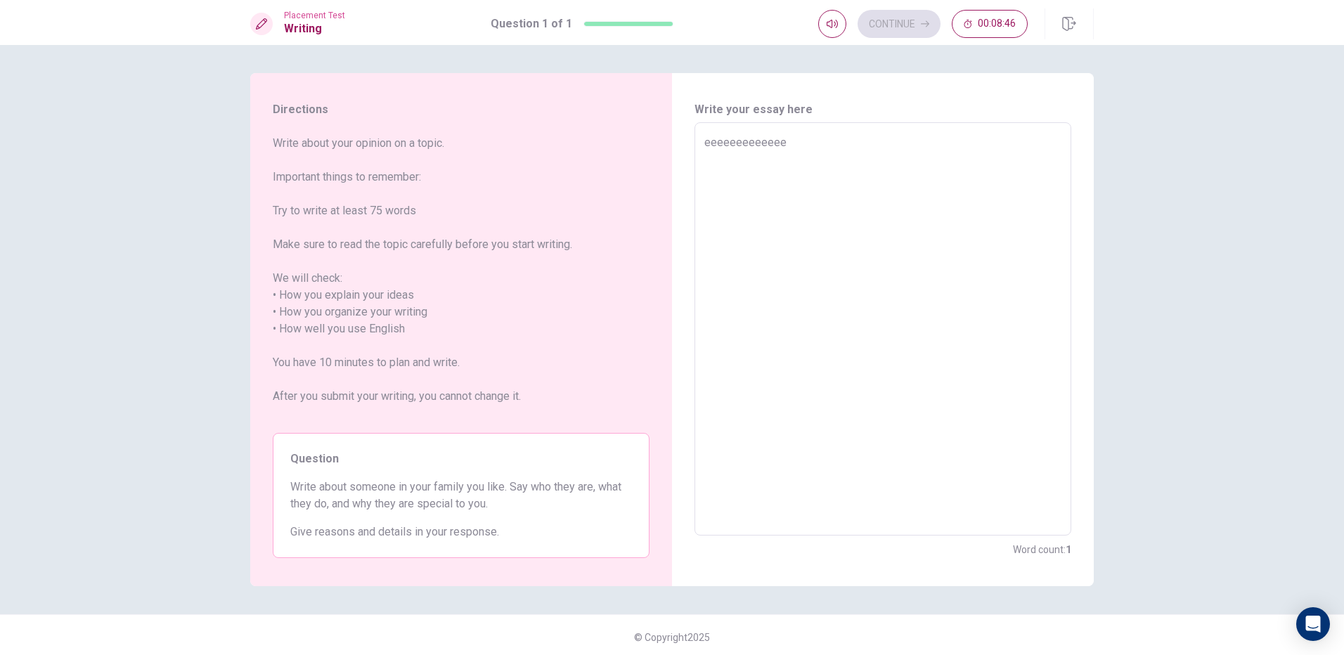
type textarea "eeeeeeeeeeee"
type textarea "x"
type textarea "eeeeeeeeeee"
type textarea "x"
type textarea "eeeeeeeeee"
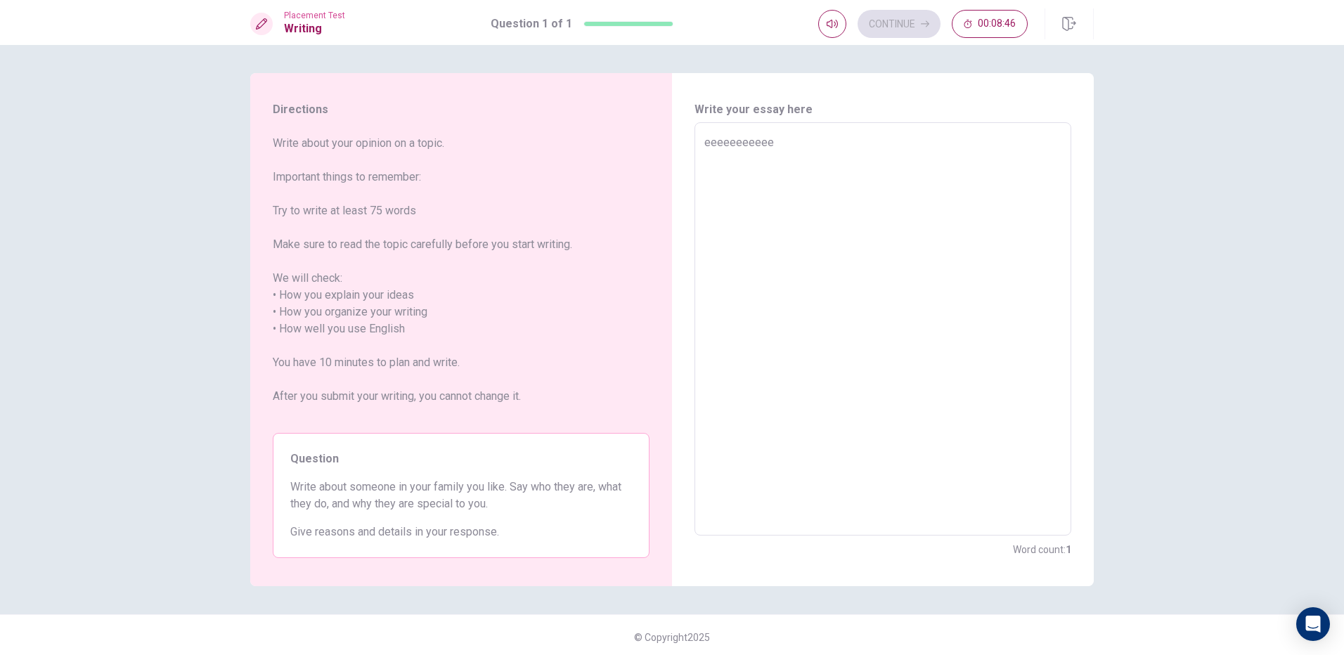
type textarea "x"
type textarea "eeeeeeeee"
type textarea "x"
type textarea "eeeeeeee"
type textarea "x"
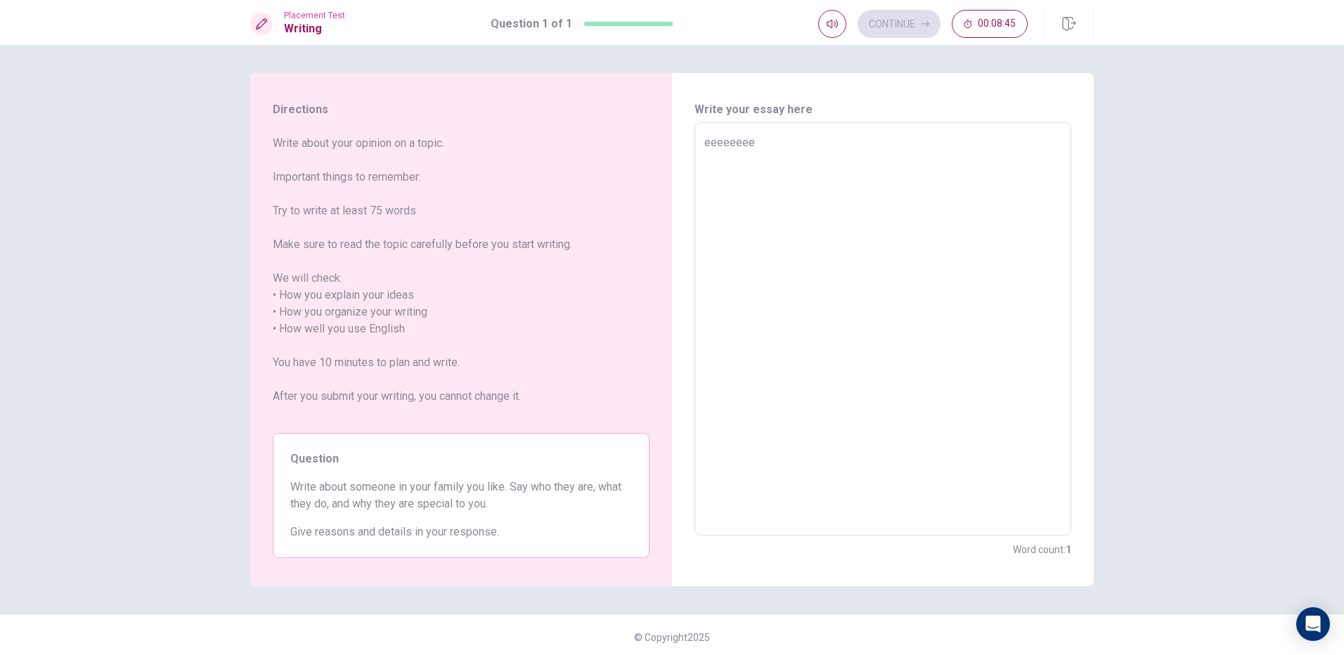
type textarea "eeeeeee"
type textarea "x"
type textarea "eeeeee"
type textarea "x"
type textarea "eeeee"
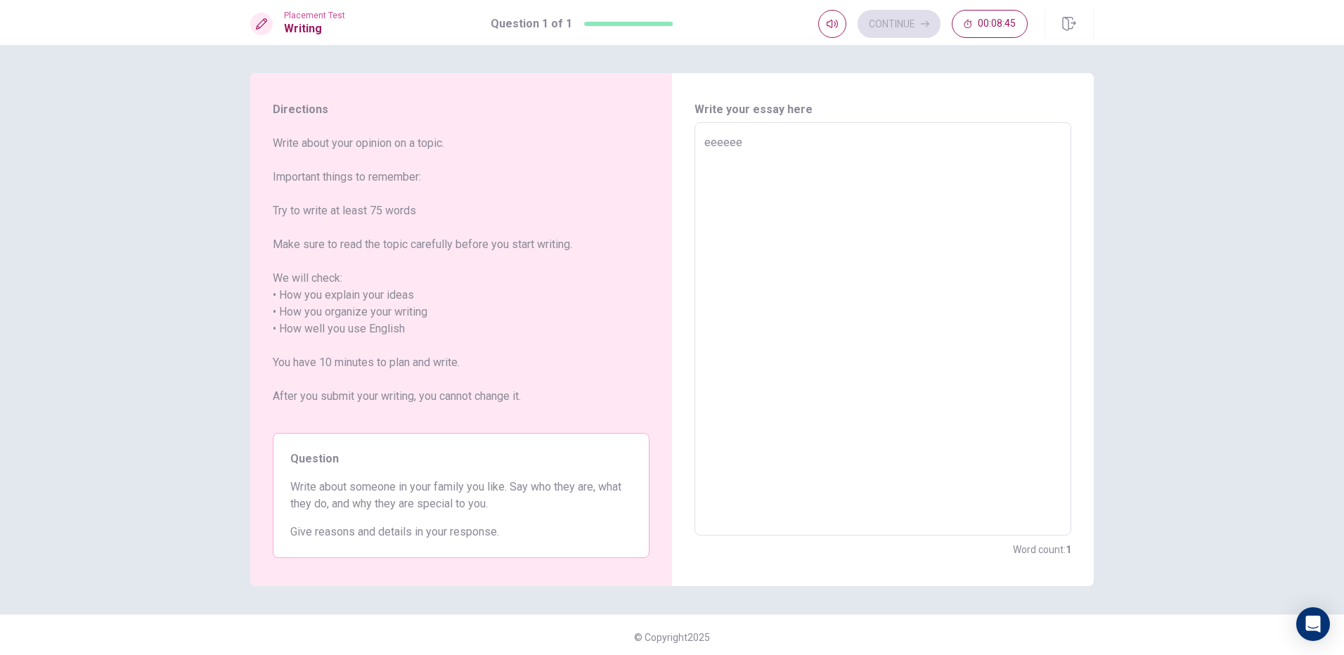
type textarea "x"
type textarea "eeee"
type textarea "x"
type textarea "eee"
type textarea "x"
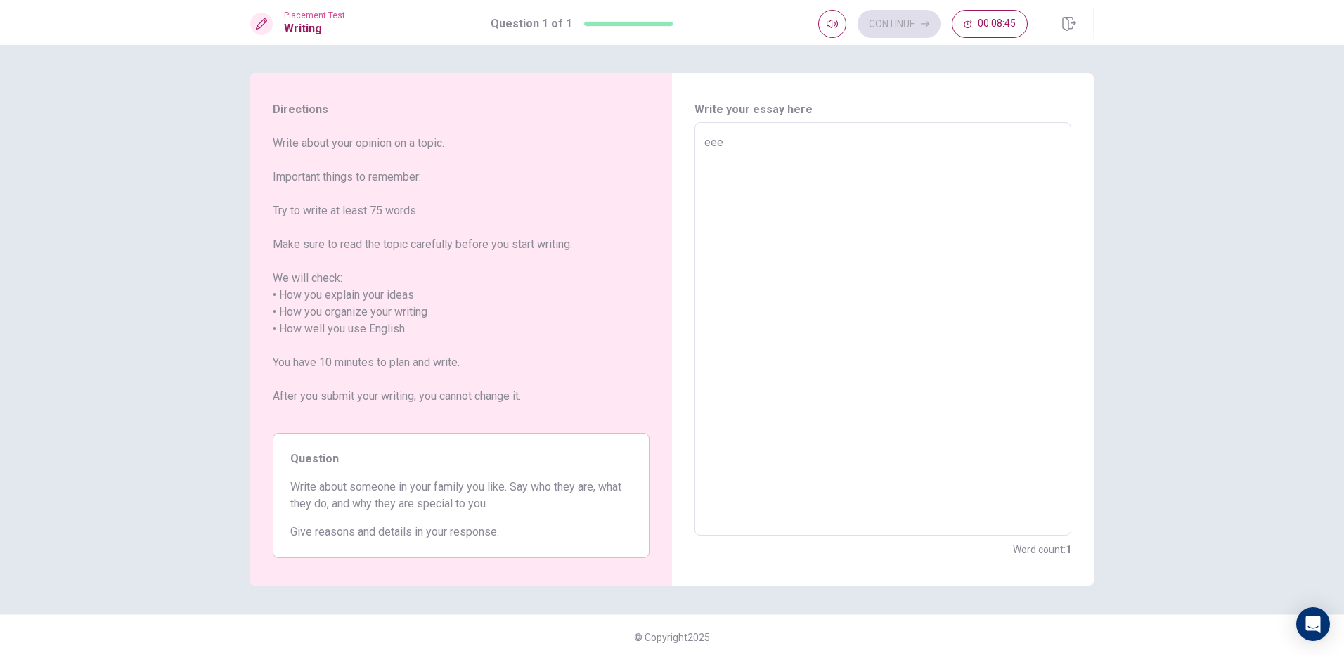
type textarea "ee"
type textarea "x"
type textarea "e"
type textarea "x"
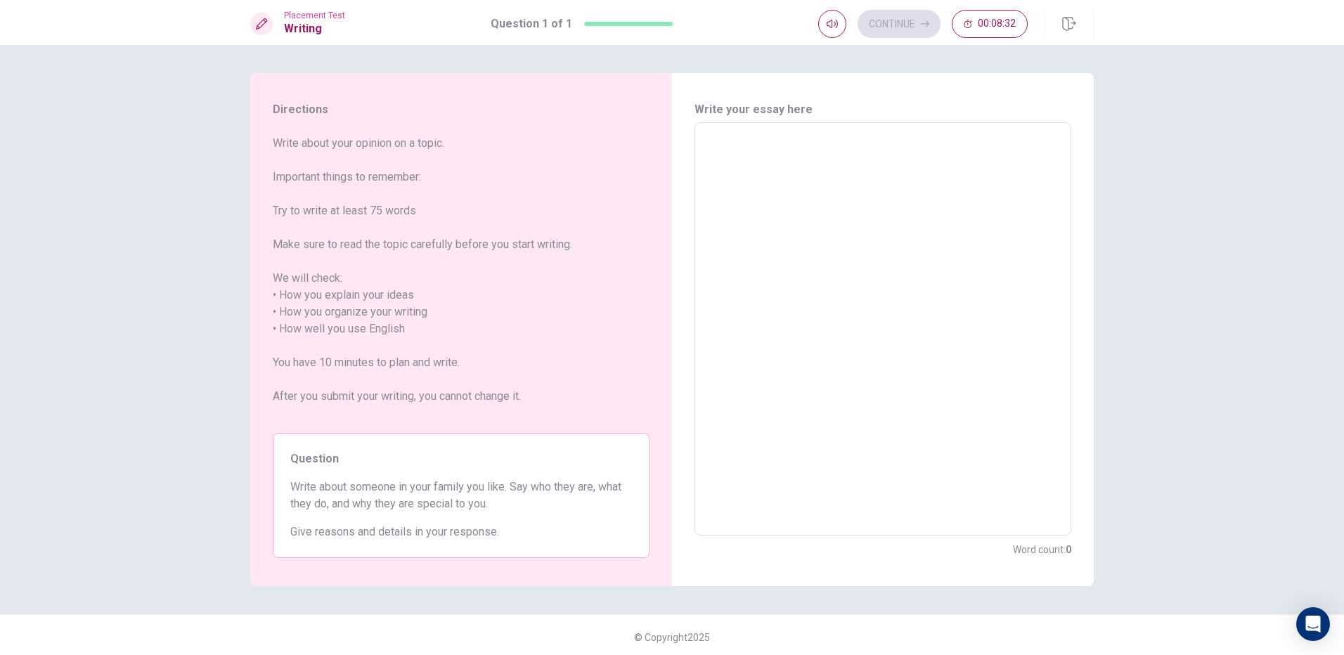
type textarea "x"
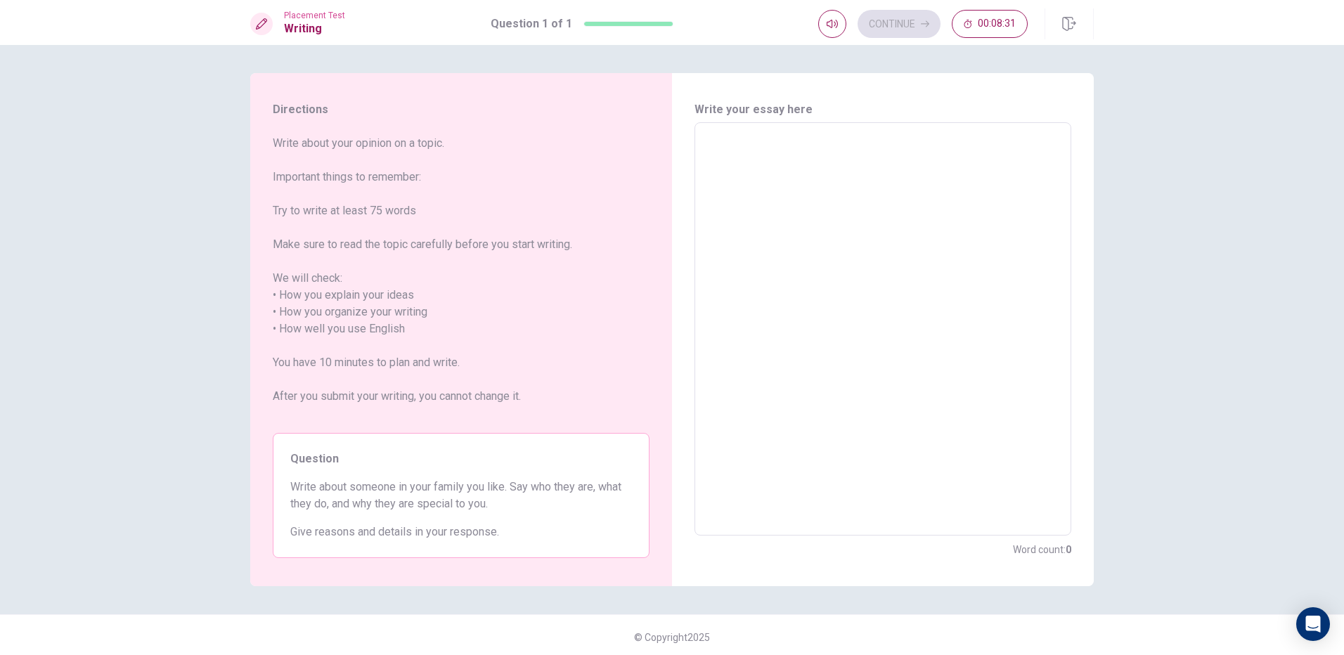
type textarea "x"
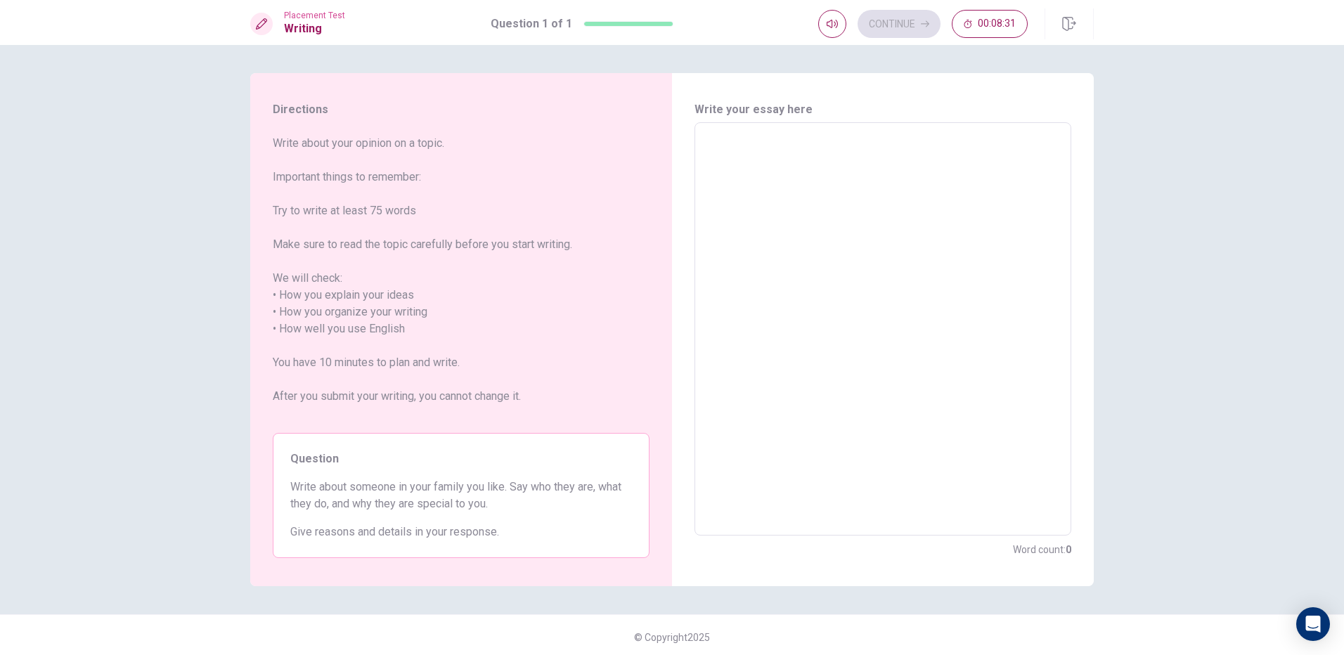
type textarea "x"
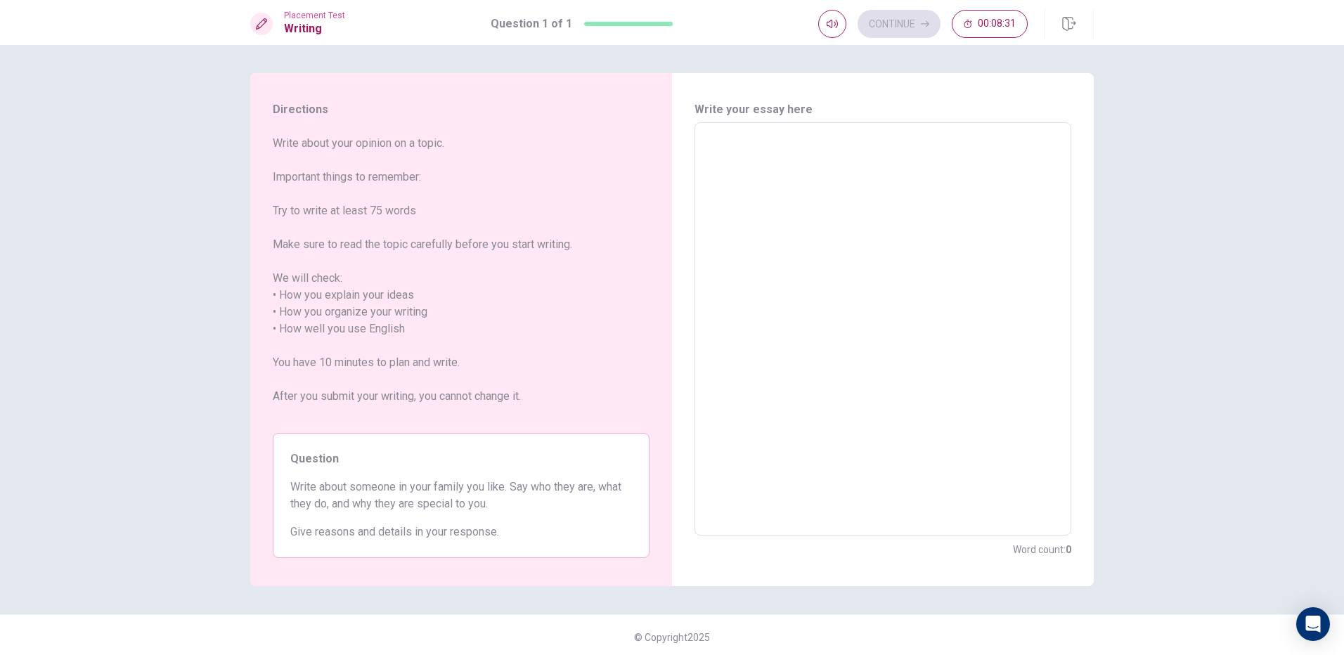
type textarea "x"
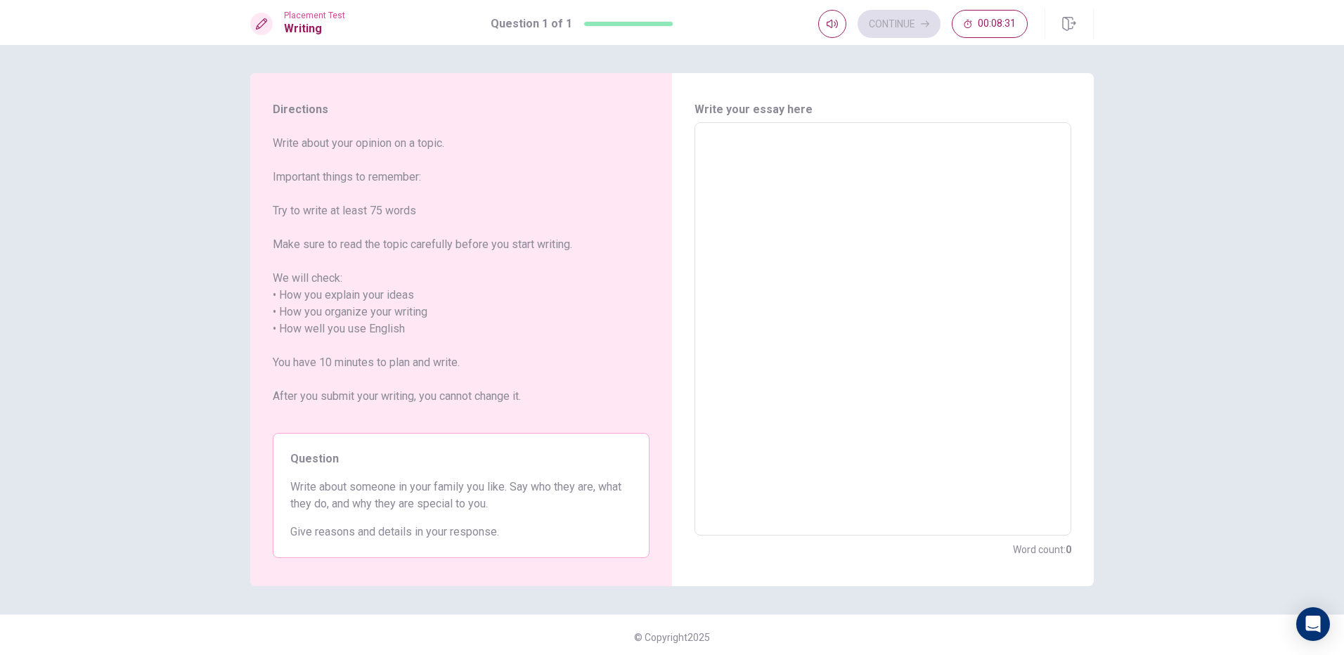
type textarea "x"
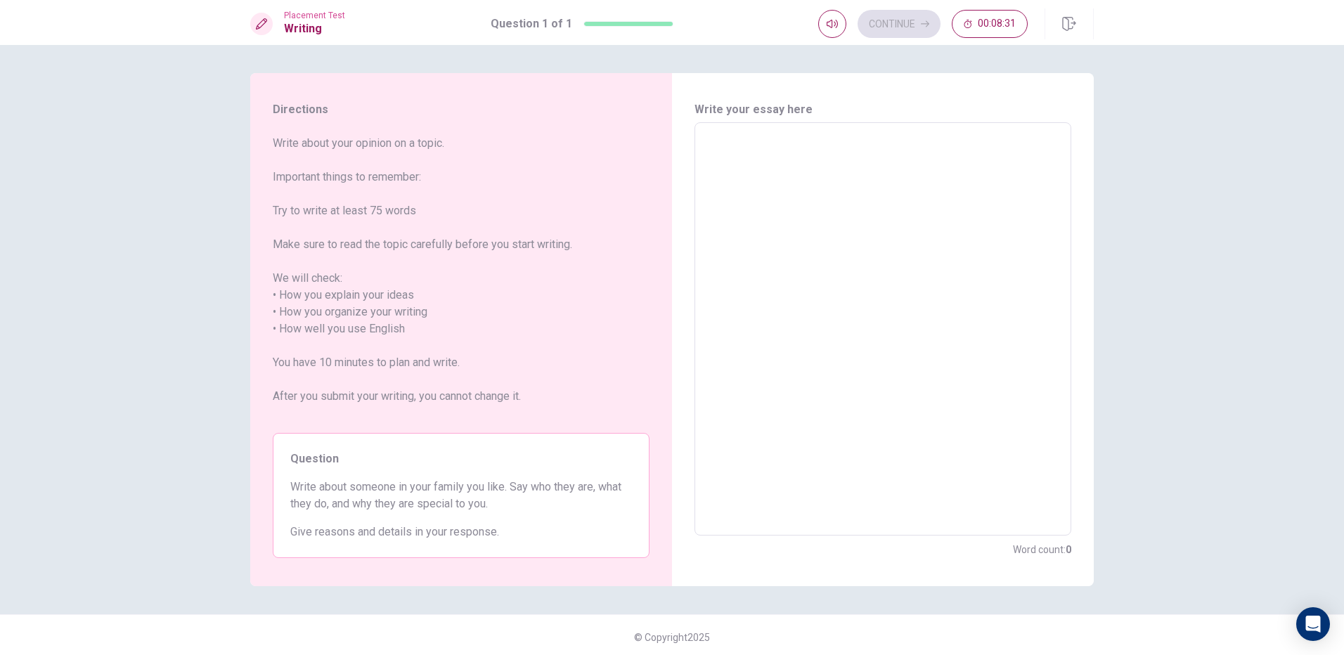
type textarea "x"
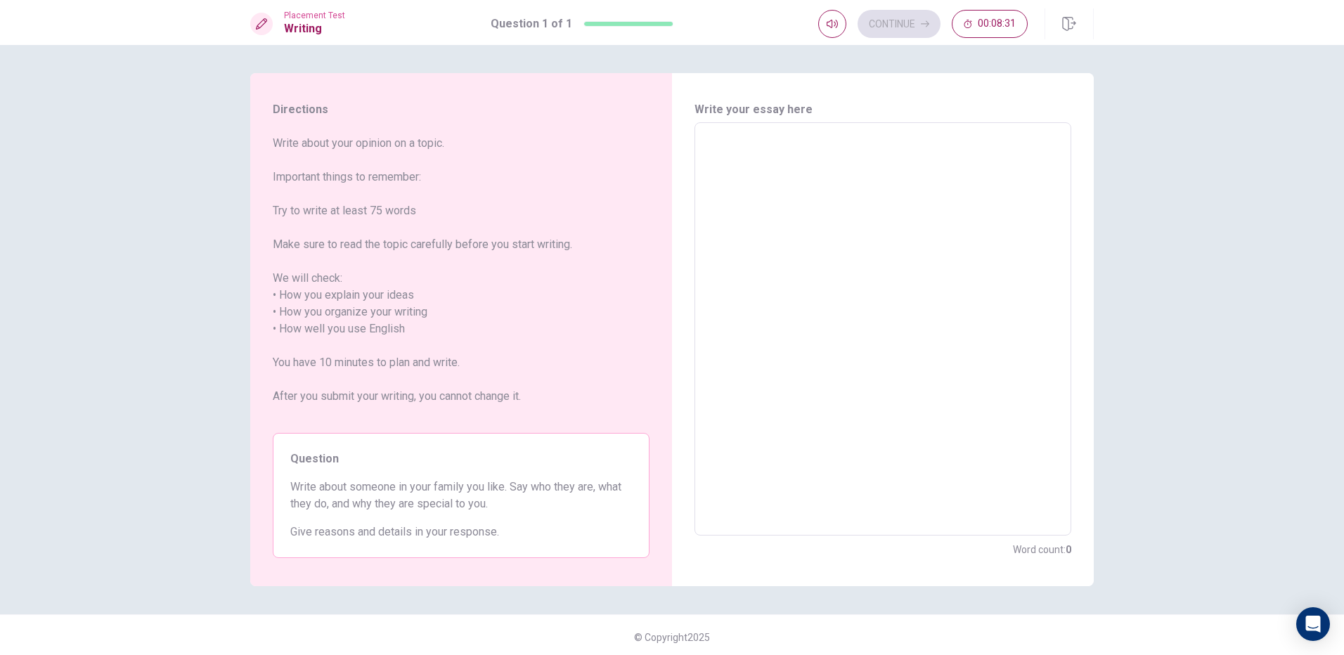
type textarea "x"
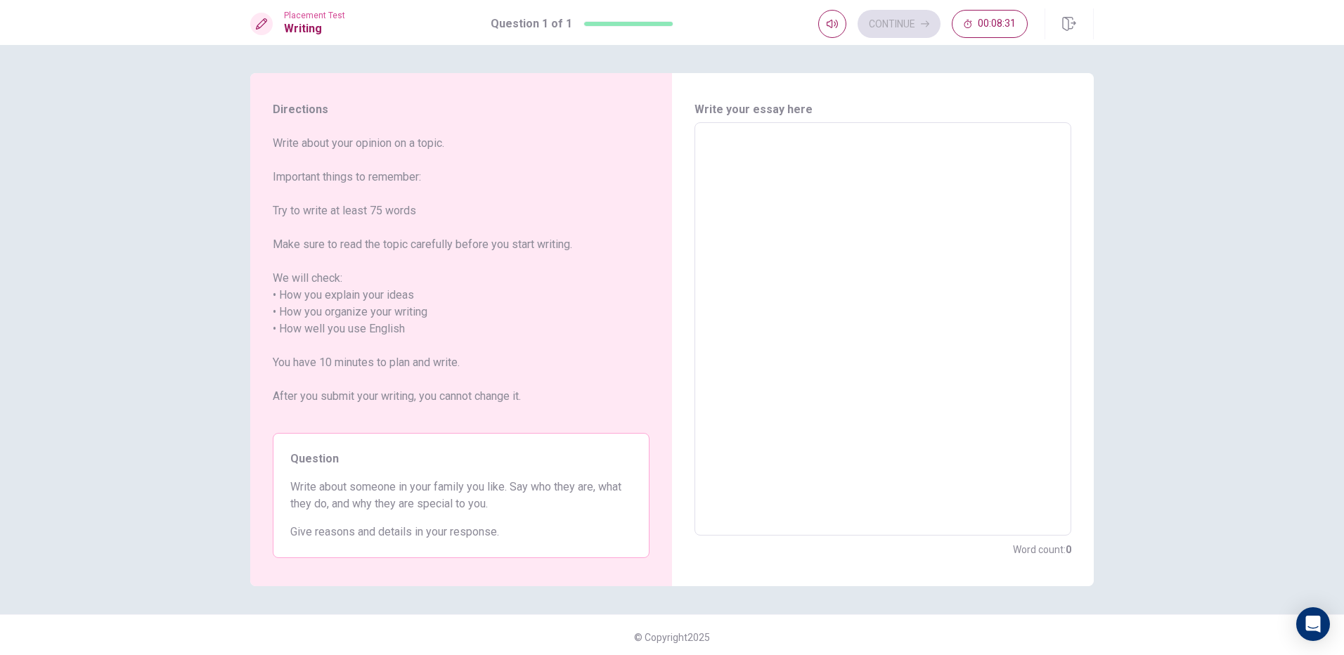
type textarea "x"
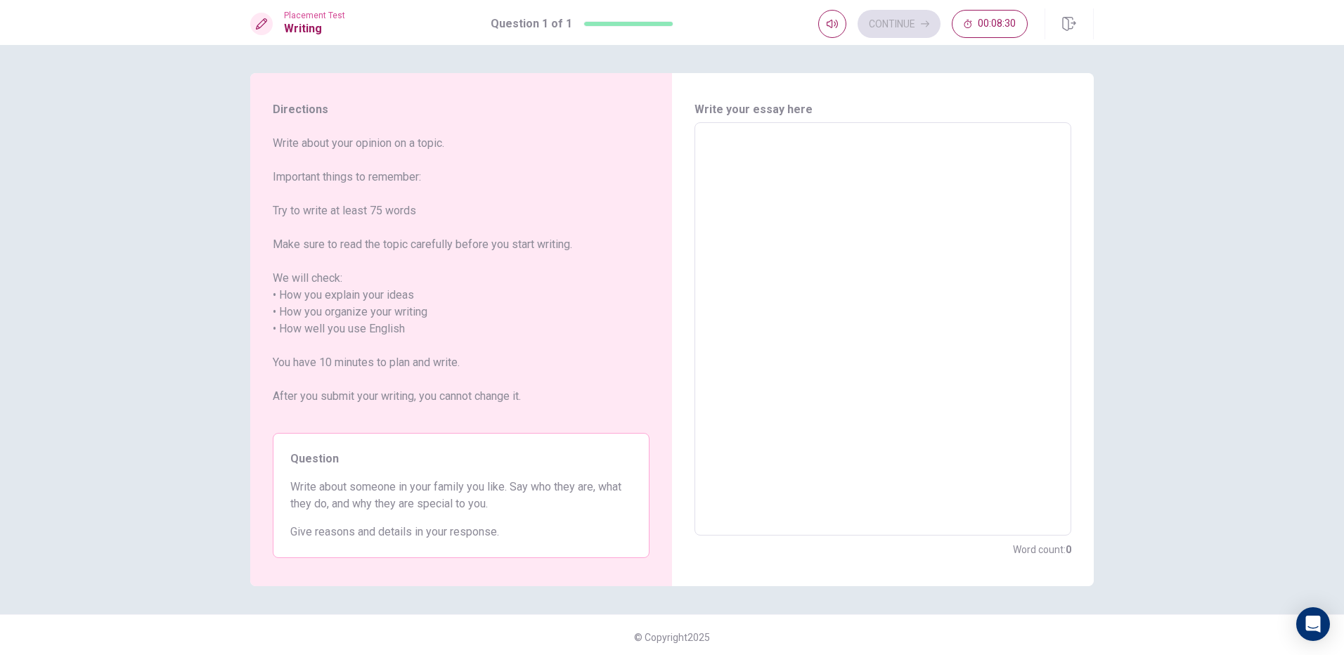
type textarea "x"
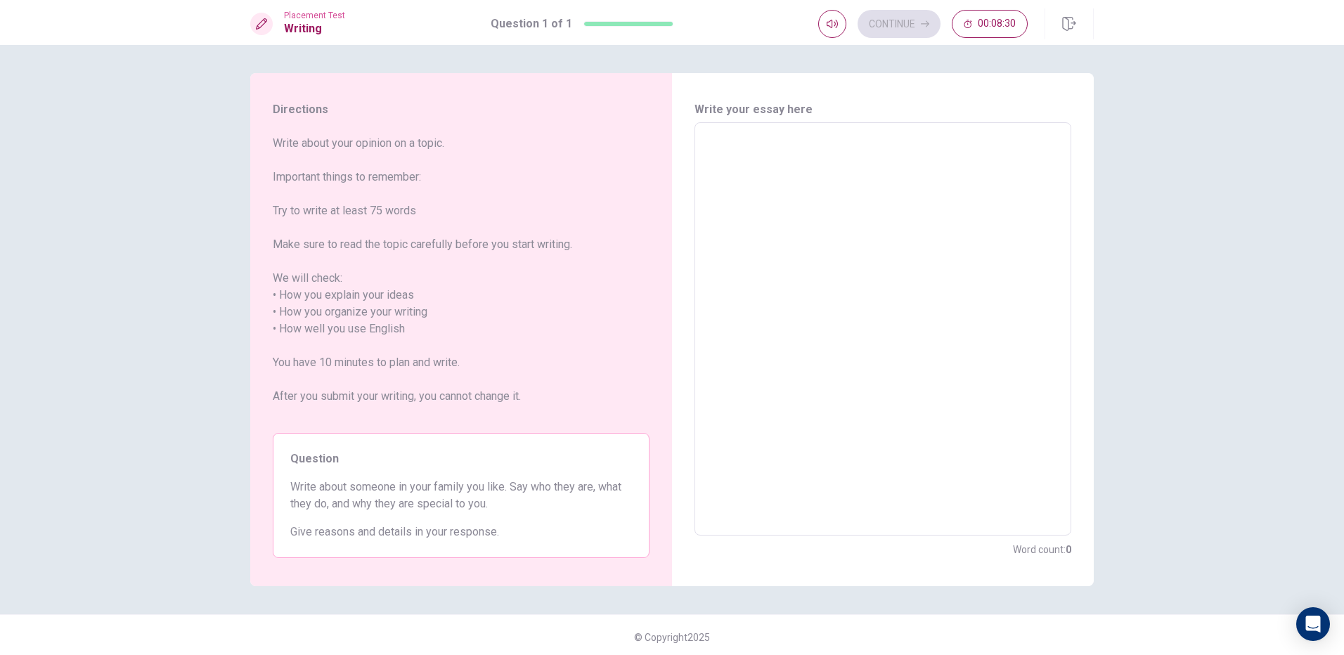
type textarea "x"
click at [705, 160] on textarea "Write about someone in your family you like. Say who they are, What tey" at bounding box center [883, 329] width 357 height 390
click at [730, 153] on textarea "Write about someone in your family you like. Say who they are, What they" at bounding box center [883, 329] width 357 height 390
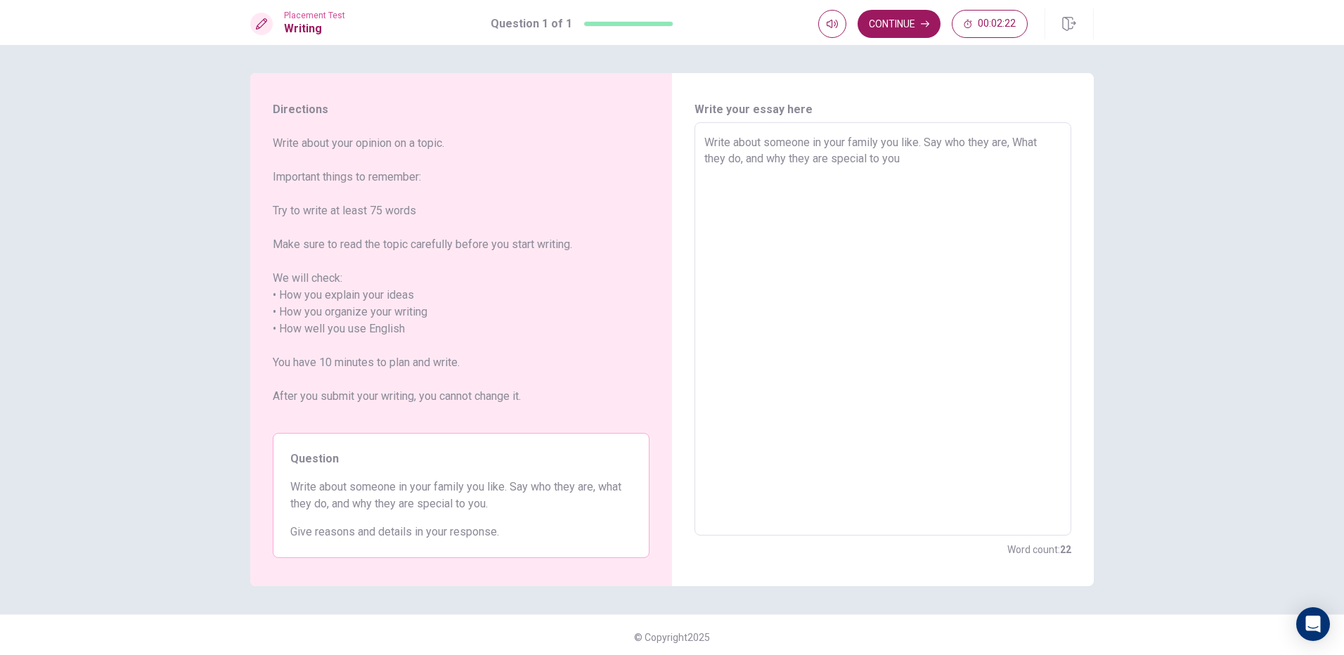
click at [720, 193] on textarea "Write about someone in your family you like. Say who they are, What they do, an…" at bounding box center [883, 329] width 357 height 390
drag, startPoint x: 698, startPoint y: 191, endPoint x: 698, endPoint y: 202, distance: 11.3
click at [698, 193] on div "Write about someone in your family you like. Say who they are, What they do, an…" at bounding box center [883, 328] width 377 height 413
click at [698, 203] on div "Write about someone in your family you like. Say who they are, What they do, an…" at bounding box center [883, 328] width 377 height 413
click at [700, 203] on div "Write about someone in your family you like. Say who they are, What they do, an…" at bounding box center [883, 328] width 377 height 413
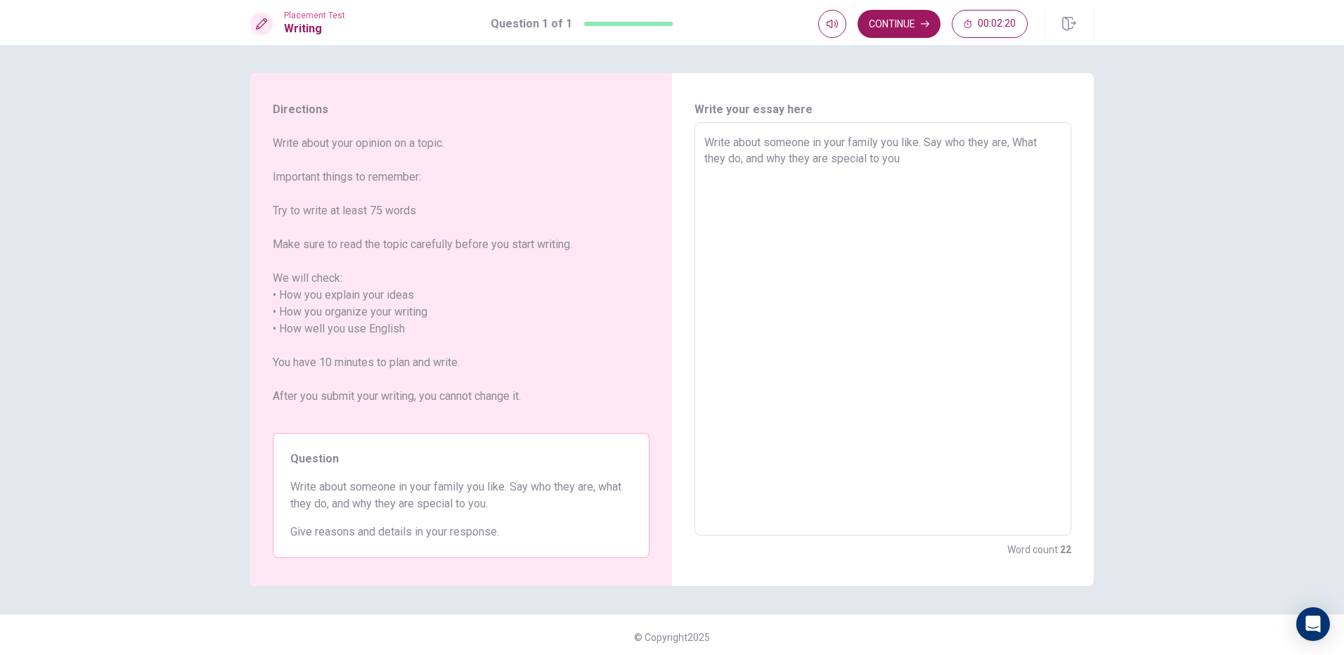
click at [923, 162] on textarea "Write about someone in your family you like. Say who they are, What they do, an…" at bounding box center [883, 329] width 357 height 390
click at [724, 182] on textarea "Write about someone in your family you like. Say who they are, What they do, an…" at bounding box center [883, 329] width 357 height 390
click at [697, 202] on div "Write about someone in your family you like. Say who they are, What they do, an…" at bounding box center [883, 328] width 377 height 413
click at [695, 202] on div "Write about someone in your family you like. Say who they are, What they do, an…" at bounding box center [883, 328] width 377 height 413
click at [695, 198] on div "Write about someone in your family you like. Say who they are, What they do, an…" at bounding box center [883, 328] width 377 height 413
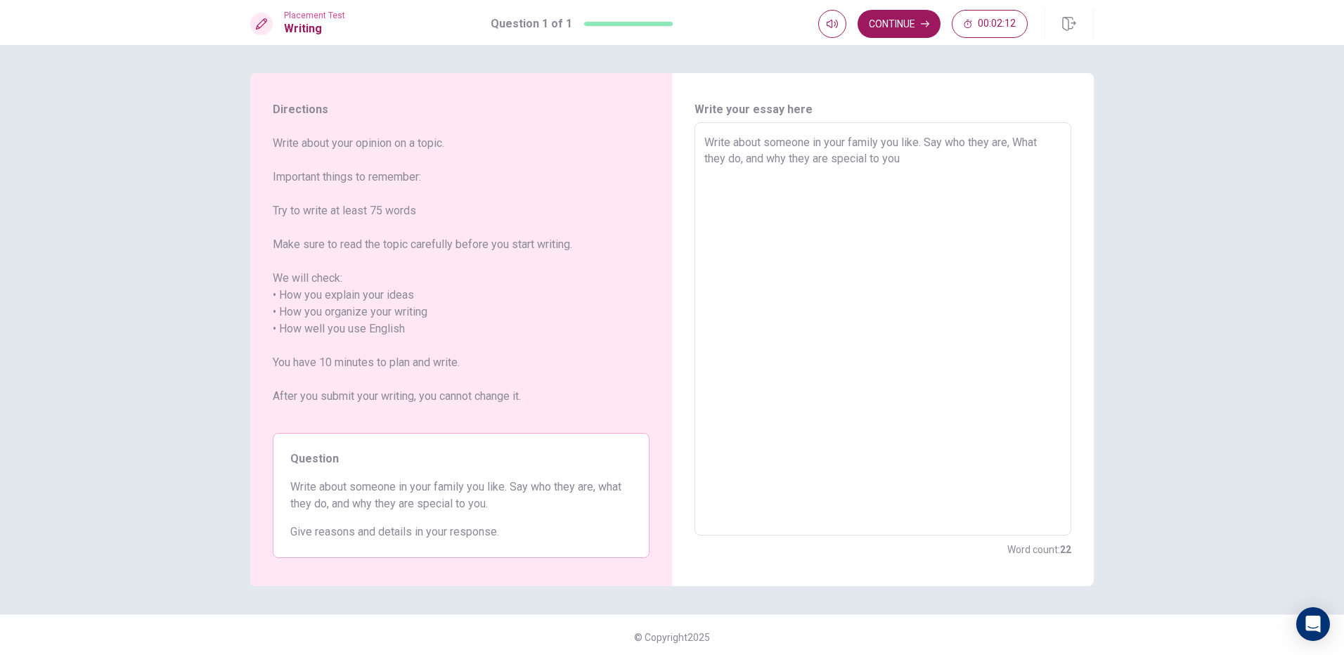
drag, startPoint x: 933, startPoint y: 153, endPoint x: 927, endPoint y: 163, distance: 11.7
click at [930, 160] on textarea "Write about someone in your family you like. Say who they are, What they do, an…" at bounding box center [883, 329] width 357 height 390
click at [918, 167] on textarea "Write about someone in your family you like. Say who they are, What they do, an…" at bounding box center [883, 329] width 357 height 390
click at [904, 172] on textarea "Write about someone in your family you like. Say who they are, What they do, an…" at bounding box center [883, 329] width 357 height 390
drag, startPoint x: 964, startPoint y: 170, endPoint x: 929, endPoint y: 192, distance: 41.4
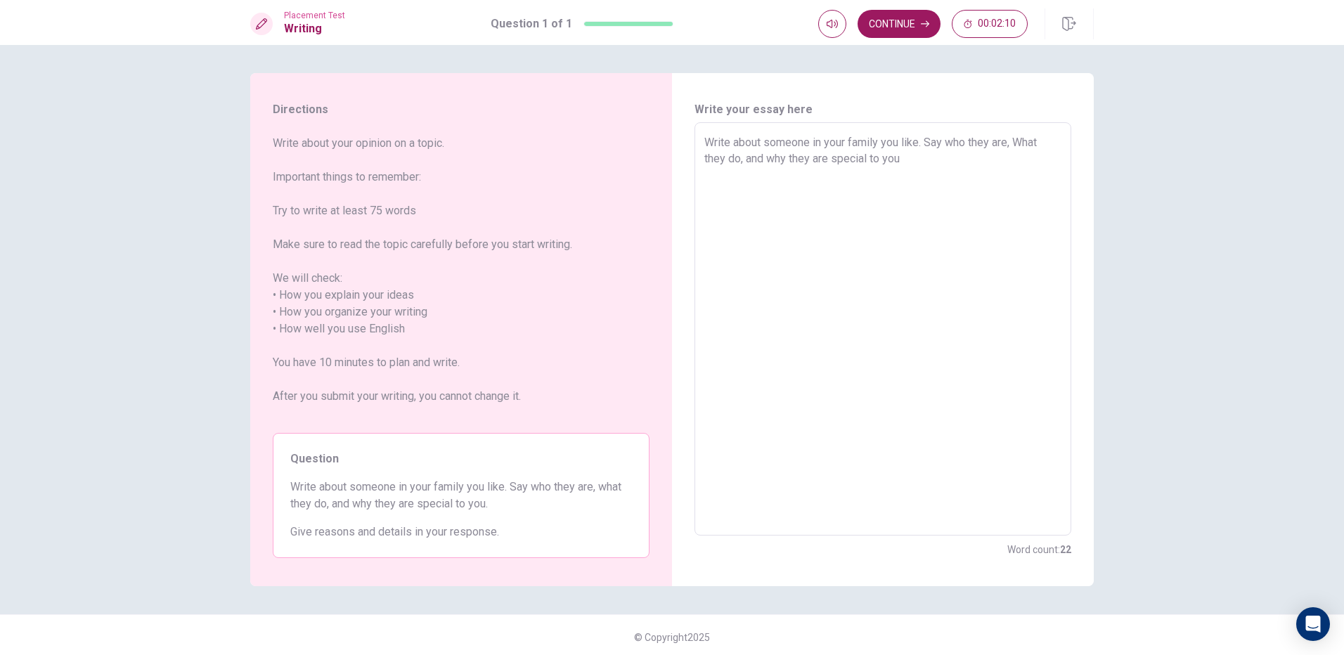
click at [950, 183] on textarea "Write about someone in your family you like. Say who they are, What they do, an…" at bounding box center [883, 329] width 357 height 390
drag, startPoint x: 929, startPoint y: 192, endPoint x: 1093, endPoint y: 170, distance: 166.0
click at [1093, 170] on div "Directions Write about your opinion on a topic. Important things to remember: T…" at bounding box center [672, 329] width 889 height 513
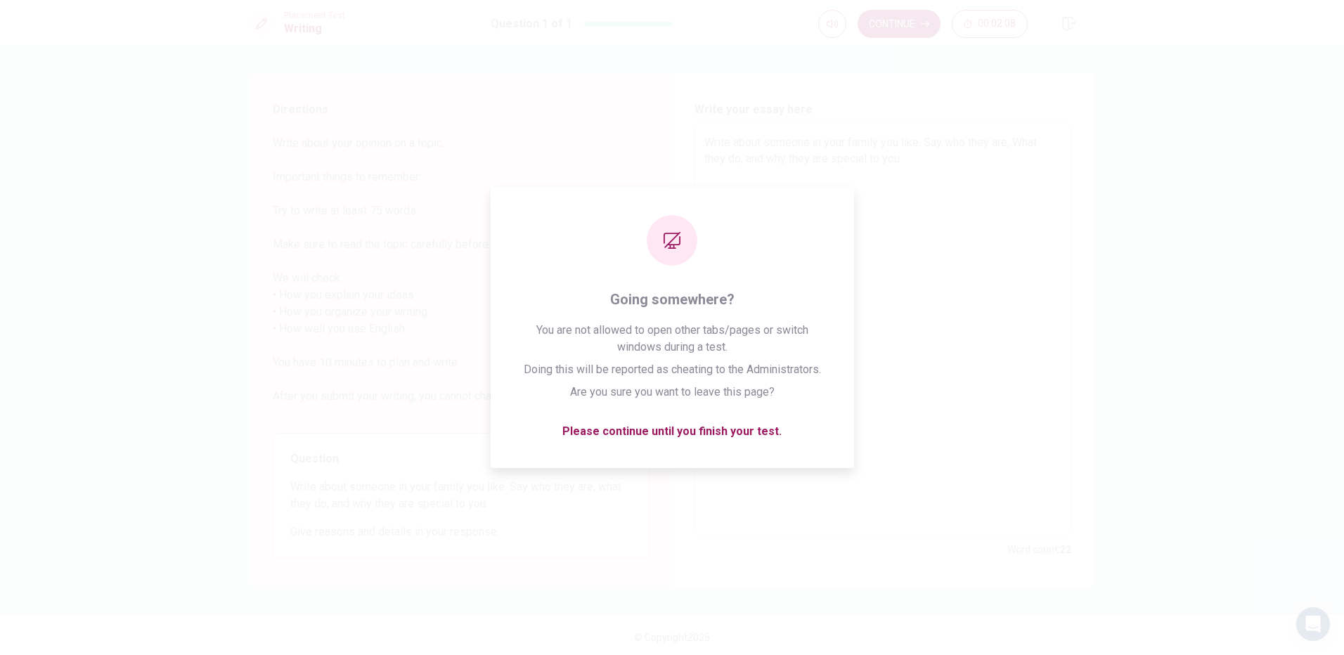
drag, startPoint x: 897, startPoint y: 226, endPoint x: 1347, endPoint y: 177, distance: 452.6
click at [1344, 177] on html "This site uses cookies, as explained in our Privacy Policy . If you agree to th…" at bounding box center [672, 327] width 1344 height 655
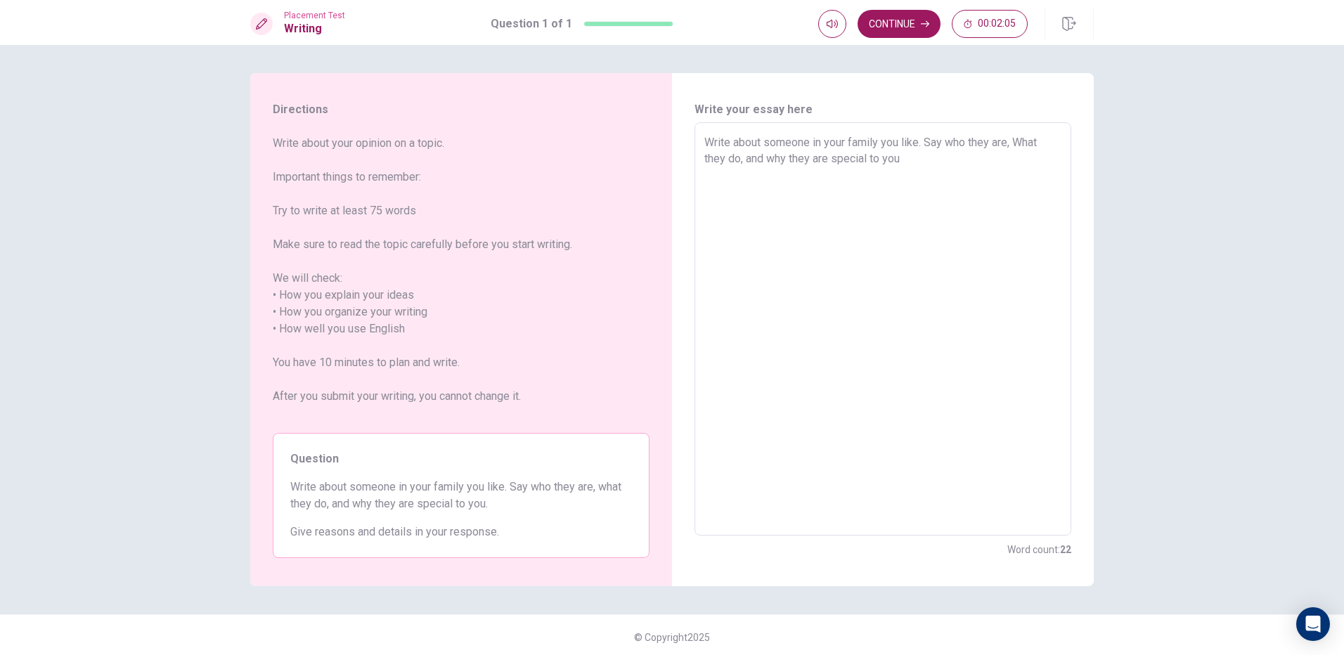
click at [1050, 163] on textarea "Write about someone in your family you like. Say who they are, What they do, an…" at bounding box center [883, 329] width 357 height 390
click at [754, 180] on textarea "Write about someone in your family you like. Say who they are, What they do, an…" at bounding box center [883, 329] width 357 height 390
click at [737, 174] on textarea "Write about someone in your family you like. Say who they are, What they do, an…" at bounding box center [883, 329] width 357 height 390
click at [724, 172] on textarea "Write about someone in your family you like. Say who they are, What they do, an…" at bounding box center [883, 329] width 357 height 390
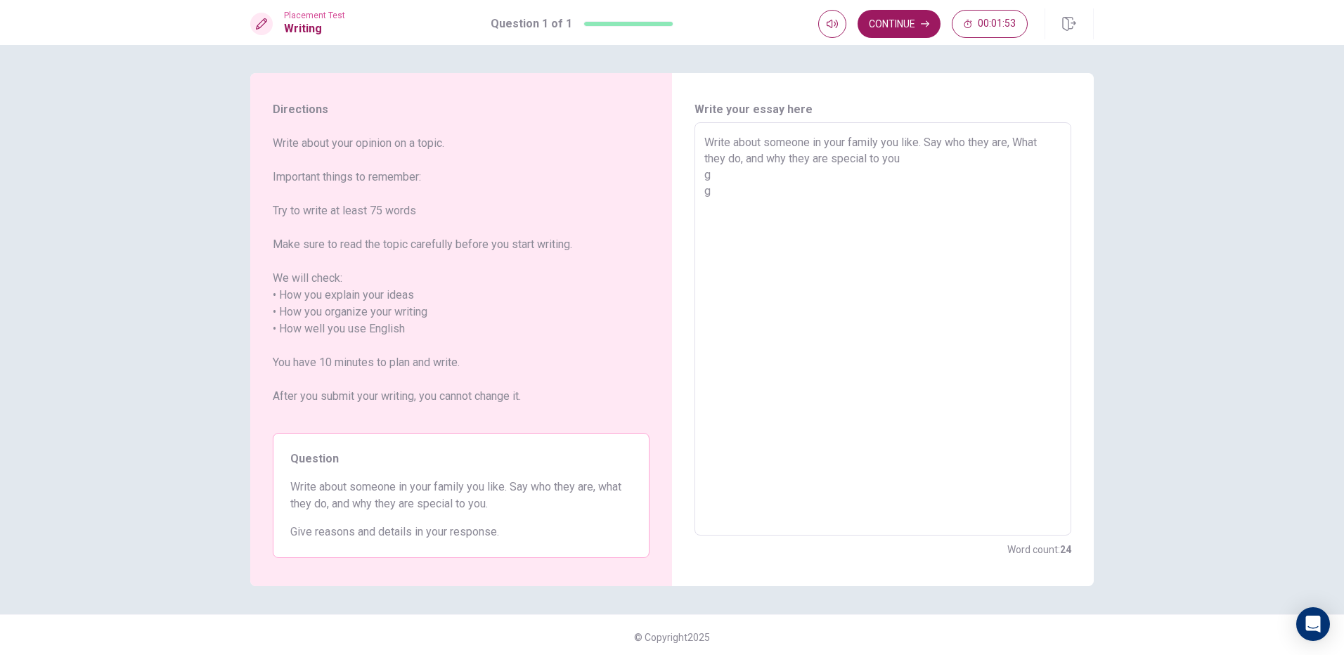
click at [712, 173] on textarea "Write about someone in your family you like. Say who they are, What they do, an…" at bounding box center [883, 329] width 357 height 390
click at [706, 176] on textarea "Write about someone in your family you like. Say who they are, What they do, an…" at bounding box center [883, 329] width 357 height 390
click at [744, 186] on textarea "Write about someone in your family you like. Say who they are, What they do, an…" at bounding box center [883, 329] width 357 height 390
click at [888, 20] on button "Continue" at bounding box center [899, 24] width 83 height 28
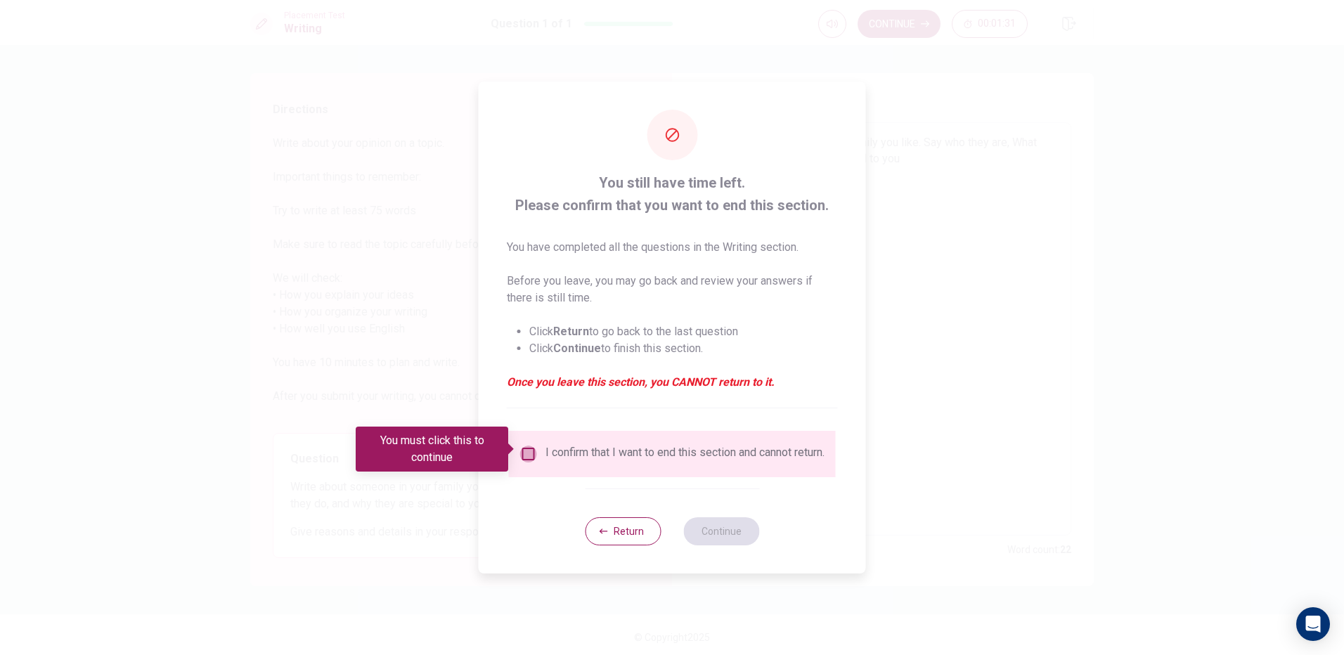
click at [520, 446] on input "You must click this to continue" at bounding box center [528, 454] width 17 height 17
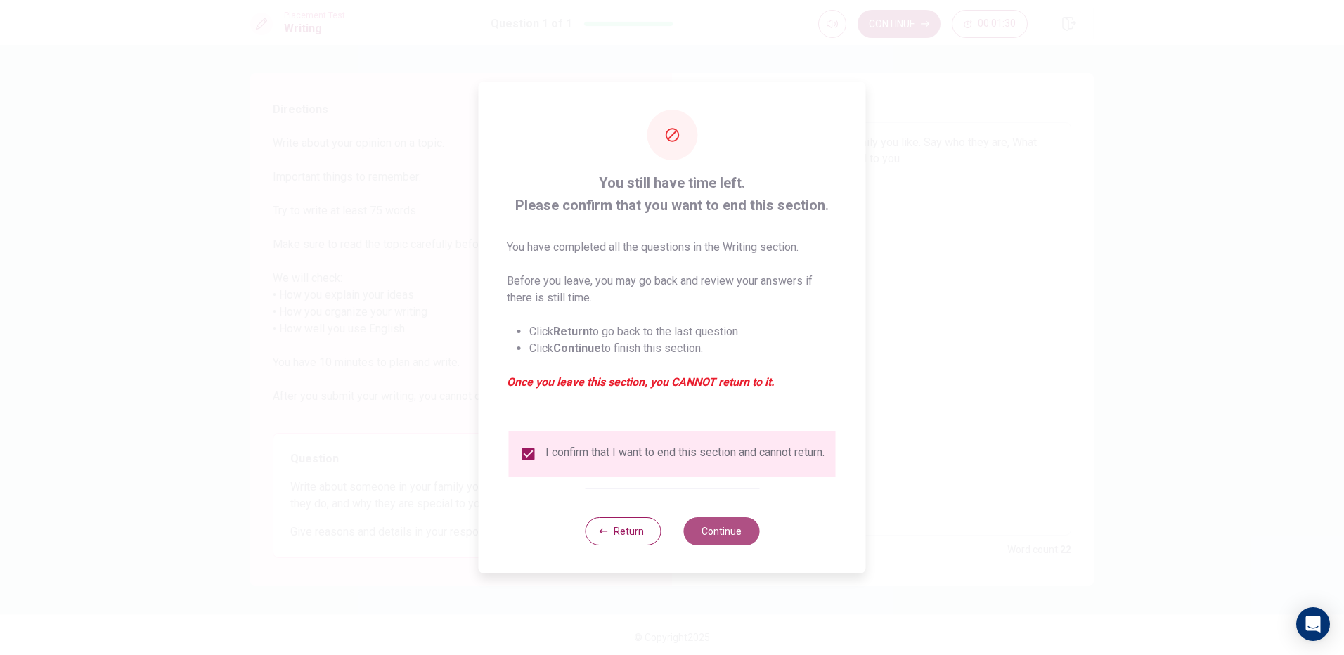
click at [742, 546] on button "Continue" at bounding box center [722, 532] width 76 height 28
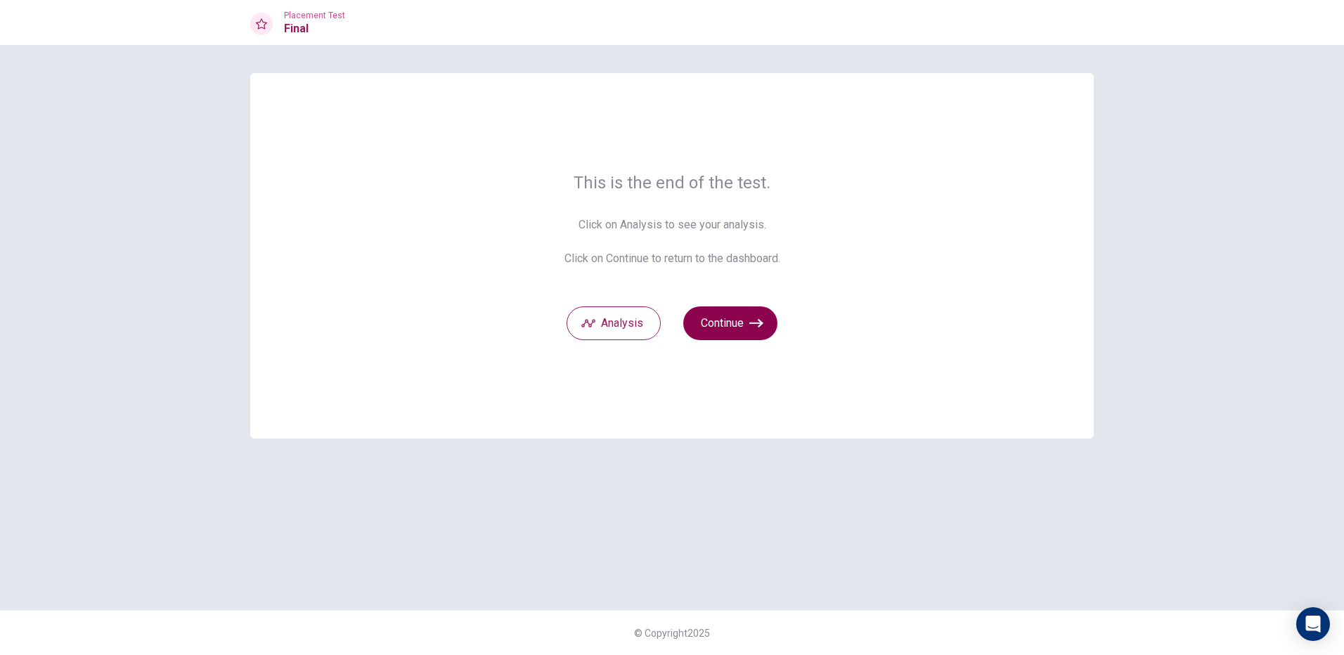
click at [770, 313] on button "Continue" at bounding box center [731, 324] width 94 height 34
